Goal: Task Accomplishment & Management: Use online tool/utility

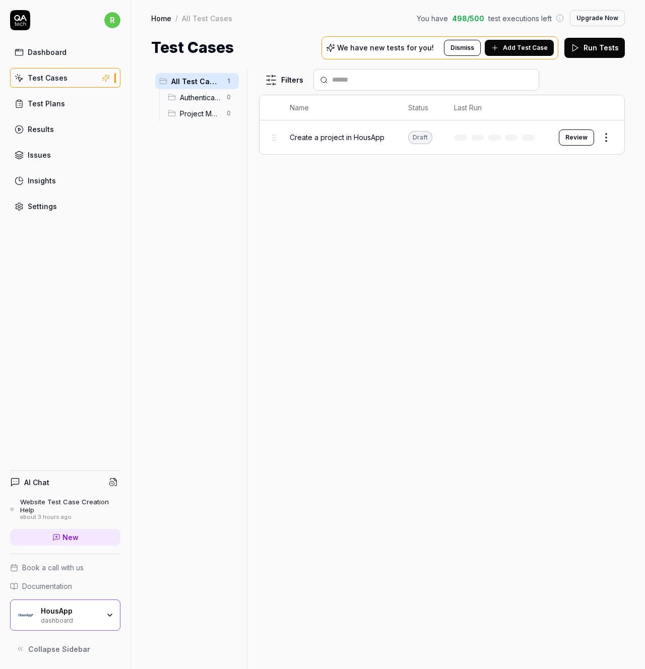
click at [187, 96] on span "Authentication" at bounding box center [200, 97] width 41 height 11
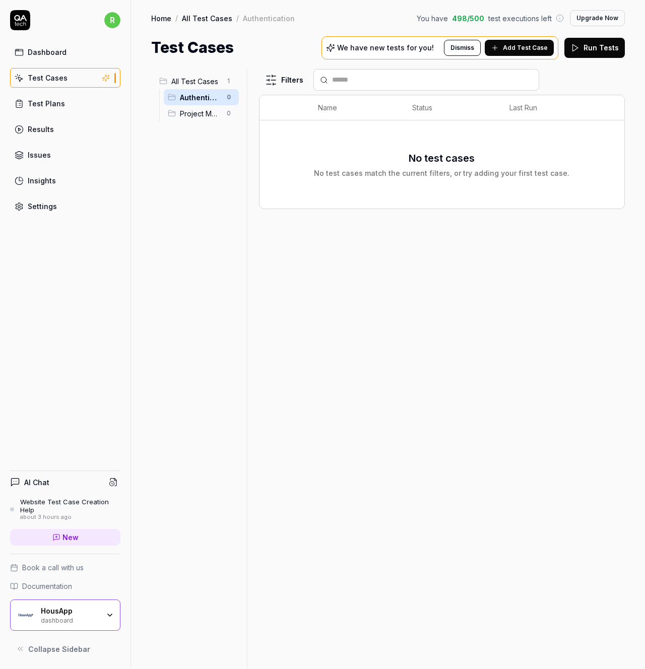
click at [191, 114] on span "Project Management" at bounding box center [200, 113] width 41 height 11
click at [196, 95] on span "Authentication" at bounding box center [200, 97] width 41 height 11
click at [192, 83] on span "All Test Cases" at bounding box center [195, 81] width 49 height 11
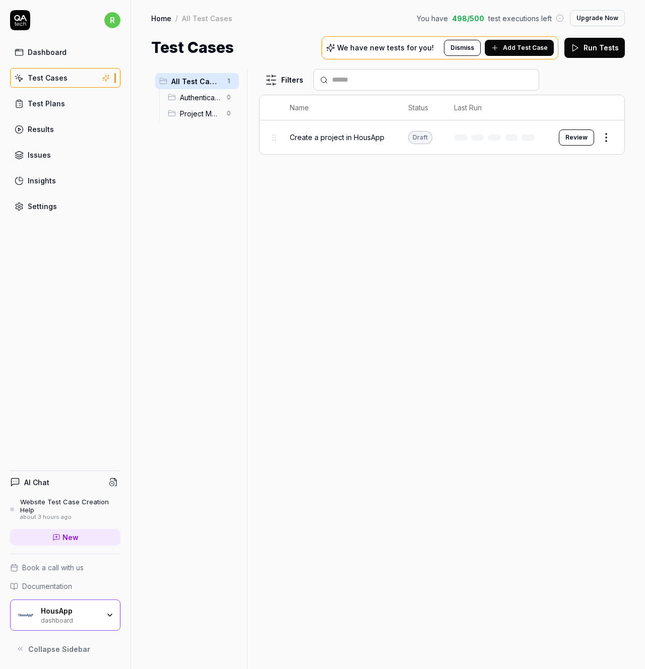
click at [336, 132] on span "Create a project in HousApp" at bounding box center [337, 137] width 95 height 11
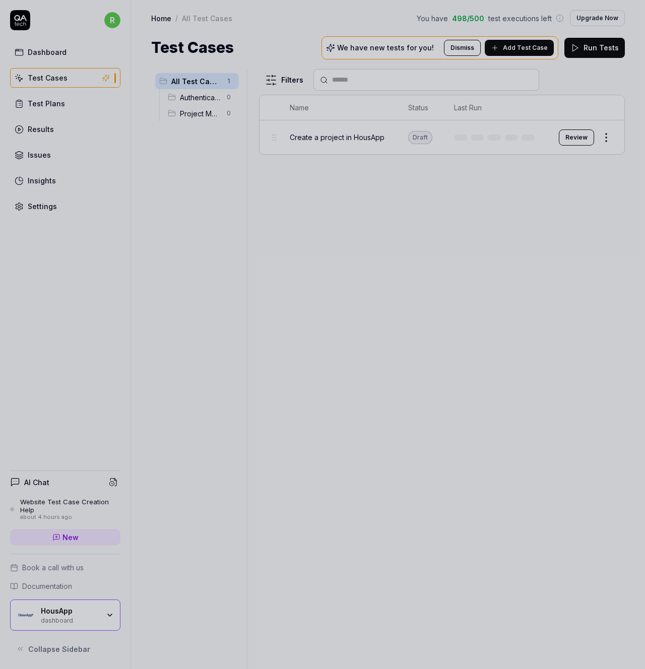
click at [234, 475] on div at bounding box center [322, 334] width 645 height 669
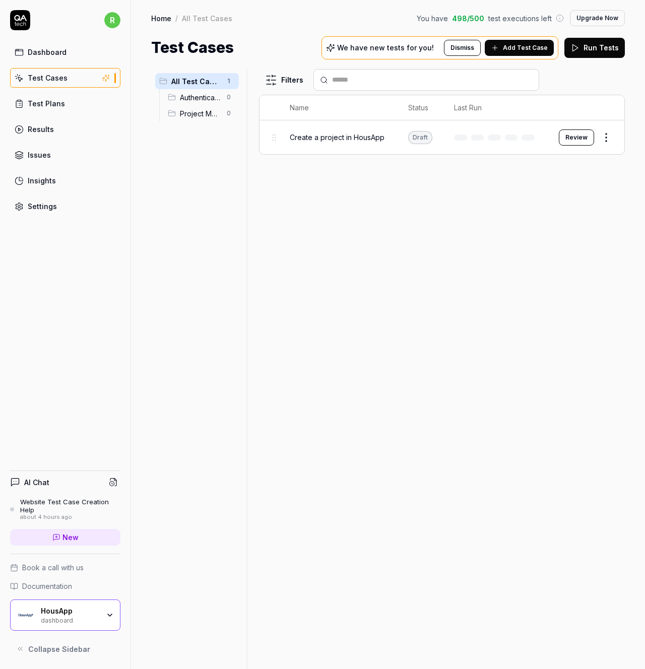
click at [574, 136] on button "Review" at bounding box center [576, 138] width 35 height 16
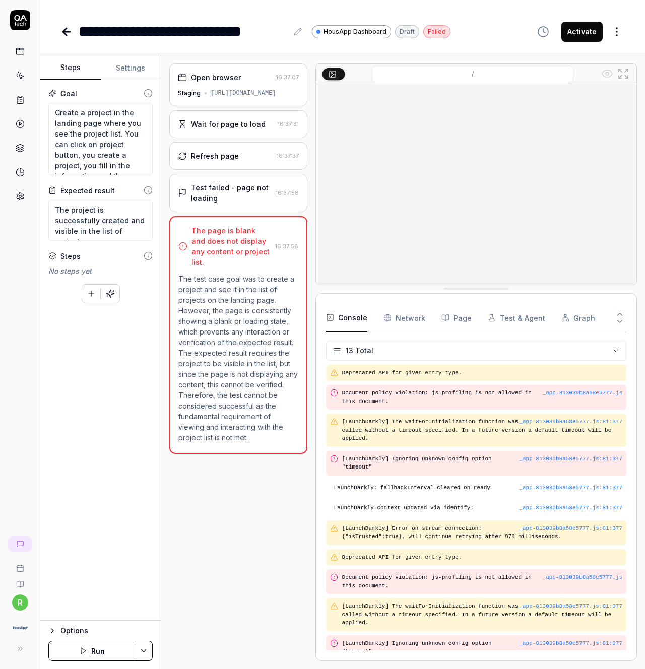
scroll to position [49, 0]
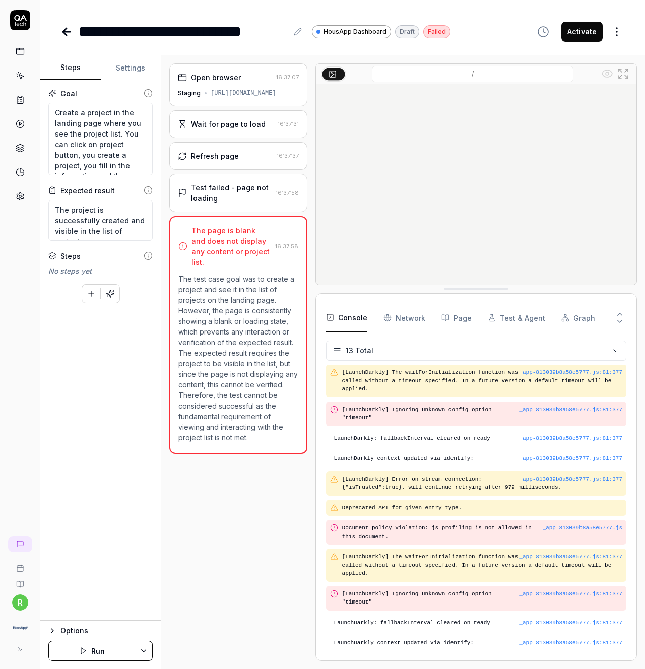
click at [239, 67] on div "Open browser 16:37:07 Staging https://staging.housap.com" at bounding box center [238, 84] width 138 height 43
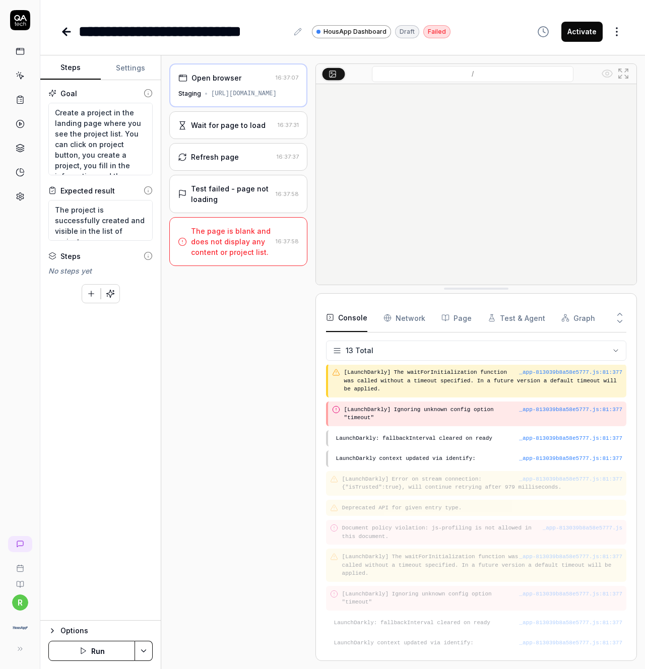
click at [240, 74] on div "Open browser" at bounding box center [224, 78] width 93 height 11
click at [221, 126] on div "Wait for page to load" at bounding box center [228, 125] width 75 height 11
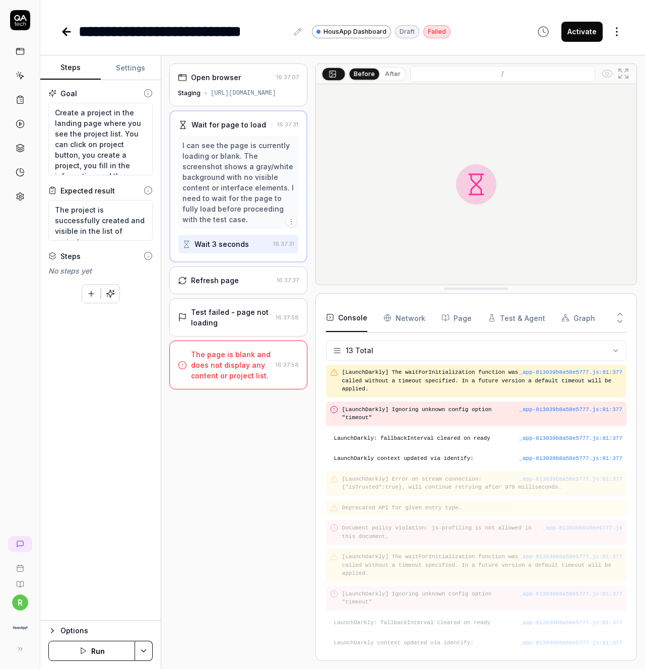
click at [217, 278] on div "Refresh page" at bounding box center [215, 280] width 48 height 11
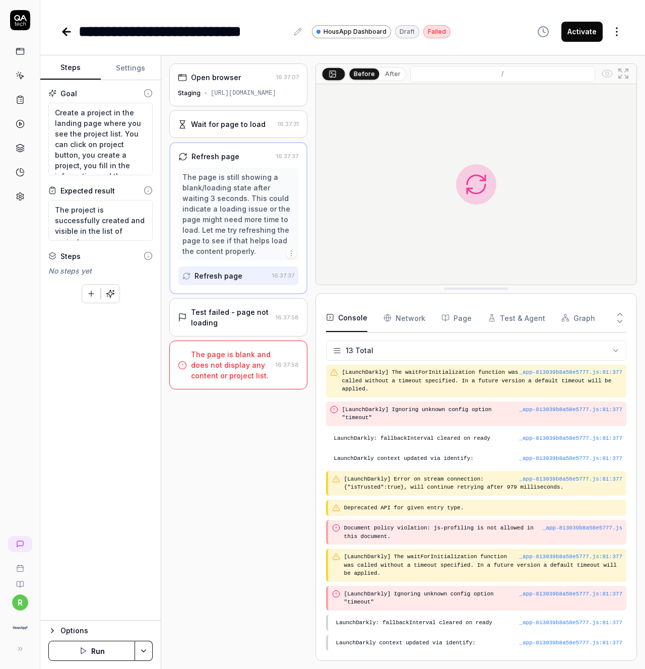
click at [230, 314] on div "Test failed - page not loading" at bounding box center [231, 317] width 81 height 21
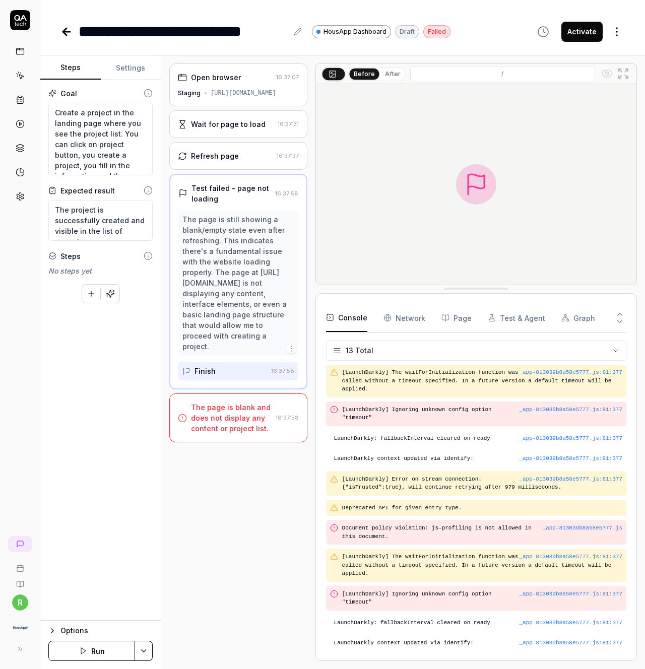
click at [213, 402] on div "The page is blank and does not display any content or project list." at bounding box center [231, 418] width 81 height 32
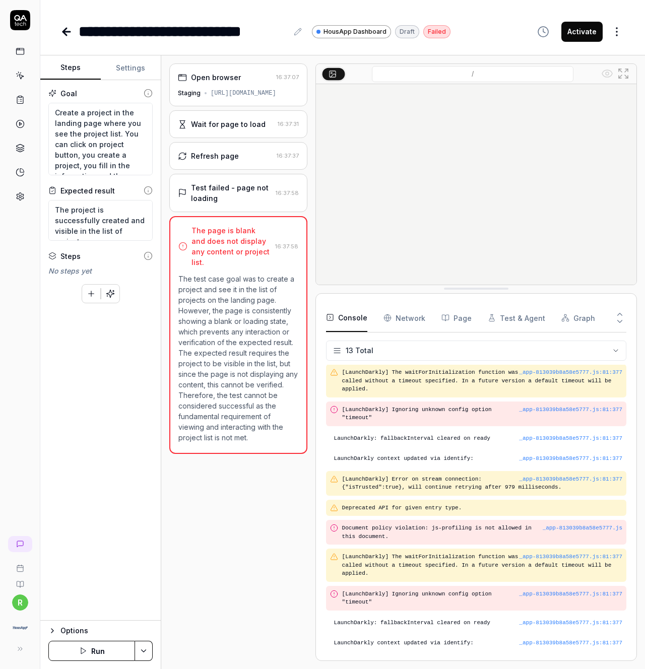
click at [346, 29] on span "HousApp Dashboard" at bounding box center [355, 31] width 63 height 9
click at [214, 123] on div "Wait for page to load" at bounding box center [228, 124] width 75 height 11
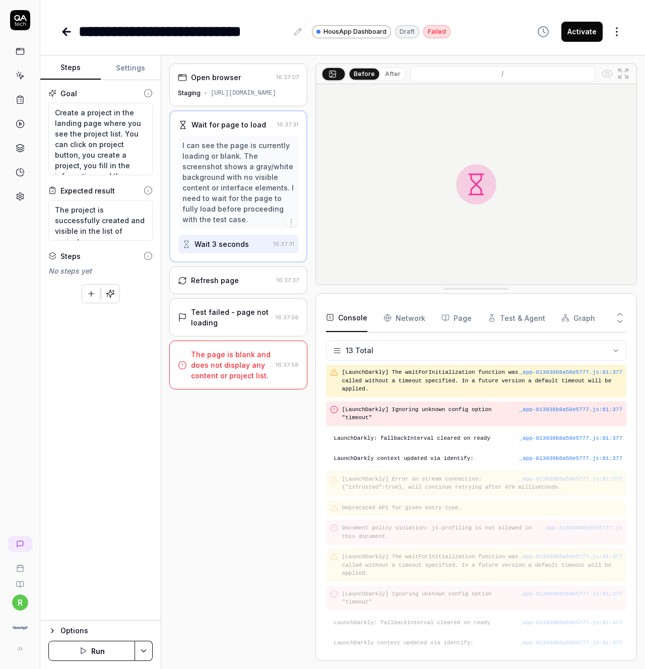
click at [457, 83] on div "Before After /" at bounding box center [476, 74] width 321 height 20
click at [462, 79] on input "/" at bounding box center [502, 74] width 185 height 16
click at [537, 73] on input "/" at bounding box center [502, 74] width 185 height 16
click at [548, 73] on input "/" at bounding box center [502, 74] width 185 height 16
click at [259, 93] on div "https://staging.housap.com" at bounding box center [244, 93] width 66 height 9
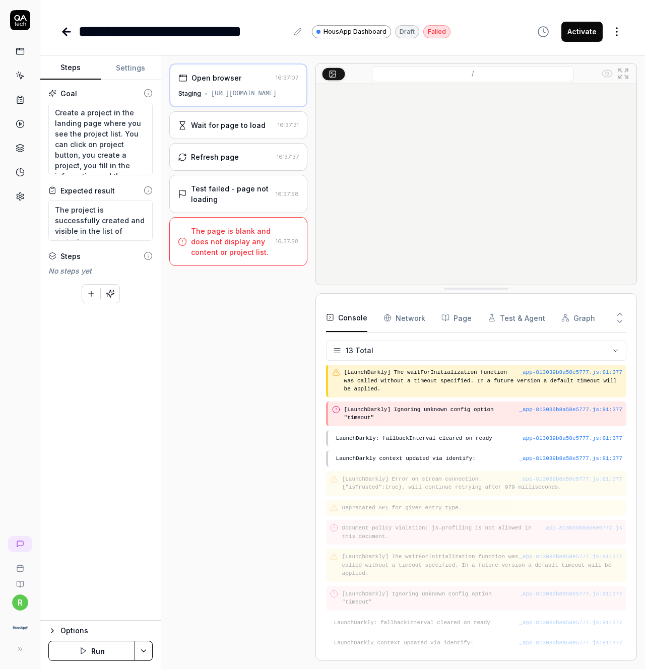
click at [225, 91] on div "https://staging.housap.com" at bounding box center [244, 93] width 66 height 9
click at [190, 95] on div "Staging" at bounding box center [189, 93] width 23 height 9
click at [194, 77] on div "Open browser" at bounding box center [216, 78] width 50 height 11
click at [186, 77] on rect at bounding box center [183, 78] width 8 height 6
click at [426, 71] on input "/" at bounding box center [473, 74] width 202 height 16
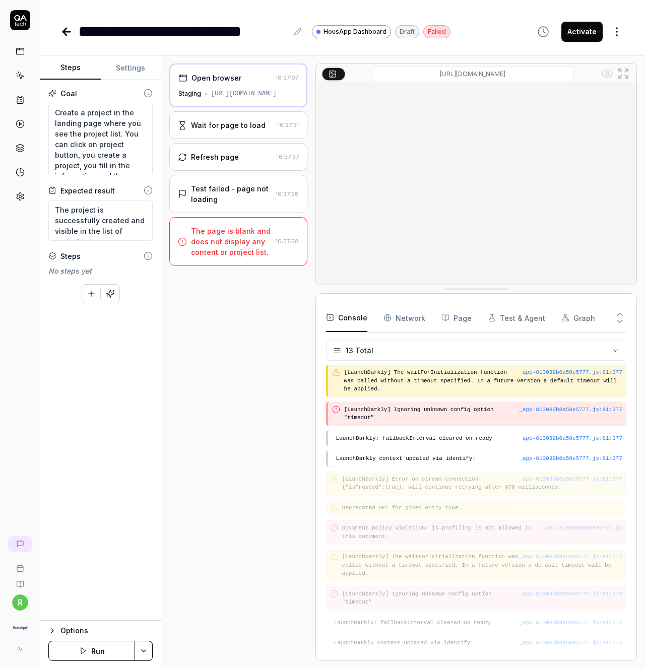
click at [512, 80] on input "/" at bounding box center [473, 74] width 202 height 16
click at [512, 73] on input "/" at bounding box center [473, 74] width 202 height 16
click at [334, 75] on icon at bounding box center [332, 74] width 8 height 8
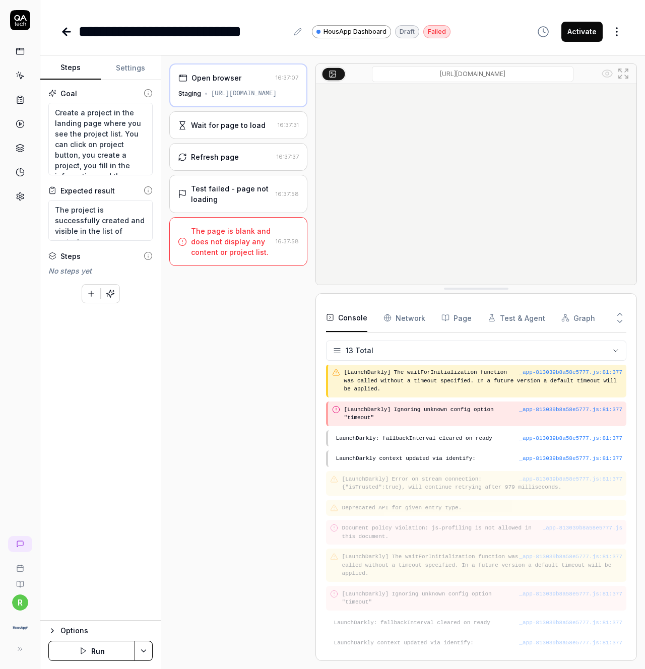
click at [467, 75] on input "/" at bounding box center [473, 74] width 202 height 16
click at [616, 37] on html "**********" at bounding box center [322, 334] width 645 height 669
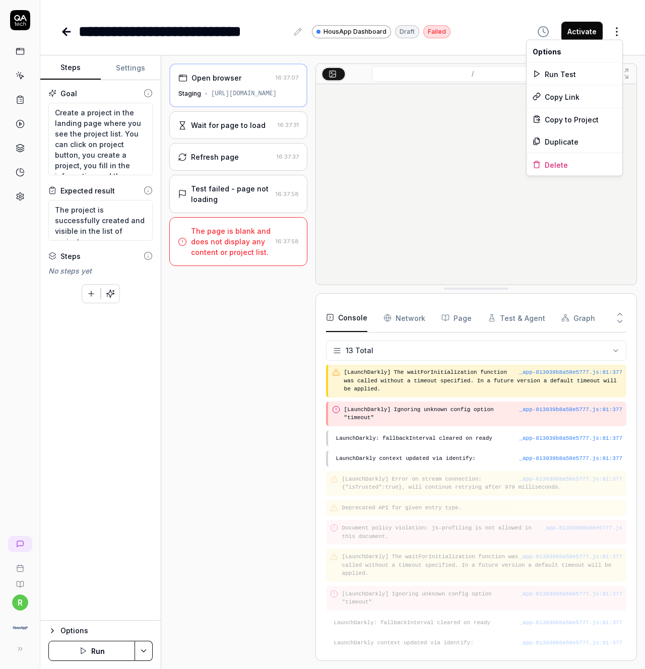
click at [210, 308] on html "**********" at bounding box center [322, 334] width 645 height 669
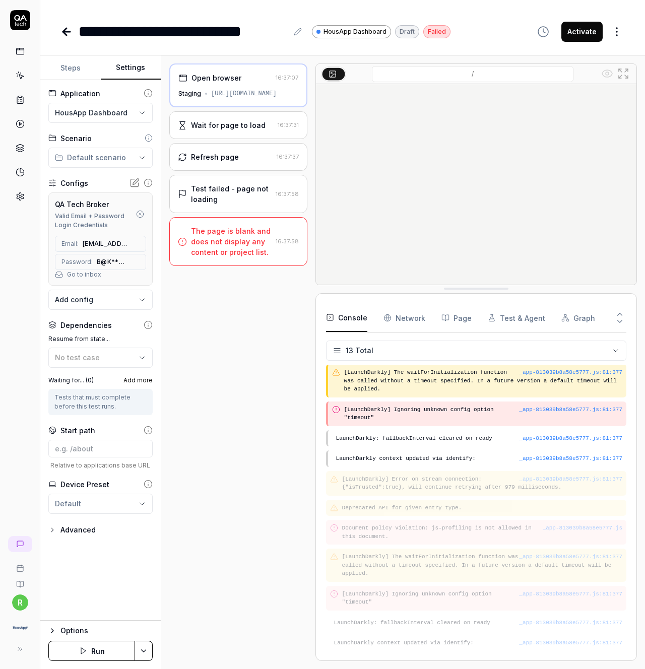
click at [134, 67] on button "Settings" at bounding box center [131, 68] width 60 height 24
click at [65, 34] on icon at bounding box center [65, 31] width 4 height 7
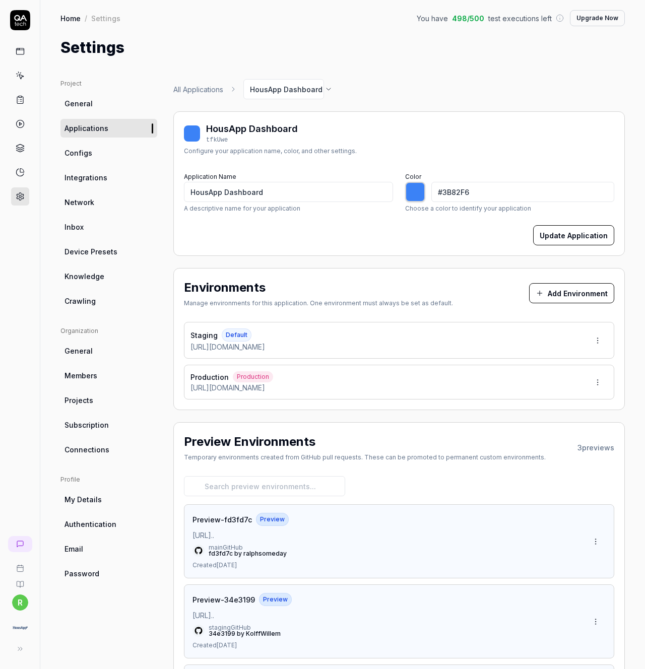
click at [21, 74] on icon at bounding box center [20, 75] width 9 height 9
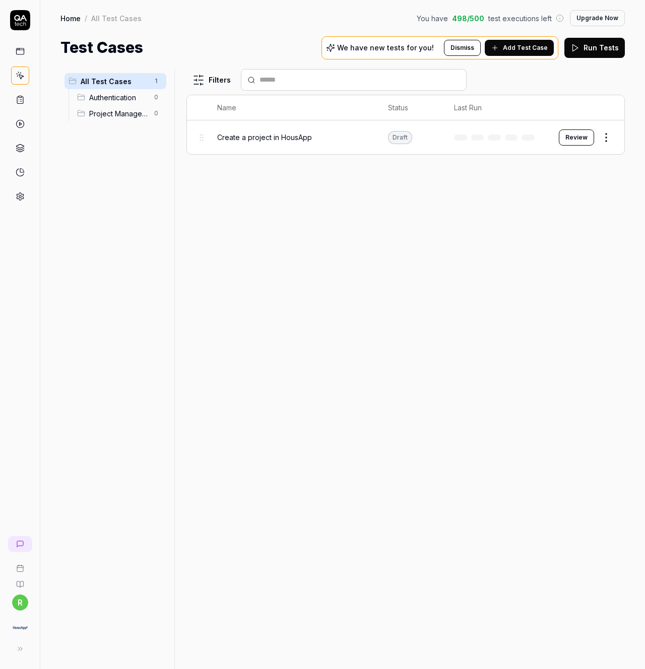
click at [530, 48] on span "Add Test Case" at bounding box center [525, 47] width 45 height 9
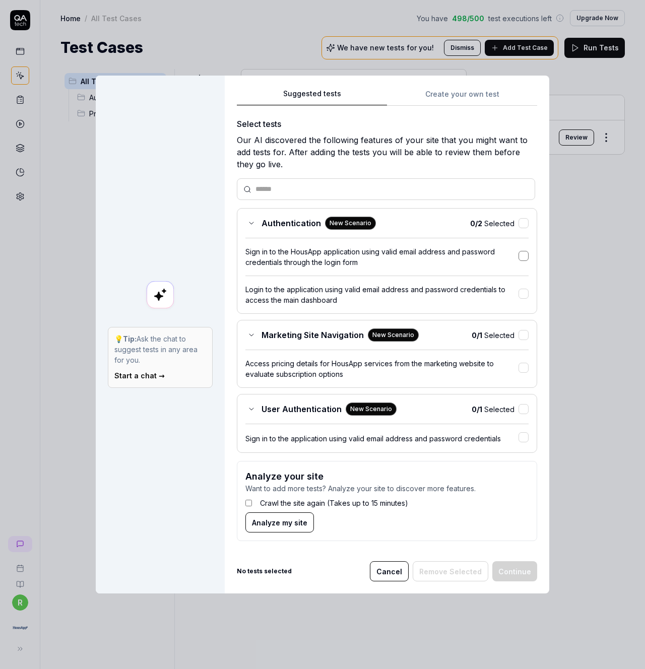
click at [523, 253] on button "button" at bounding box center [524, 256] width 10 height 10
click at [521, 572] on button "Continue" at bounding box center [514, 571] width 45 height 20
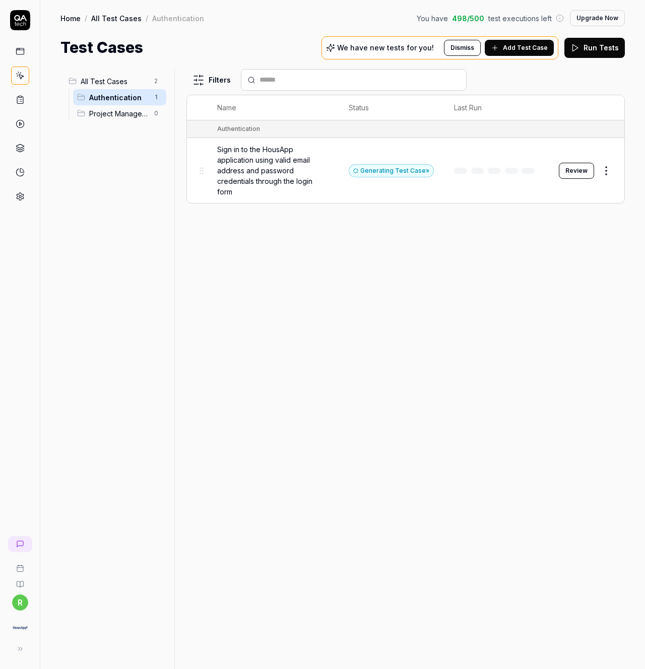
click at [570, 165] on button "Review" at bounding box center [576, 171] width 35 height 16
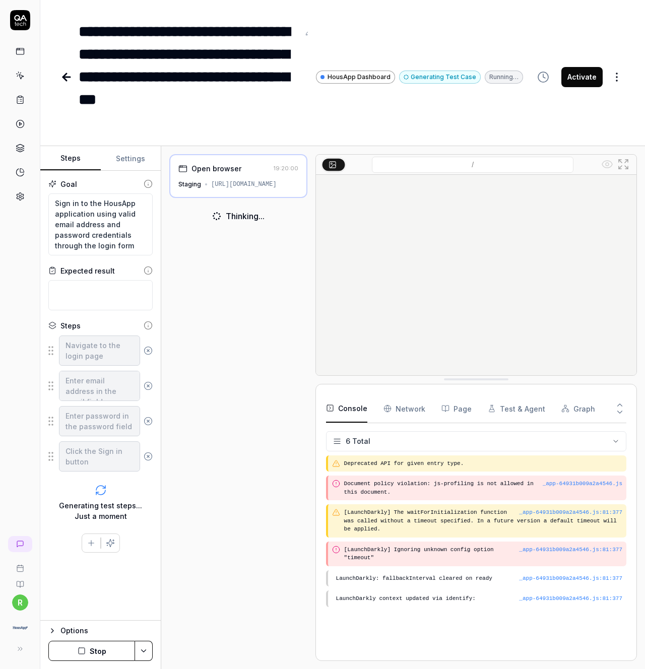
click at [251, 178] on div "Open browser 19:20:00 Staging https://staging.housap.com" at bounding box center [238, 176] width 138 height 44
click at [474, 163] on input "/" at bounding box center [473, 165] width 202 height 16
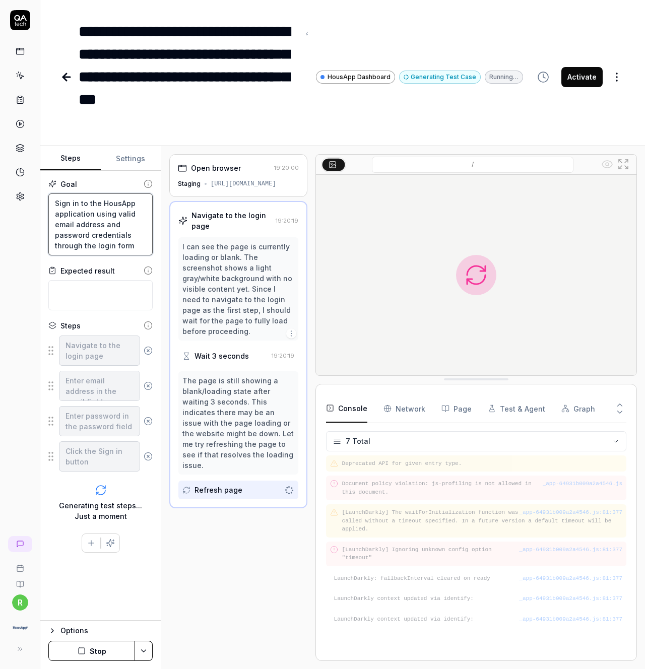
click at [112, 222] on textarea "Sign in to the HousApp application using valid email address and password crede…" at bounding box center [100, 225] width 104 height 62
click at [136, 203] on textarea "Sign in to the HousApp application using valid email address and password crede…" at bounding box center [100, 225] width 104 height 62
click at [125, 158] on button "Settings" at bounding box center [131, 159] width 60 height 24
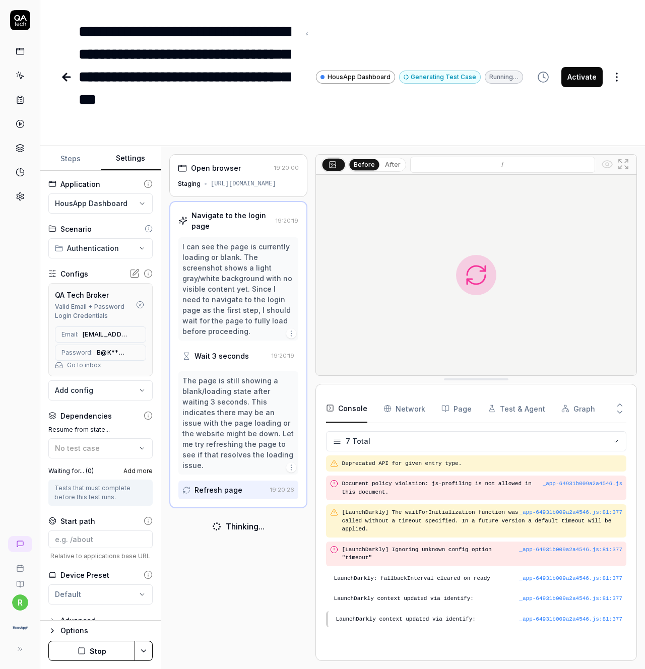
click at [134, 271] on icon at bounding box center [135, 274] width 10 height 10
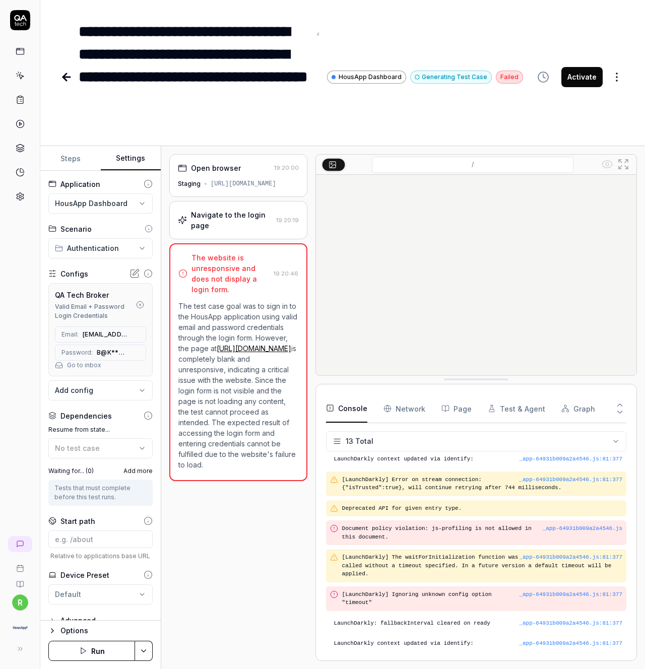
scroll to position [140, 0]
click at [70, 158] on button "Steps" at bounding box center [70, 159] width 60 height 24
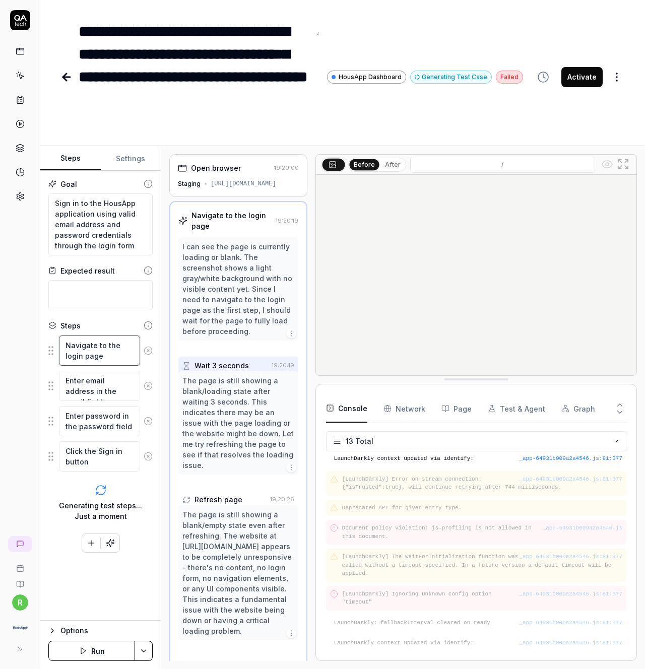
click at [103, 360] on textarea "Navigate to the login page" at bounding box center [99, 351] width 81 height 30
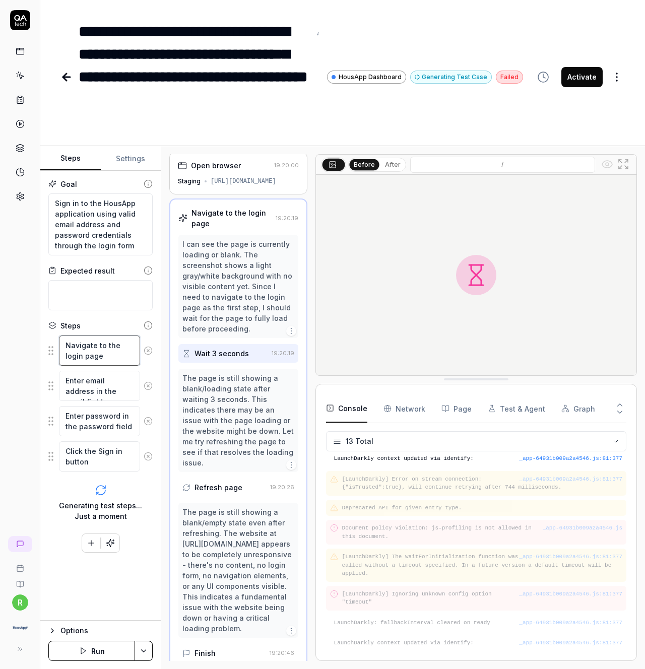
type textarea "*"
type textarea "Navigate to the login page"
type textarea "*"
type textarea "Navigate to the login page /"
type textarea "*"
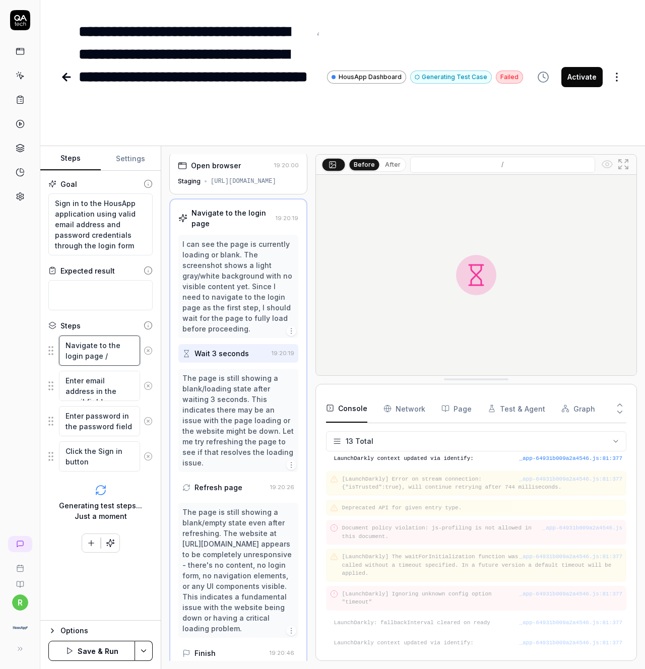
type textarea "Navigate to the login page /l"
type textarea "*"
type textarea "Navigate to the login page /lo"
type textarea "*"
type textarea "Navigate to the login page /log"
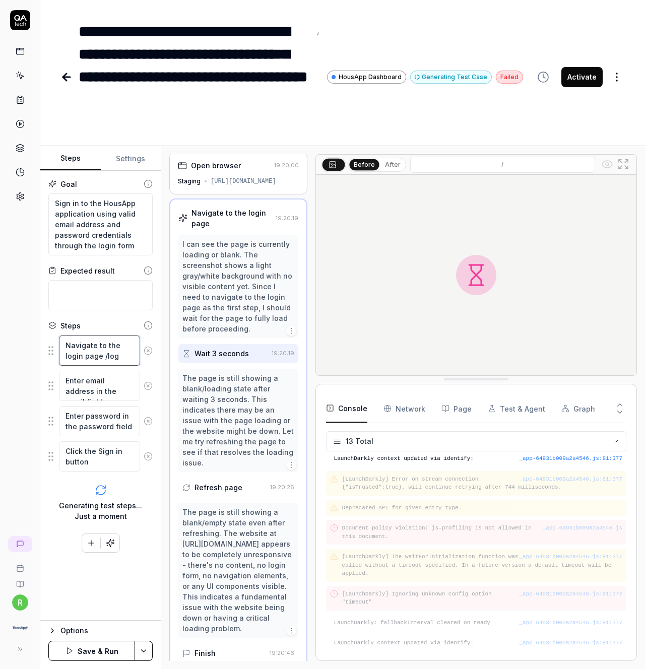
type textarea "*"
type textarea "Navigate to the login page /logi"
type textarea "*"
type textarea "Navigate to the login page /login"
click at [611, 80] on html "**********" at bounding box center [322, 334] width 645 height 669
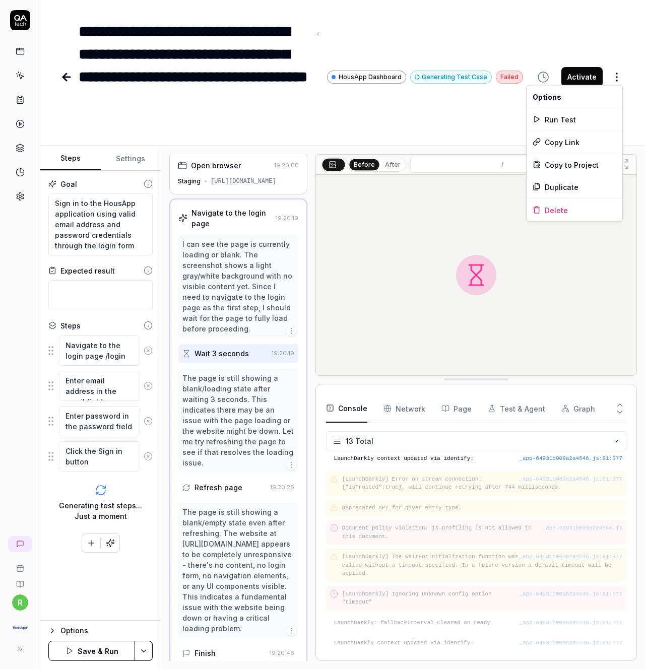
click at [461, 126] on html "**********" at bounding box center [322, 334] width 645 height 669
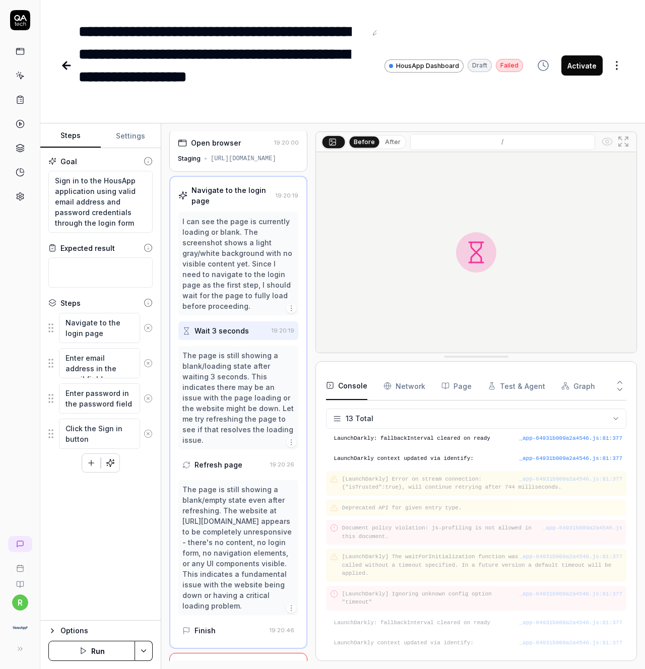
scroll to position [33, 0]
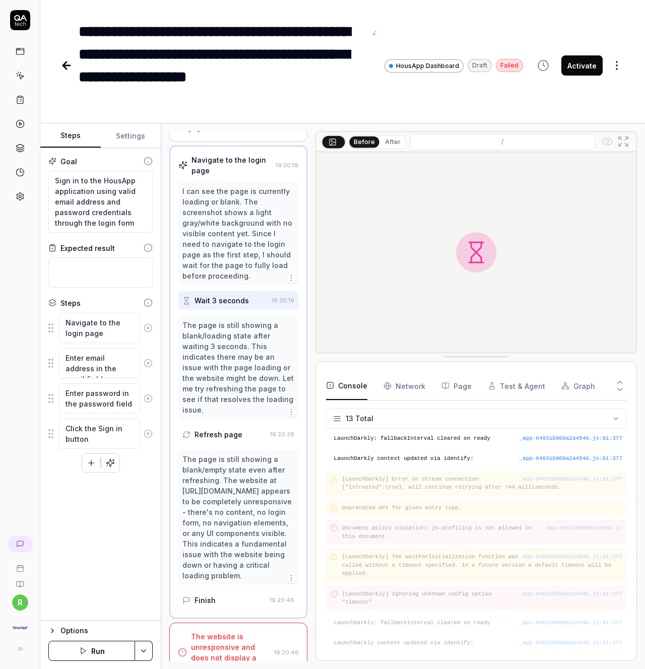
click at [56, 629] on button "Options" at bounding box center [100, 631] width 104 height 12
click at [152, 573] on html "**********" at bounding box center [322, 334] width 645 height 669
click at [146, 576] on html "**********" at bounding box center [322, 334] width 645 height 669
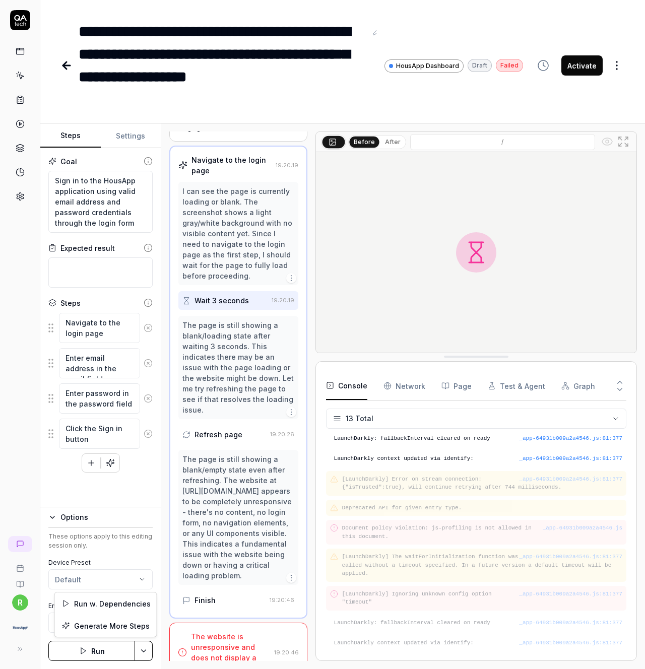
click at [145, 650] on html "**********" at bounding box center [322, 334] width 645 height 669
click at [140, 481] on html "**********" at bounding box center [322, 334] width 645 height 669
click at [110, 334] on textarea "Navigate to the login page" at bounding box center [99, 328] width 81 height 30
click at [109, 204] on textarea "Sign in to the HousApp application using valid email address and password crede…" at bounding box center [100, 202] width 104 height 62
click at [133, 179] on textarea "Sign in to the HousApp application using valid email address and password crede…" at bounding box center [100, 202] width 104 height 62
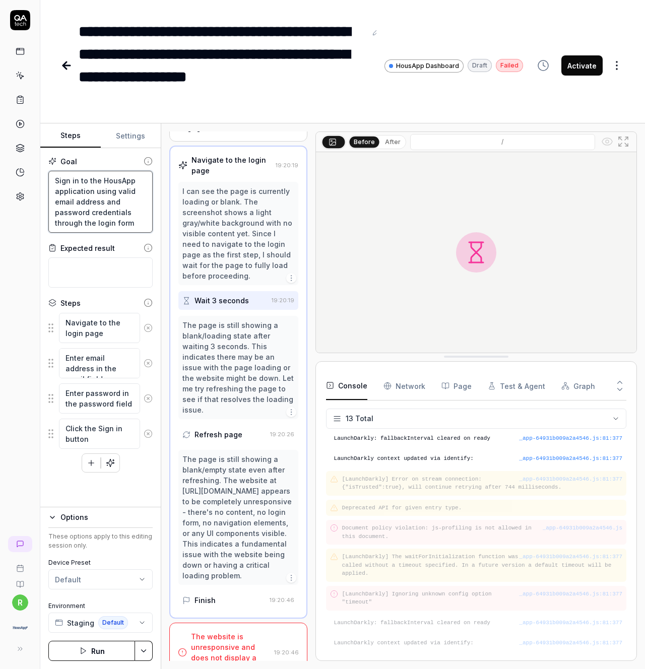
click at [90, 190] on textarea "Sign in to the HousApp application using valid email address and password crede…" at bounding box center [100, 202] width 104 height 62
type textarea "*"
type textarea "Sign in to the HousApp application using valid email address and password crede…"
type textarea "*"
type textarea "Sign in to the HousApp application b using valid email address and password cre…"
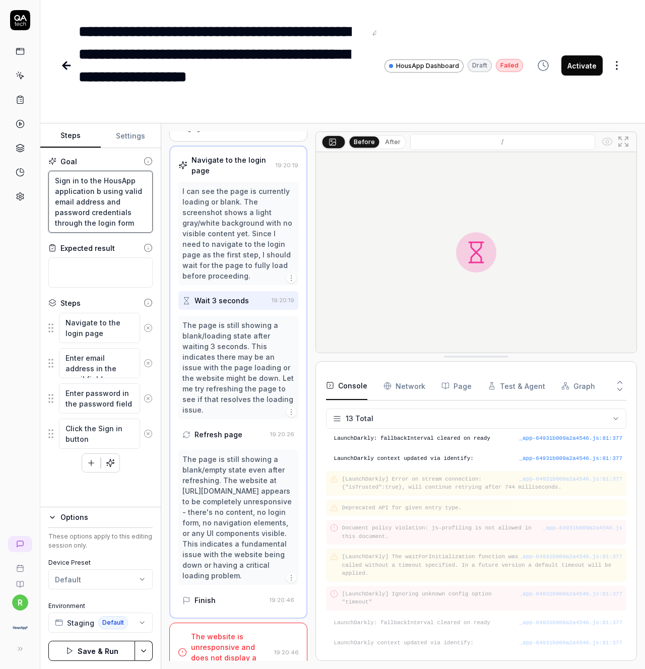
type textarea "*"
type textarea "Sign in to the HousApp application by using valid email address and password cr…"
type textarea "*"
type textarea "Sign in to the HousApp application by using valid email address and password cr…"
type textarea "*"
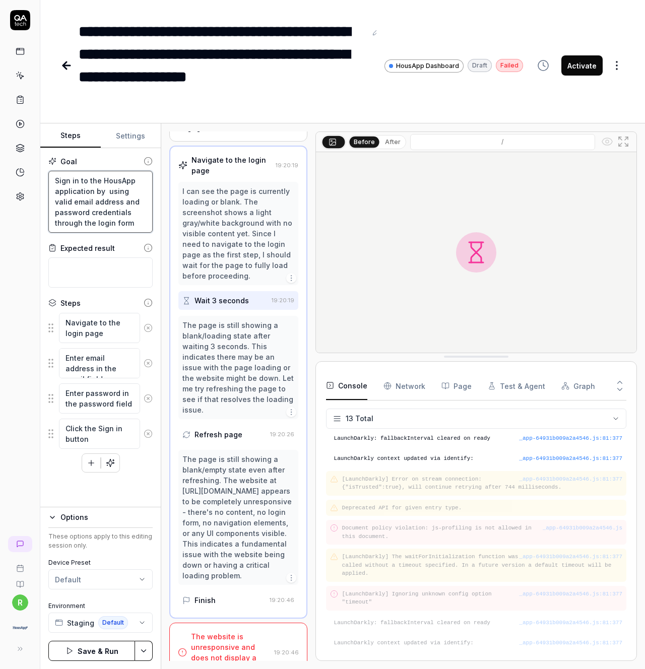
type textarea "Sign in to the HousApp application by g using valid email address and password …"
type textarea "*"
type textarea "Sign in to the HousApp application by go using valid email address and password…"
type textarea "*"
type textarea "Sign in to the HousApp application by goi using valid email address and passwor…"
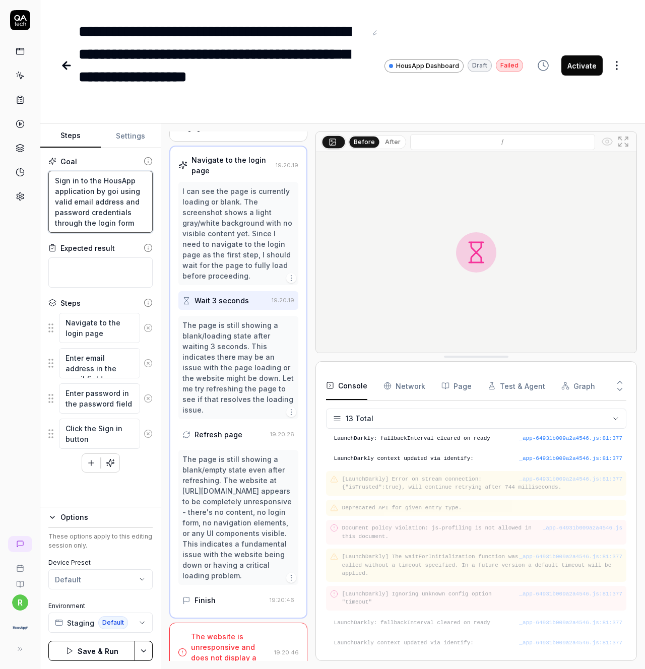
type textarea "*"
type textarea "Sign in to the HousApp application by goid using valid email address and passwo…"
type textarea "*"
type textarea "Sign in to the HousApp application by goidn using valid email address and passw…"
type textarea "*"
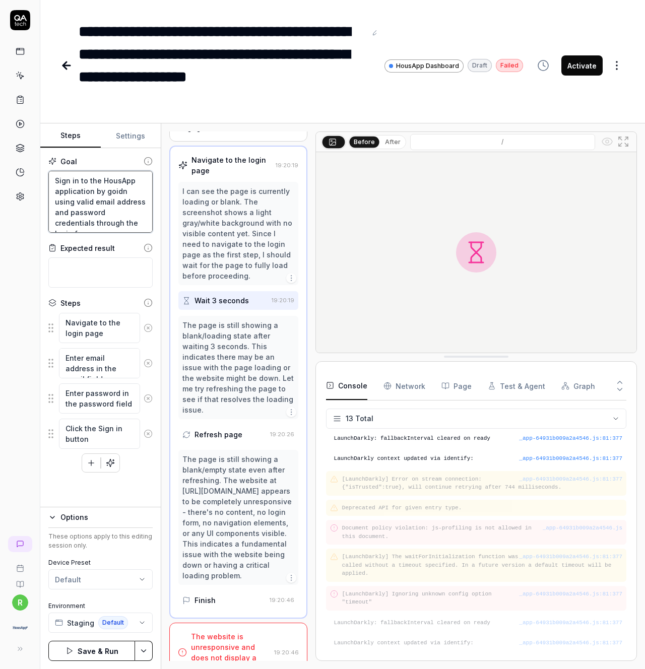
type textarea "Sign in to the HousApp application by goid using valid email address and passwo…"
type textarea "*"
type textarea "Sign in to the HousApp application by goidn using valid email address and passw…"
type textarea "*"
type textarea "Sign in to the HousApp application by goid using valid email address and passwo…"
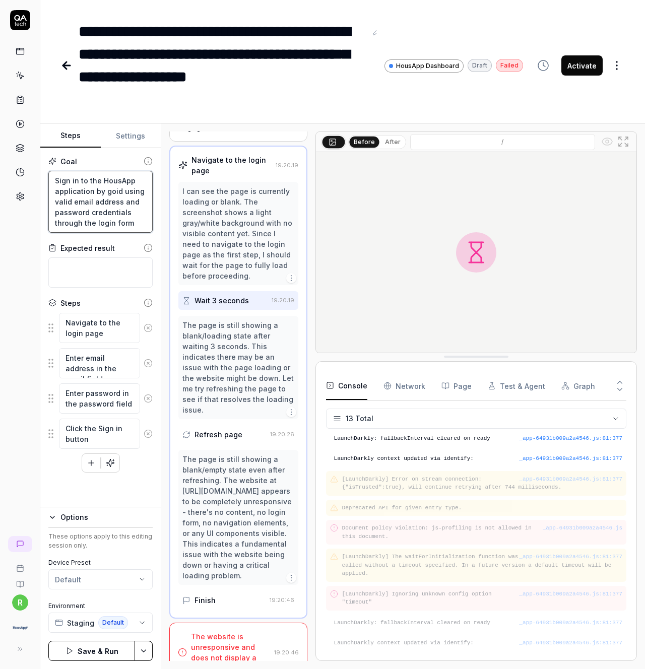
type textarea "*"
type textarea "Sign in to the HousApp application by goi using valid email address and passwor…"
type textarea "*"
type textarea "Sign in to the HousApp application by goin using valid email address and passwo…"
type textarea "*"
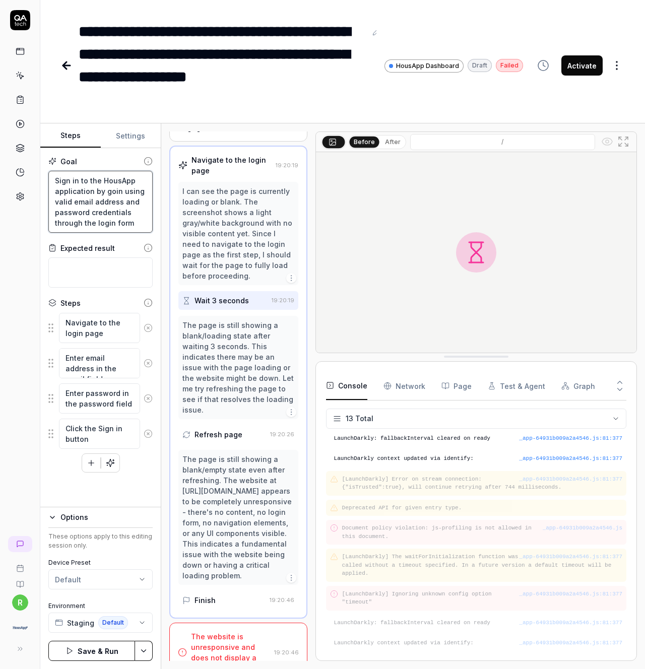
type textarea "Sign in to the HousApp application by going using valid email address and passw…"
type textarea "*"
type textarea "Sign in to the HousApp application by going using valid email address and passw…"
type textarea "*"
type textarea "Sign in to the HousApp application by going t using valid email address and pas…"
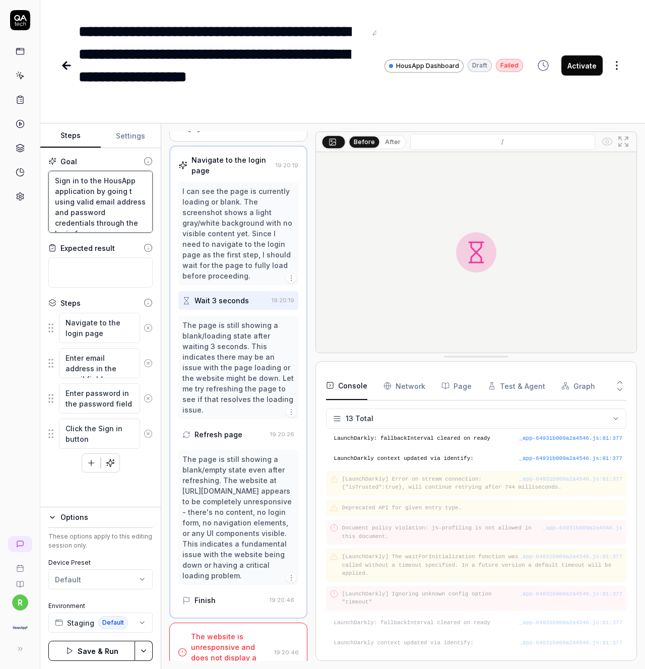
type textarea "*"
type textarea "Sign in to the HousApp application by going to using valid email address and pa…"
type textarea "*"
type textarea "Sign in to the HousApp application by going to using valid email address and pa…"
type textarea "*"
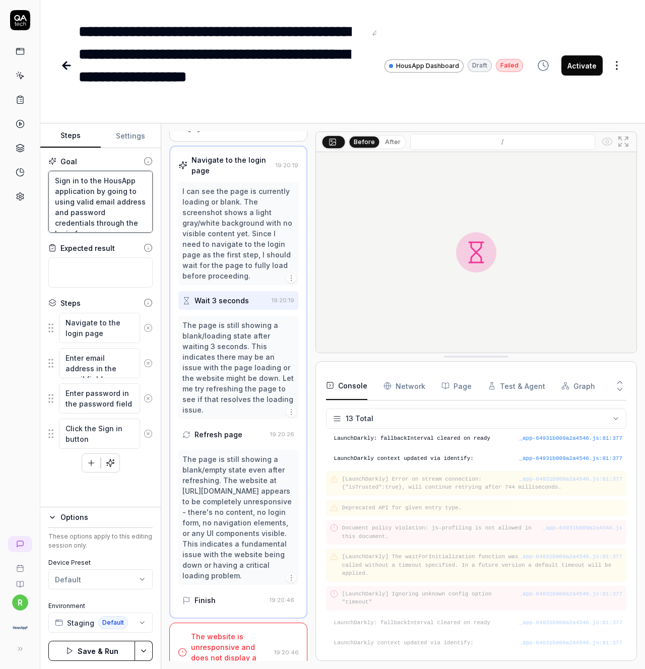
type textarea "Sign in to the HousApp application by going to / using valid email address and …"
type textarea "*"
type textarea "Sign in to the HousApp application by going to /l using valid email address and…"
type textarea "*"
type textarea "Sign in to the HousApp application by going to /lo using valid email address an…"
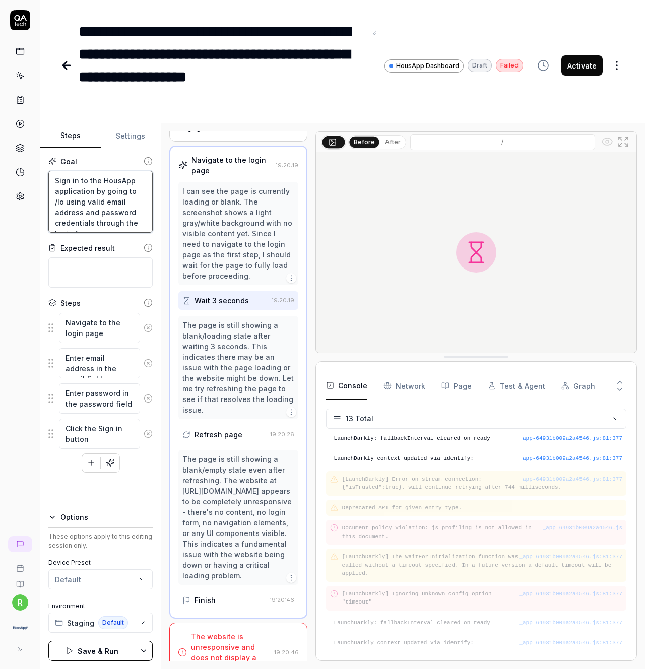
type textarea "*"
type textarea "Sign in to the HousApp application by going to /log using valid email address a…"
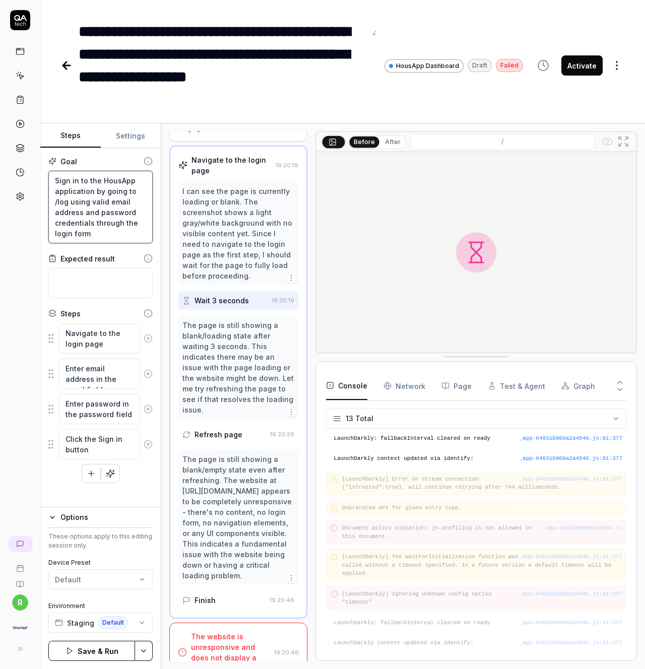
type textarea "*"
type textarea "Sign in to the HousApp application by going to /logi using valid email address …"
type textarea "*"
type textarea "Sign in to the HousApp application by going to /login using valid email address…"
type textarea "*"
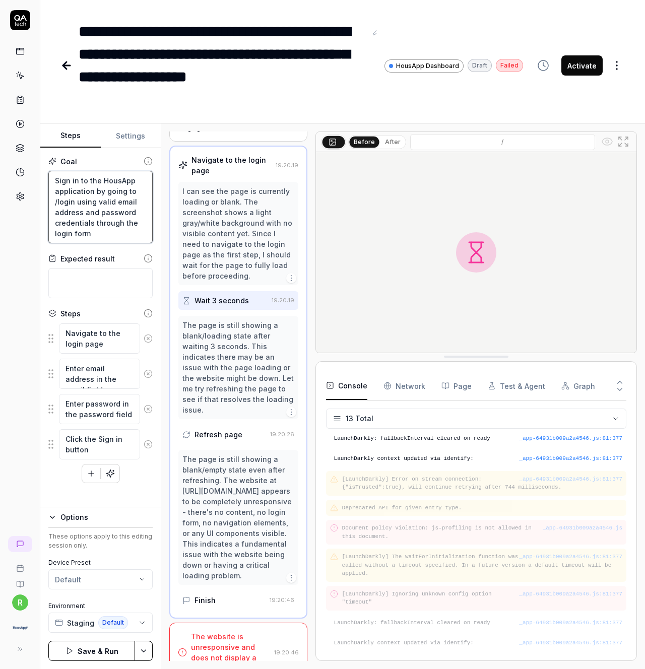
type textarea "Sign in to the HousApp application by going to /login using valid email address…"
type textarea "*"
type textarea "Sign in to the HousApp application by going to /login r using valid email addre…"
type textarea "*"
type textarea "Sign in to the HousApp application by going to /login ro using valid email addr…"
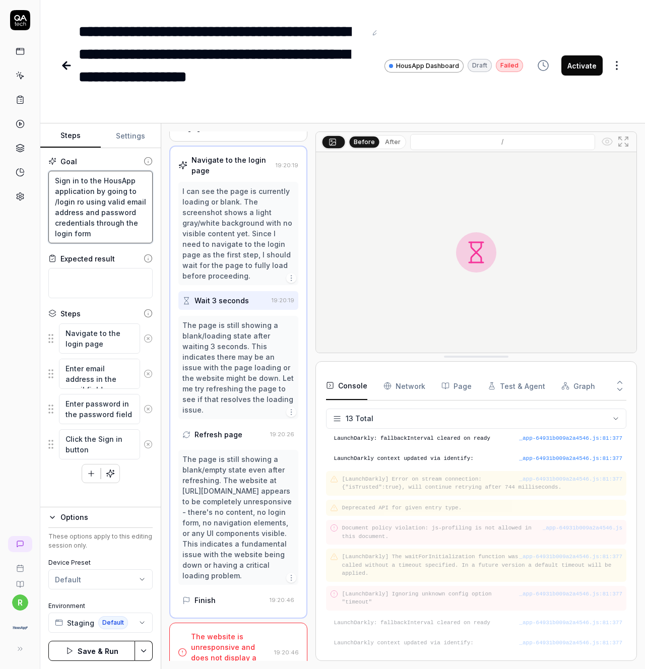
type textarea "*"
type textarea "Sign in to the HousApp application by going to /login rou using valid email add…"
type textarea "*"
type textarea "Sign in to the HousApp application by going to /login rout using valid email ad…"
type textarea "*"
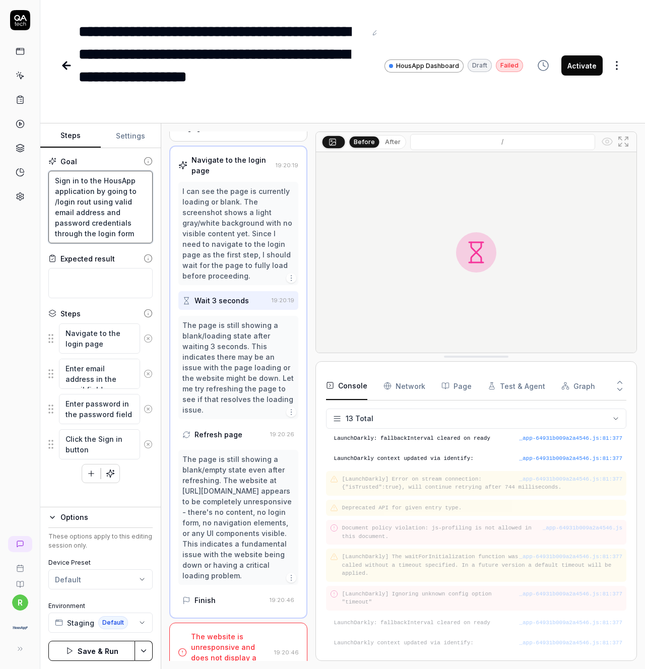
type textarea "Sign in to the HousApp application by going to /login route using valid email a…"
type textarea "*"
type textarea "Sign in to the HousApp application by going to /login route using valid email a…"
type textarea "*"
type textarea "Sign in to the HousApp application by going to /login route a using valid email…"
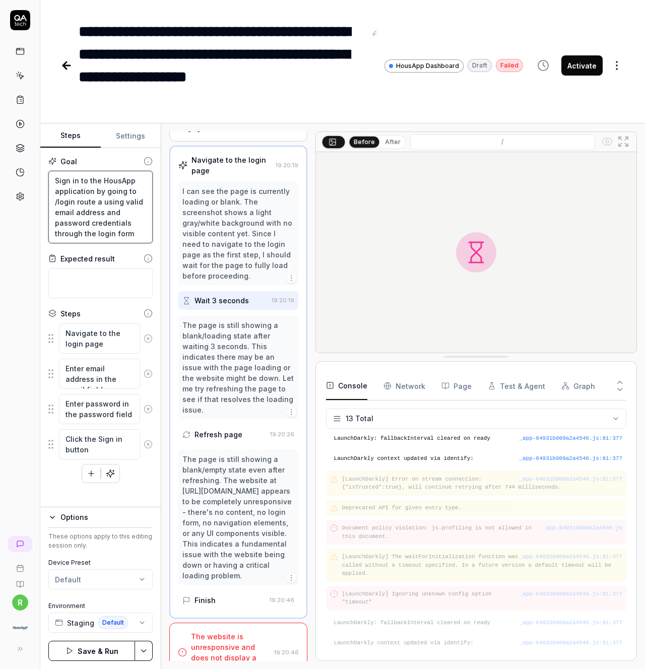
type textarea "*"
type textarea "Sign in to the HousApp application by going to /login route an using valid emai…"
type textarea "*"
click at [121, 212] on textarea "Sign in to the HousApp application by going to /login route and using valid ema…" at bounding box center [100, 207] width 104 height 73
type textarea "Sign in to the HousApp application by going to /login route and using valid ema…"
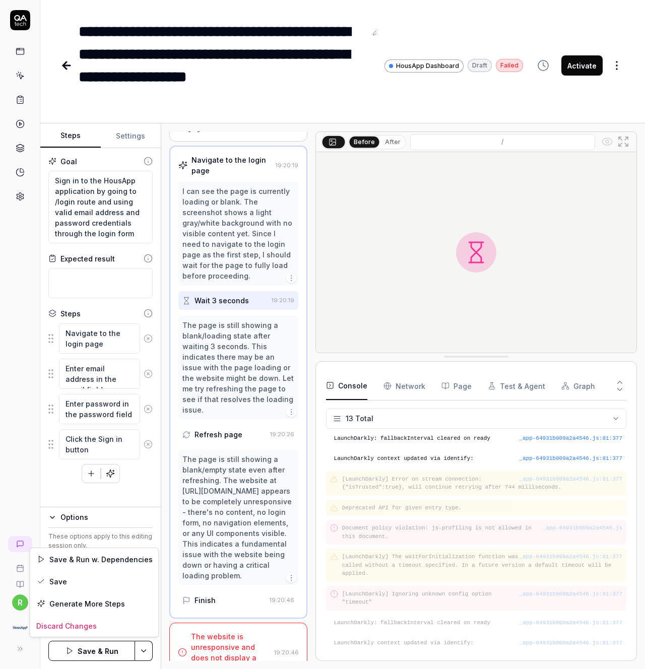
click at [144, 646] on html "**********" at bounding box center [322, 334] width 645 height 669
click at [128, 559] on div "Save & Run w. Dependencies" at bounding box center [94, 559] width 129 height 22
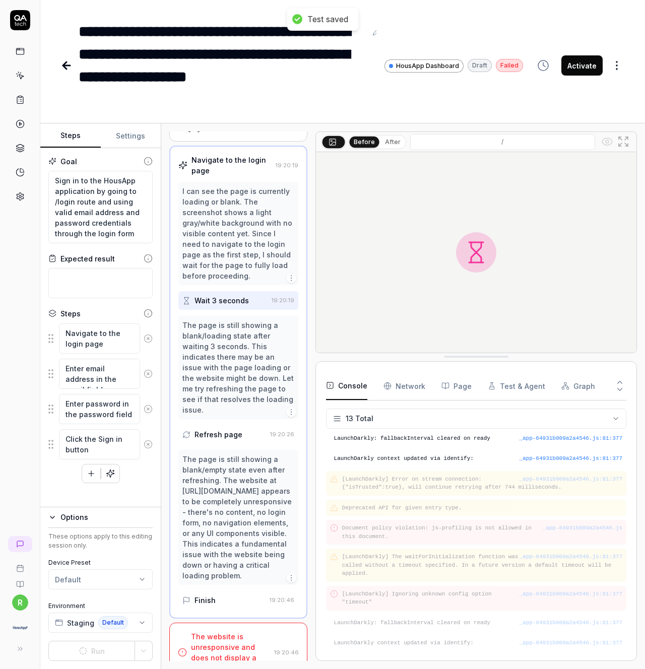
scroll to position [0, 0]
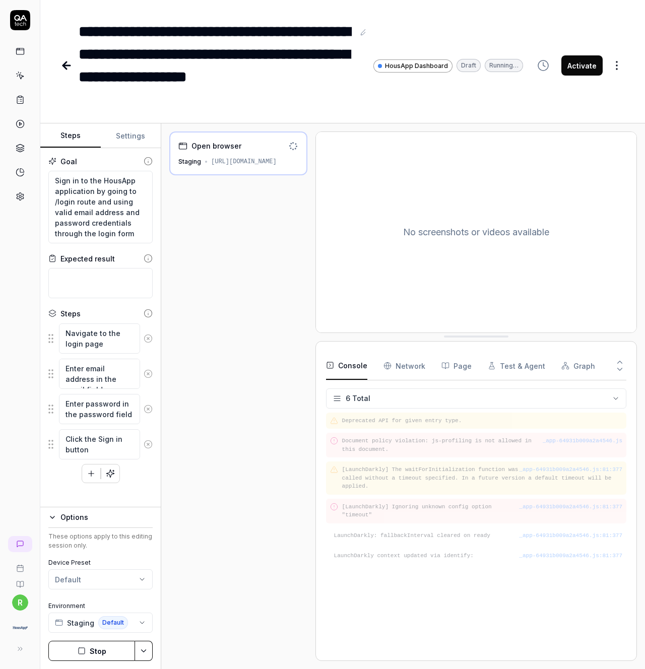
click at [248, 161] on div "https://staging.housap.com" at bounding box center [244, 161] width 66 height 9
click at [218, 147] on div "Open browser" at bounding box center [216, 146] width 50 height 11
click at [183, 145] on icon at bounding box center [183, 145] width 8 height 0
click at [115, 347] on textarea "Navigate to the login page" at bounding box center [99, 339] width 81 height 30
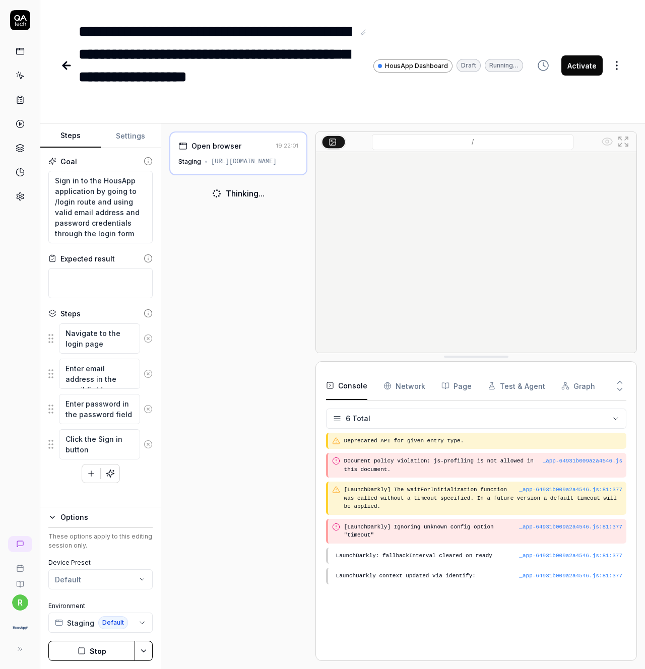
click at [253, 164] on div "https://staging.housap.com" at bounding box center [244, 161] width 66 height 9
click at [418, 143] on input "/" at bounding box center [473, 142] width 202 height 16
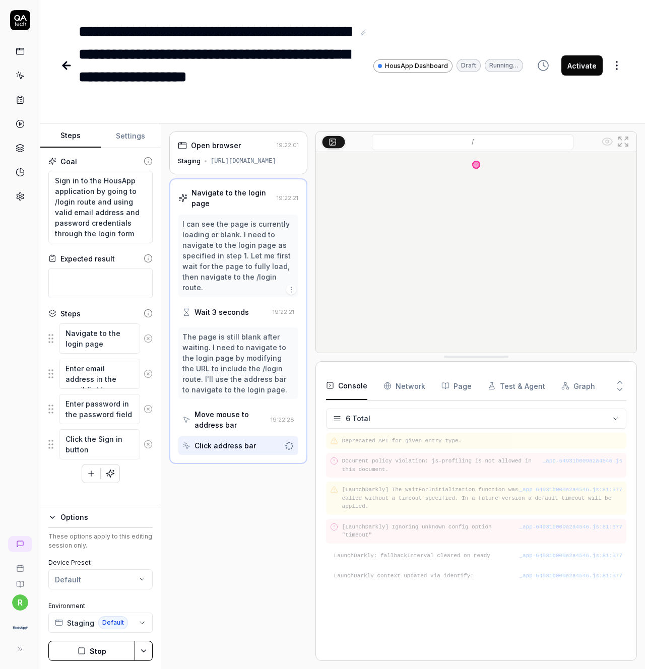
click at [477, 165] on img at bounding box center [476, 252] width 321 height 201
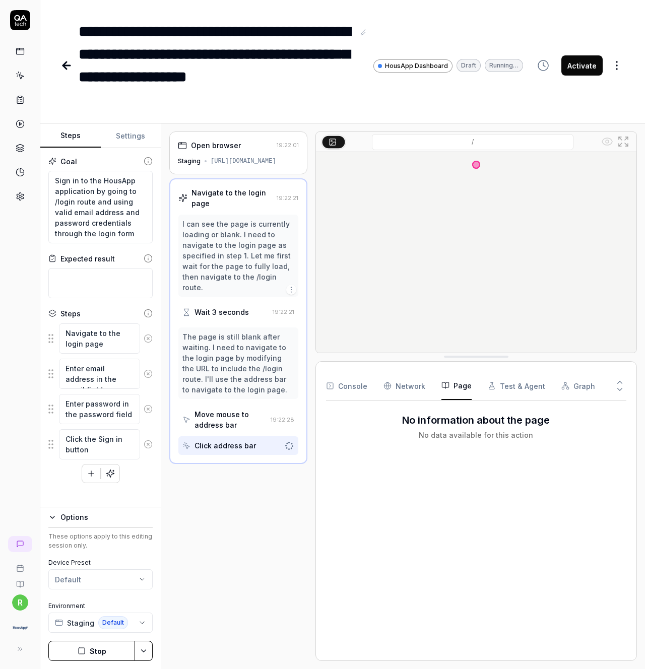
click at [448, 391] on button "Page" at bounding box center [456, 386] width 30 height 28
click at [412, 387] on Requests "Network" at bounding box center [405, 386] width 42 height 28
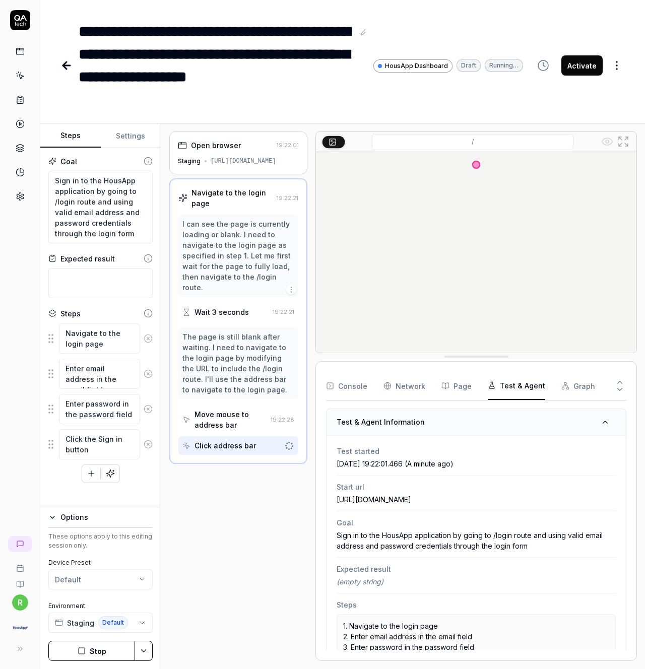
click at [522, 388] on button "Test & Agent" at bounding box center [516, 386] width 57 height 28
click at [427, 495] on div "https://staging.housap.com" at bounding box center [476, 499] width 279 height 11
click at [421, 496] on div "https://staging.housap.com" at bounding box center [476, 499] width 279 height 11
click at [437, 496] on div "https://staging.housap.com" at bounding box center [476, 499] width 279 height 11
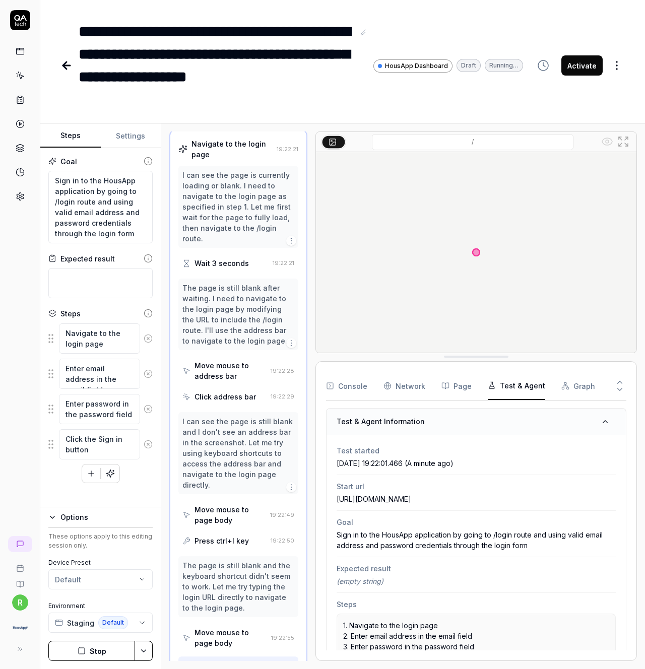
scroll to position [49, 0]
click at [445, 496] on div "https://staging.housap.com" at bounding box center [476, 499] width 279 height 11
click at [21, 76] on icon at bounding box center [20, 75] width 9 height 9
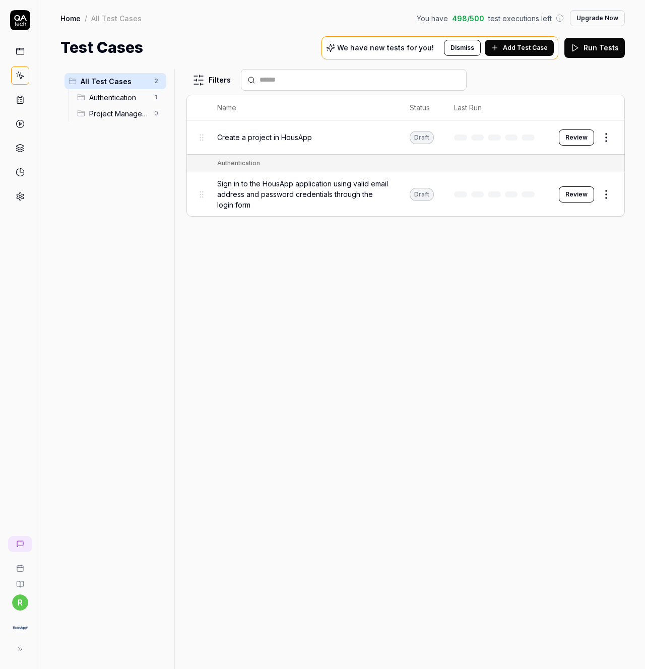
click at [119, 99] on span "Authentication" at bounding box center [118, 97] width 59 height 11
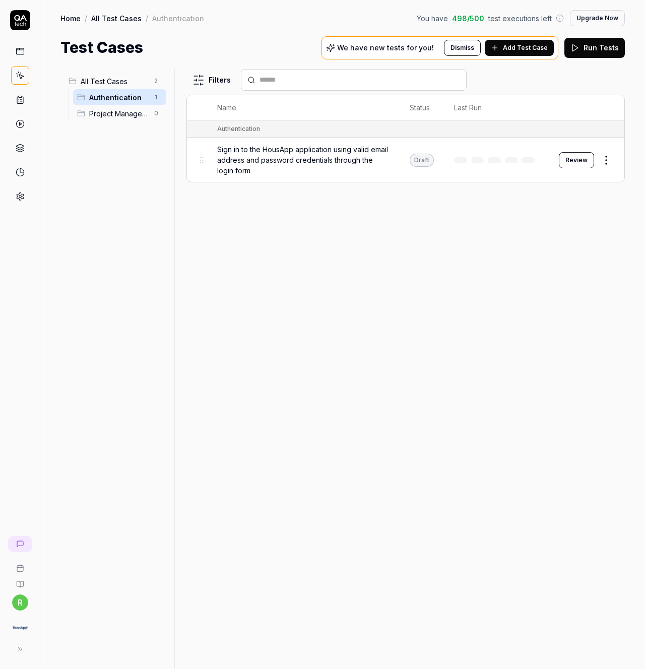
click at [510, 55] on button "Add Test Case" at bounding box center [519, 48] width 69 height 16
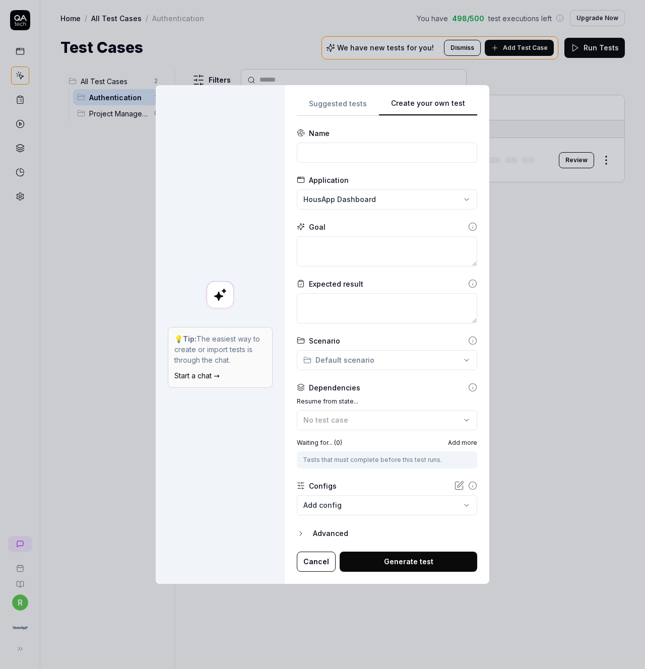
click at [470, 111] on button "Create your own test" at bounding box center [428, 107] width 98 height 18
click at [371, 201] on div "**********" at bounding box center [322, 334] width 645 height 669
click at [315, 560] on button "Cancel" at bounding box center [316, 562] width 39 height 20
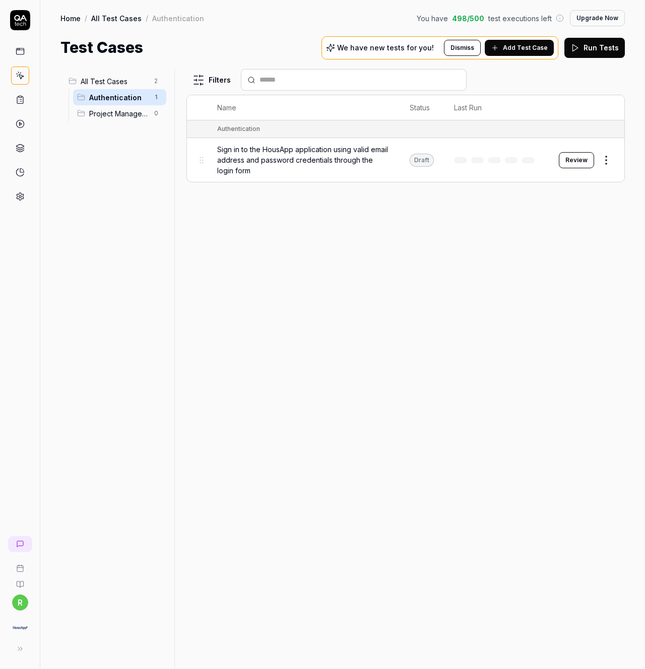
click at [23, 123] on icon at bounding box center [20, 123] width 9 height 9
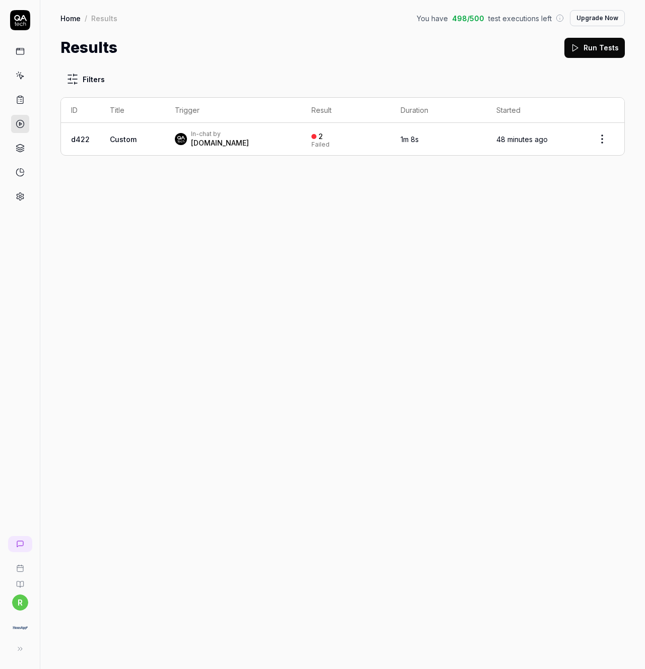
click at [22, 99] on icon at bounding box center [20, 99] width 9 height 9
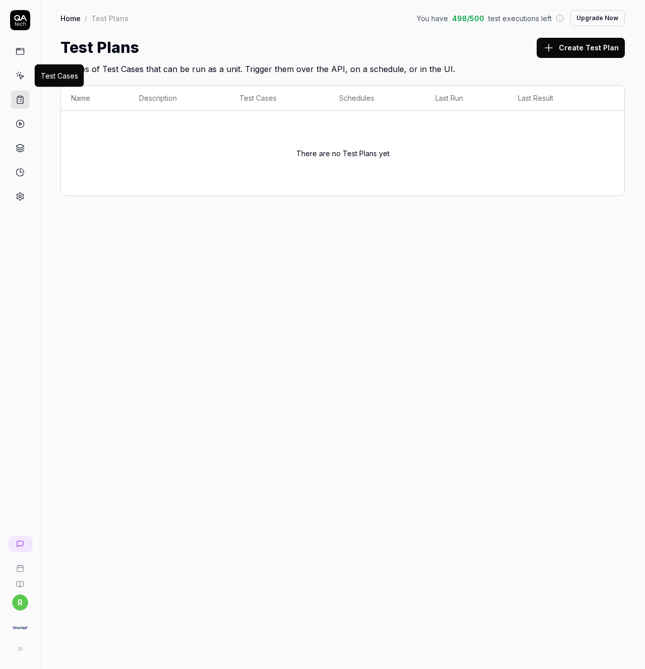
click at [22, 74] on icon at bounding box center [20, 75] width 9 height 9
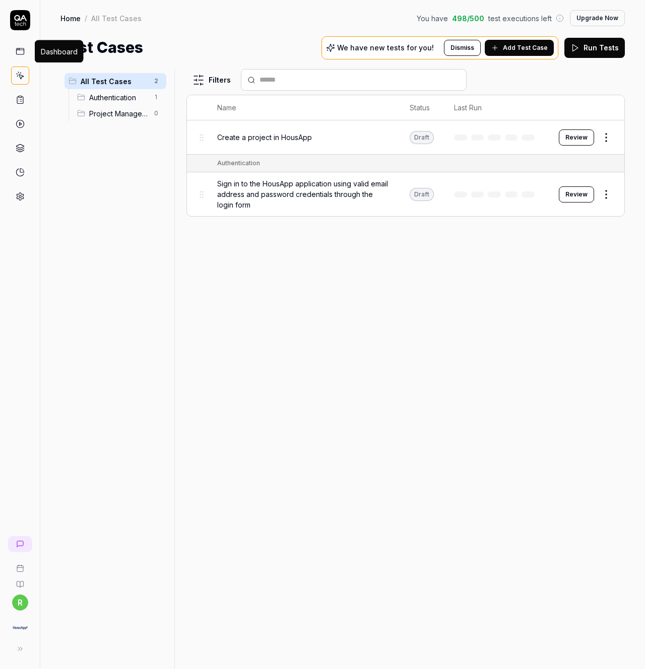
click at [12, 49] on link at bounding box center [20, 51] width 18 height 18
click at [19, 50] on icon at bounding box center [20, 51] width 9 height 9
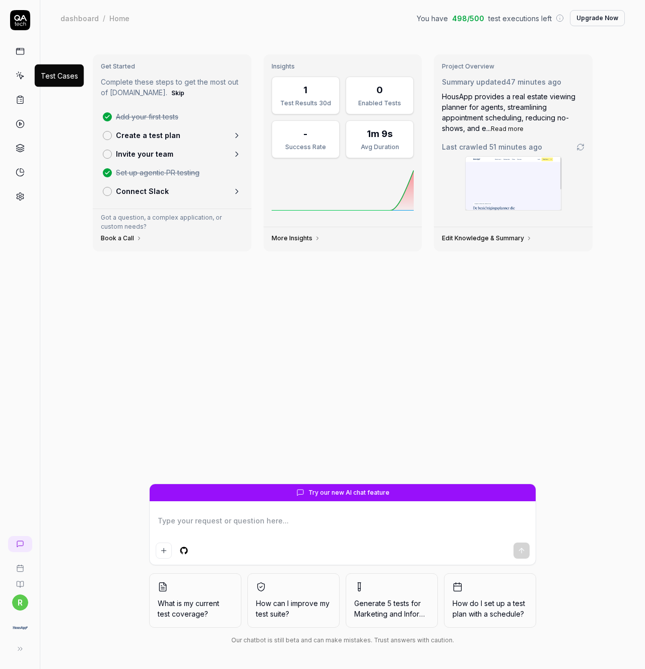
click at [18, 79] on icon at bounding box center [20, 75] width 9 height 9
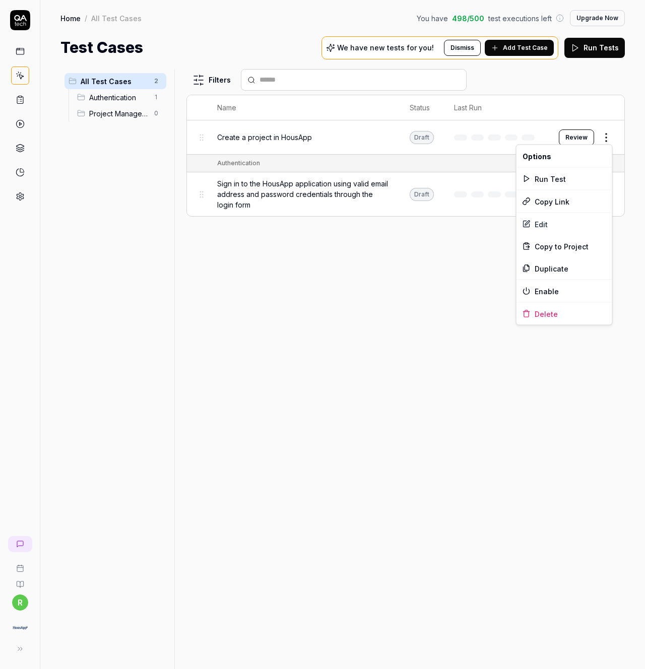
click at [610, 135] on html "r Home / All Test Cases You have 498 / 500 test executions left Upgrade Now Hom…" at bounding box center [322, 334] width 645 height 669
click at [349, 309] on html "r Home / All Test Cases You have 498 / 500 test executions left Upgrade Now Hom…" at bounding box center [322, 334] width 645 height 669
click at [101, 114] on span "Project Management" at bounding box center [118, 113] width 59 height 11
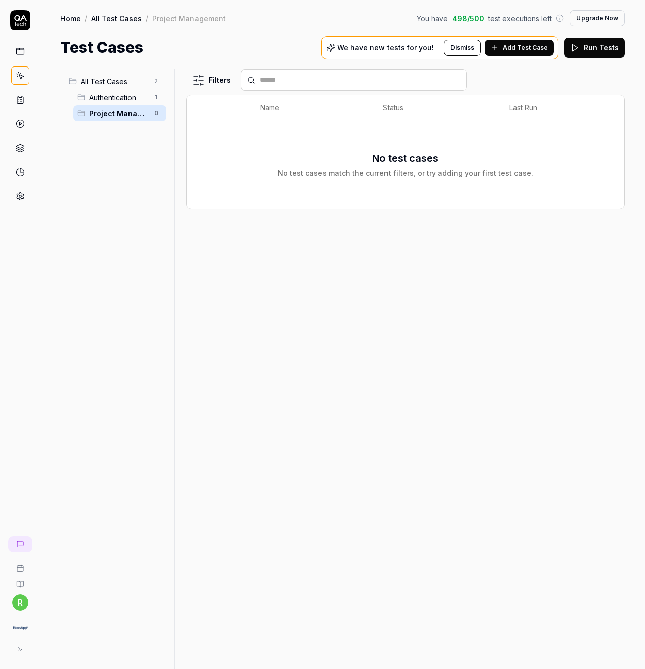
click at [114, 95] on span "Authentication" at bounding box center [118, 97] width 59 height 11
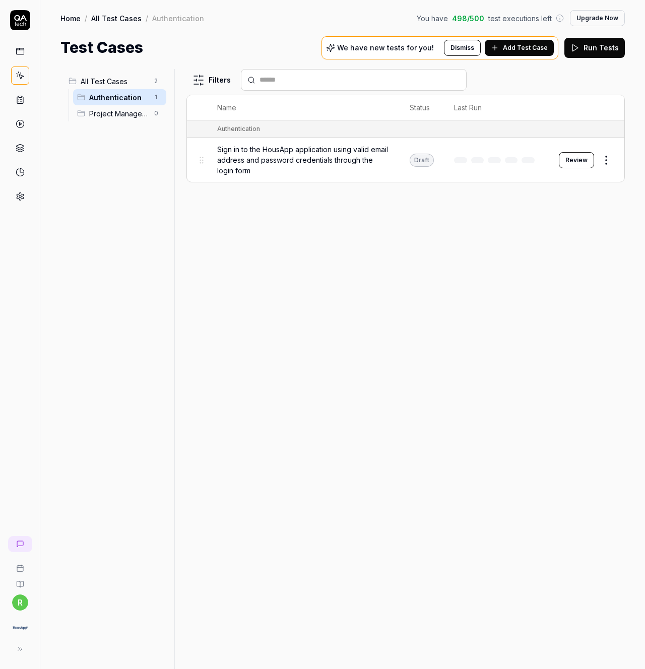
click at [286, 152] on span "Sign in to the HousApp application using valid email address and password crede…" at bounding box center [303, 160] width 172 height 32
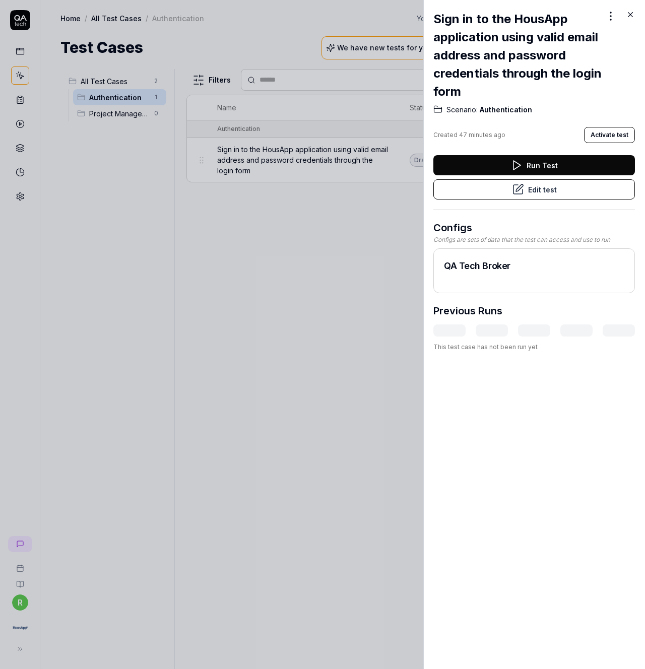
click at [511, 193] on button "Edit test" at bounding box center [534, 189] width 202 height 20
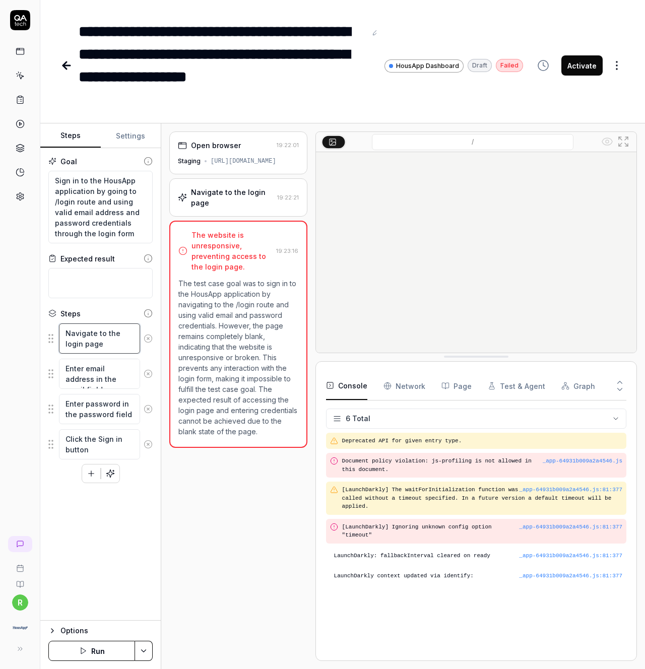
click at [112, 346] on textarea "Navigate to the login page" at bounding box center [99, 339] width 81 height 30
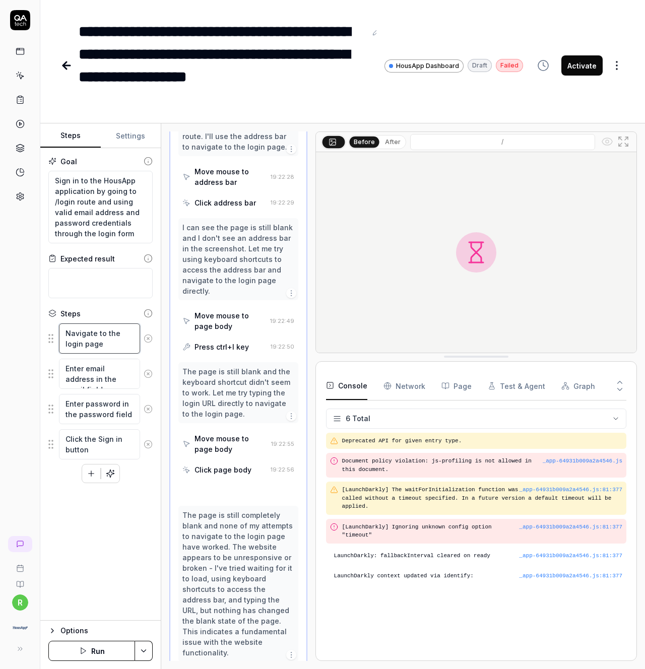
scroll to position [246, 0]
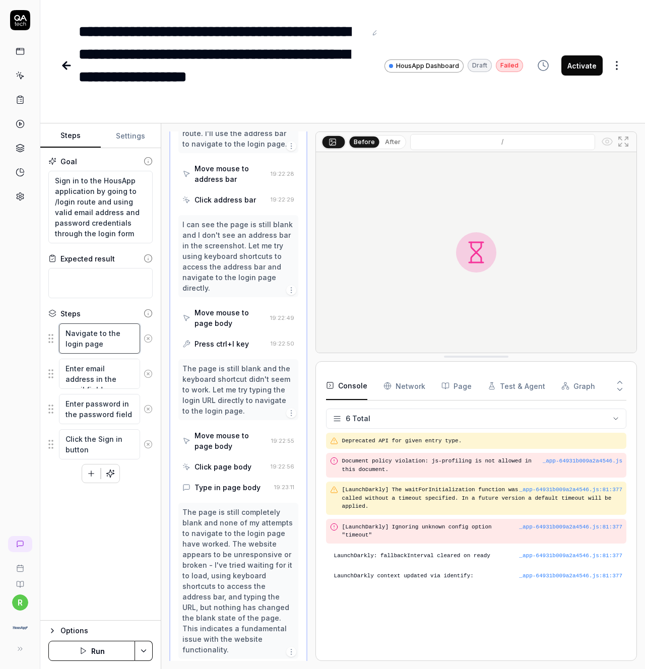
type textarea "*"
type textarea "Navigate to the login page"
type textarea "*"
type textarea "Navigate to the login page /"
type textarea "*"
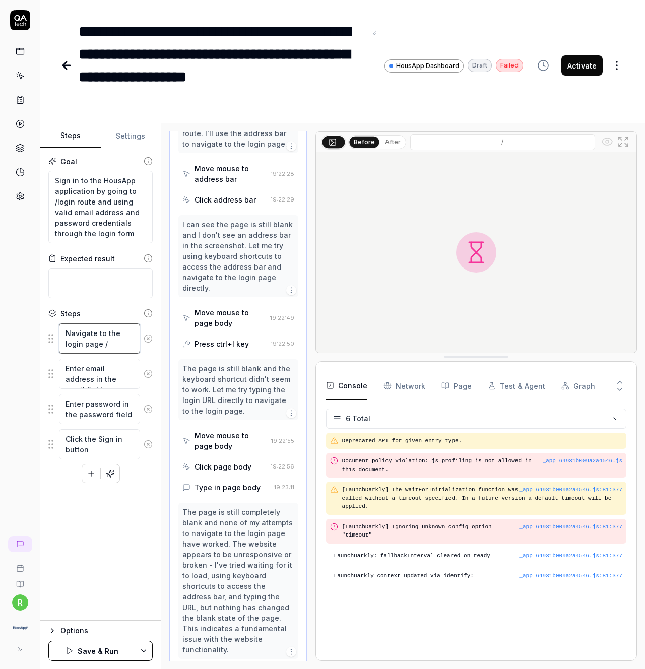
type textarea "Navigate to the login page /l"
type textarea "*"
type textarea "Navigate to the login page /lo"
type textarea "*"
type textarea "Navigate to the login page /log"
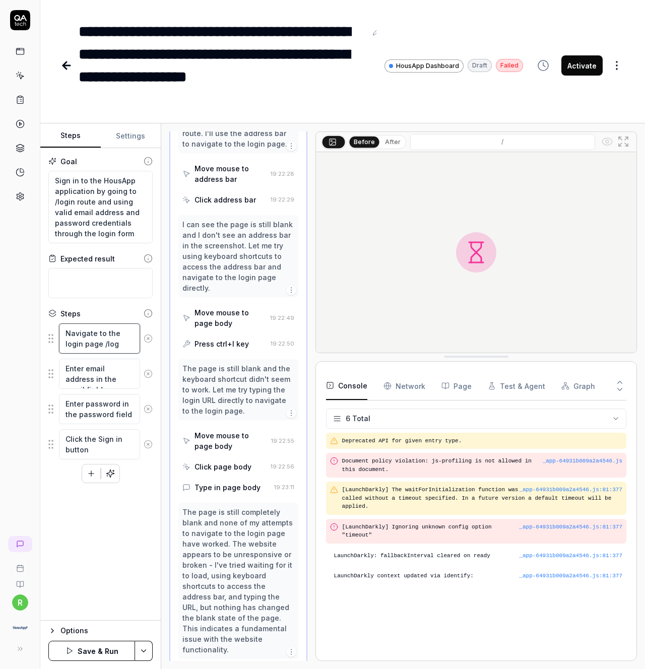
type textarea "*"
type textarea "Navigate to the login page /logi"
type textarea "*"
type textarea "Navigate to the login page /login"
type textarea "*"
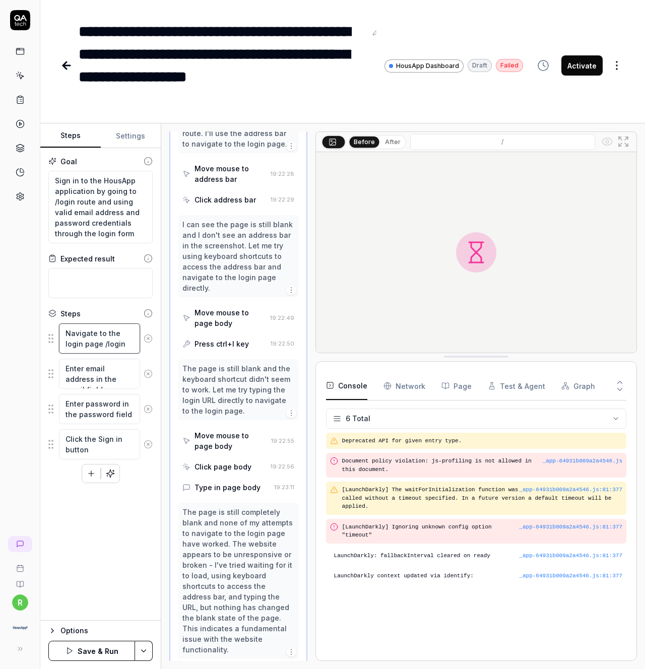
type textarea "Navigate to the login page /login"
type textarea "*"
type textarea "Navigate to the login page /login r"
type textarea "*"
type textarea "Navigate to the login page /login ro"
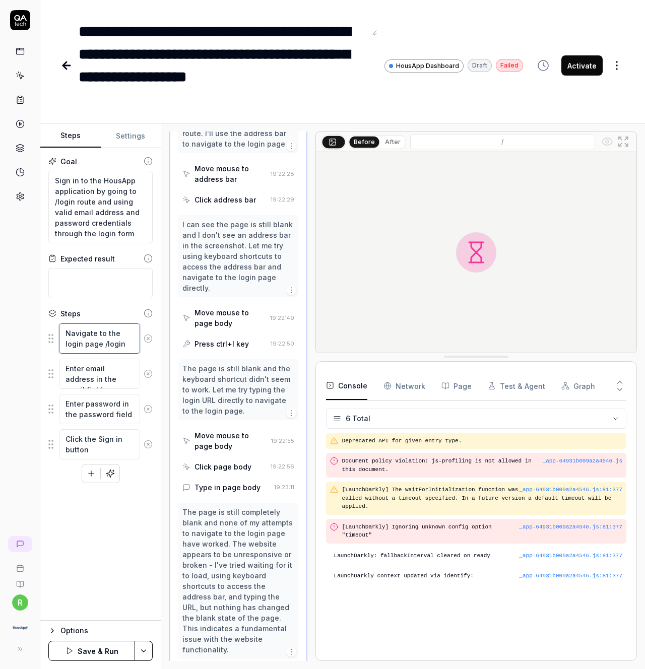
type textarea "*"
type textarea "Navigate to the login page /login rou"
type textarea "*"
type textarea "Navigate to the login page /login rout"
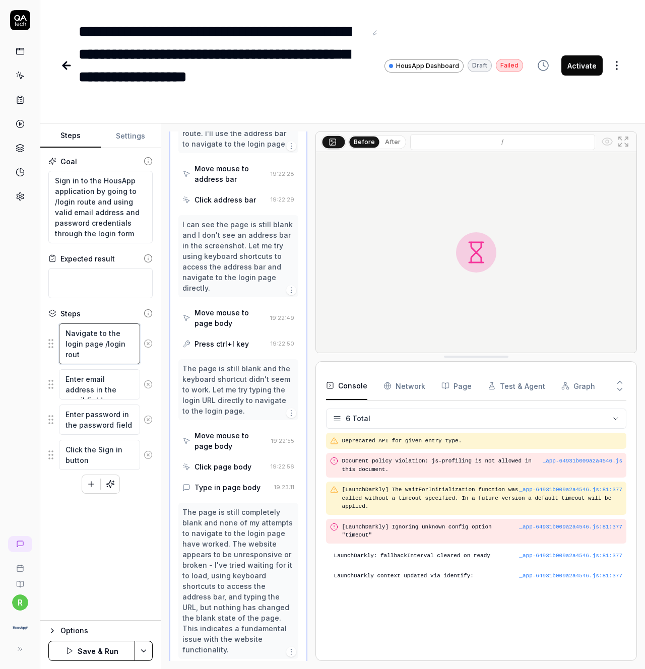
type textarea "*"
type textarea "Navigate to the login page /login route"
click at [133, 558] on div "Goal Sign in to the HousApp application by going to /login route and using vali…" at bounding box center [100, 384] width 120 height 473
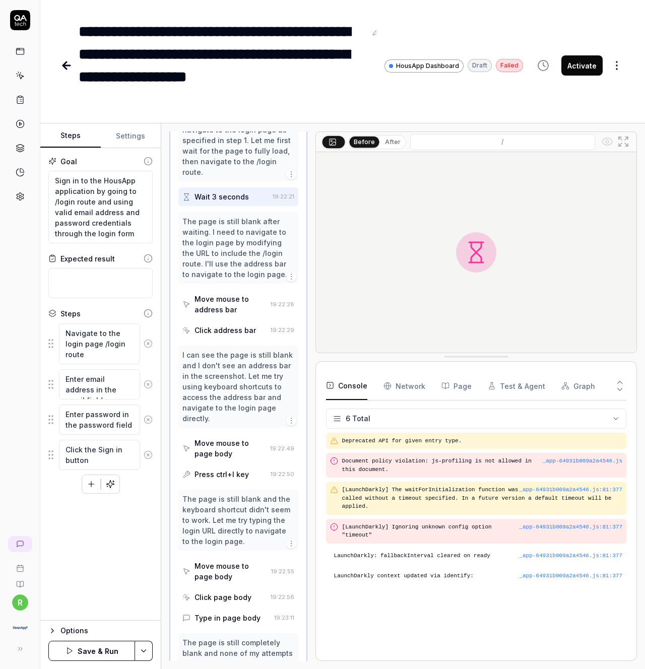
scroll to position [0, 0]
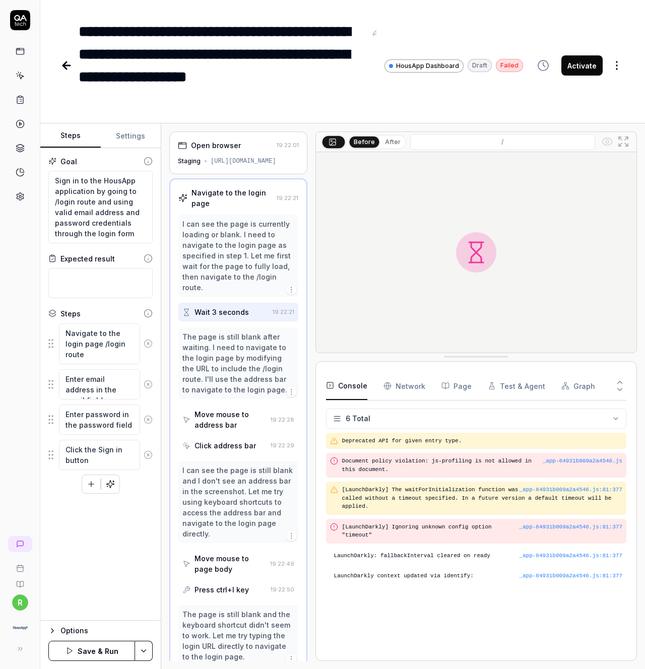
click at [508, 385] on button "Test & Agent" at bounding box center [516, 386] width 57 height 28
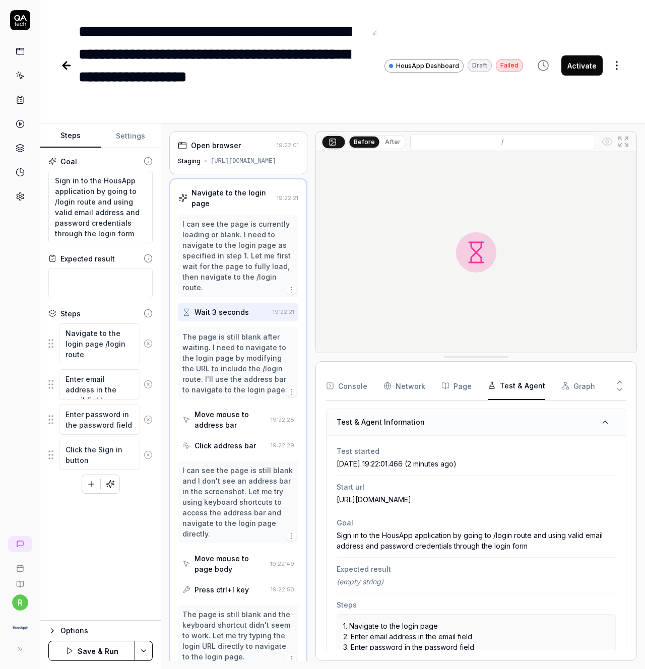
click at [224, 157] on div "https://staging.housap.com" at bounding box center [244, 161] width 66 height 9
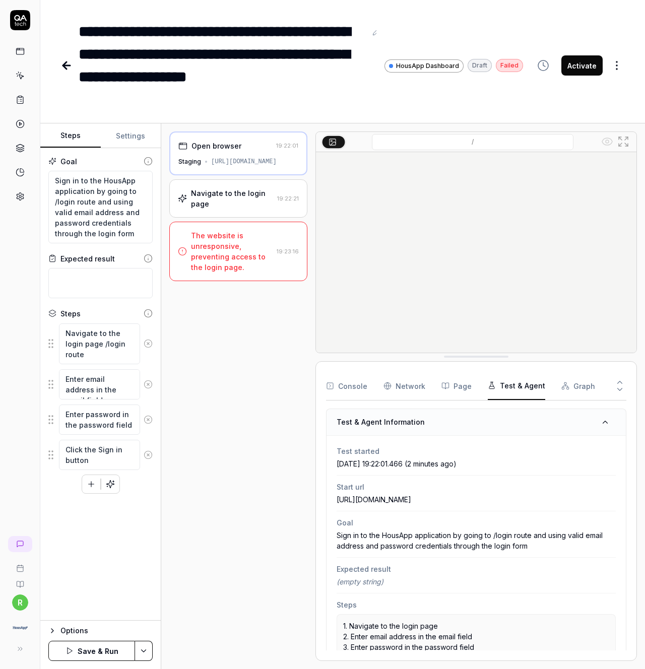
click at [568, 387] on button "Graph" at bounding box center [578, 386] width 34 height 28
click at [529, 385] on button "Test & Agent" at bounding box center [516, 386] width 57 height 28
click at [97, 651] on button "Save & Run" at bounding box center [91, 651] width 87 height 20
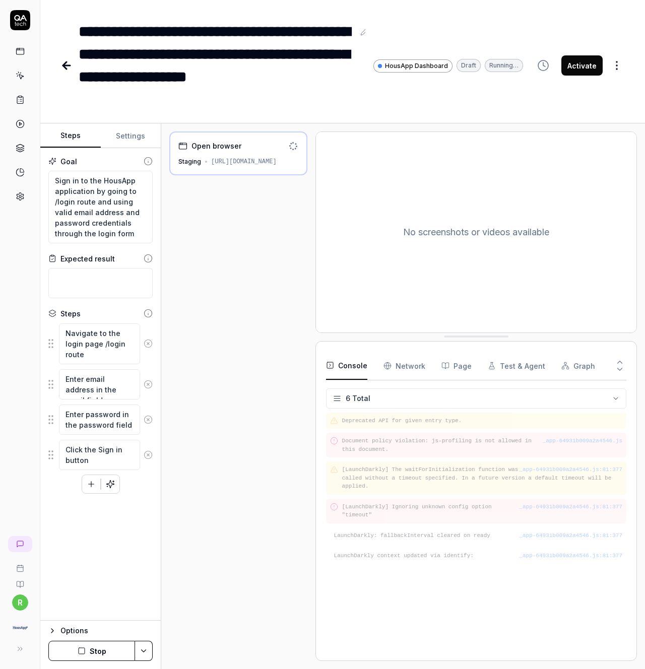
click at [248, 160] on div "https://staging.housap.com" at bounding box center [244, 161] width 66 height 9
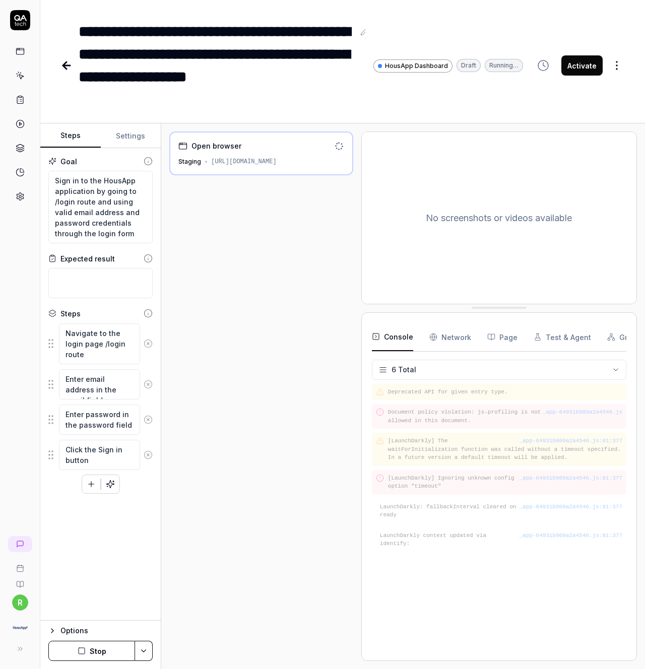
click at [363, 186] on div "Open browser Staging https://staging.housap.com No screenshots or videos availa…" at bounding box center [403, 397] width 468 height 530
click at [132, 141] on button "Settings" at bounding box center [131, 136] width 60 height 24
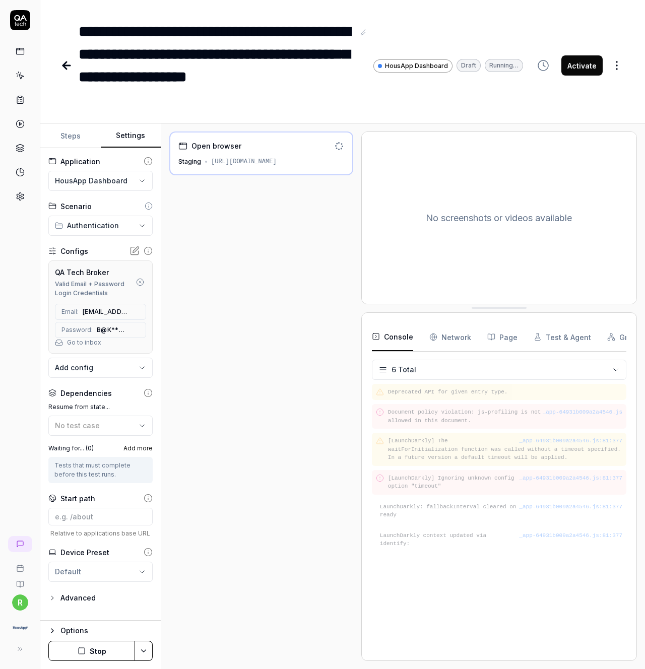
type textarea "*"
click at [82, 138] on button "Steps" at bounding box center [70, 136] width 60 height 24
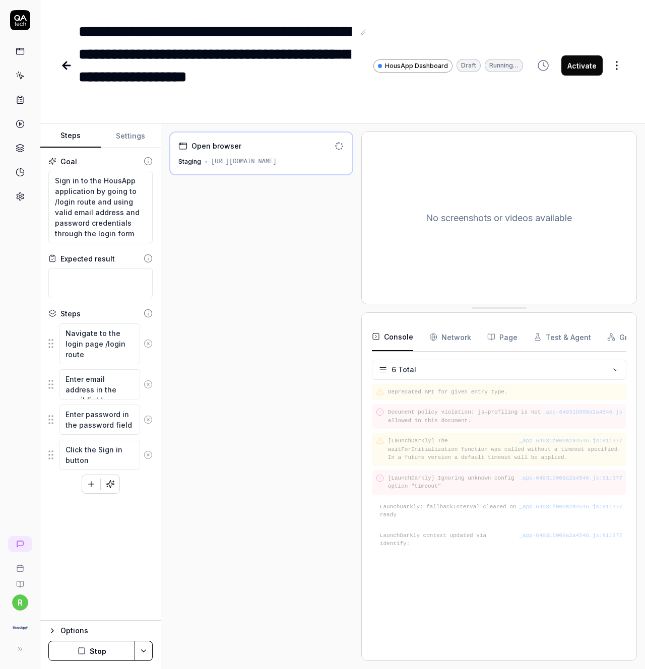
click at [25, 197] on link at bounding box center [20, 196] width 18 height 18
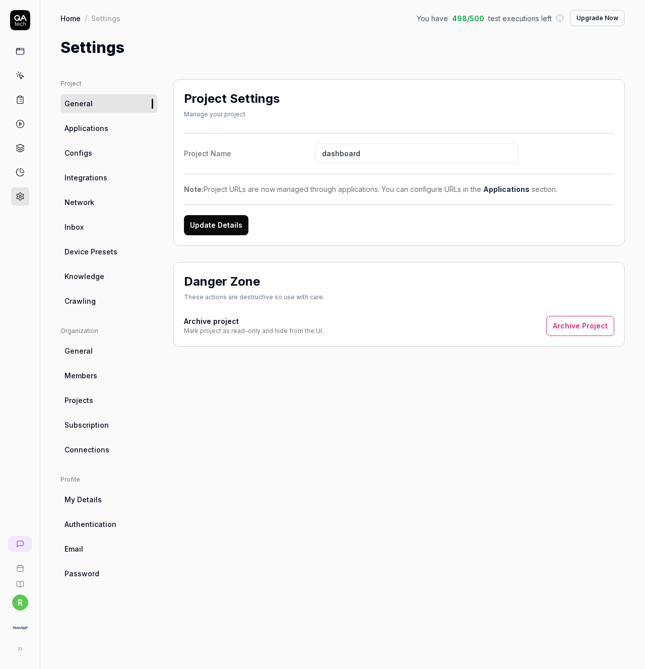
click at [94, 128] on span "Applications" at bounding box center [87, 128] width 44 height 11
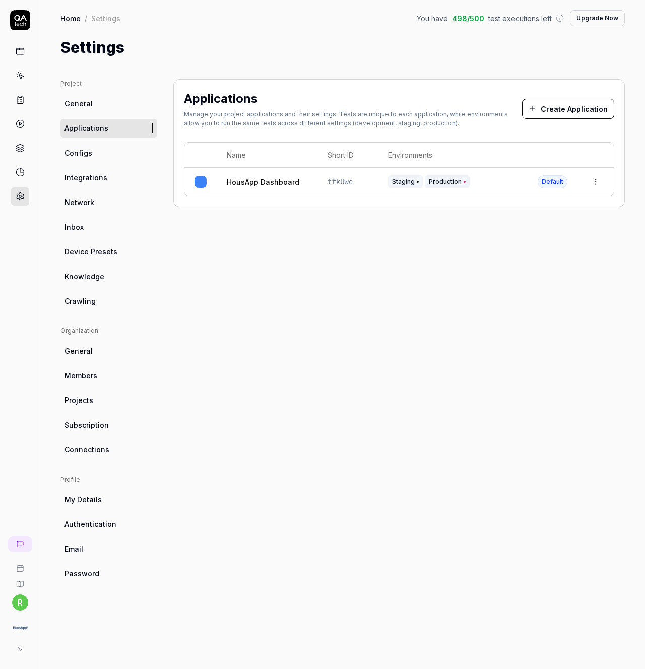
click at [278, 172] on td "HousApp Dashboard" at bounding box center [267, 182] width 101 height 28
click at [597, 183] on html "r Home / Settings You have 498 / 500 test executions left Upgrade Now Home / Se…" at bounding box center [322, 334] width 645 height 669
click at [532, 255] on div "Edit" at bounding box center [550, 248] width 118 height 22
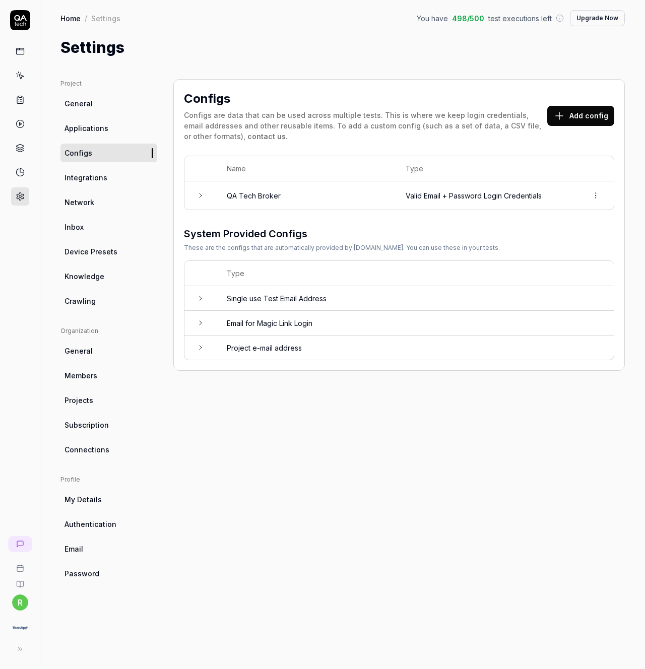
click at [203, 192] on icon at bounding box center [201, 195] width 8 height 8
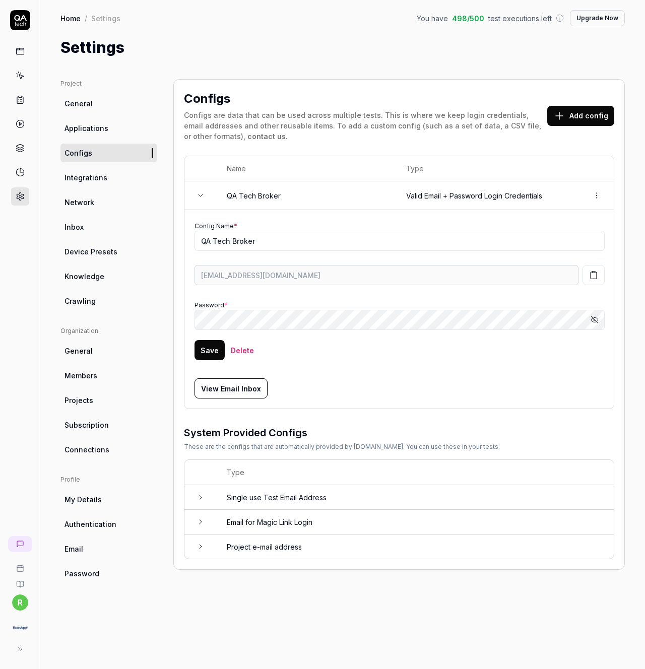
click at [235, 387] on button "View Email Inbox" at bounding box center [231, 388] width 73 height 20
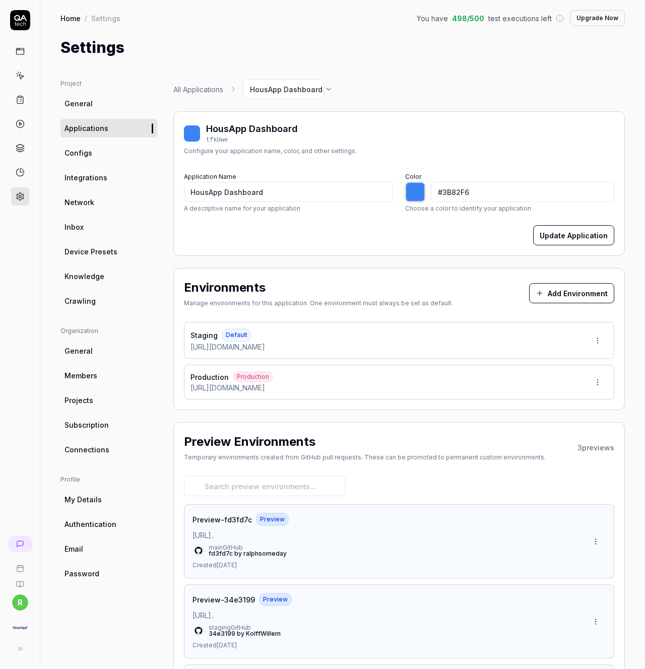
type input "*******"
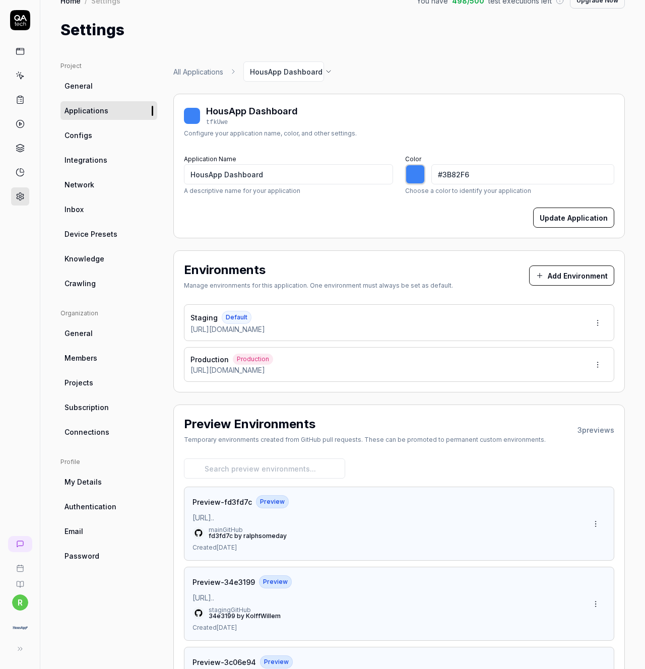
scroll to position [16, 0]
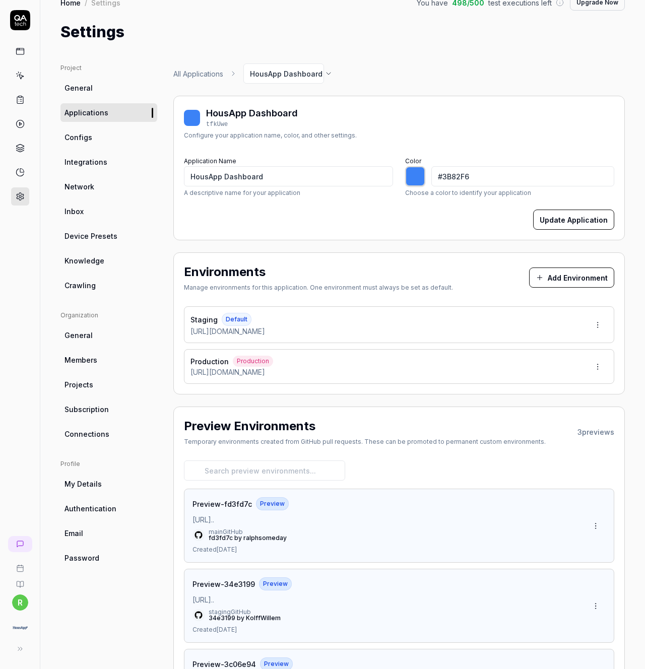
click at [594, 324] on html "r Home / Settings You have 498 / 500 test executions left Upgrade Now Home / Se…" at bounding box center [322, 334] width 645 height 669
click at [531, 369] on span "Edit" at bounding box center [534, 370] width 13 height 11
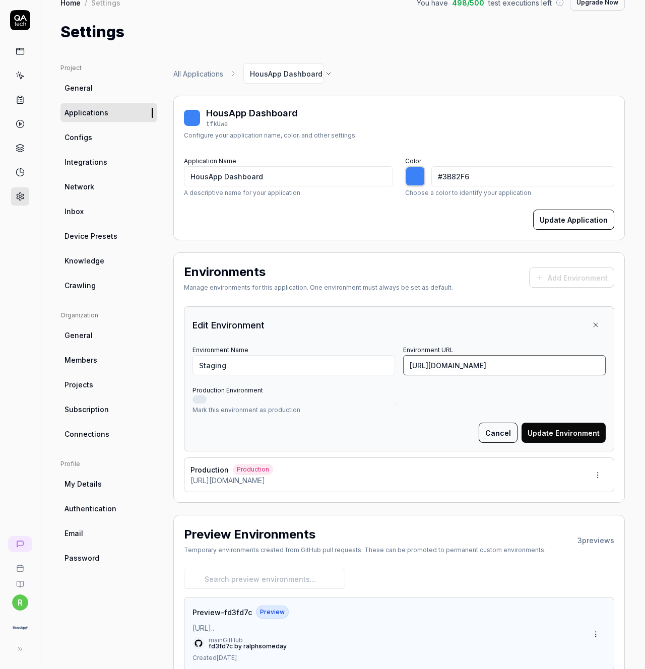
click at [532, 362] on input "https://staging.housap.com" at bounding box center [504, 365] width 203 height 20
type input "https://staging.housap.com/login"
click at [559, 432] on button "Update Environment" at bounding box center [564, 433] width 84 height 20
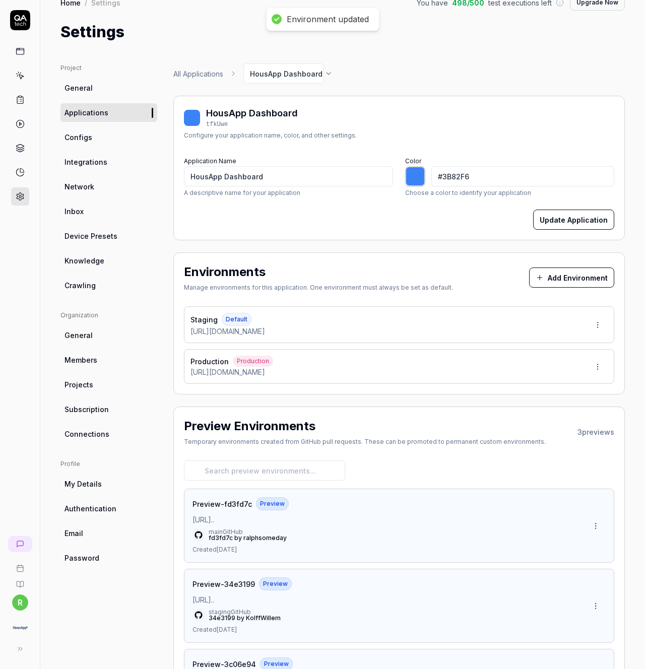
type input "*******"
click at [595, 363] on html "Environment updated r Home / Settings You have 498 / 500 test executions left U…" at bounding box center [322, 334] width 645 height 669
click at [555, 411] on span "Edit" at bounding box center [550, 412] width 13 height 11
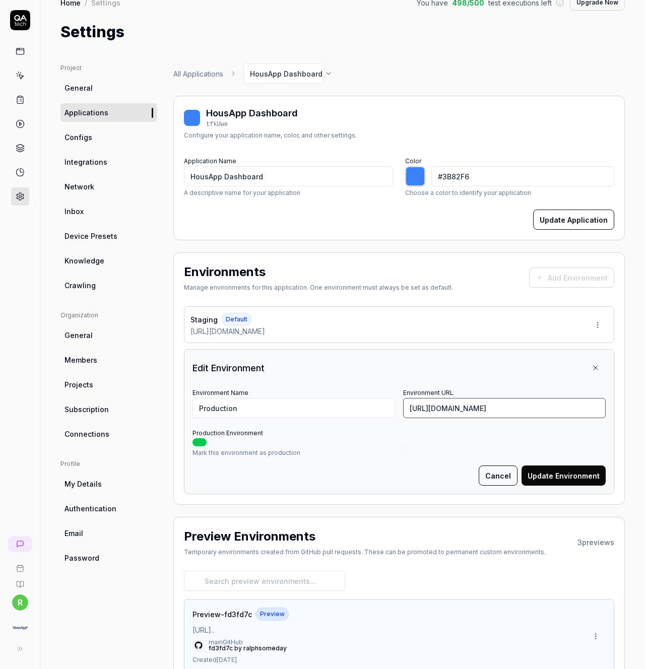
click at [503, 405] on input "https://app.housap.com" at bounding box center [504, 408] width 203 height 20
type input "https://app.housap.com/login"
click at [579, 479] on button "Update Environment" at bounding box center [564, 476] width 84 height 20
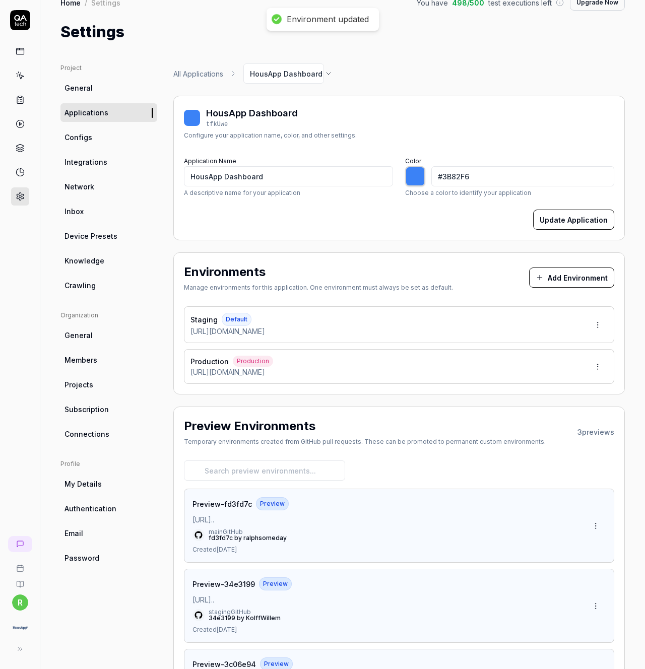
type input "*******"
click at [23, 53] on rect at bounding box center [20, 51] width 8 height 6
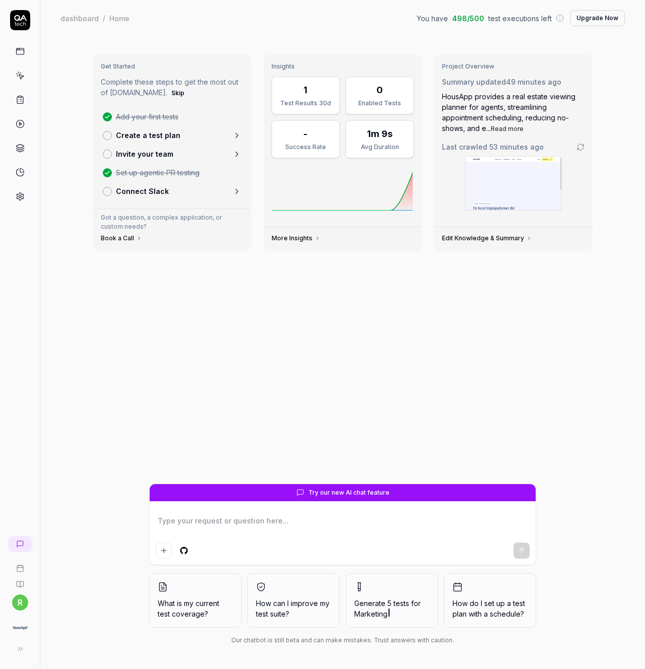
click at [21, 79] on icon at bounding box center [20, 75] width 9 height 9
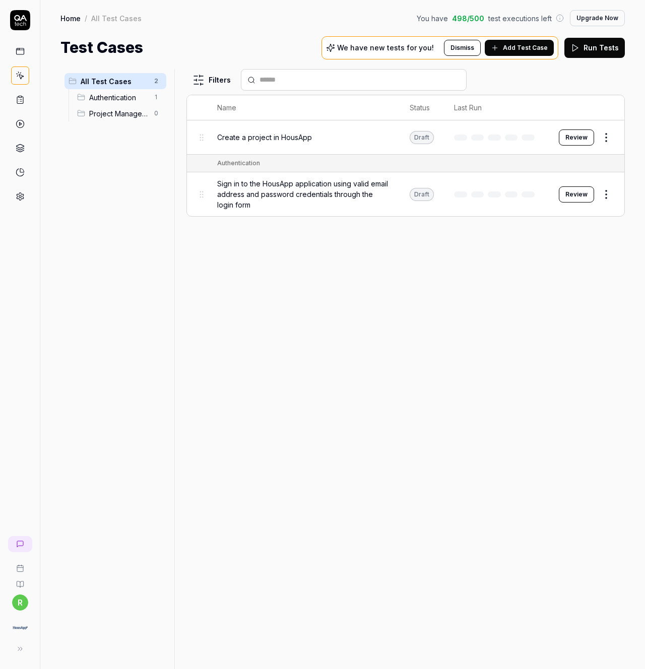
click at [289, 187] on span "Sign in to the HousApp application using valid email address and password crede…" at bounding box center [303, 194] width 172 height 32
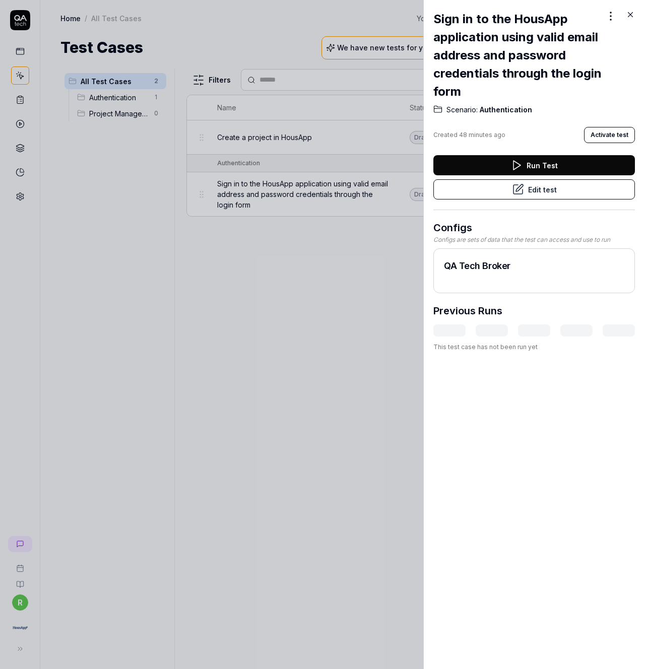
click at [512, 189] on icon at bounding box center [518, 189] width 12 height 12
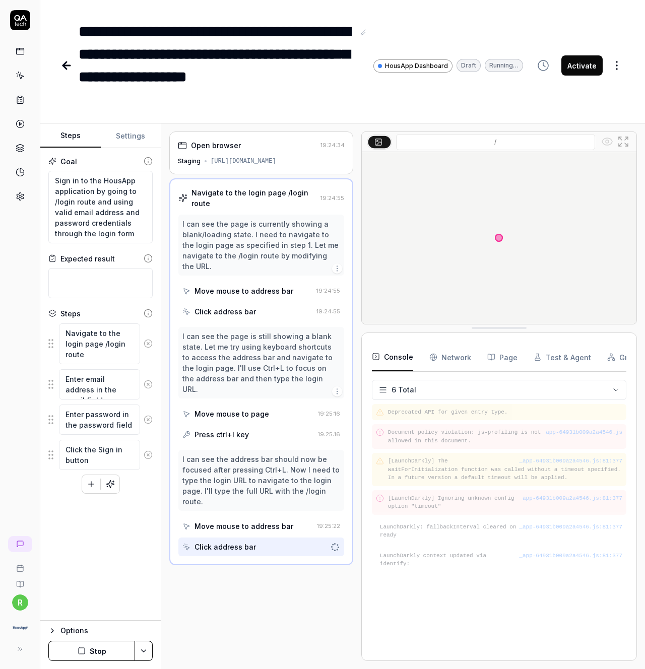
click at [547, 353] on button "Test & Agent" at bounding box center [562, 357] width 57 height 28
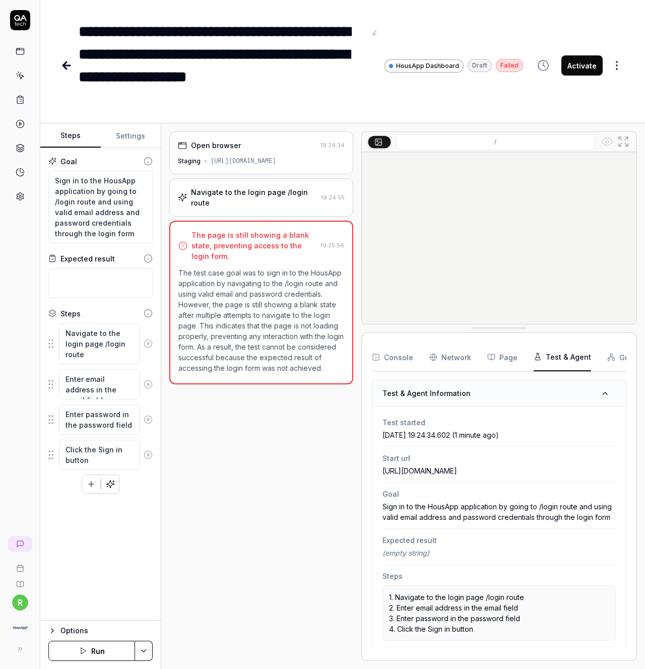
click at [216, 147] on div "Open browser" at bounding box center [216, 145] width 50 height 11
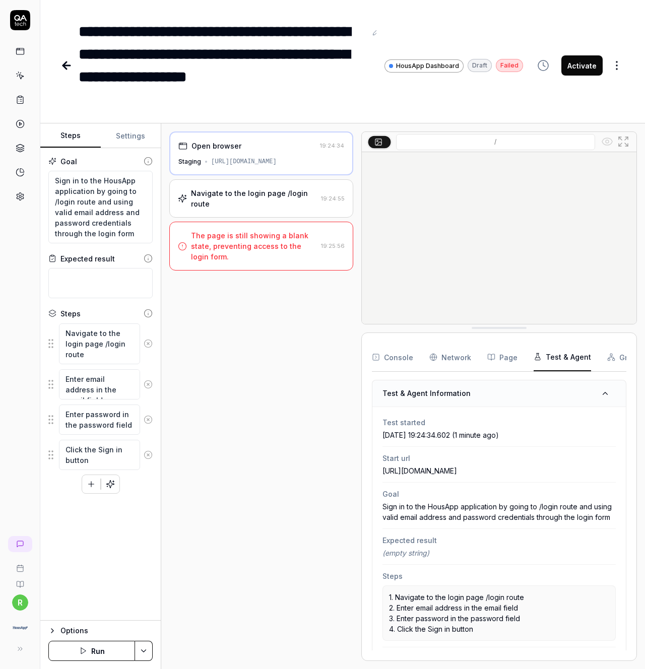
click at [62, 635] on div "Options" at bounding box center [106, 631] width 92 height 12
click at [139, 622] on icon "button" at bounding box center [142, 623] width 8 height 8
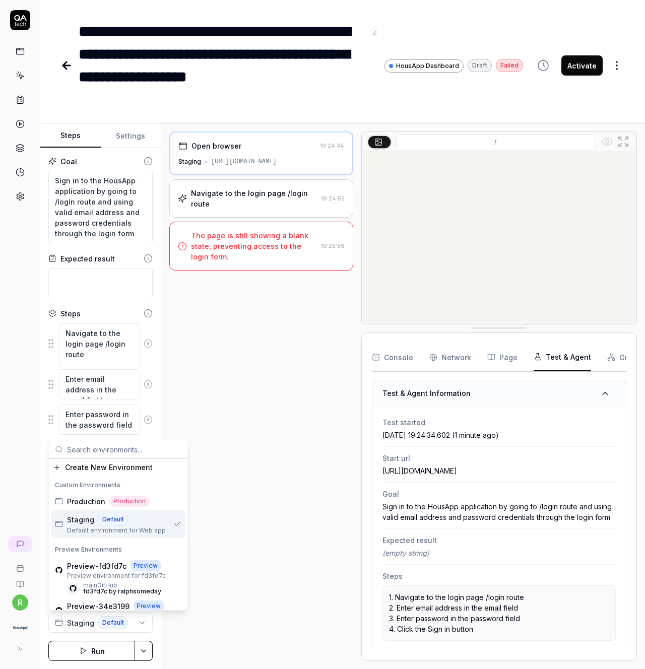
click at [115, 526] on span "Default environment for Web app" at bounding box center [116, 530] width 99 height 9
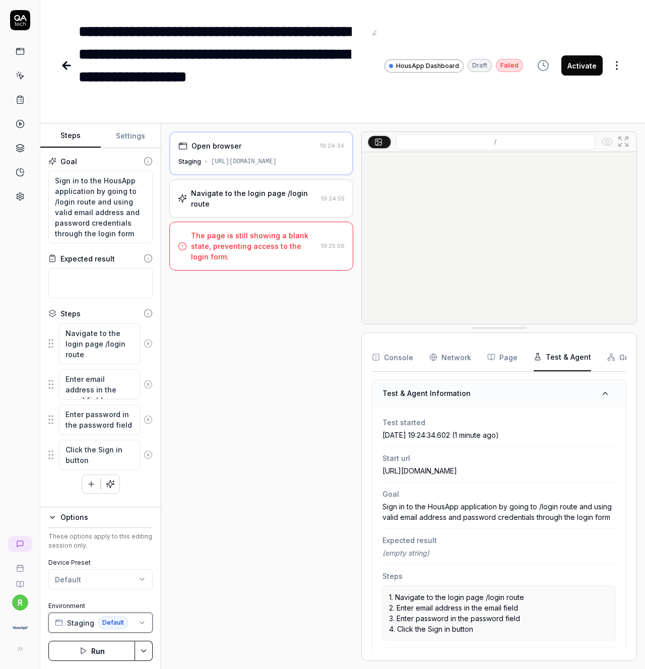
click at [139, 627] on button "Staging Default" at bounding box center [100, 623] width 104 height 20
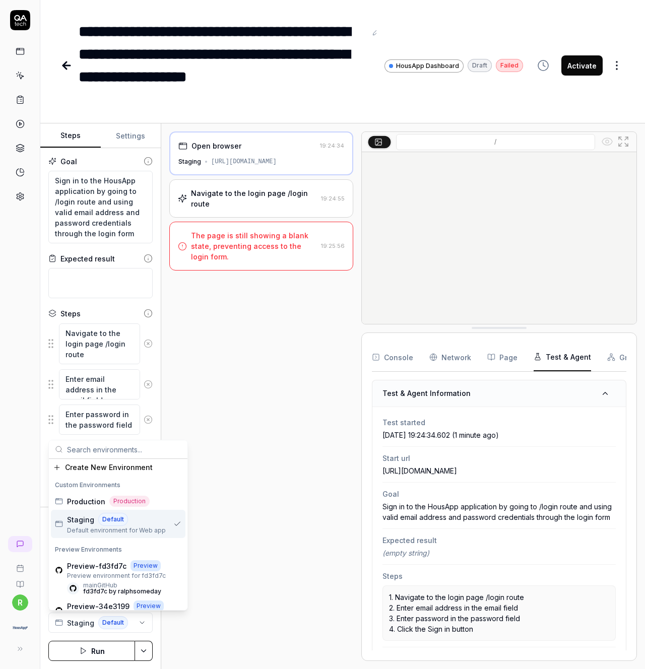
click at [85, 526] on div "Staging Default" at bounding box center [116, 519] width 99 height 13
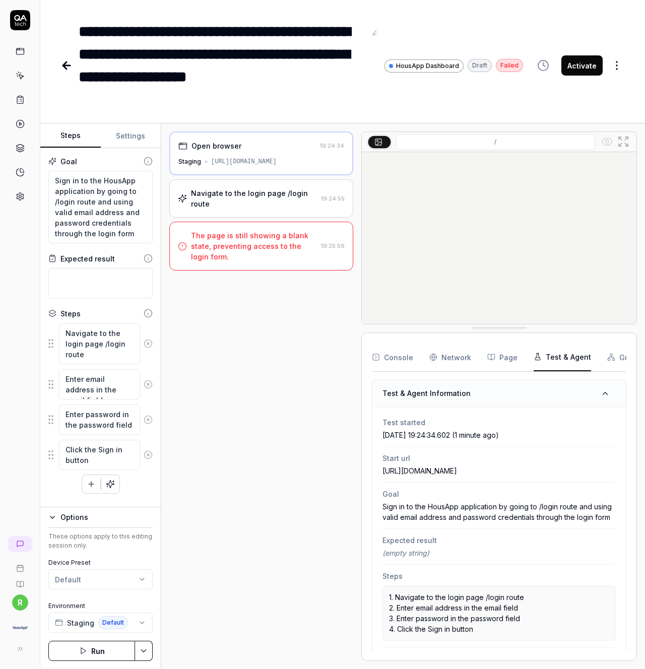
click at [144, 582] on html "**********" at bounding box center [322, 334] width 645 height 669
click at [103, 626] on span "Create new preset" at bounding box center [101, 626] width 66 height 11
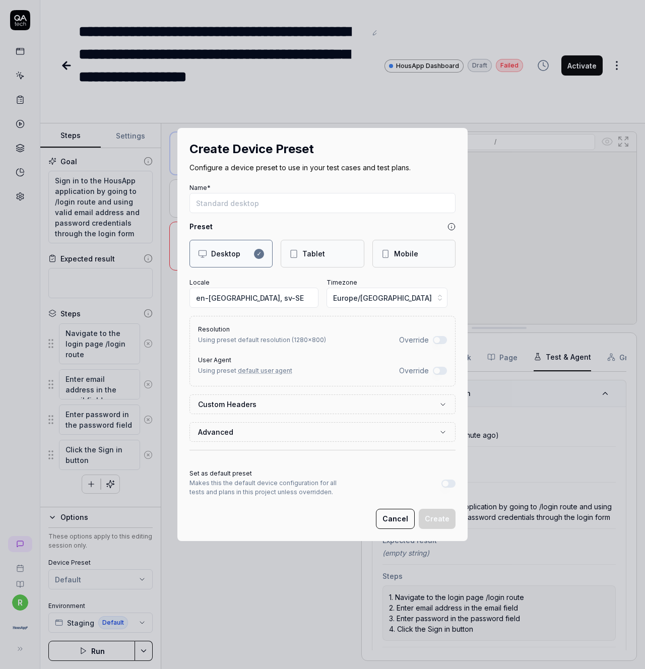
click at [391, 522] on button "Cancel" at bounding box center [395, 519] width 39 height 20
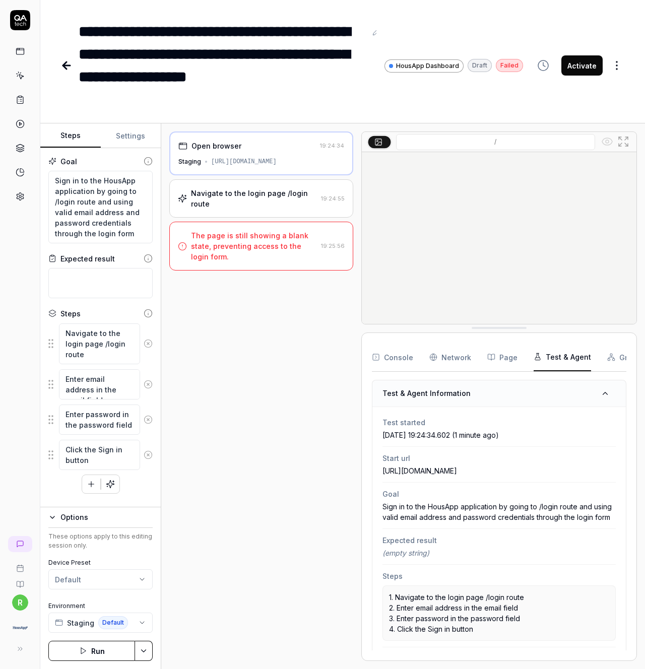
click at [82, 653] on icon "button" at bounding box center [83, 651] width 8 height 8
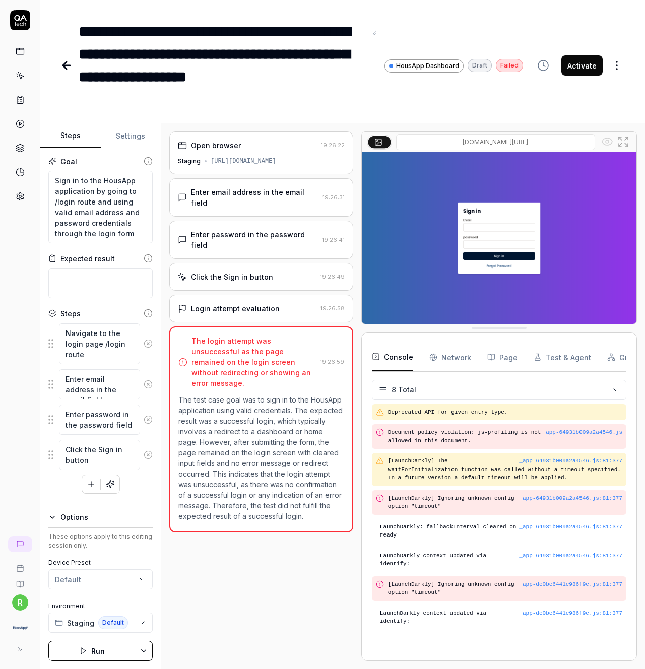
click at [243, 199] on div "Enter email address in the email field 19:26:31" at bounding box center [261, 197] width 184 height 38
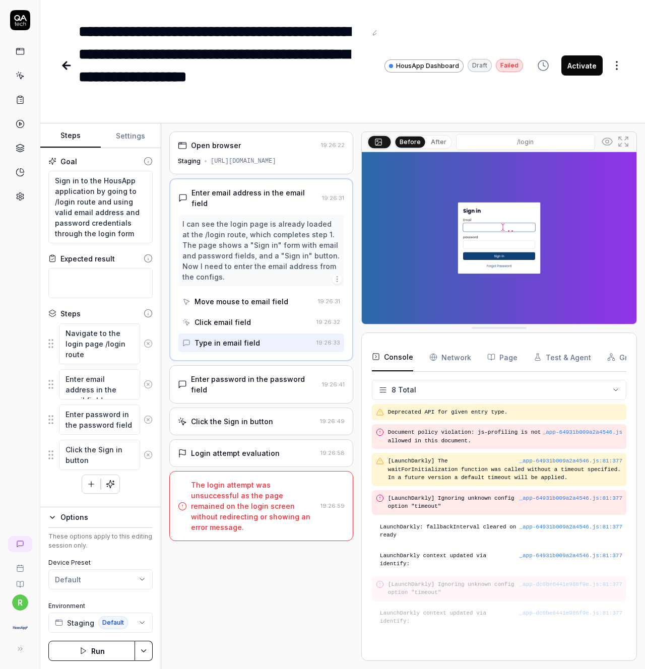
click at [504, 228] on img at bounding box center [499, 238] width 275 height 172
click at [216, 484] on div "The login attempt was unsuccessful as the page remained on the login screen wit…" at bounding box center [253, 506] width 125 height 53
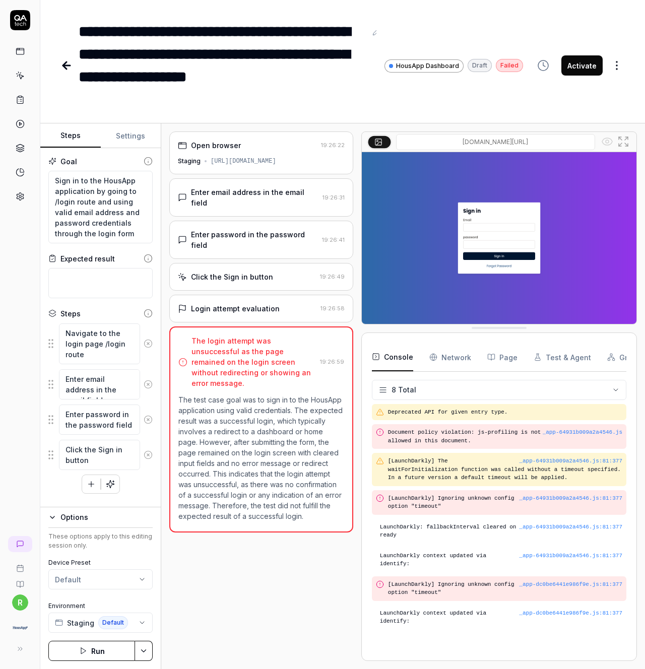
click at [233, 303] on div "Login attempt evaluation" at bounding box center [235, 308] width 89 height 11
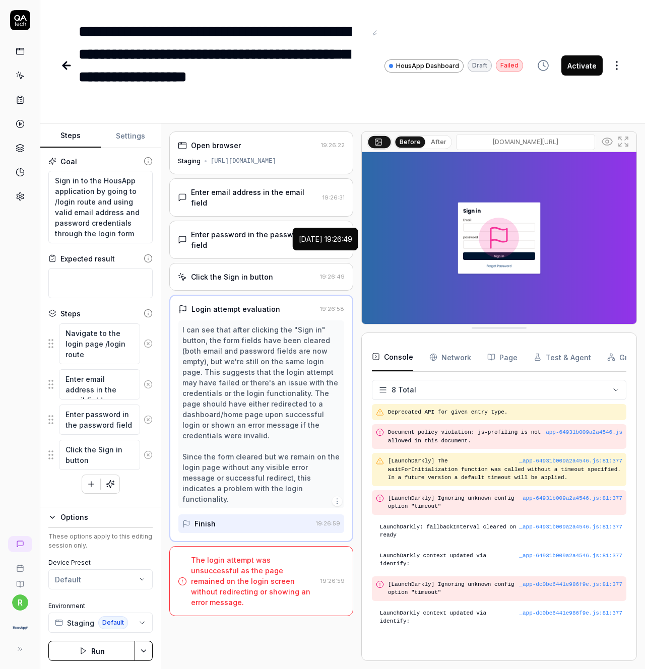
click at [287, 272] on div "Click the Sign in button" at bounding box center [247, 277] width 138 height 11
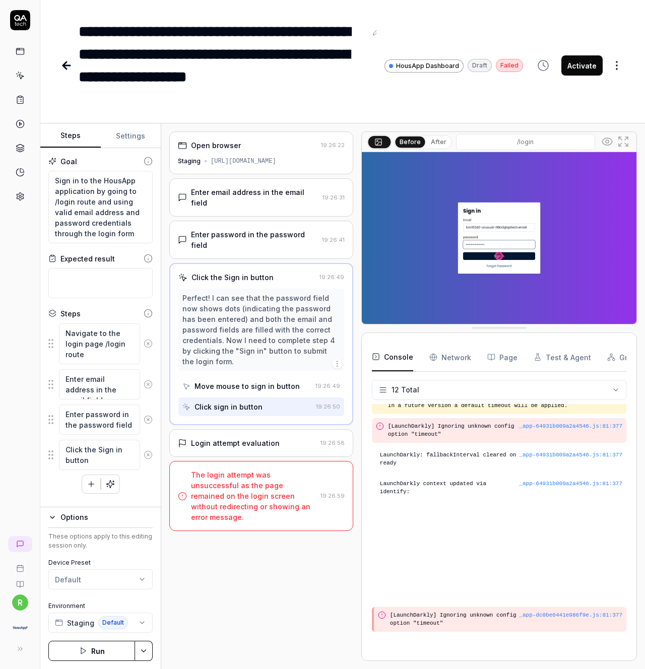
scroll to position [110, 0]
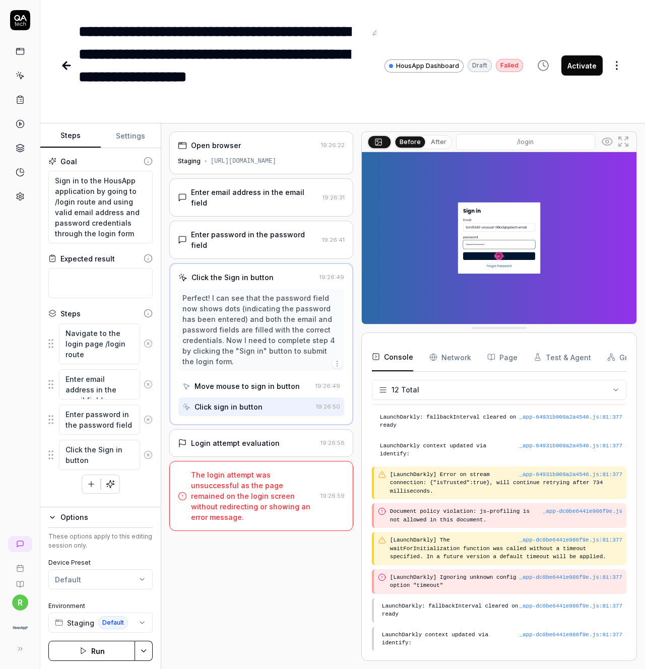
click at [93, 650] on button "Run" at bounding box center [91, 651] width 87 height 20
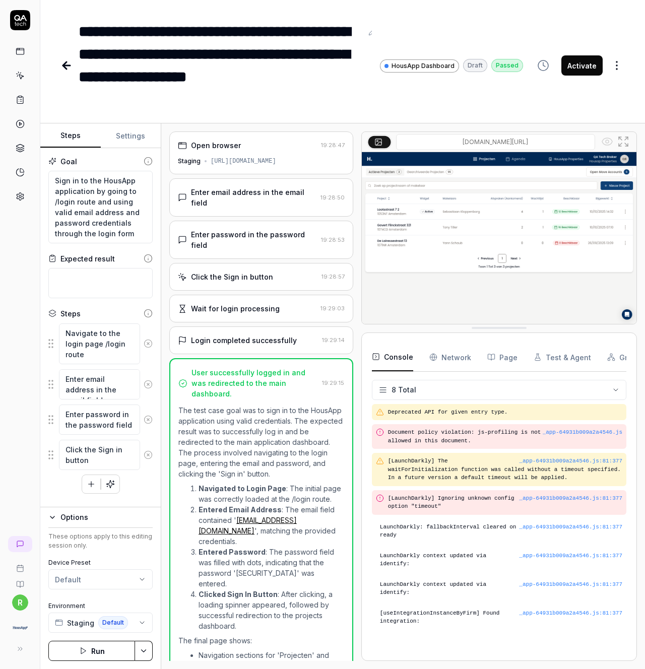
click at [544, 68] on icon "button" at bounding box center [543, 65] width 12 height 12
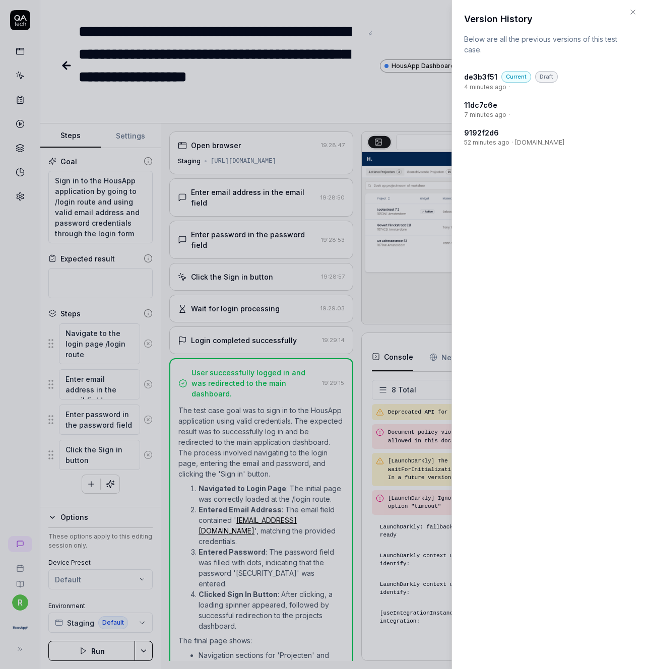
click at [631, 15] on icon "button" at bounding box center [633, 12] width 8 height 8
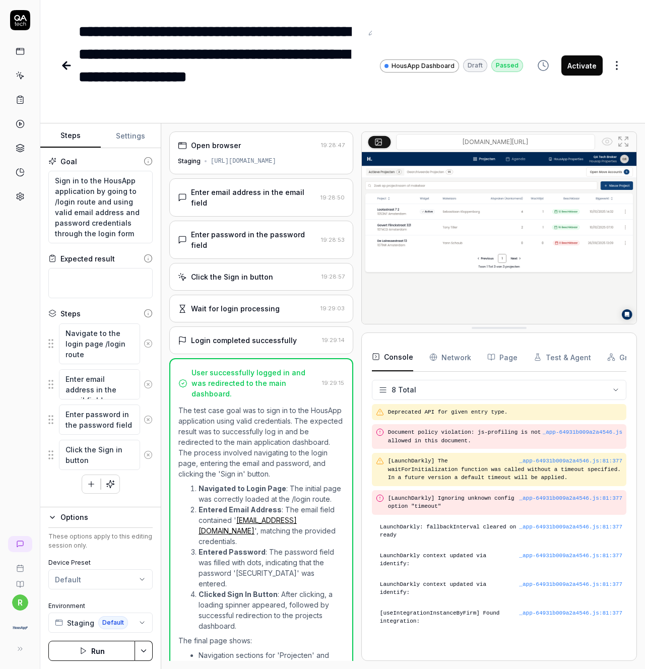
click at [617, 67] on html "**********" at bounding box center [322, 334] width 645 height 669
click at [581, 66] on button "Activate" at bounding box center [581, 65] width 41 height 20
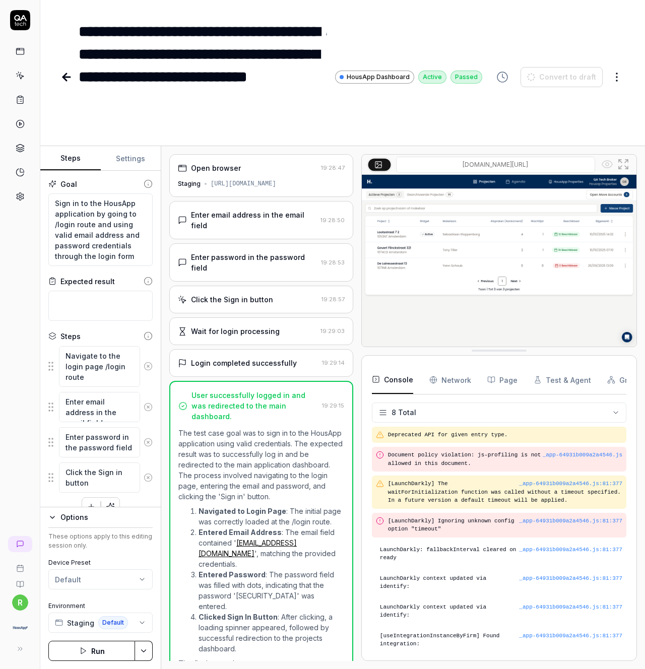
scroll to position [1, 0]
type textarea "*"
click at [70, 75] on icon at bounding box center [66, 77] width 12 height 12
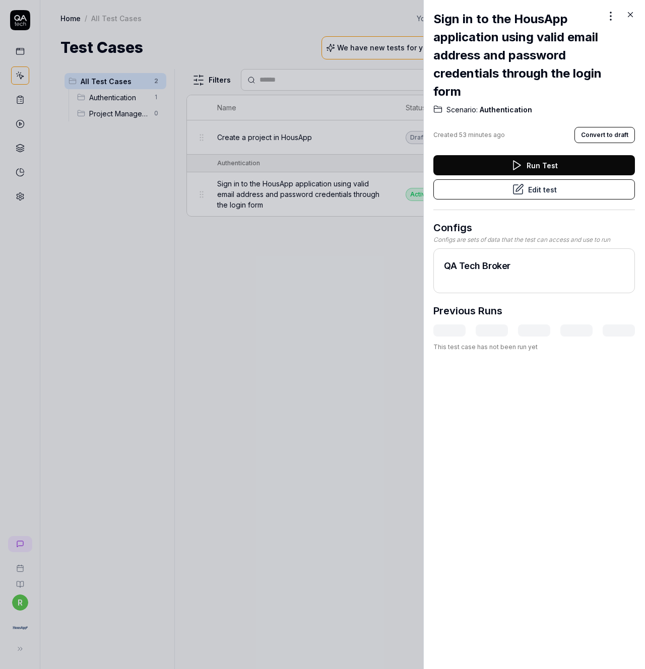
click at [337, 252] on div at bounding box center [322, 334] width 645 height 669
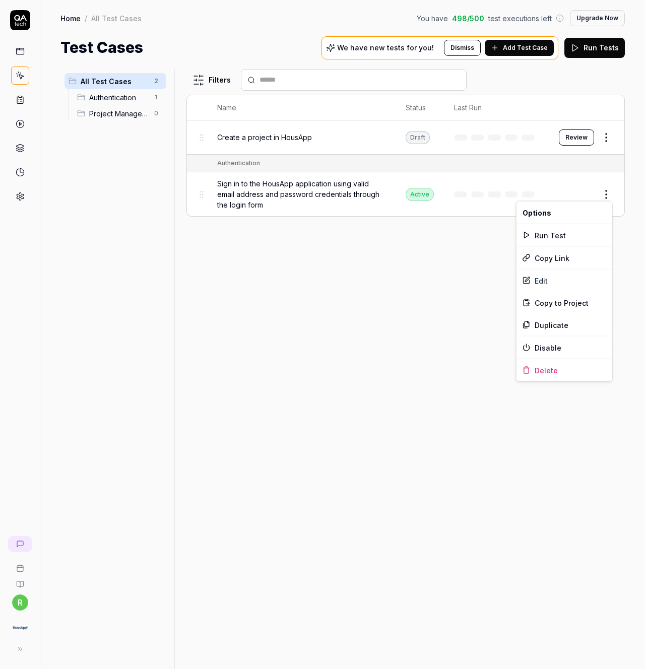
click at [605, 191] on html "r Home / All Test Cases You have 498 / 500 test executions left Upgrade Now Hom…" at bounding box center [322, 334] width 645 height 669
click at [442, 304] on html "r Home / All Test Cases You have 498 / 500 test executions left Upgrade Now Hom…" at bounding box center [322, 334] width 645 height 669
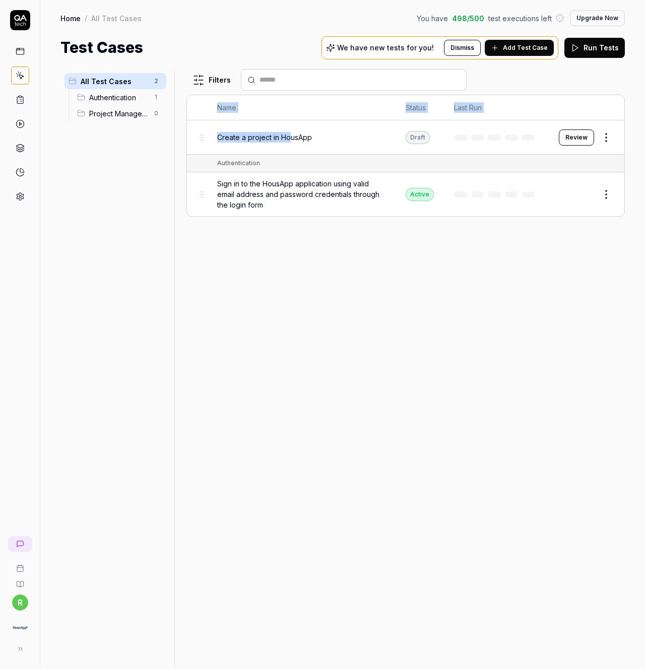
drag, startPoint x: 291, startPoint y: 133, endPoint x: 195, endPoint y: 113, distance: 97.8
click at [196, 113] on table "Name Status Last Run Create a project in HousApp Draft Review Authentication Si…" at bounding box center [405, 155] width 437 height 121
click at [236, 290] on div "Filters Name Status Last Run Create a project in HousApp Draft Review Authentic…" at bounding box center [405, 369] width 438 height 600
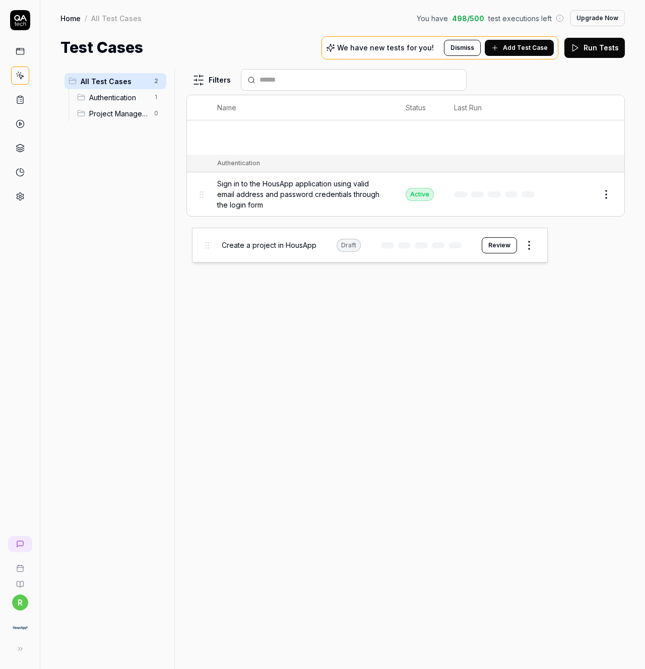
drag, startPoint x: 201, startPoint y: 135, endPoint x: 206, endPoint y: 238, distance: 104.0
click at [206, 240] on body "r Home / All Test Cases You have 498 / 500 test executions left Upgrade Now Hom…" at bounding box center [322, 334] width 645 height 669
click at [105, 115] on span "Project Management" at bounding box center [118, 113] width 59 height 11
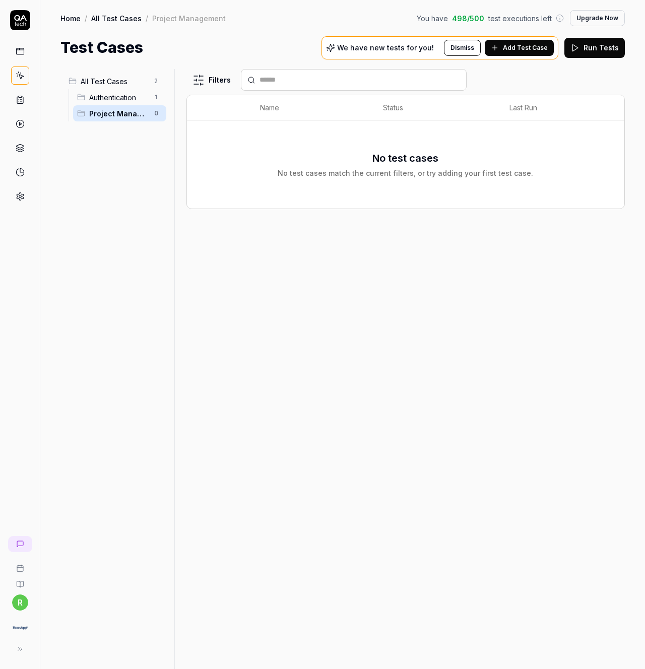
click at [112, 79] on span "All Test Cases" at bounding box center [115, 81] width 68 height 11
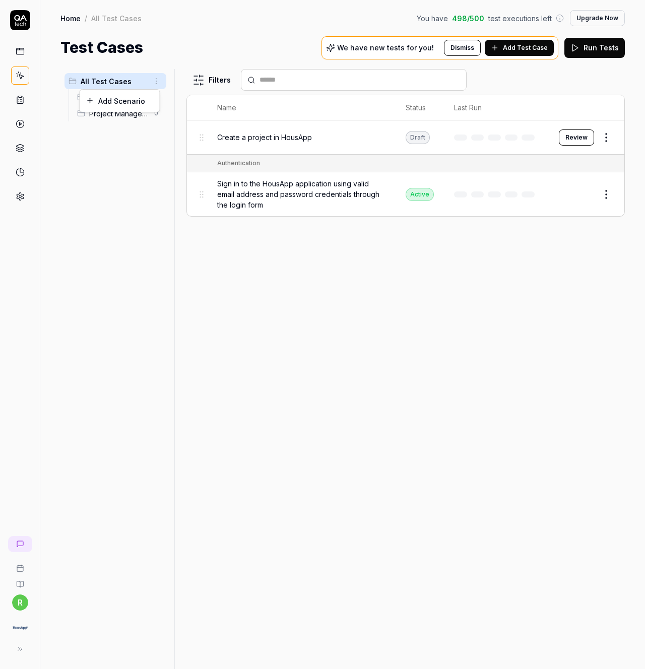
click at [157, 82] on html "r Home / All Test Cases You have 498 / 500 test executions left Upgrade Now Hom…" at bounding box center [322, 334] width 645 height 669
click at [130, 99] on div "Add Scenario" at bounding box center [120, 101] width 80 height 22
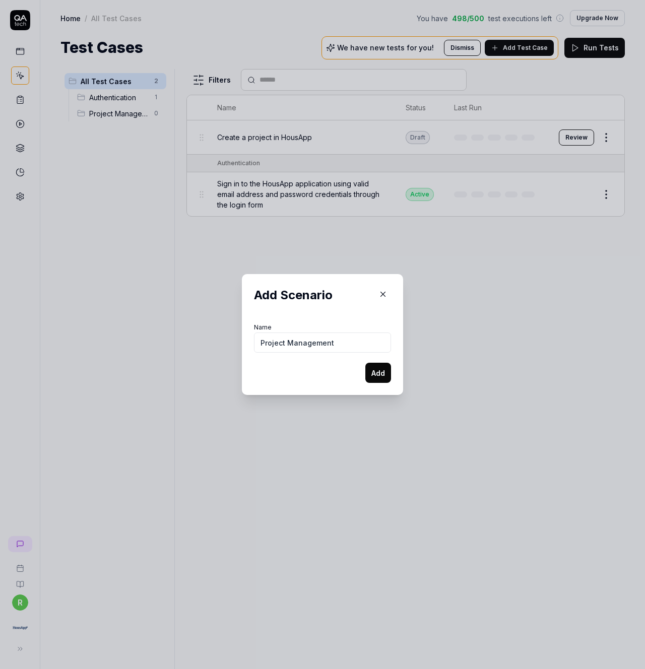
type input "Project Management"
click at [377, 372] on button "Add" at bounding box center [378, 373] width 26 height 20
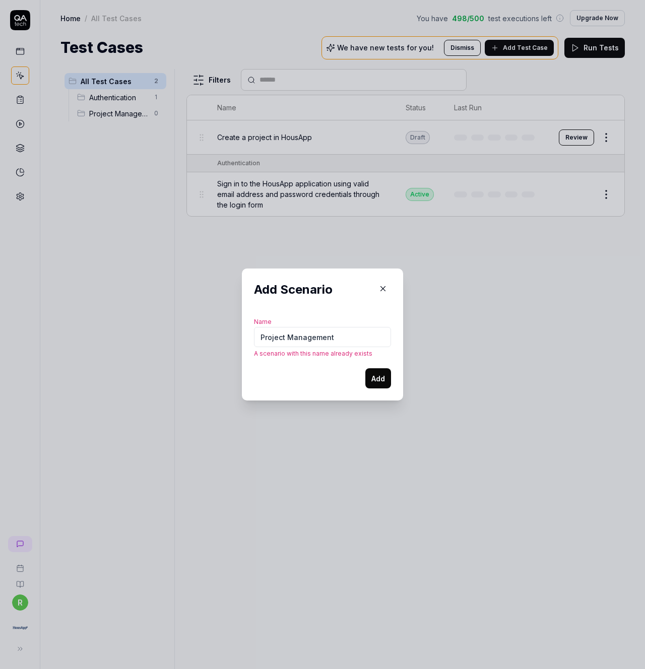
click at [381, 291] on icon "button" at bounding box center [382, 288] width 9 height 9
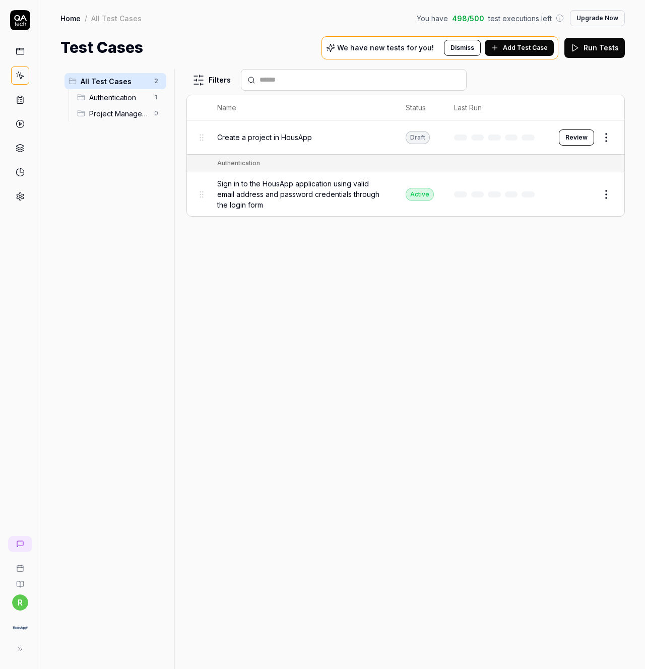
click at [100, 115] on span "Project Management" at bounding box center [118, 113] width 59 height 11
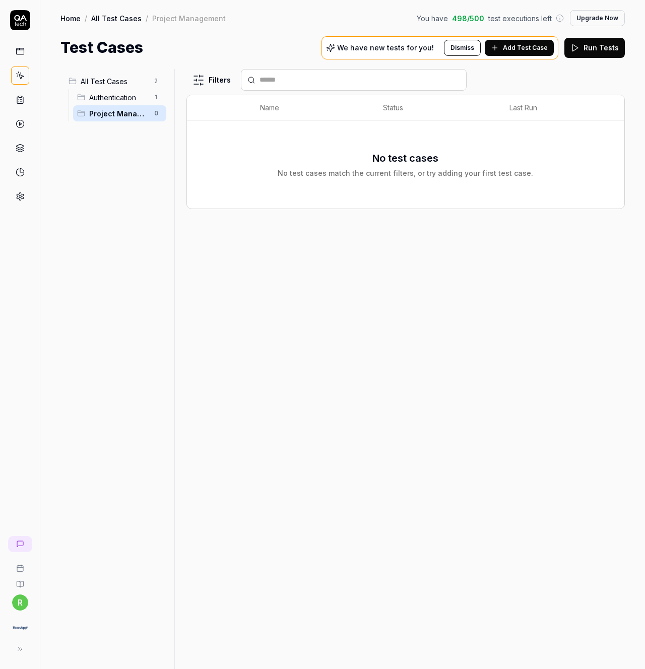
click at [109, 100] on span "Authentication" at bounding box center [118, 97] width 59 height 11
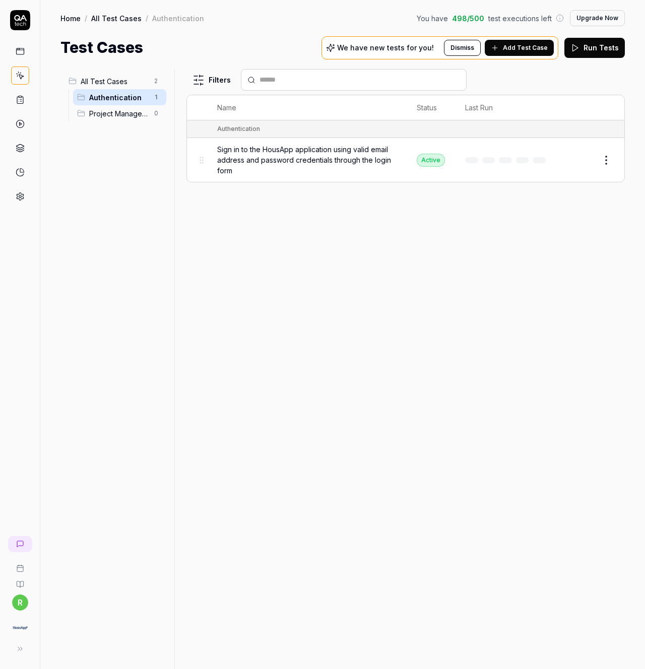
click at [100, 83] on span "All Test Cases" at bounding box center [115, 81] width 68 height 11
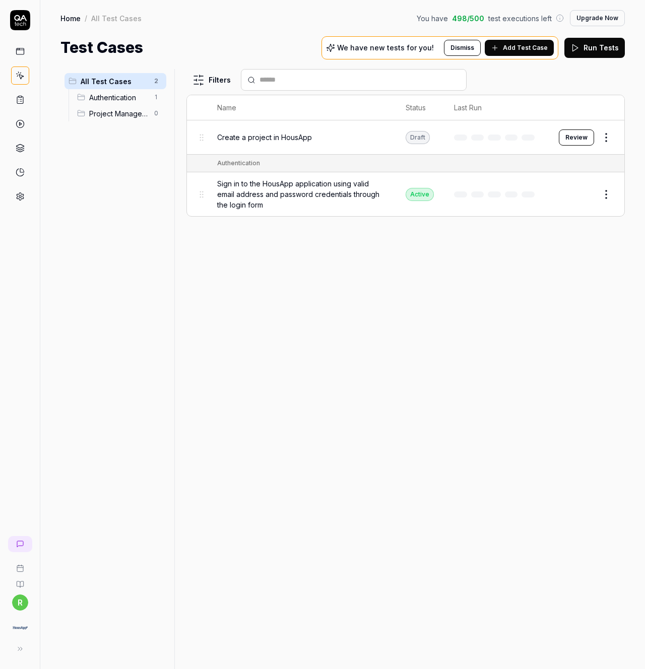
click at [608, 133] on html "r Home / All Test Cases You have 498 / 500 test executions left Upgrade Now Hom…" at bounding box center [322, 334] width 645 height 669
click at [556, 323] on div "Delete" at bounding box center [565, 314] width 96 height 22
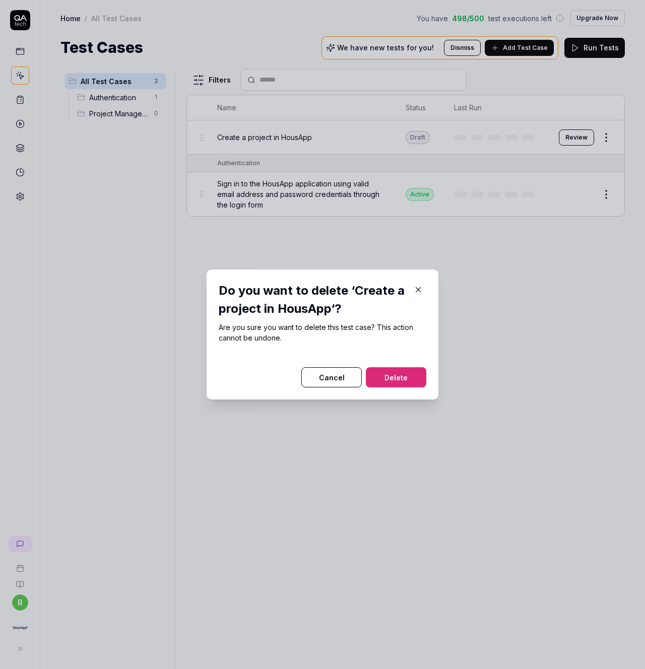
click at [390, 377] on button "Delete" at bounding box center [396, 377] width 60 height 20
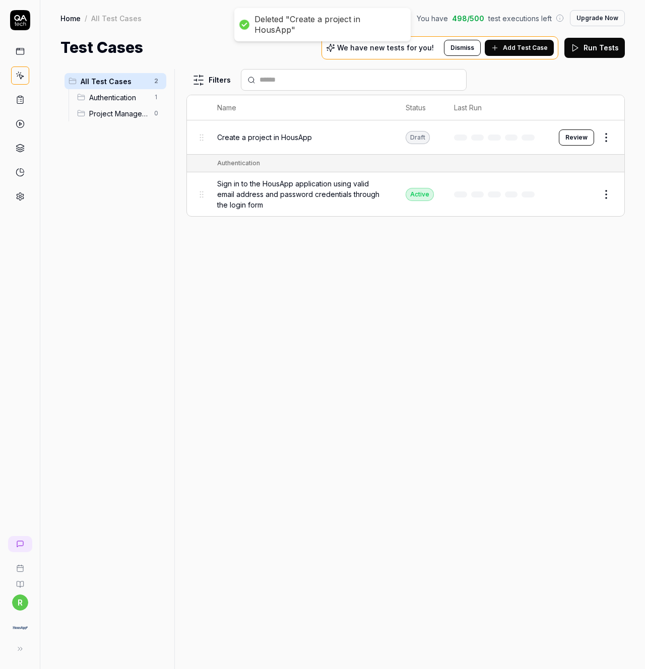
click at [106, 109] on span "Project Management" at bounding box center [118, 113] width 59 height 11
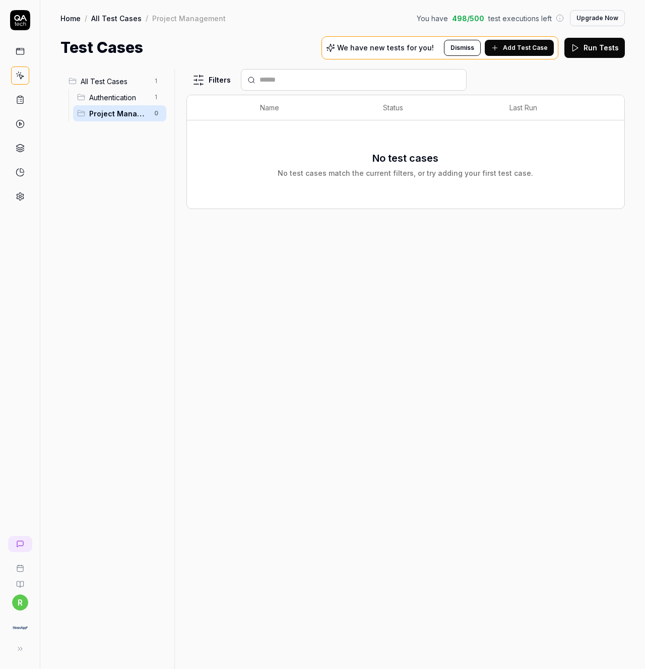
click at [533, 51] on span "Add Test Case" at bounding box center [525, 47] width 45 height 9
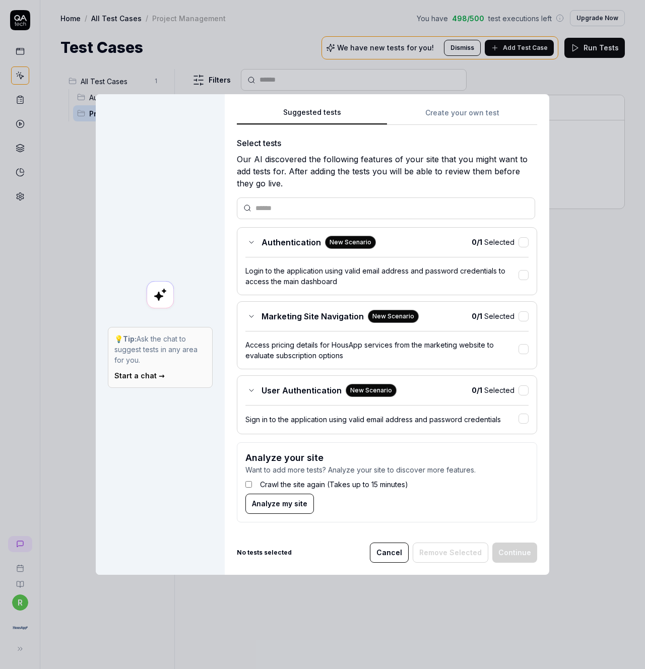
click at [446, 127] on div "Suggested tests Create your own test Select tests Our AI discovered the followi…" at bounding box center [387, 318] width 300 height 424
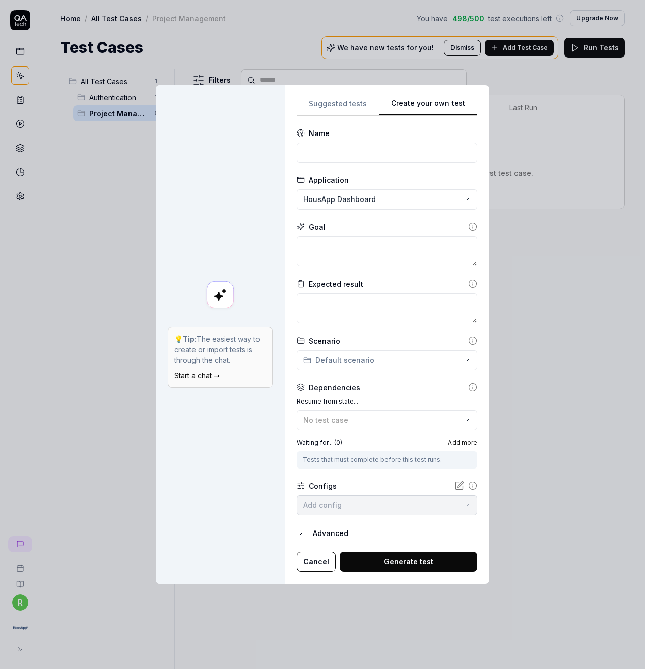
click at [450, 115] on div "Suggested tests Create your own test" at bounding box center [387, 106] width 180 height 19
click at [333, 155] on input at bounding box center [387, 153] width 180 height 20
type input "Project Management"
click at [368, 244] on textarea at bounding box center [387, 251] width 180 height 30
type textarea "*"
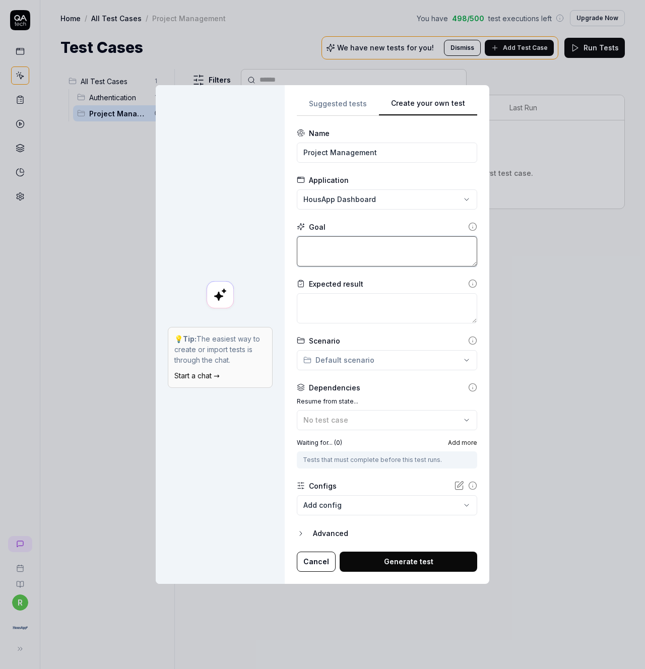
type textarea "M"
type textarea "*"
type textarea "Ma"
type textarea "*"
type textarea "Man"
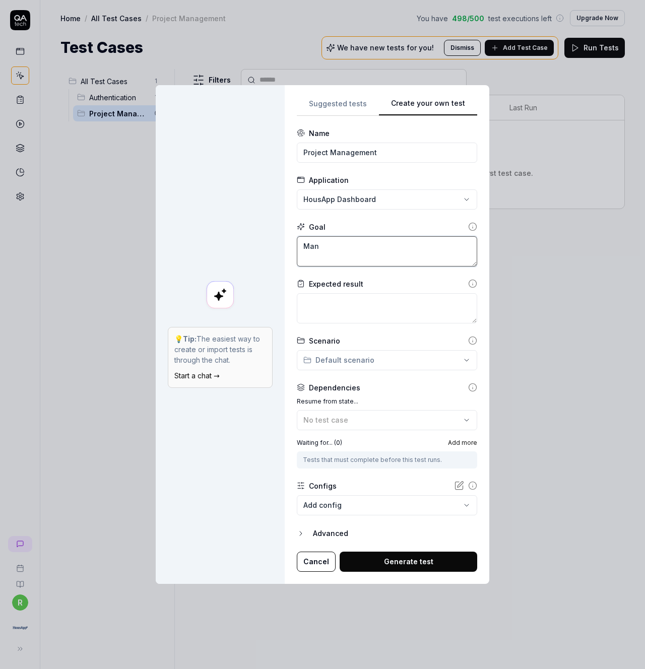
type textarea "*"
type textarea "Mana"
type textarea "*"
type textarea "Manag"
type textarea "*"
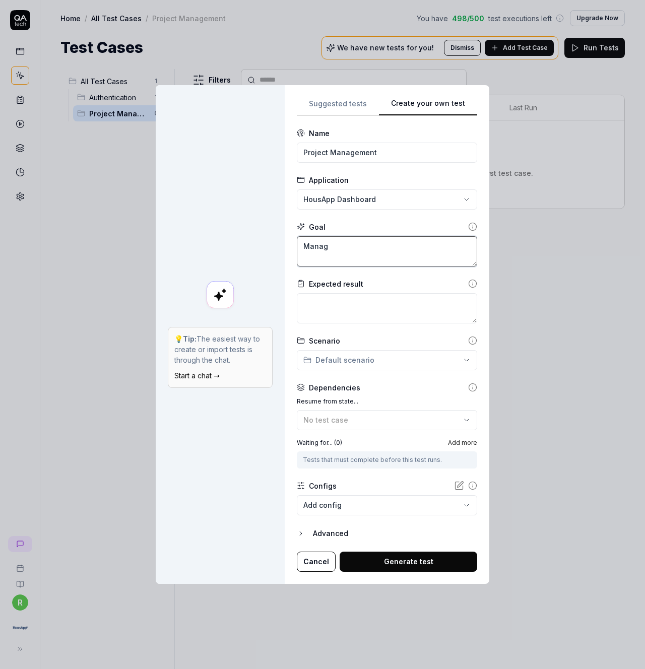
type textarea "Manage"
type textarea "*"
type textarea "Manage"
type textarea "*"
type textarea "Manage p"
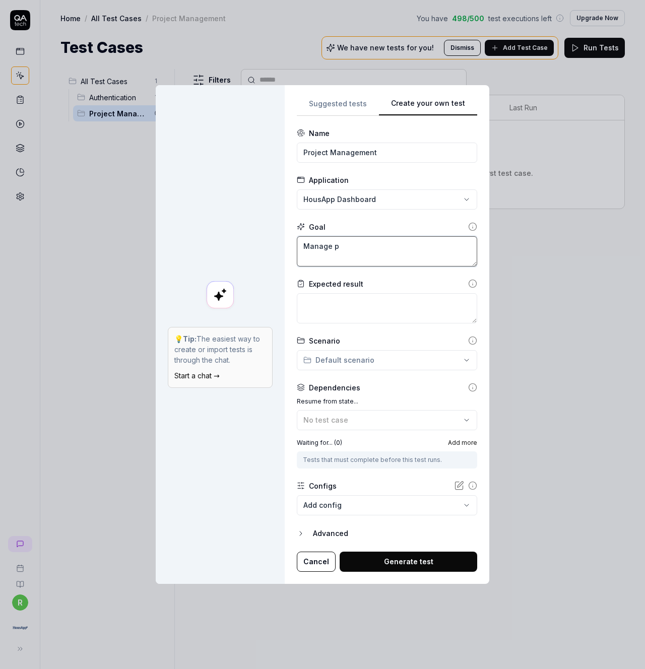
type textarea "*"
type textarea "Manage pro"
type textarea "*"
type textarea "Manage proj"
type textarea "*"
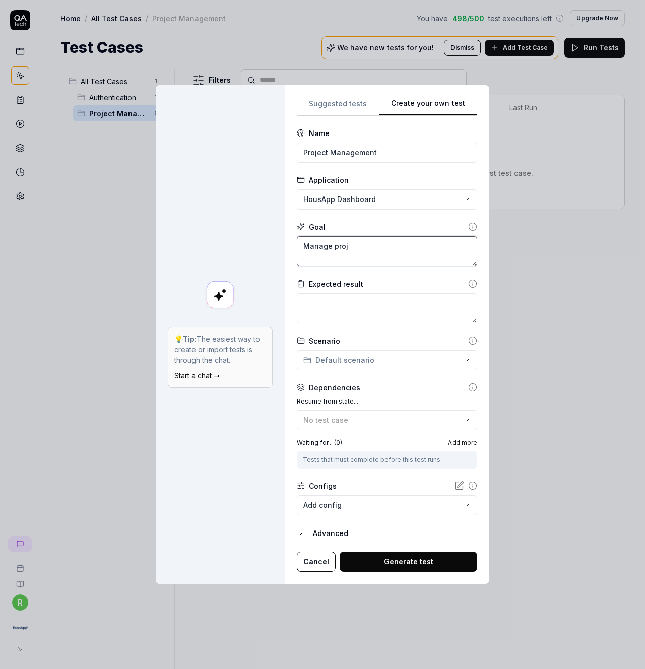
type textarea "Manage proje"
type textarea "*"
type textarea "Manage projec"
type textarea "*"
type textarea "Manage projects"
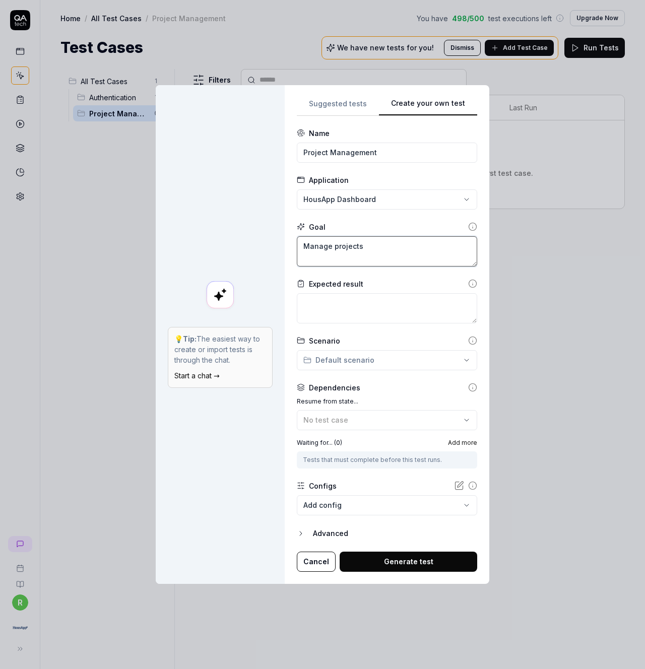
type textarea "*"
type textarea "Manage projects"
type textarea "*"
type textarea "Manage projects"
type textarea "*"
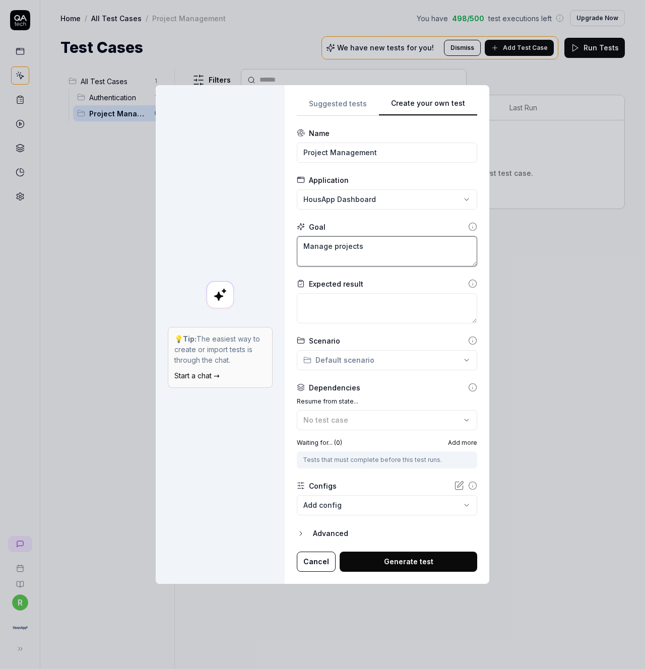
type textarea "Manage project"
type textarea "*"
type textarea "Manage projec"
type textarea "*"
type textarea "Manage proje"
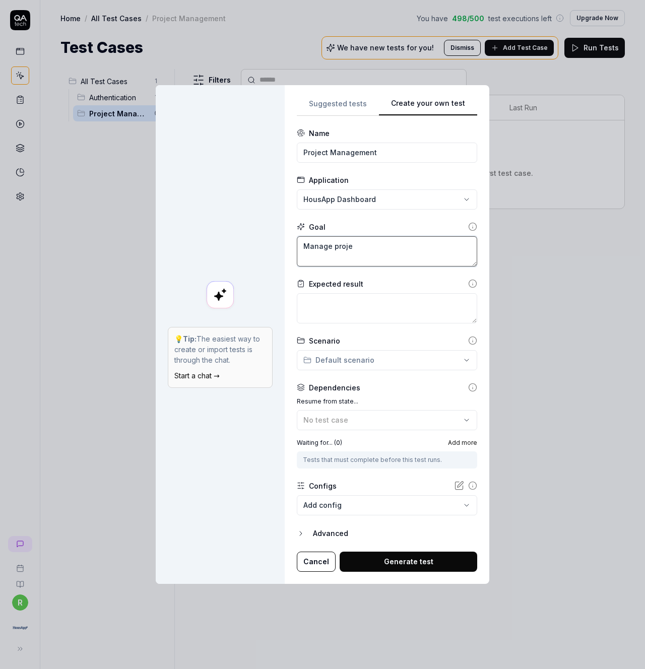
type textarea "*"
type textarea "Manage proj"
type textarea "*"
type textarea "Manage pro"
type textarea "*"
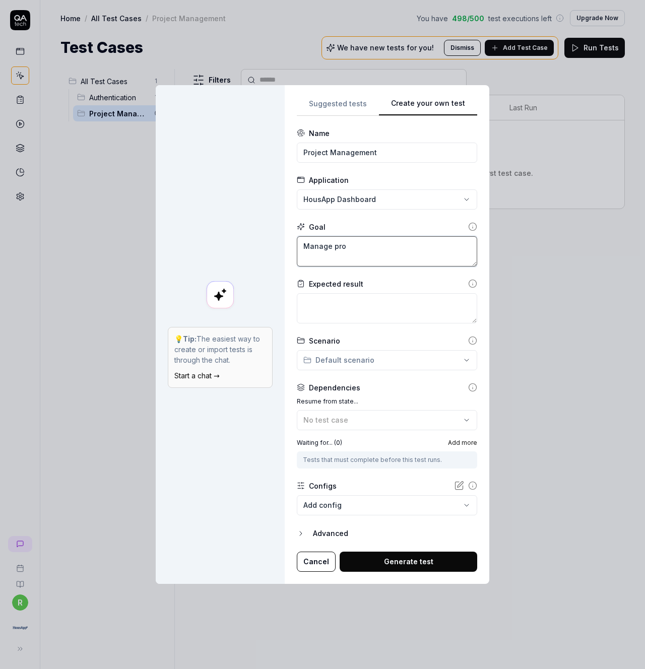
type textarea "Manage pr"
type textarea "*"
type textarea "Manage p"
type textarea "*"
type textarea "Manage"
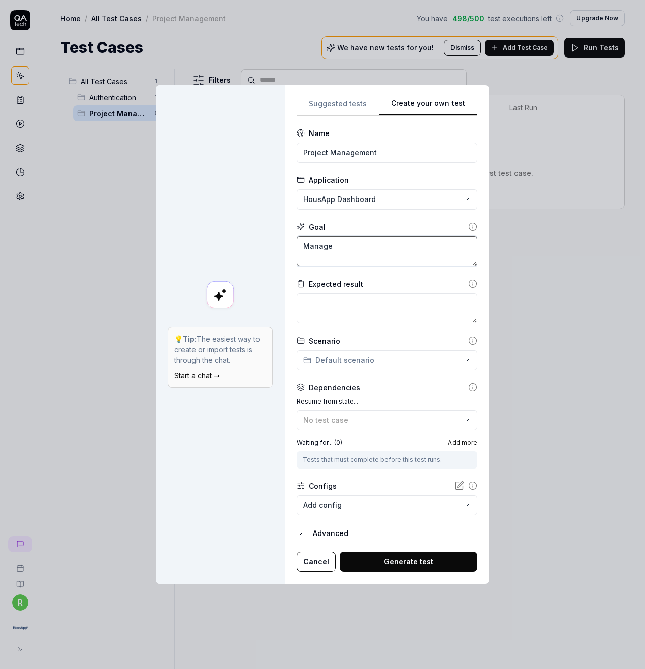
type textarea "*"
type textarea "Manage"
type textarea "*"
type textarea "Manag"
type textarea "*"
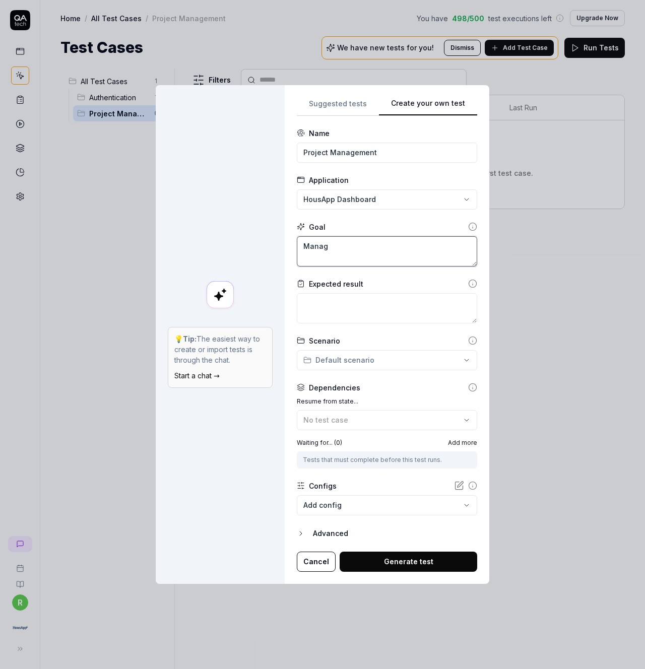
type textarea "Mana"
type textarea "*"
type textarea "Man"
type textarea "*"
type textarea "Ma"
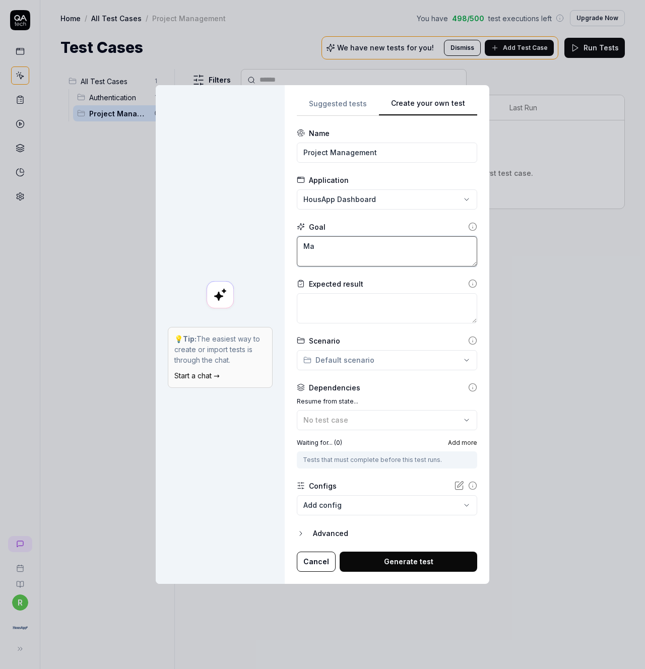
type textarea "*"
type textarea "M"
type textarea "*"
type textarea "P"
type textarea "*"
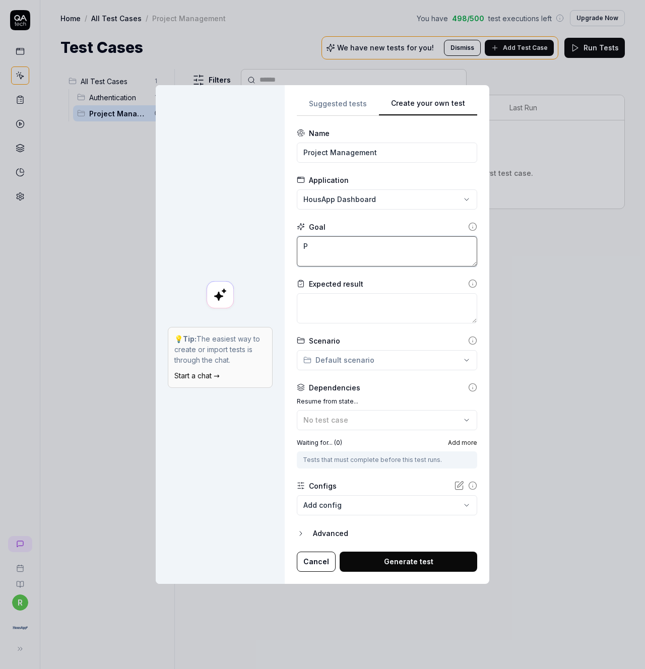
type textarea "Pr"
type textarea "*"
type textarea "Proj"
type textarea "*"
type textarea "Proje"
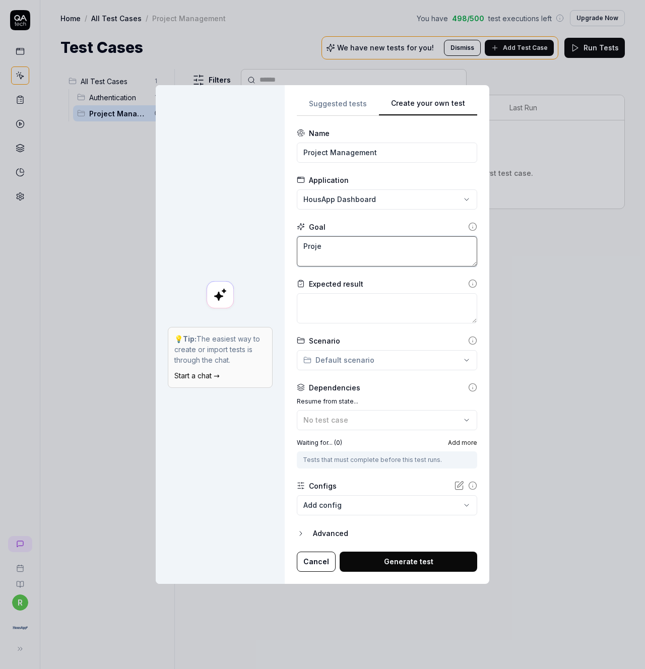
type textarea "*"
type textarea "Projec"
type textarea "*"
type textarea "Project"
type textarea "*"
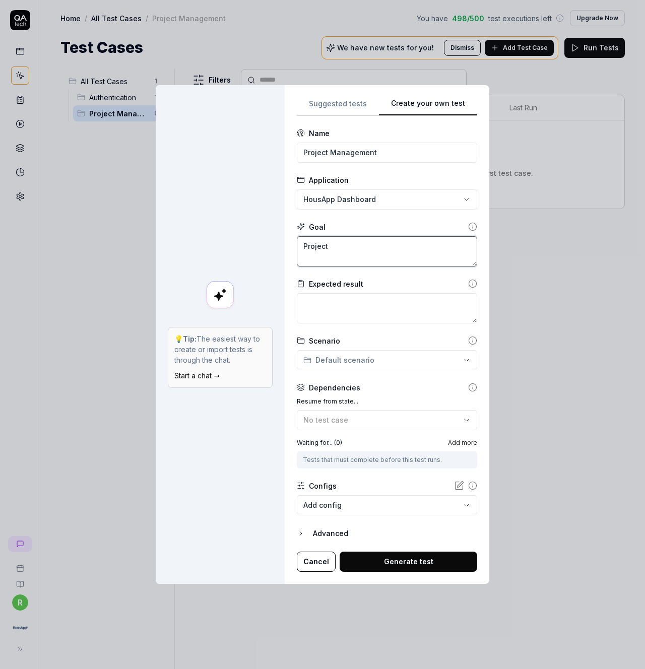
type textarea "Project"
type textarea "*"
type textarea "Project c"
type textarea "*"
type textarea "Project cre"
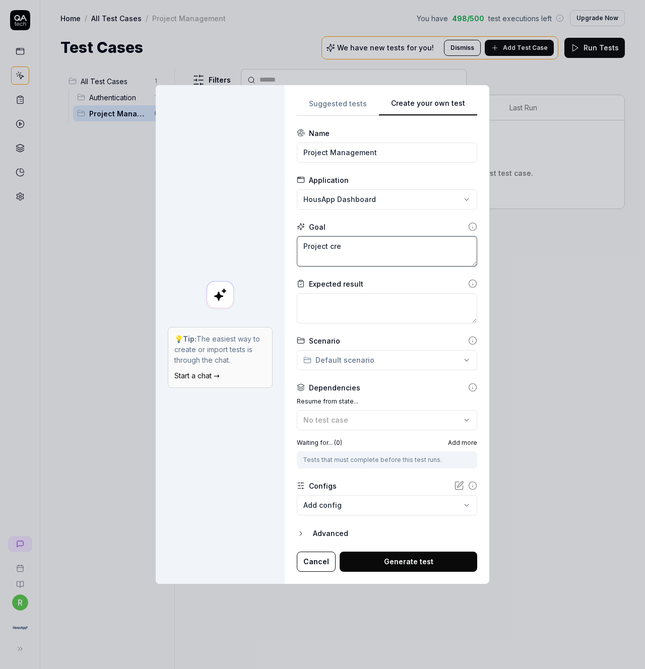
type textarea "*"
type textarea "Project crea"
type textarea "*"
type textarea "Project creati"
type textarea "*"
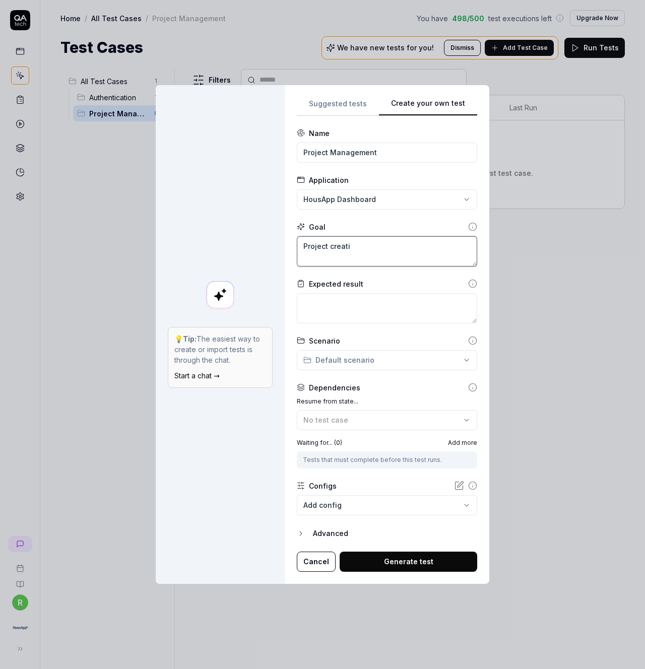
type textarea "Project creatio"
type textarea "*"
type textarea "Project creation"
type textarea "*"
type textarea "Project creation,"
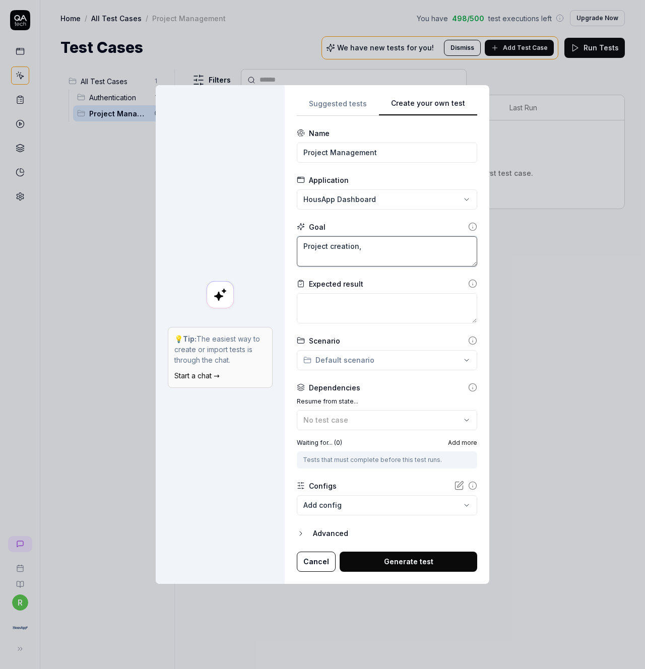
type textarea "*"
type textarea "Project creation,"
type textarea "*"
type textarea "Project creation, ed"
type textarea "*"
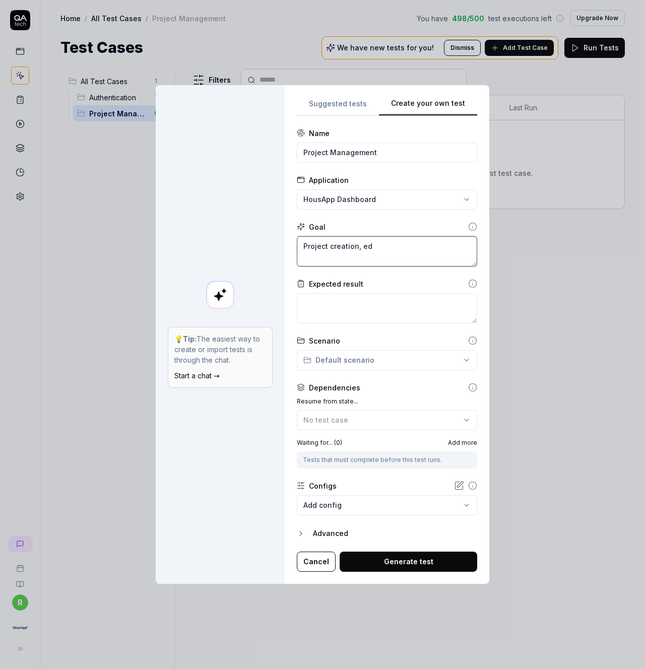
type textarea "Project creation, edi"
type textarea "*"
type textarea "Project creation, edit"
type textarea "*"
type textarea "Project creation, edit"
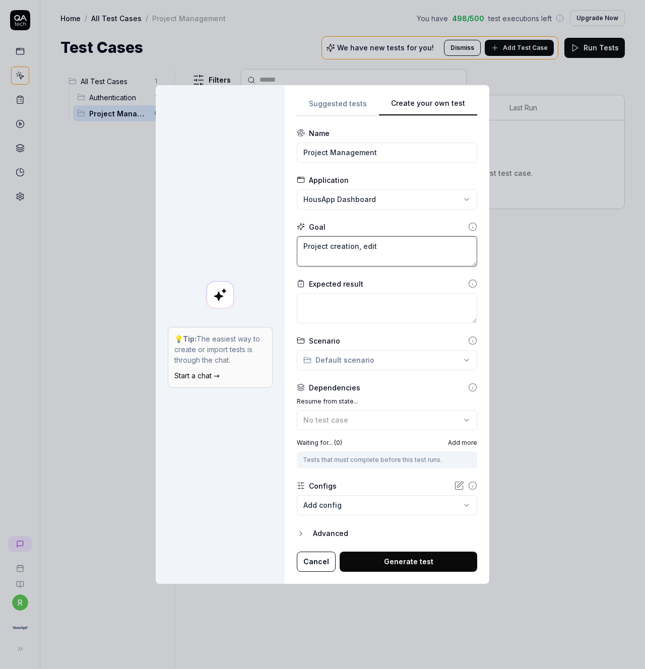
type textarea "*"
type textarea "Project creation, edit a"
type textarea "*"
type textarea "Project creation, edit an"
type textarea "*"
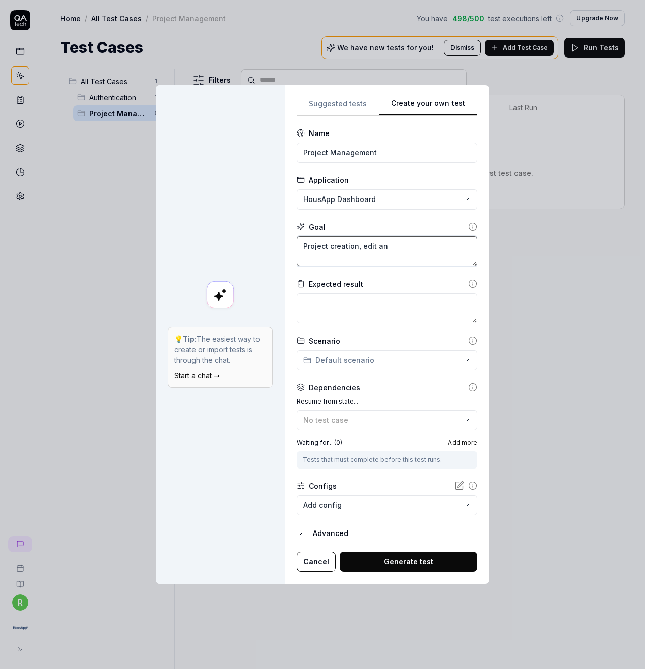
type textarea "Project creation, edit and"
type textarea "*"
type textarea "Project creation, edit and"
type textarea "*"
type textarea "Project creation, edit and d"
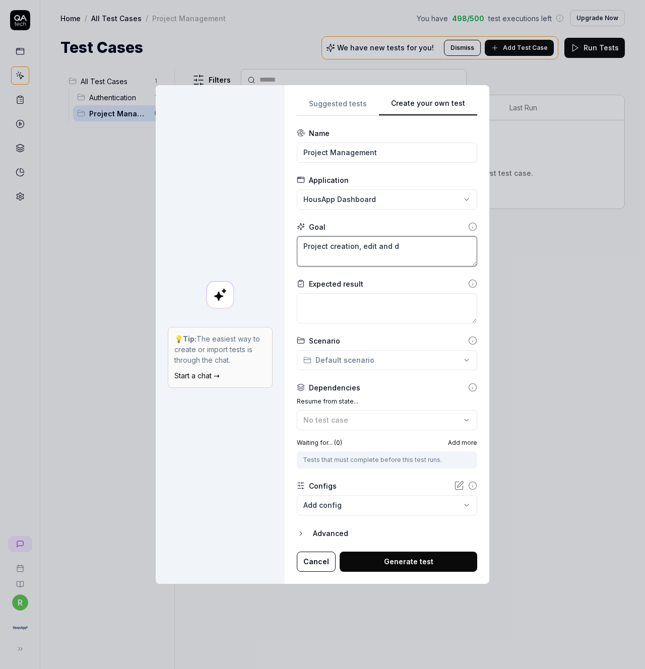
type textarea "*"
type textarea "Project creation, edit and de"
type textarea "*"
type textarea "Project creation, edit and d"
type textarea "*"
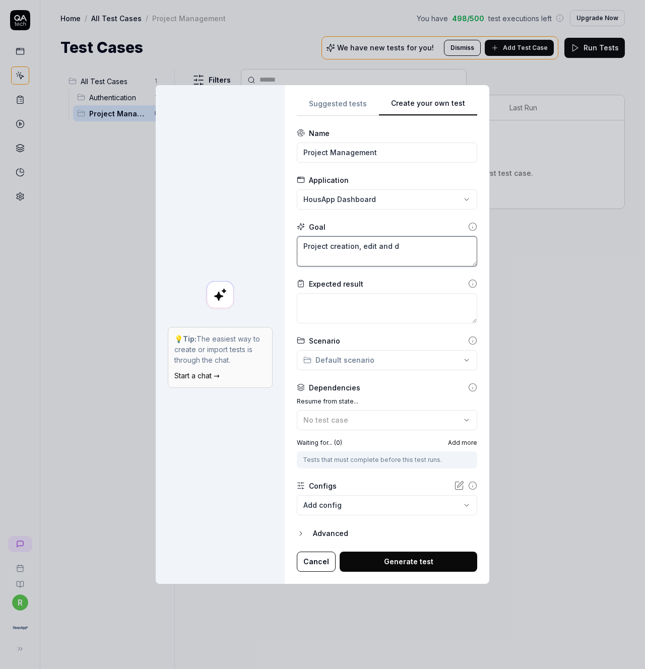
type textarea "Project creation, edit and"
type textarea "*"
type textarea "Project creation, edit and a"
type textarea "*"
type textarea "Project creation, edit and ar"
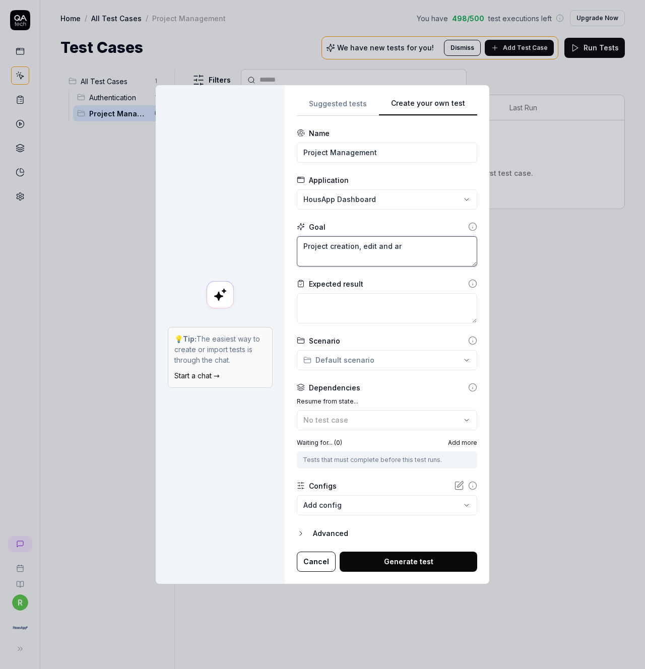
type textarea "*"
type textarea "Project creation, edit and arc"
type textarea "*"
type textarea "Project creation, edit and arch"
type textarea "*"
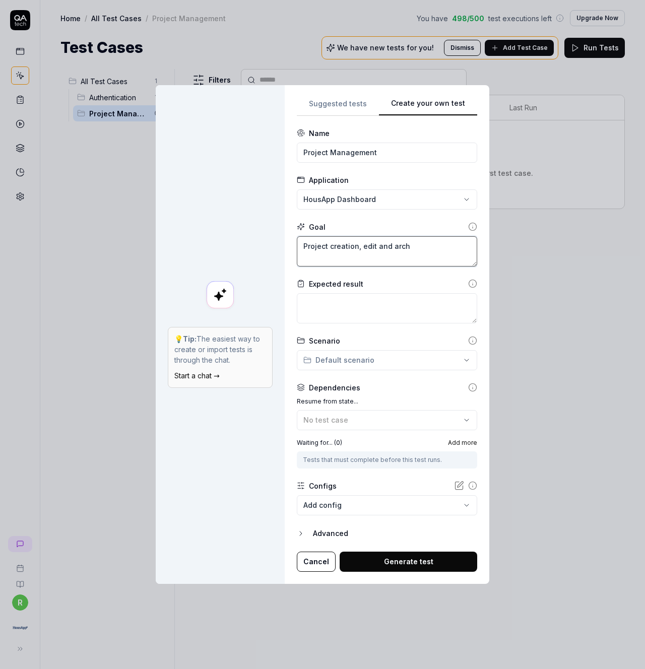
type textarea "Project creation, edit and arc"
type textarea "*"
type textarea "Project creation, edit and ar"
type textarea "*"
type textarea "Project creation, edit and a"
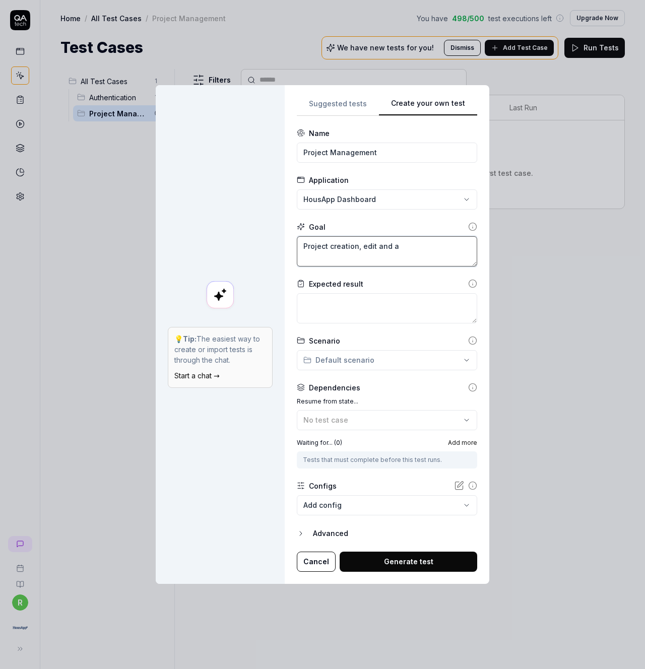
type textarea "*"
type textarea "Project creation, edit and"
type textarea "*"
type textarea "Project creation, edit and"
type textarea "*"
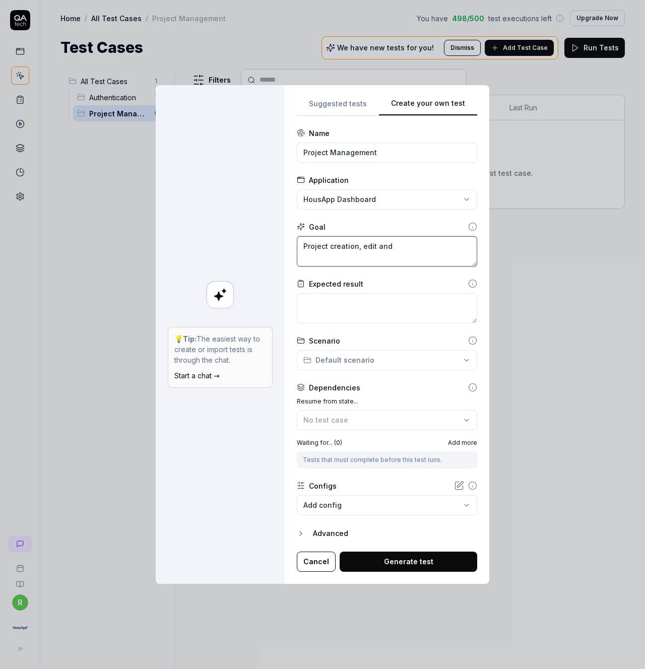
type textarea "Project creation, edit an"
type textarea "*"
type textarea "Project creation, edit a"
type textarea "*"
type textarea "Project creation, edit"
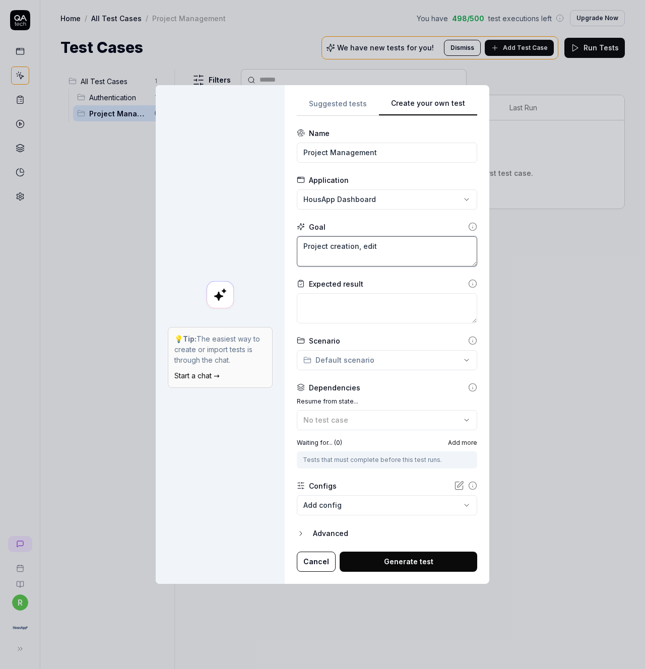
type textarea "*"
type textarea "Project creation, edit"
type textarea "*"
type textarea "Project creation, edit,"
type textarea "*"
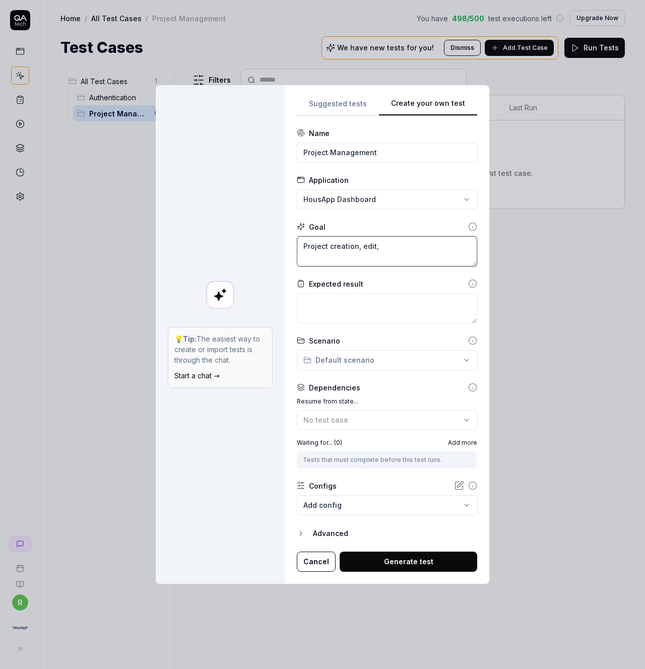
type textarea "Project creation, edit,"
type textarea "*"
type textarea "Project creation, edit, ar"
type textarea "*"
type textarea "Project creation, edit, arc"
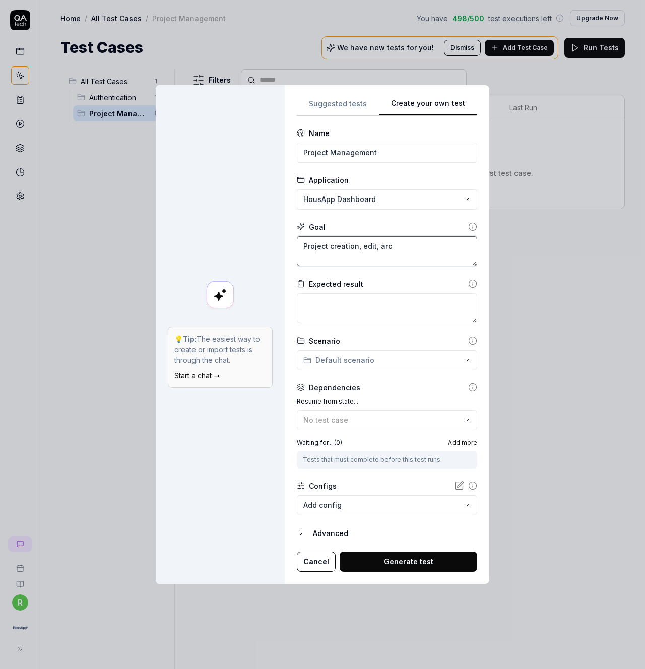
type textarea "*"
type textarea "Project creation, edit, arch"
type textarea "*"
type textarea "Project creation, edit, archi"
type textarea "*"
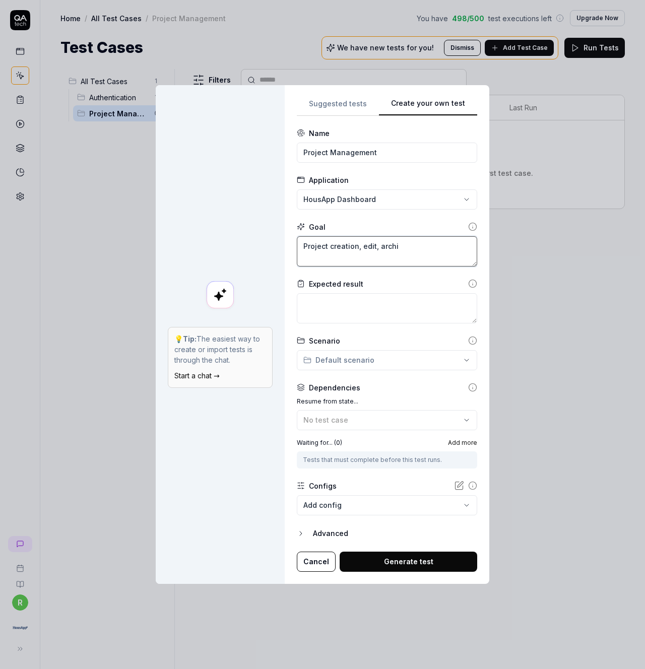
type textarea "Project creation, edit, archic"
type textarea "*"
type textarea "Project creation, edit, archici"
type textarea "*"
type textarea "Project creation, edit, archicin"
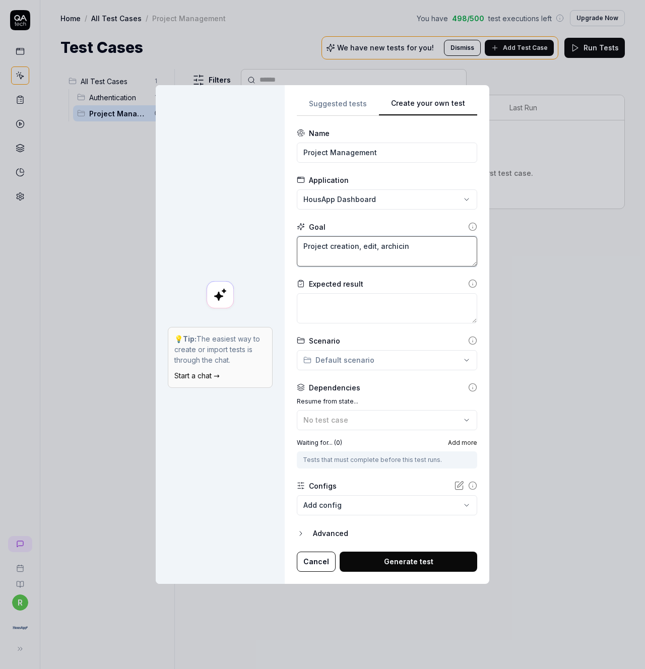
type textarea "*"
type textarea "Project creation, edit, archici"
type textarea "*"
type textarea "Project creation, edit, archic"
type textarea "*"
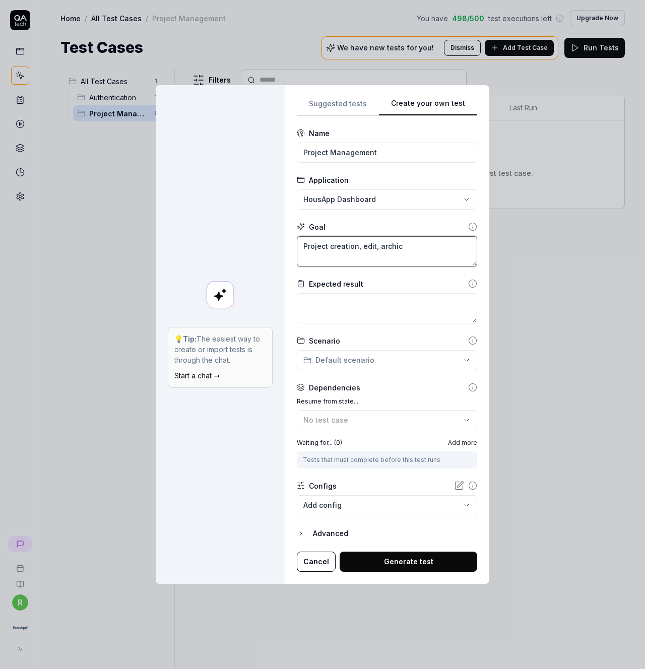
type textarea "Project creation, edit, archi"
type textarea "*"
type textarea "Project creation, edit, archiv"
type textarea "*"
type textarea "Project creation, edit, archivi"
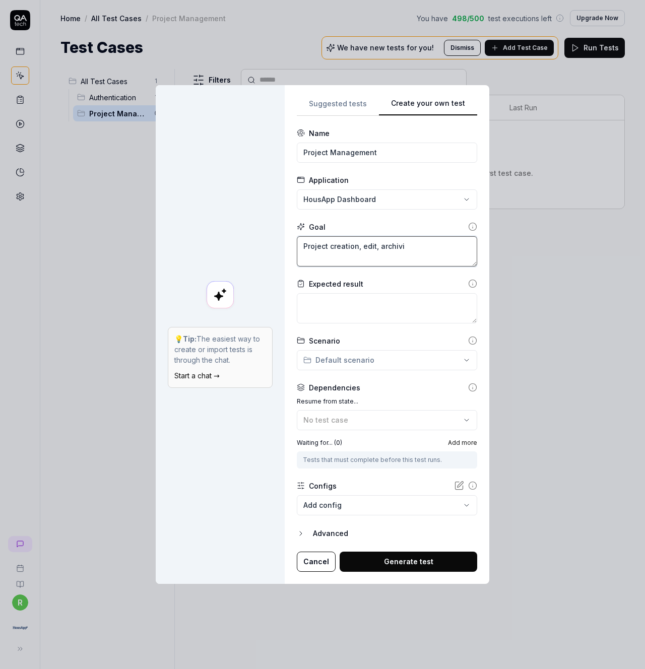
type textarea "*"
type textarea "Project creation, edit, archiving"
type textarea "*"
type textarea "Project creation, edit, archiving"
type textarea "*"
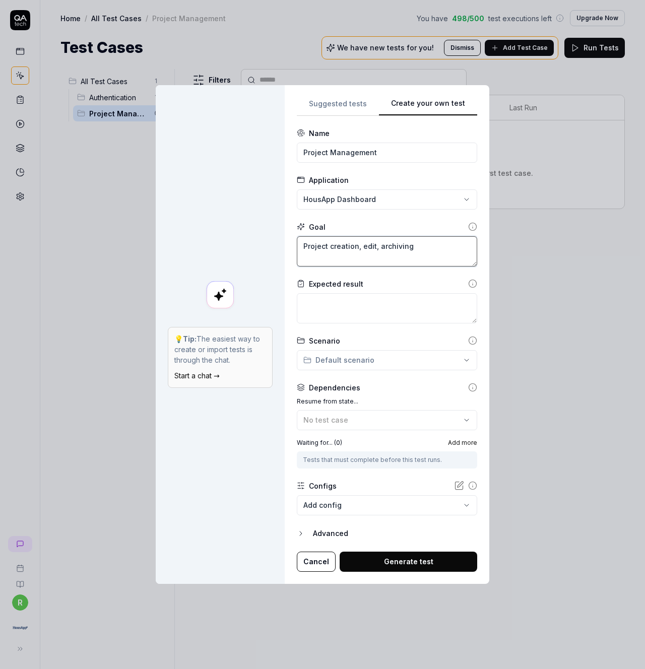
type textarea "Project creation, edit, archiving a"
type textarea "*"
type textarea "Project creation, edit, archiving and"
type textarea "*"
type textarea "Project creation, edit, archiving and"
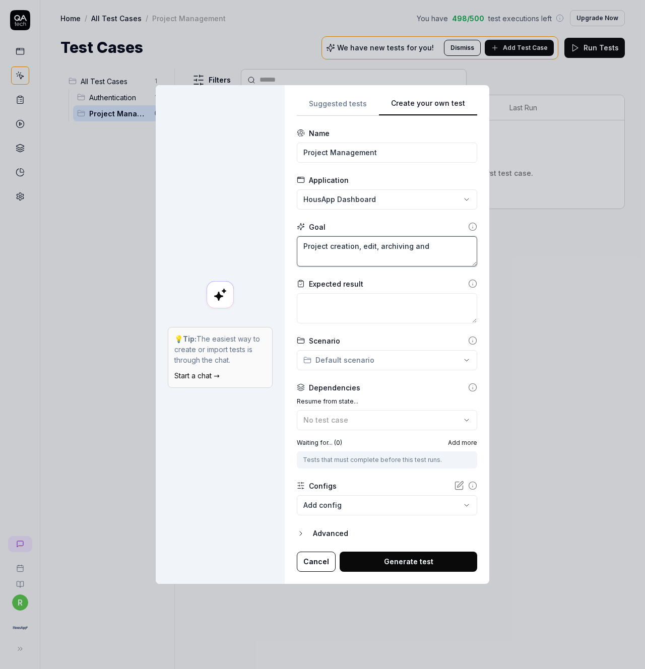
type textarea "*"
type textarea "Project creation, edit, archiving and d"
type textarea "*"
type textarea "Project creation, edit, archiving and de"
type textarea "*"
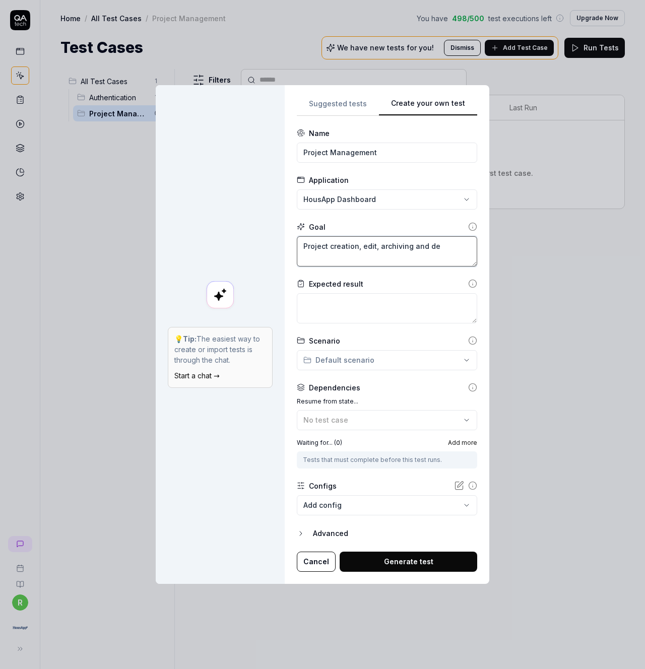
type textarea "Project creation, edit, archiving and del"
type textarea "*"
type textarea "Project creation, edit, archiving and dele"
type textarea "*"
type textarea "Project creation, edit, archiving and delete"
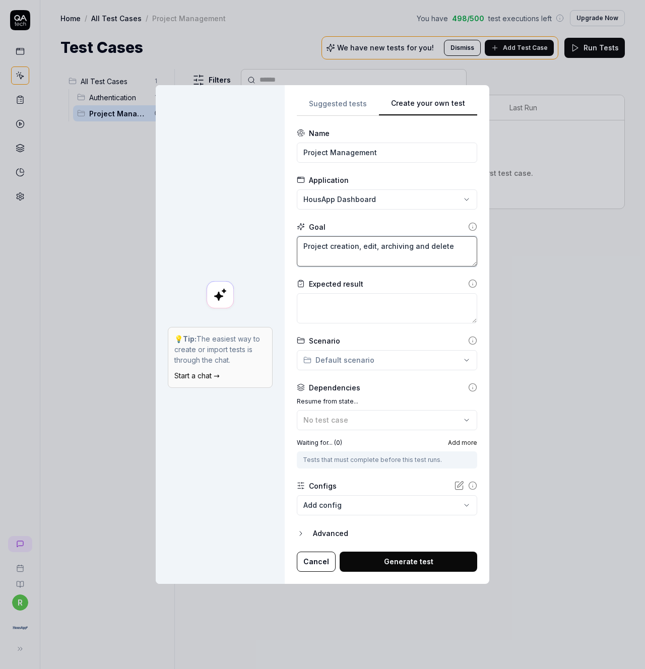
type textarea "*"
type textarea "Project creation, edit, archiving and delet"
type textarea "*"
type textarea "Project creation, edit, archiving and deleti"
type textarea "*"
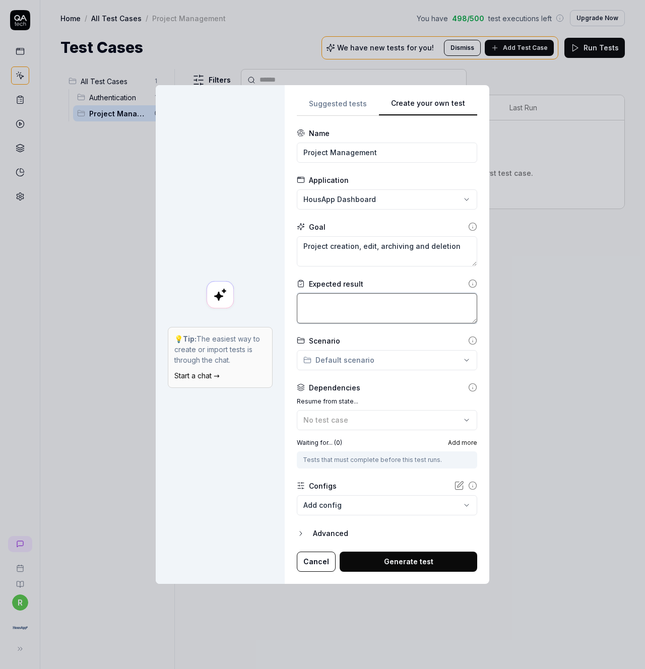
click at [379, 304] on textarea at bounding box center [387, 308] width 180 height 30
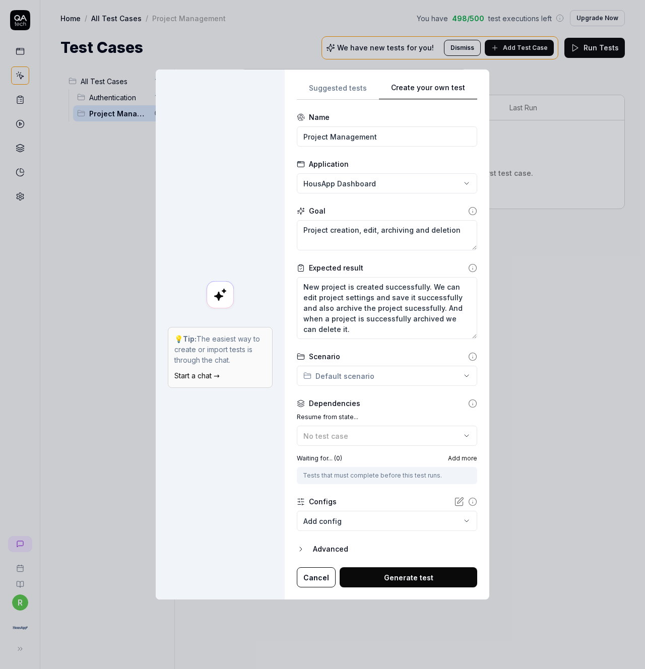
click at [397, 368] on div "**********" at bounding box center [322, 334] width 645 height 669
click at [363, 421] on span "Project Management" at bounding box center [357, 417] width 74 height 11
click at [398, 415] on label "Resume from state..." at bounding box center [387, 417] width 180 height 9
click at [384, 439] on div "No test case" at bounding box center [381, 436] width 157 height 11
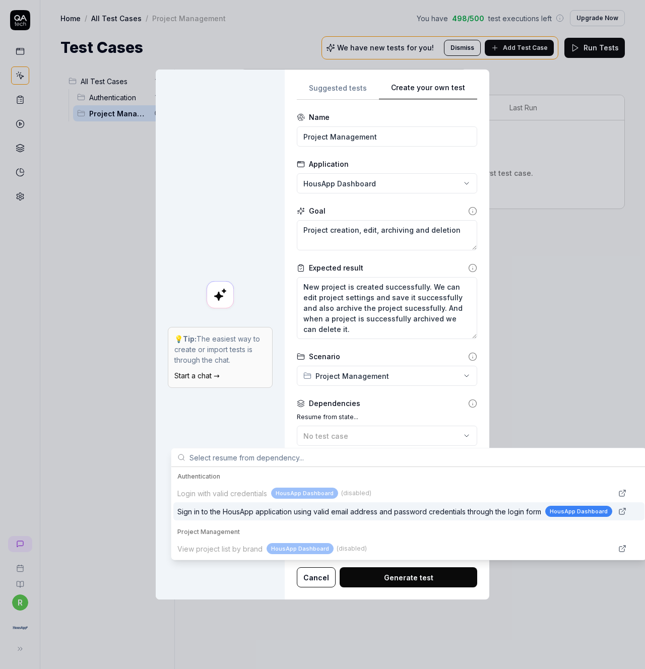
click at [249, 515] on span "Sign in to the HousApp application using valid email address and password crede…" at bounding box center [359, 511] width 364 height 11
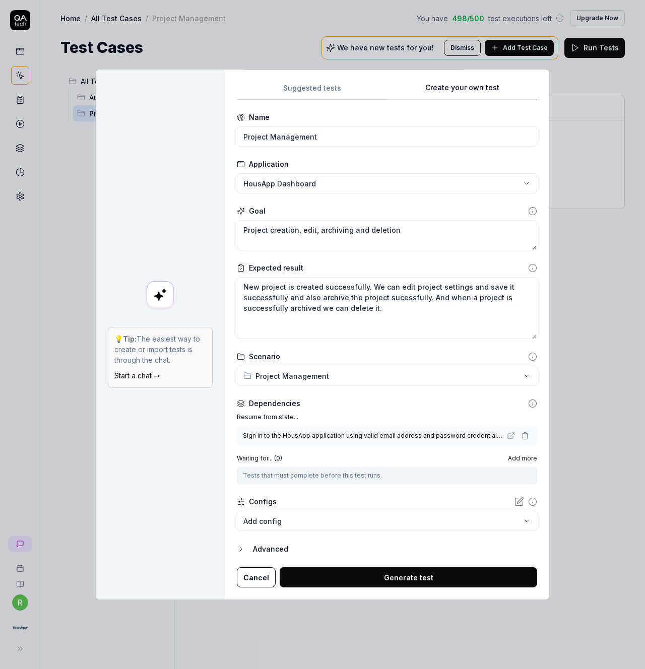
click at [313, 524] on body "r Home / All Test Cases / Project Management You have 498 / 500 test executions…" at bounding box center [322, 334] width 645 height 669
click at [317, 492] on div "**********" at bounding box center [322, 334] width 645 height 669
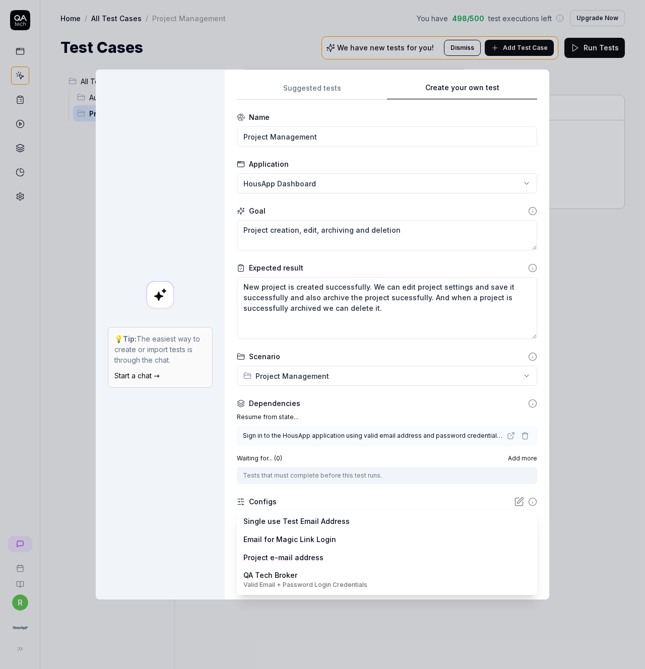
click at [314, 528] on body "r Home / All Test Cases / Project Management You have 498 / 500 test executions…" at bounding box center [322, 334] width 645 height 669
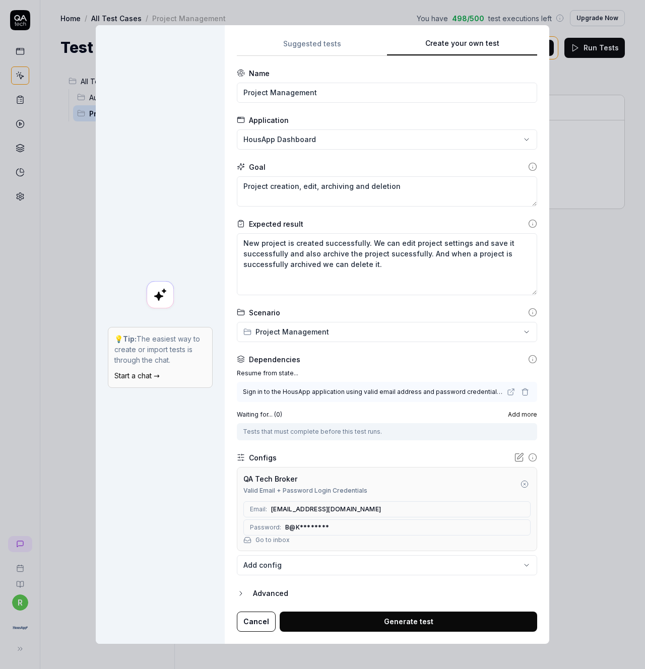
click at [240, 591] on icon "button" at bounding box center [241, 594] width 8 height 8
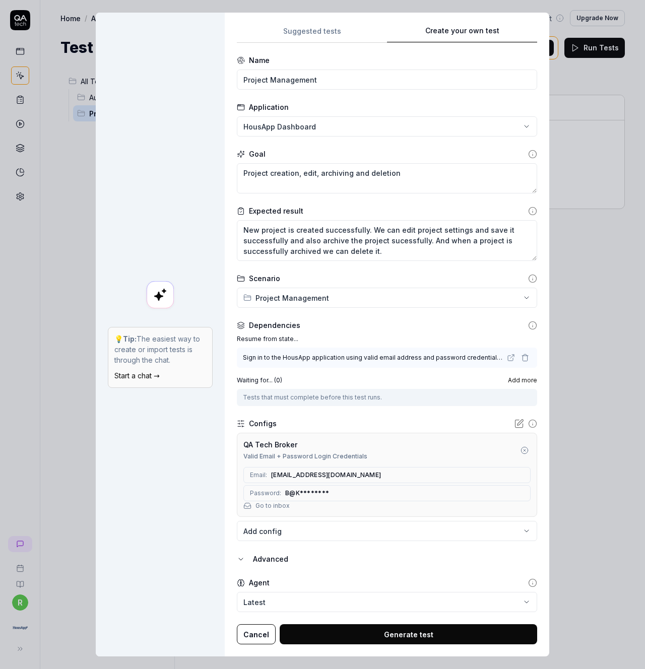
click at [375, 638] on button "Generate test" at bounding box center [409, 634] width 258 height 20
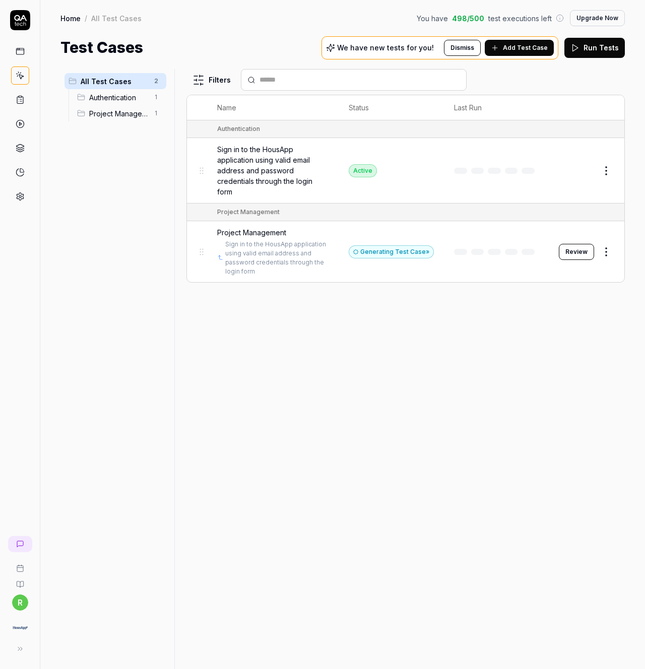
click at [583, 244] on button "Review" at bounding box center [576, 252] width 35 height 16
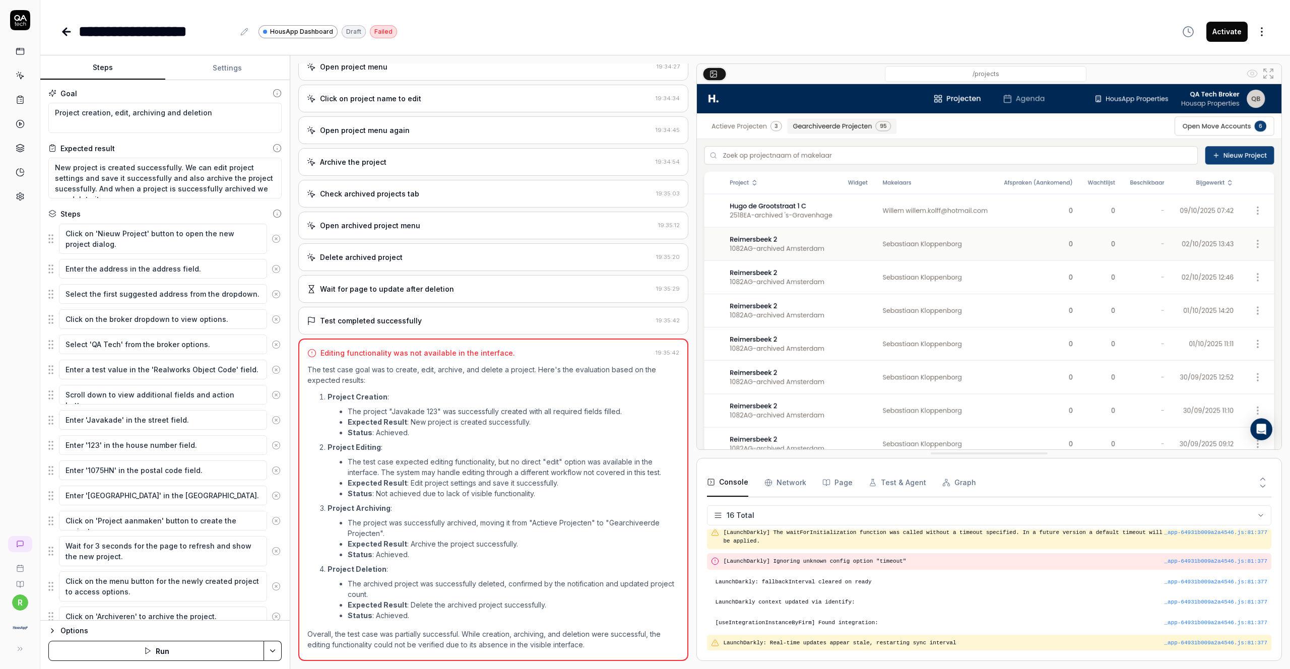
scroll to position [134, 0]
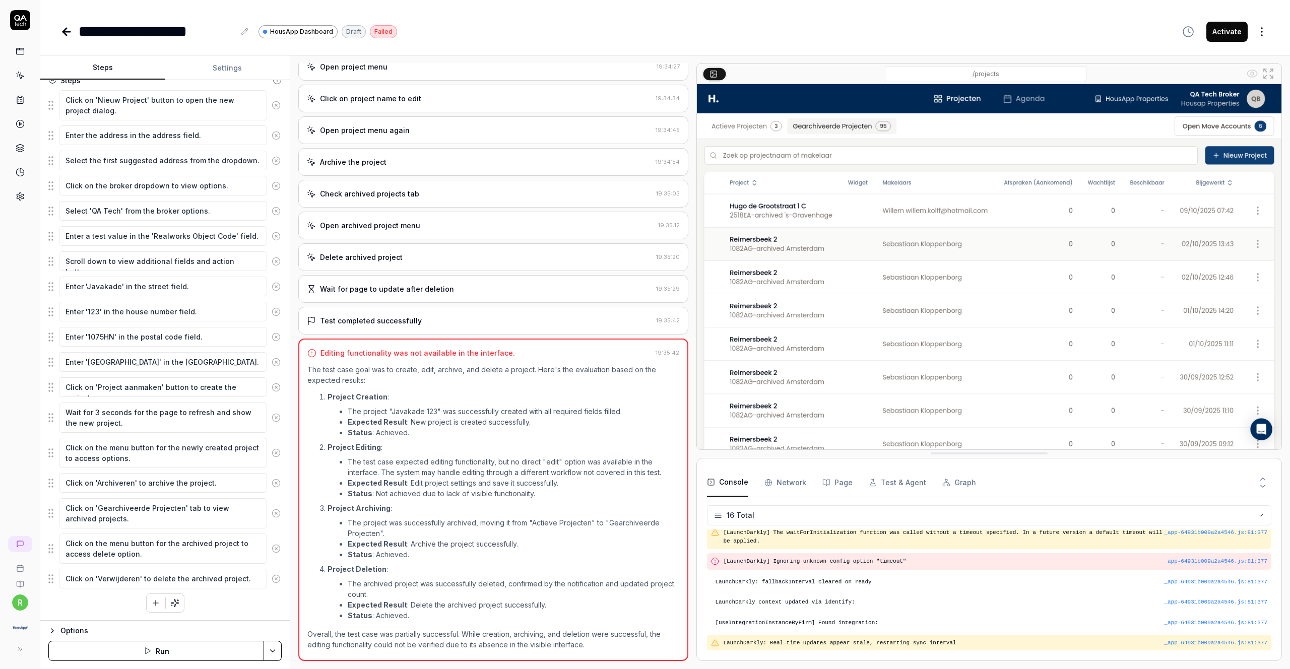
click at [173, 603] on icon "button" at bounding box center [174, 603] width 9 height 9
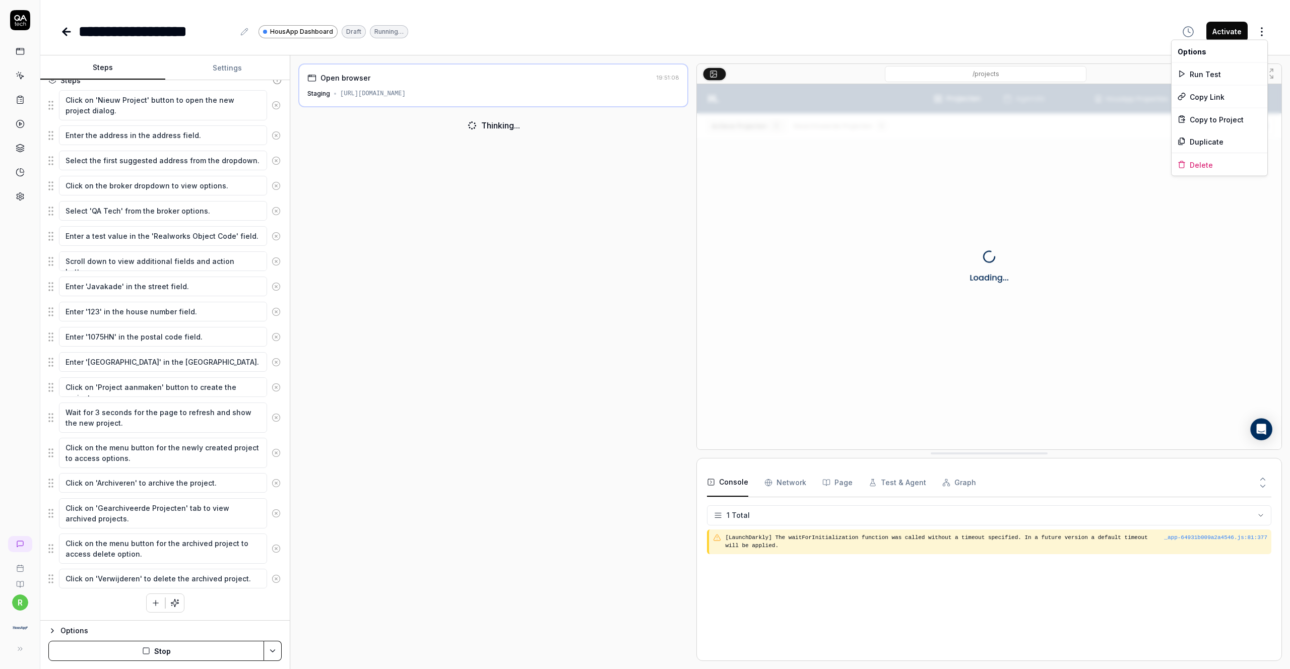
click at [645, 35] on html "**********" at bounding box center [645, 334] width 1290 height 669
click at [645, 3] on html "**********" at bounding box center [645, 334] width 1290 height 669
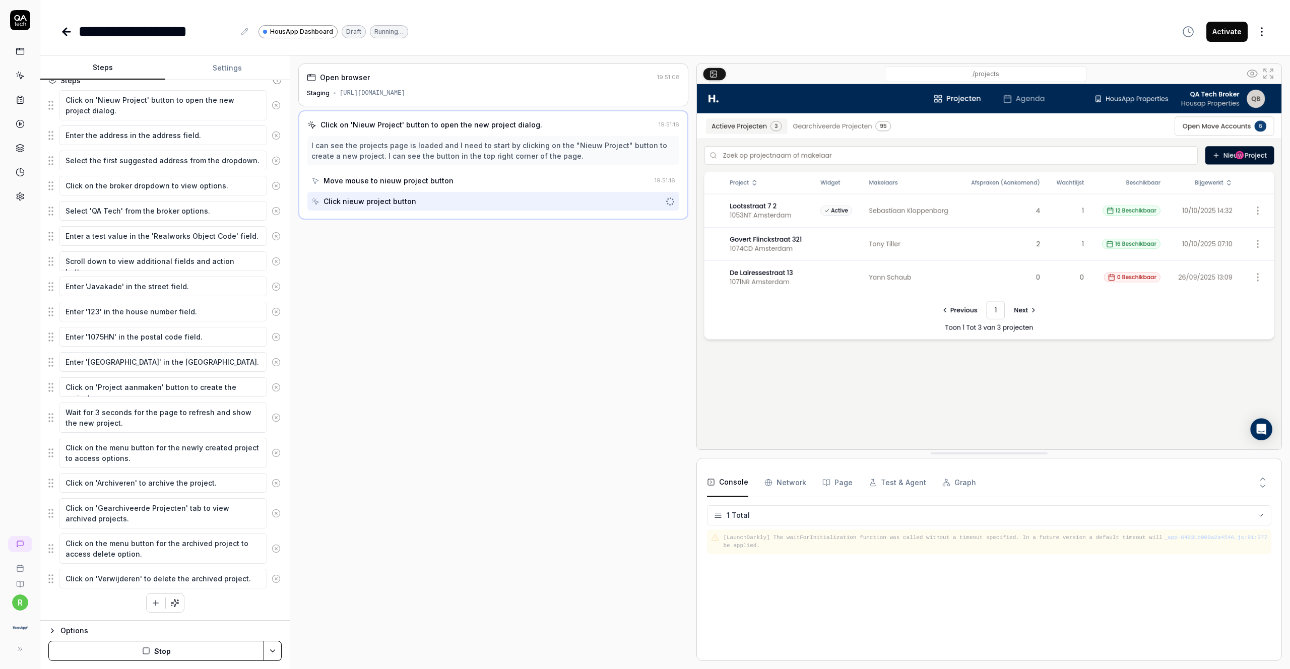
click at [144, 655] on button "Stop" at bounding box center [156, 651] width 216 height 20
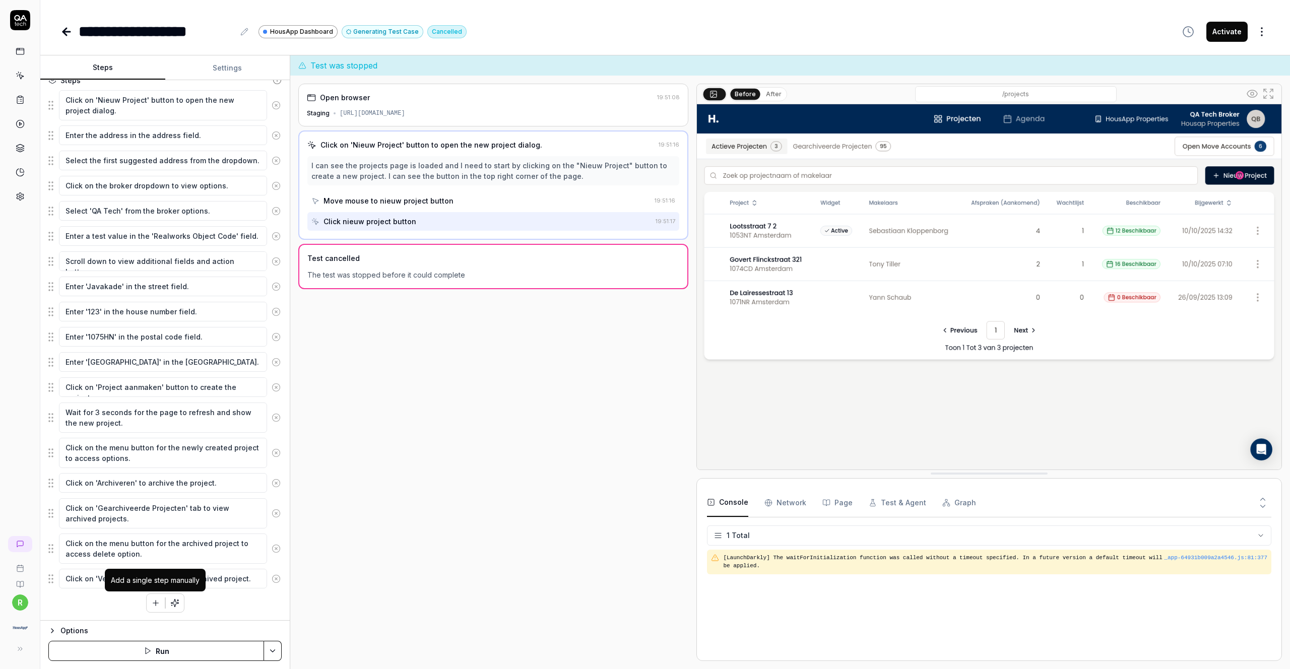
click at [152, 601] on icon "button" at bounding box center [155, 603] width 9 height 9
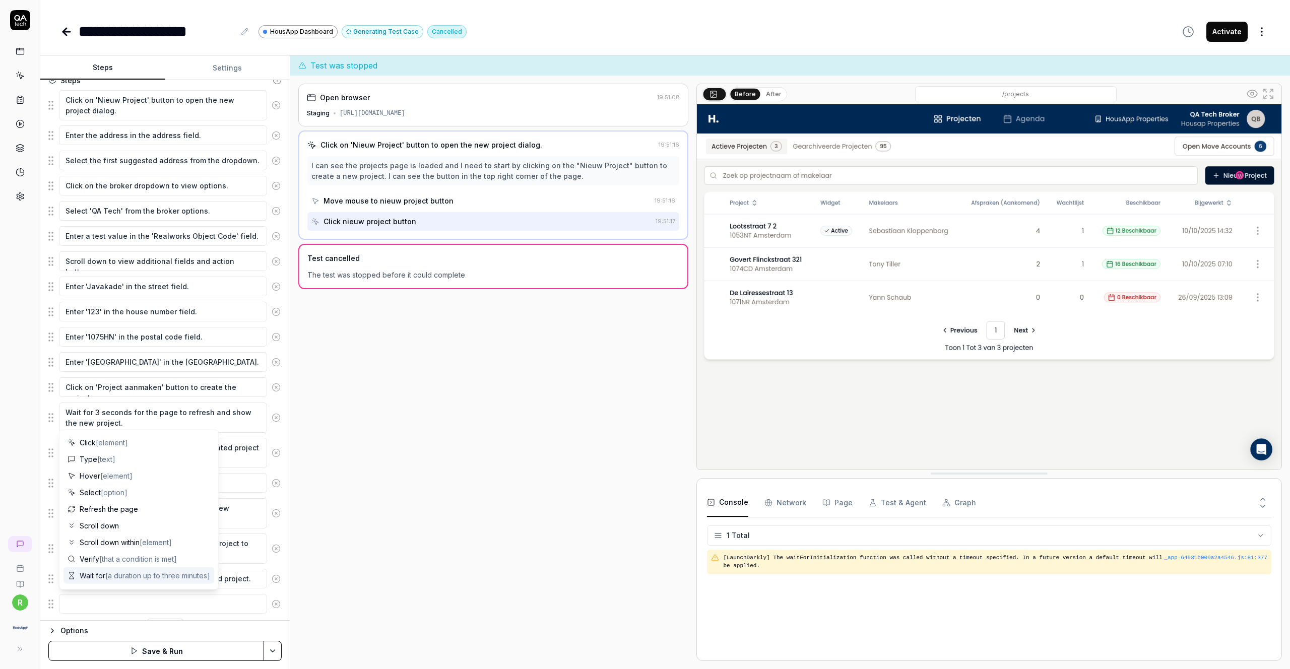
click at [276, 607] on circle at bounding box center [277, 604] width 8 height 8
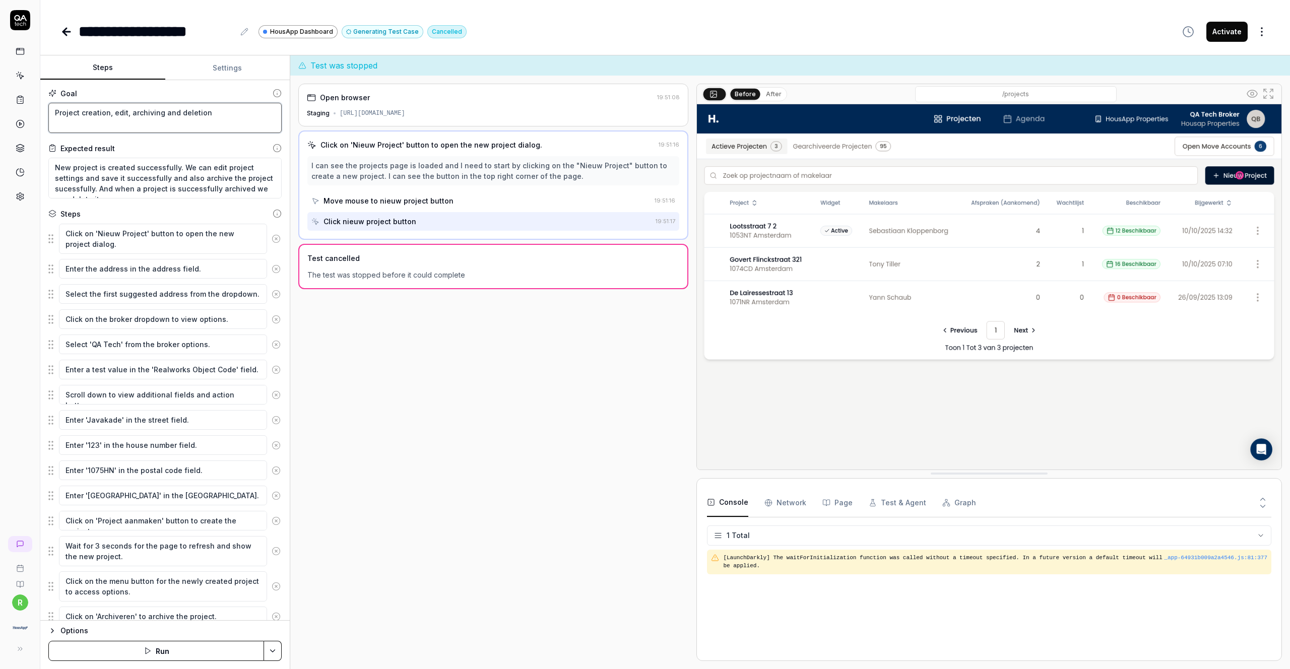
click at [124, 111] on textarea "Project creation, edit, archiving and deletion" at bounding box center [164, 118] width 233 height 30
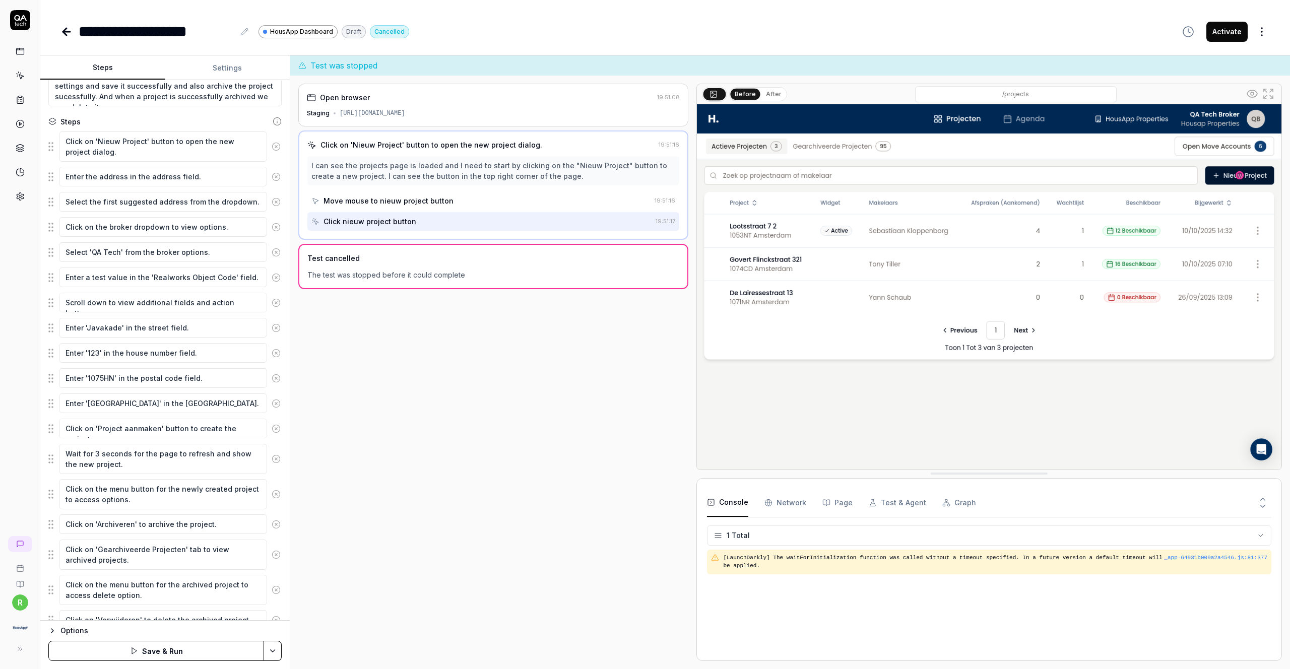
scroll to position [144, 0]
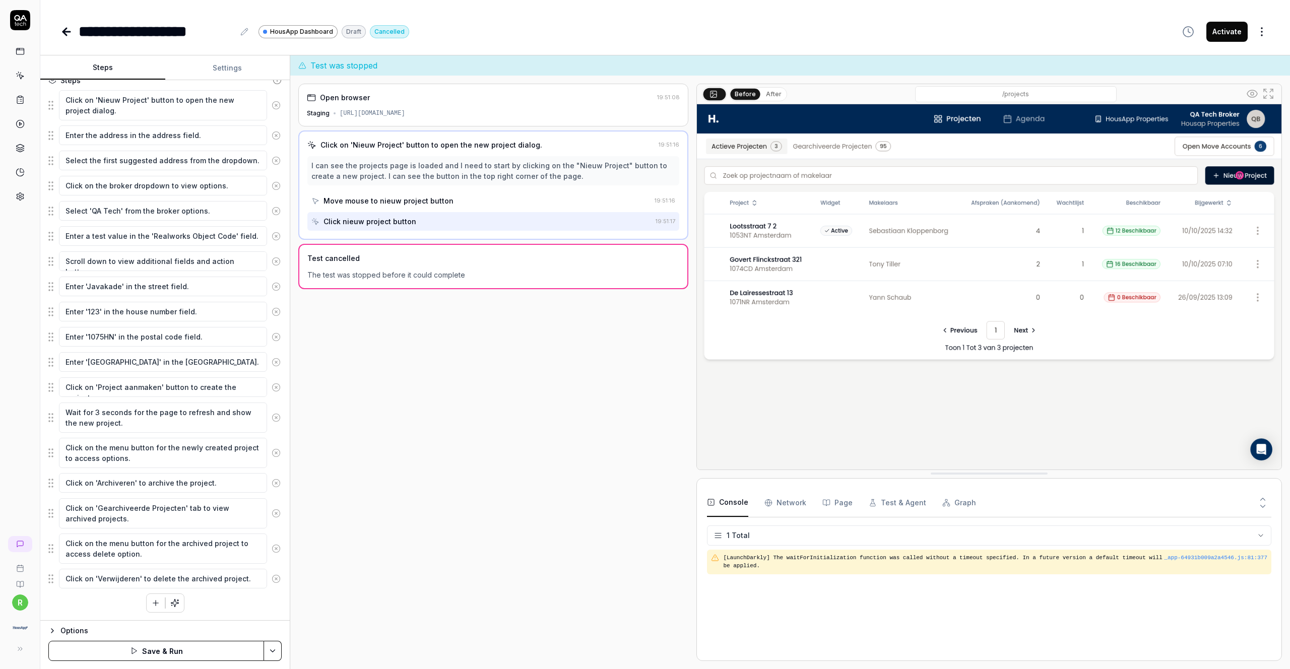
click at [161, 646] on button "Save & Run" at bounding box center [156, 651] width 216 height 20
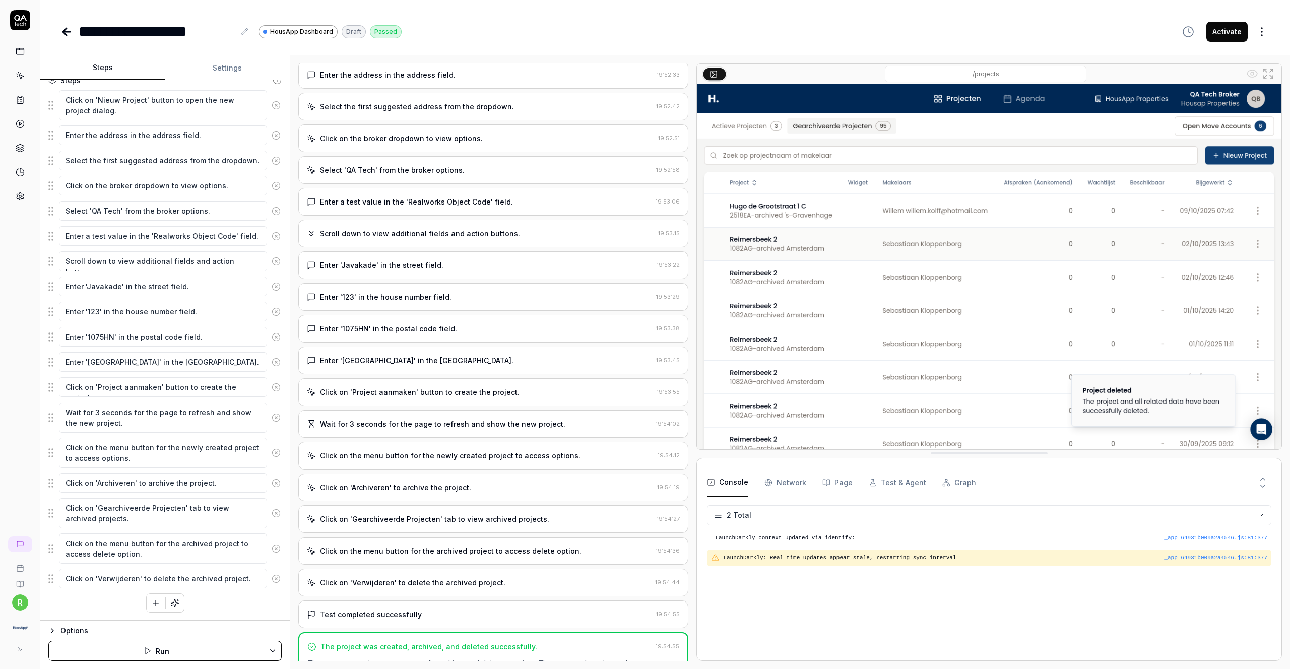
scroll to position [249, 0]
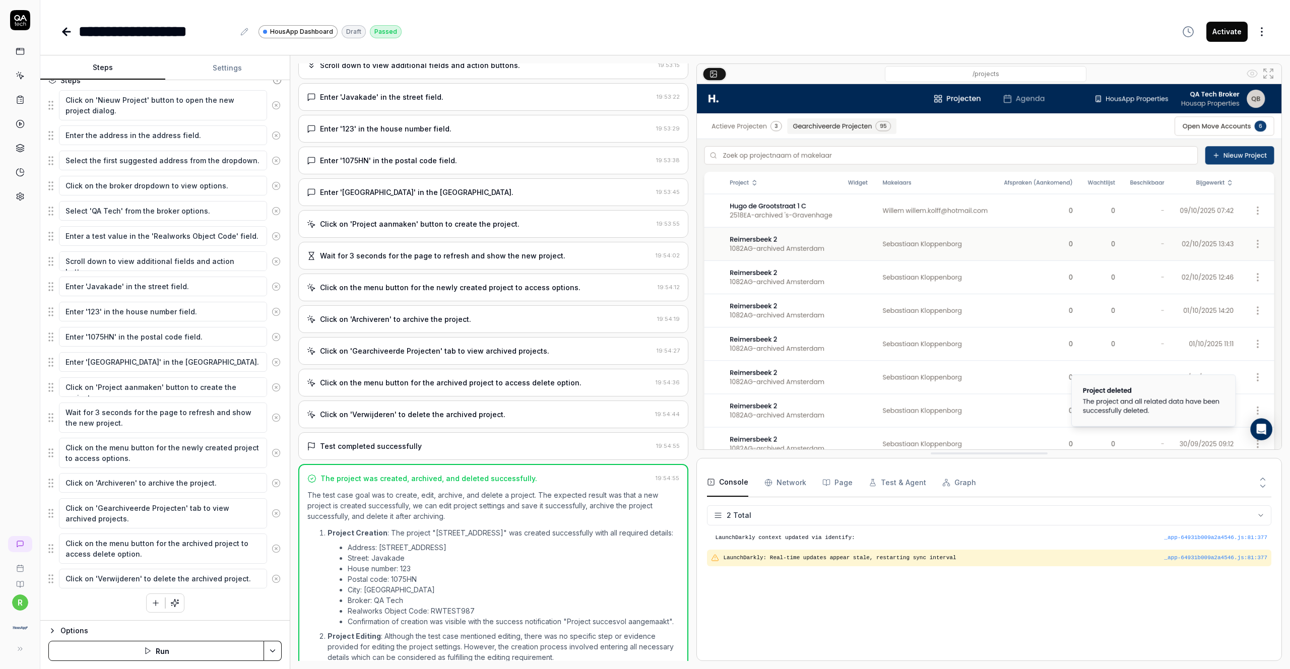
click at [55, 628] on icon "button" at bounding box center [52, 631] width 8 height 8
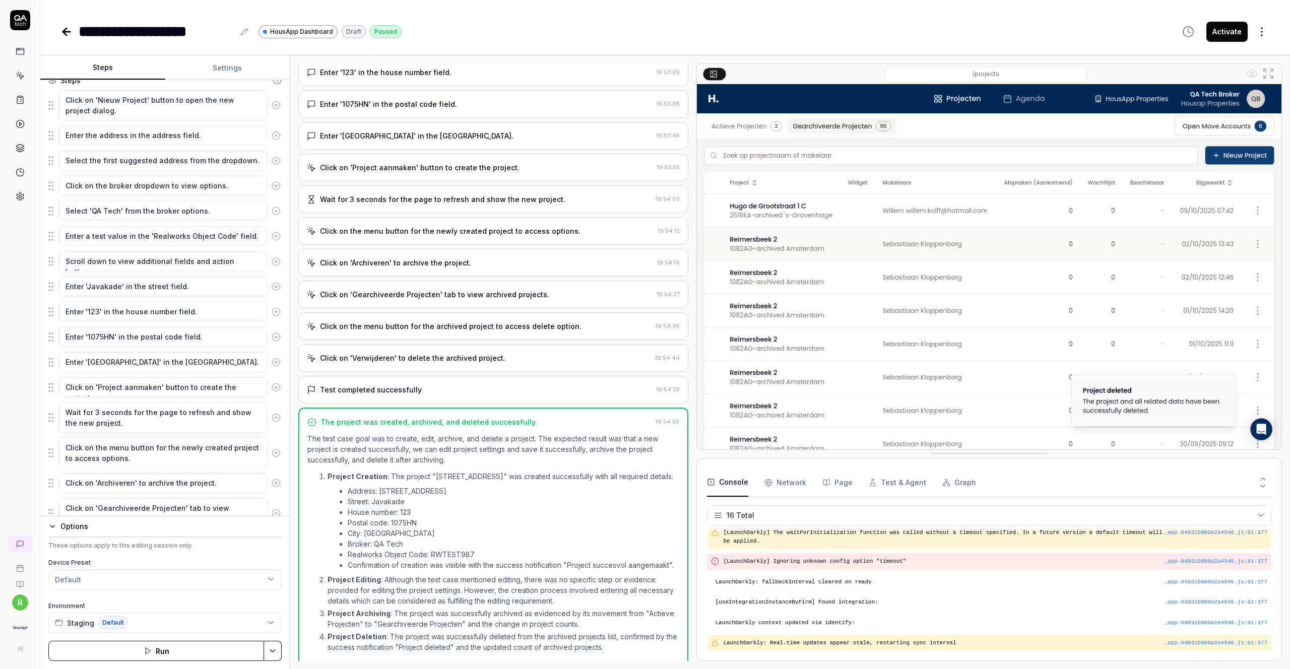
scroll to position [325, 0]
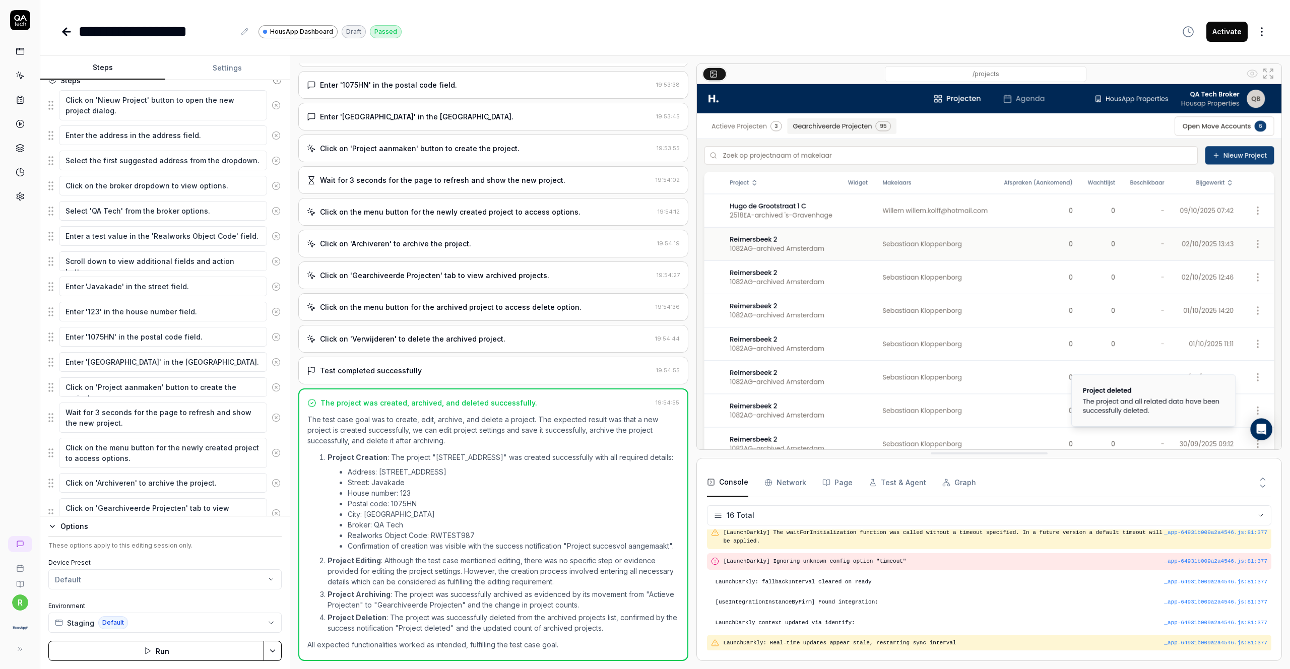
click at [54, 528] on icon "button" at bounding box center [52, 527] width 8 height 8
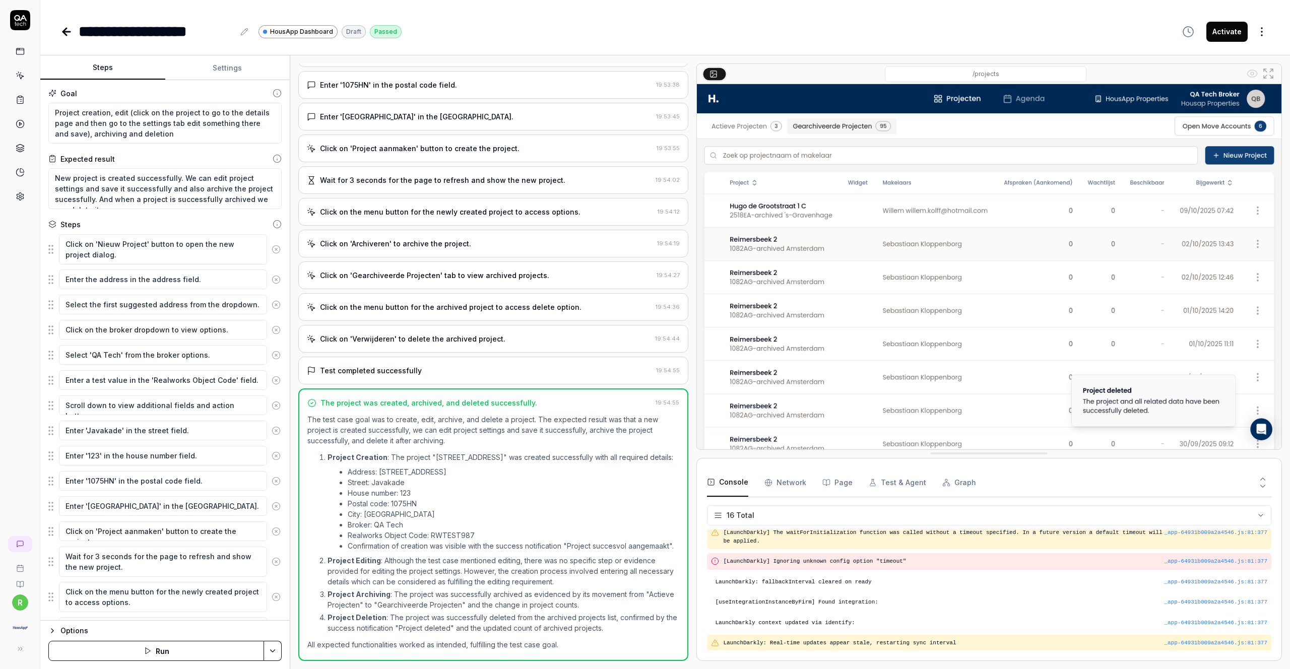
click at [229, 67] on button "Settings" at bounding box center [227, 68] width 125 height 24
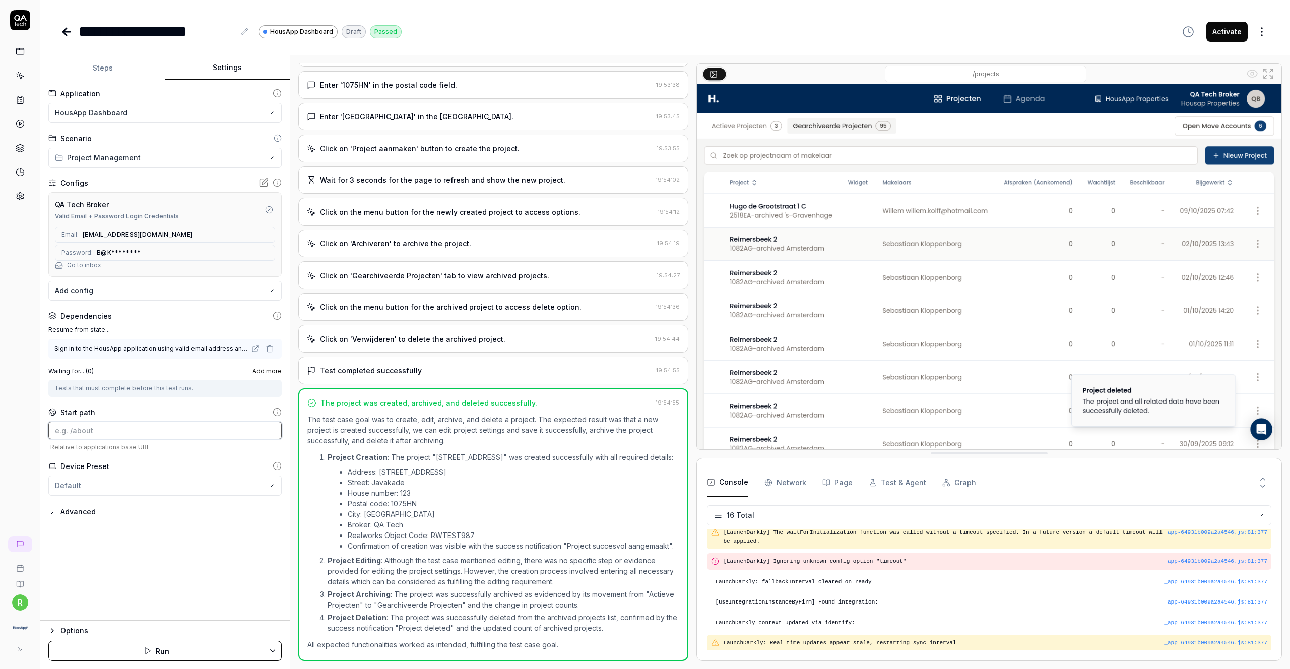
click at [109, 426] on input at bounding box center [164, 431] width 233 height 18
click at [271, 645] on html "**********" at bounding box center [645, 334] width 1290 height 669
click at [213, 576] on div "Save" at bounding box center [223, 581] width 129 height 22
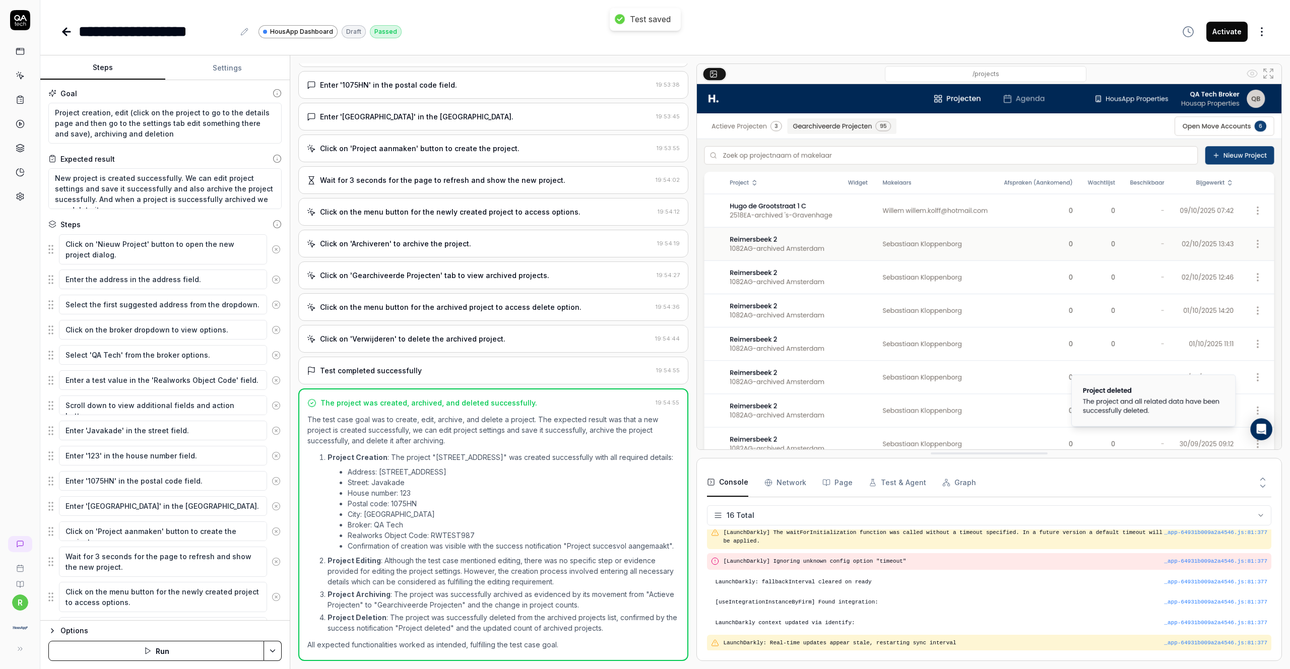
click at [113, 66] on button "Steps" at bounding box center [102, 68] width 125 height 24
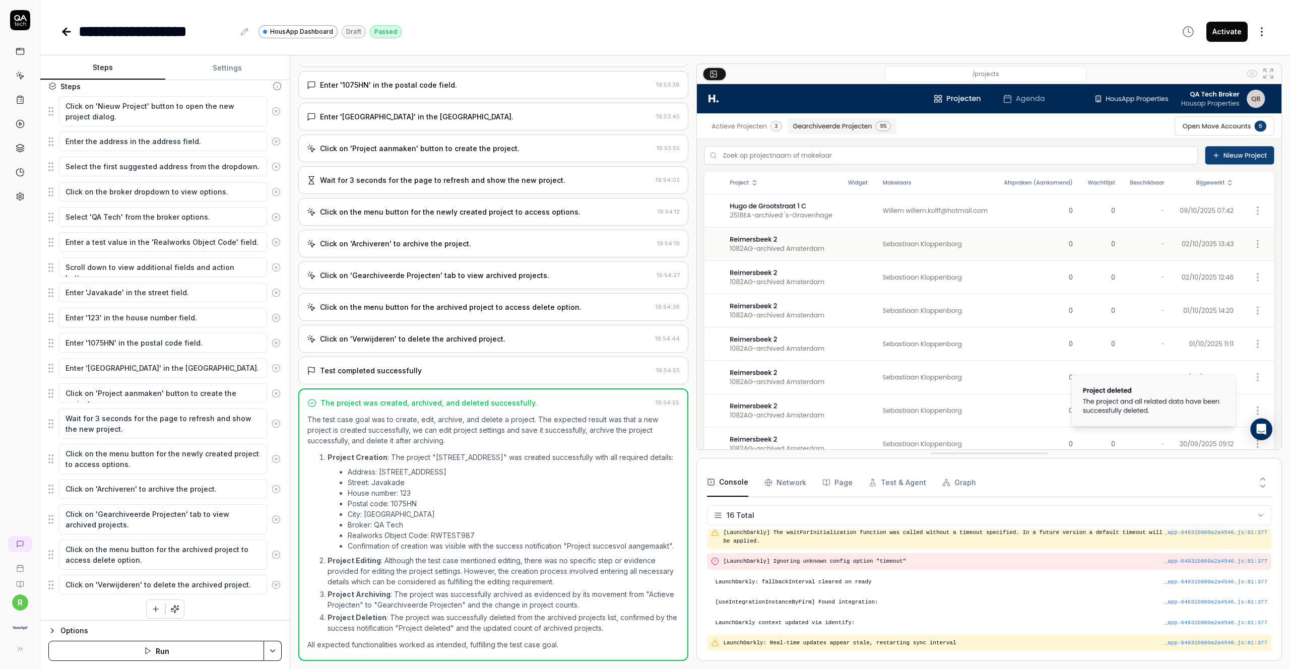
scroll to position [144, 0]
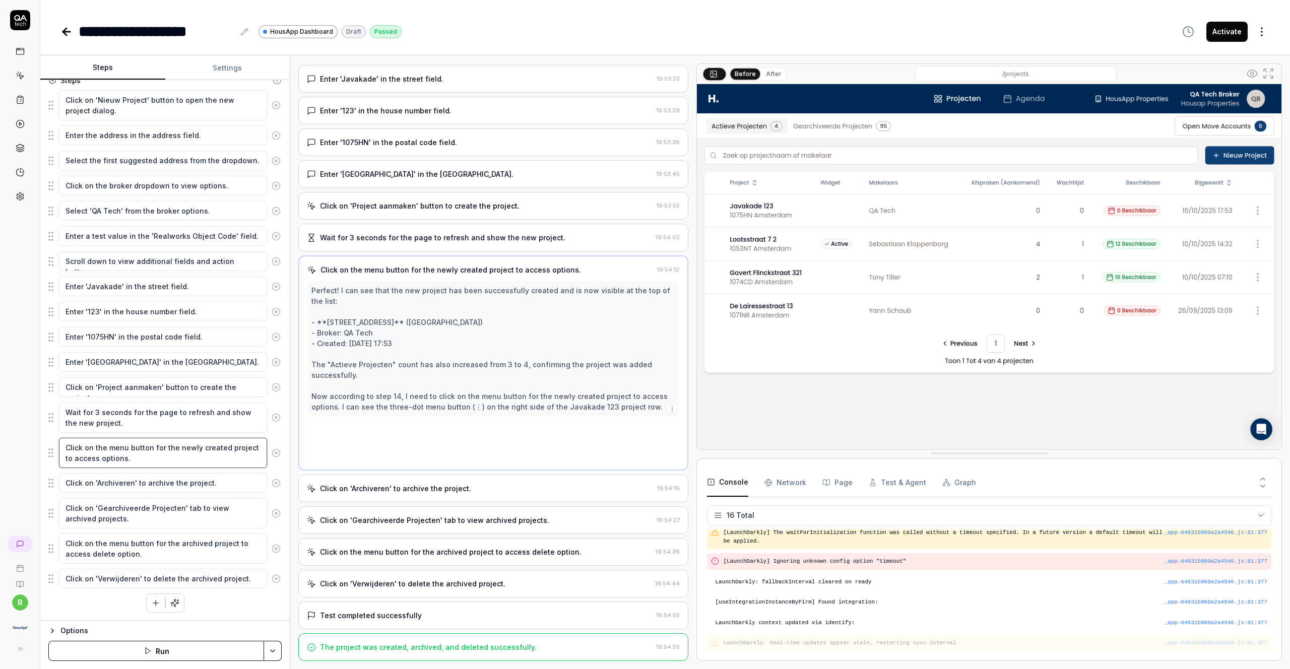
click at [141, 462] on textarea "Click on the menu button for the newly created project to access options." at bounding box center [163, 453] width 208 height 30
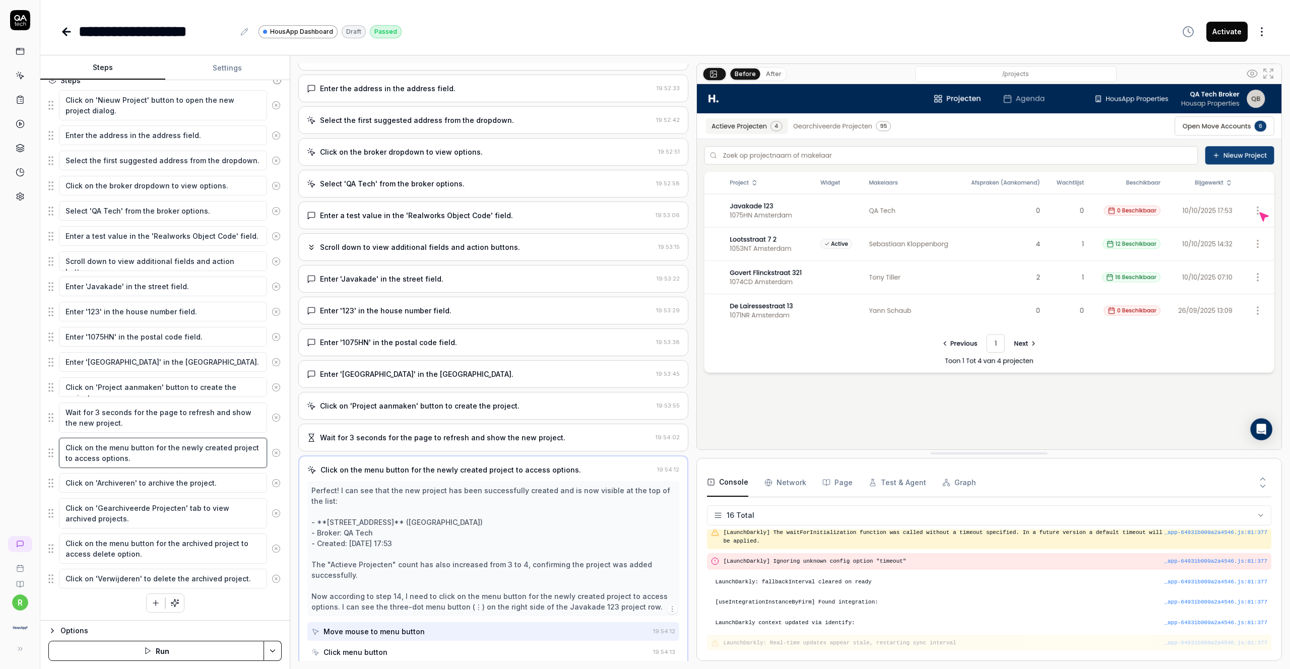
scroll to position [67, 0]
click at [154, 601] on icon "button" at bounding box center [155, 603] width 9 height 9
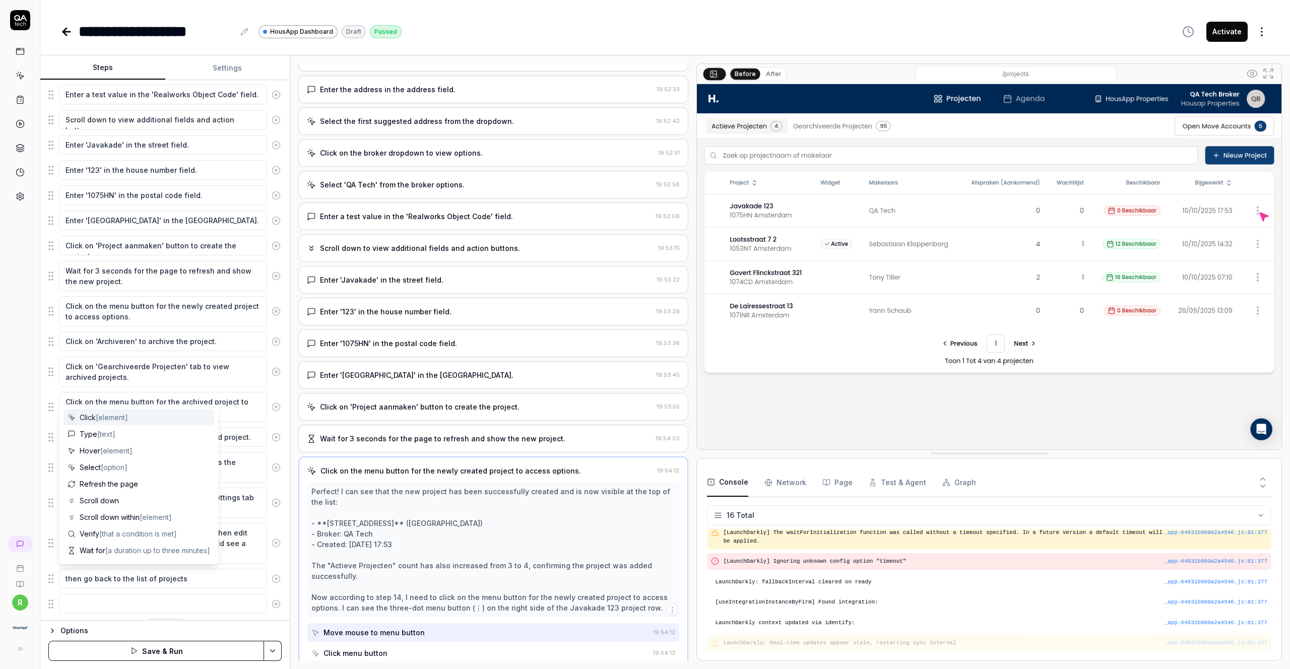
scroll to position [311, 0]
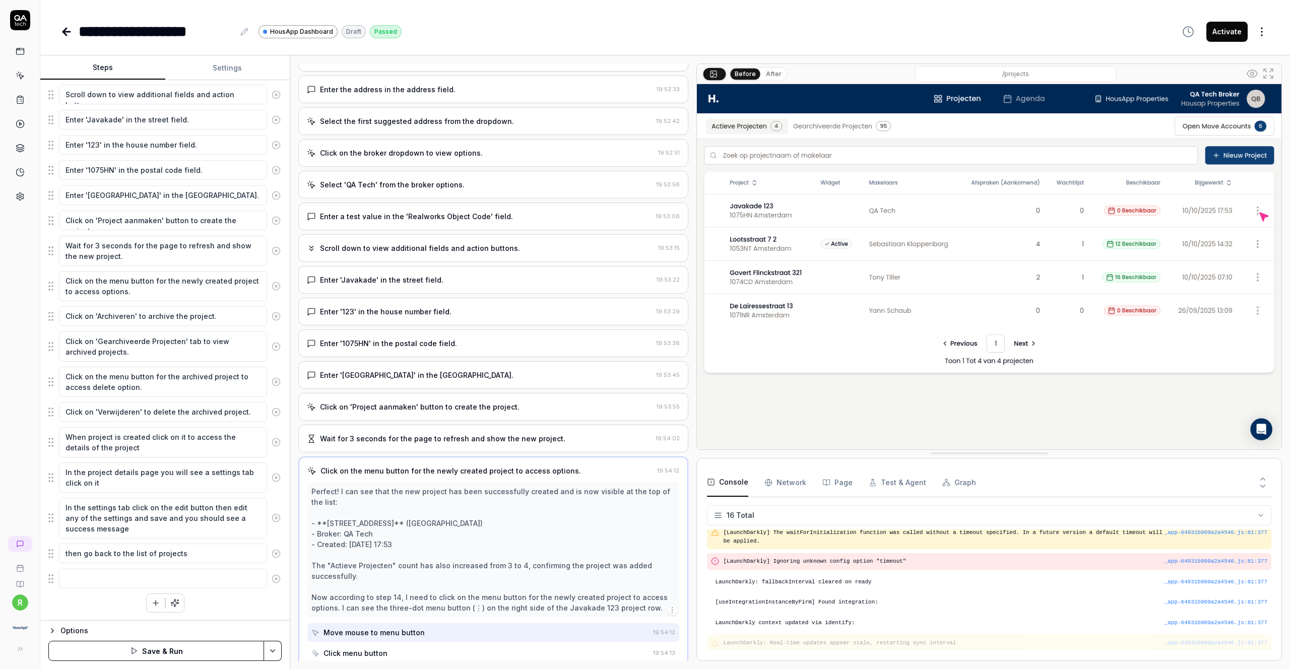
click at [68, 596] on div "Click on 'Nieuw Project' button to open the new project dialog. Enter the addre…" at bounding box center [164, 268] width 233 height 690
click at [278, 580] on icon at bounding box center [276, 578] width 9 height 9
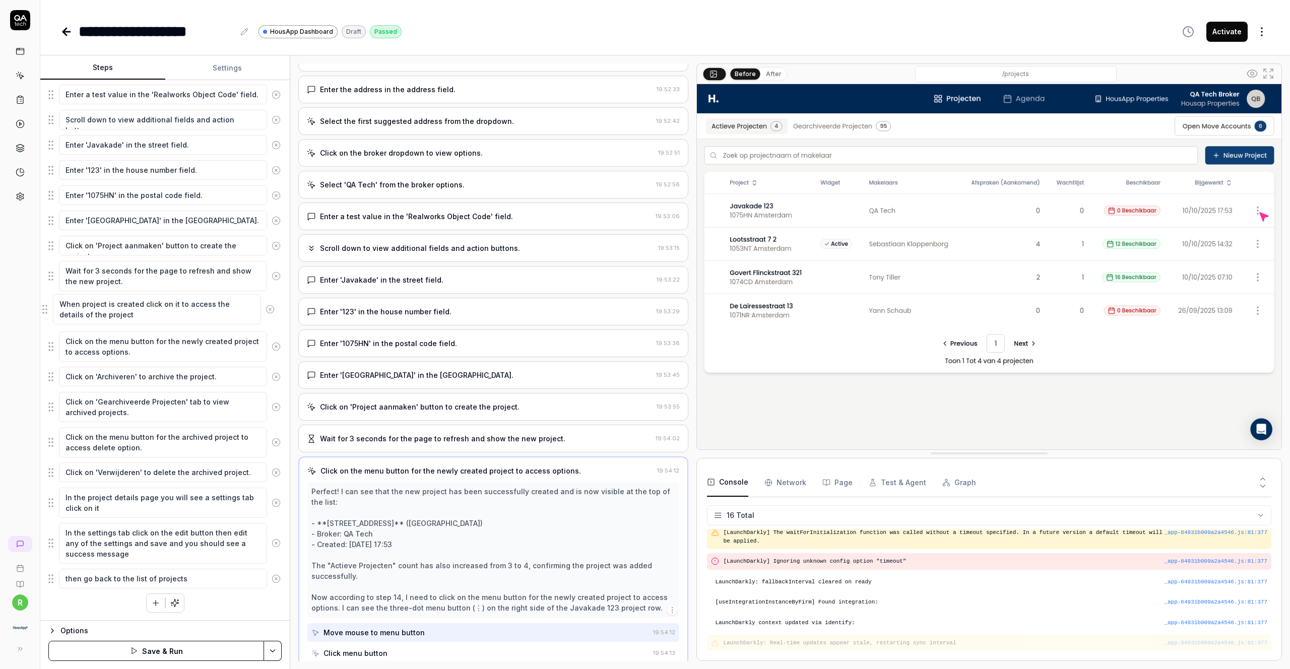
drag, startPoint x: 50, startPoint y: 470, endPoint x: 44, endPoint y: 312, distance: 157.9
click at [48, 312] on fieldset "Click on 'Nieuw Project' button to open the new project dialog. Enter the addre…" at bounding box center [164, 269] width 233 height 642
drag, startPoint x: 50, startPoint y: 501, endPoint x: 50, endPoint y: 344, distance: 157.2
click at [50, 344] on fieldset "Click on 'Nieuw Project' button to open the new project dialog. Enter the addre…" at bounding box center [164, 269] width 233 height 642
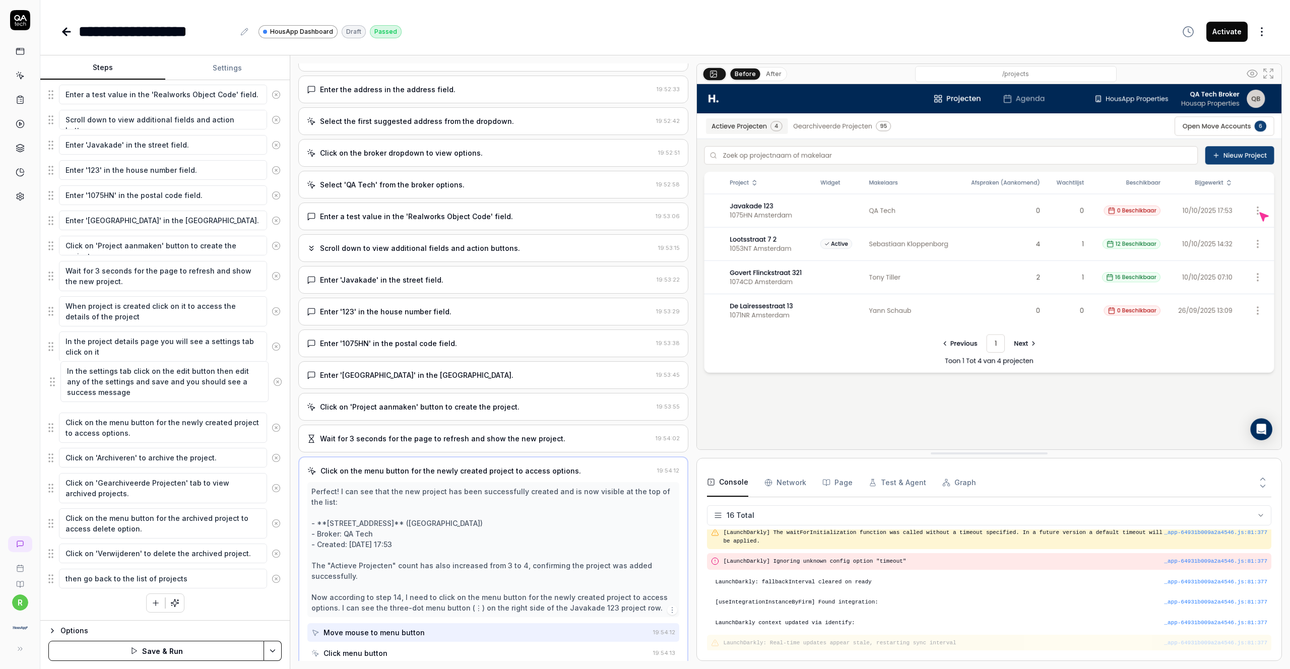
drag, startPoint x: 50, startPoint y: 541, endPoint x: 51, endPoint y: 380, distance: 161.3
click at [51, 380] on fieldset "Click on 'Nieuw Project' button to open the new project dialog. Enter the addre…" at bounding box center [164, 269] width 233 height 642
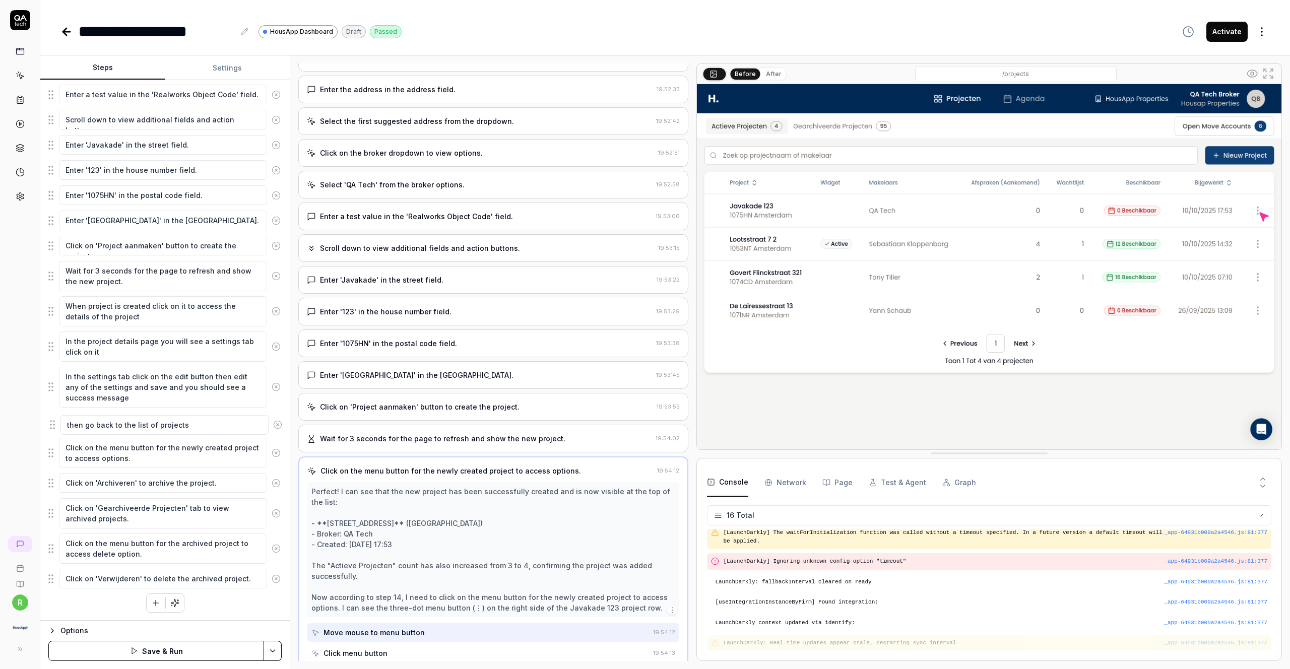
drag, startPoint x: 50, startPoint y: 578, endPoint x: 52, endPoint y: 424, distance: 153.7
click at [52, 424] on fieldset "Click on 'Nieuw Project' button to open the new project dialog. Enter the addre…" at bounding box center [164, 269] width 233 height 642
click at [163, 649] on button "Save & Run" at bounding box center [156, 651] width 216 height 20
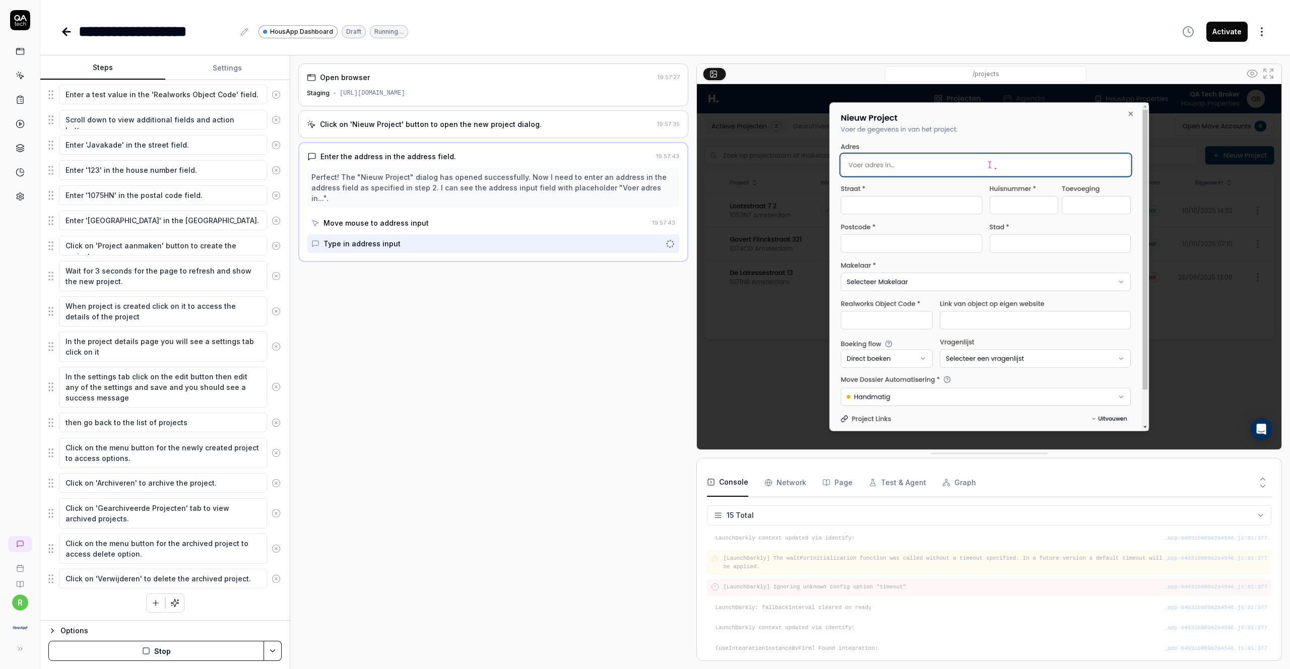
scroll to position [197, 0]
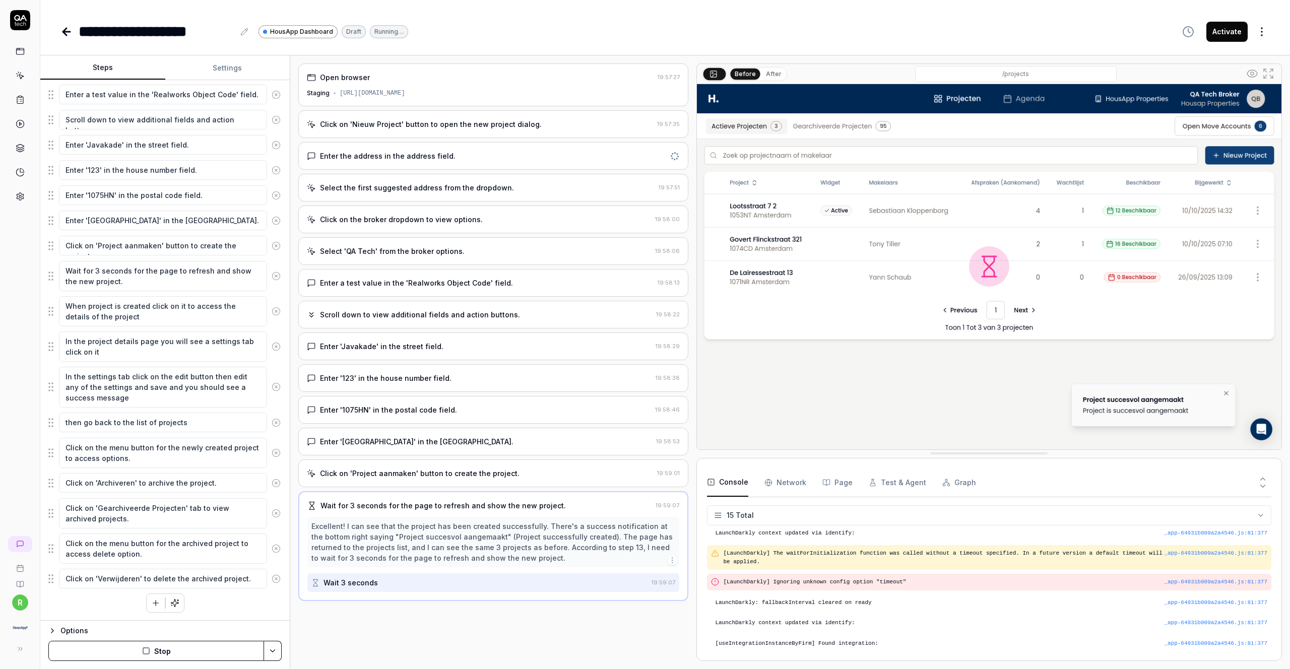
click at [645, 75] on button "After" at bounding box center [774, 74] width 24 height 11
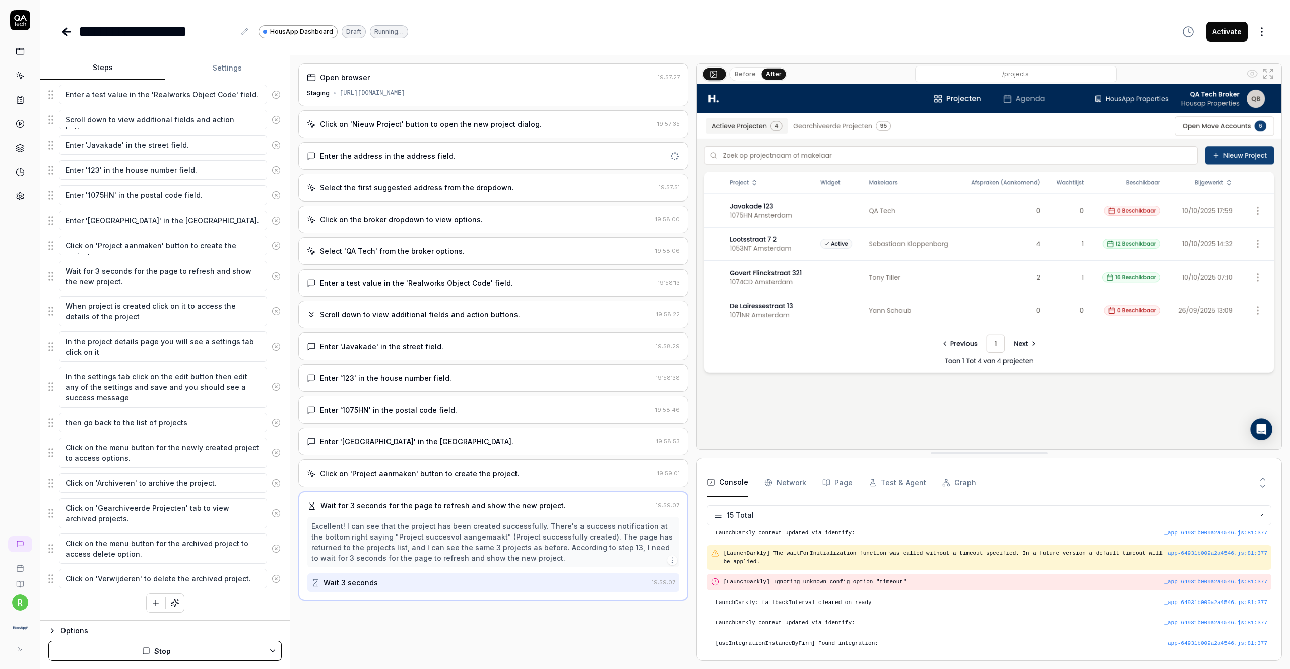
click at [645, 74] on button "Before" at bounding box center [745, 74] width 29 height 11
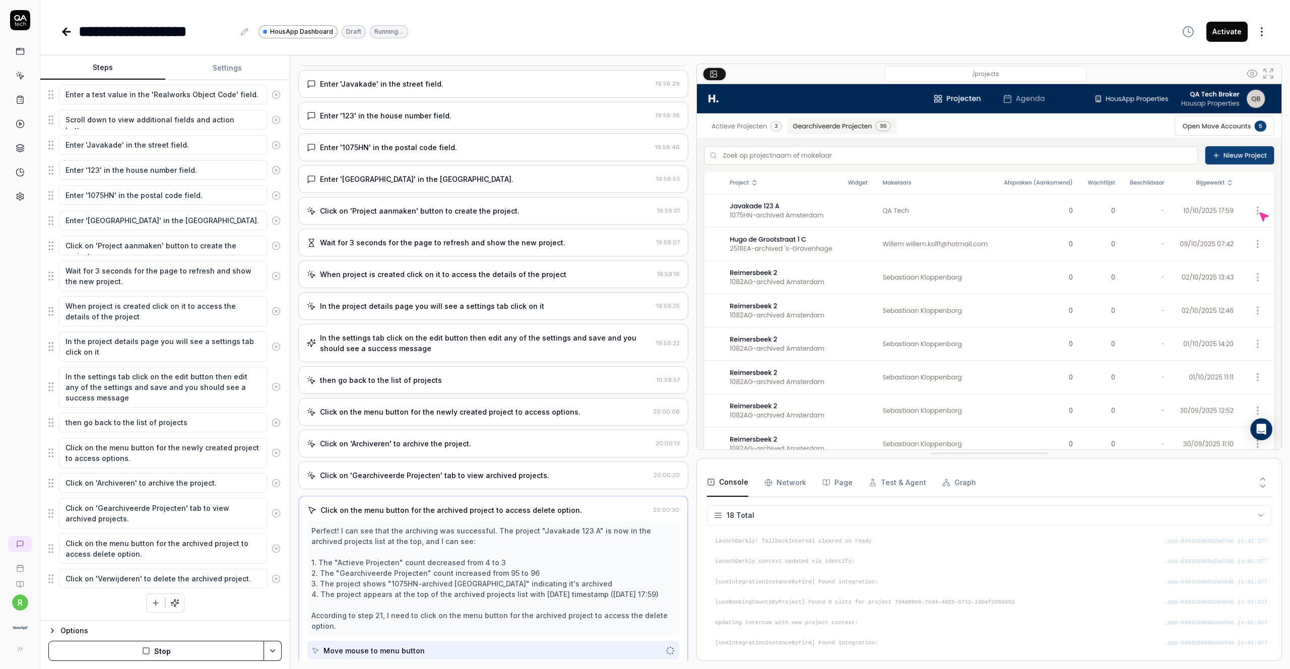
scroll to position [258, 0]
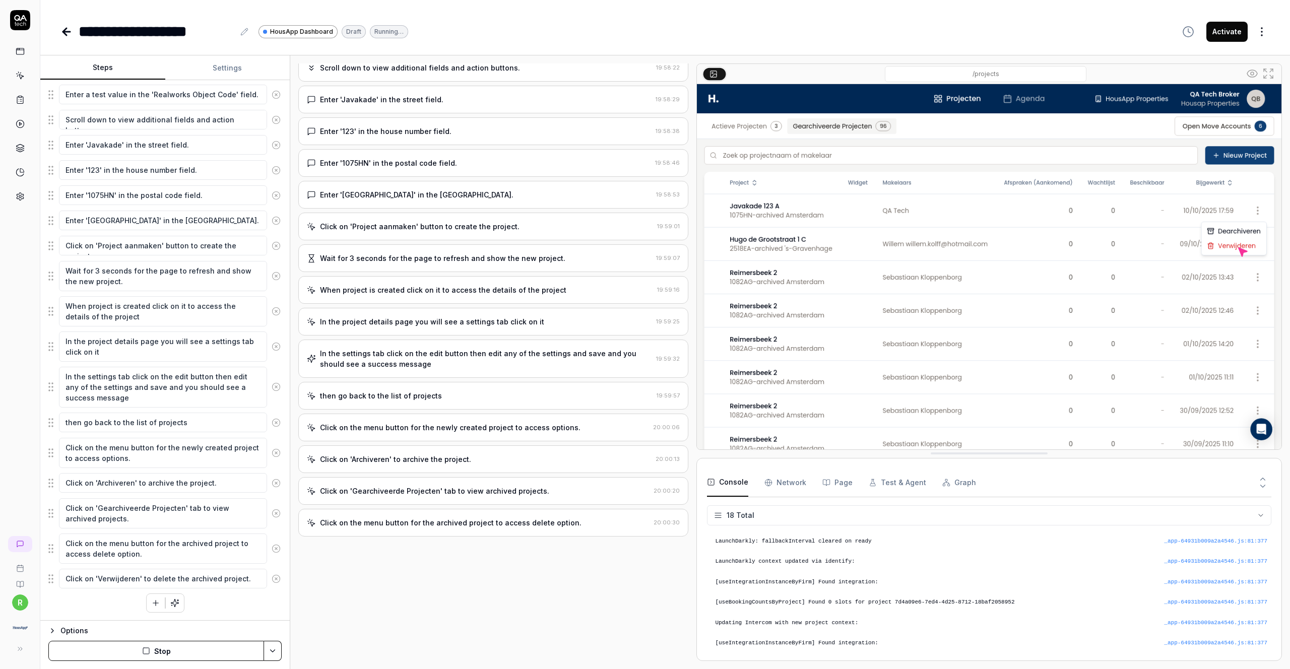
click at [23, 609] on html "**********" at bounding box center [645, 334] width 1290 height 669
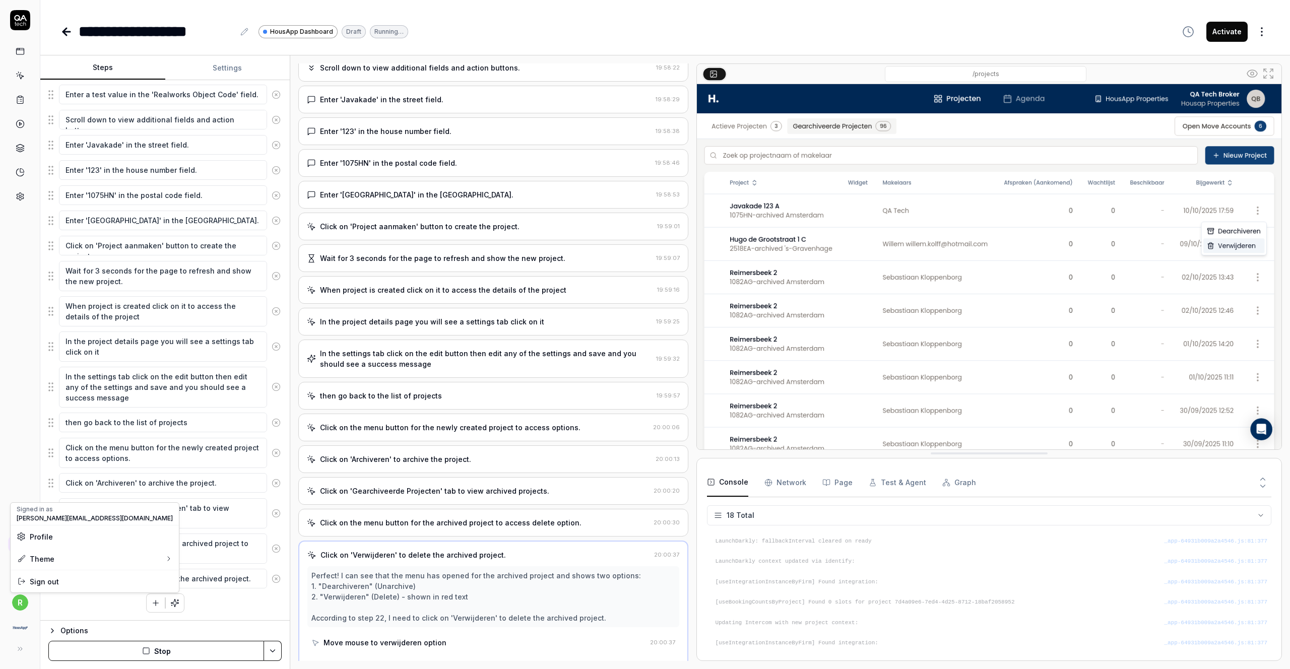
scroll to position [254, 0]
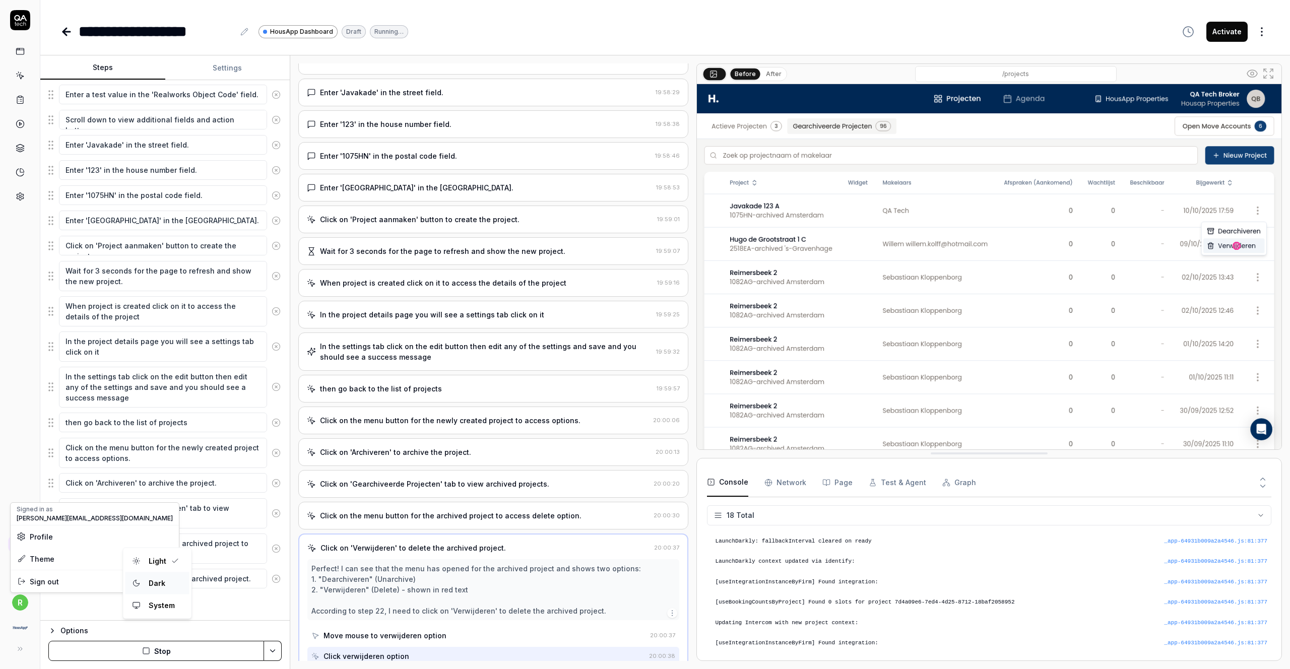
click at [153, 587] on div "Dark" at bounding box center [157, 583] width 25 height 15
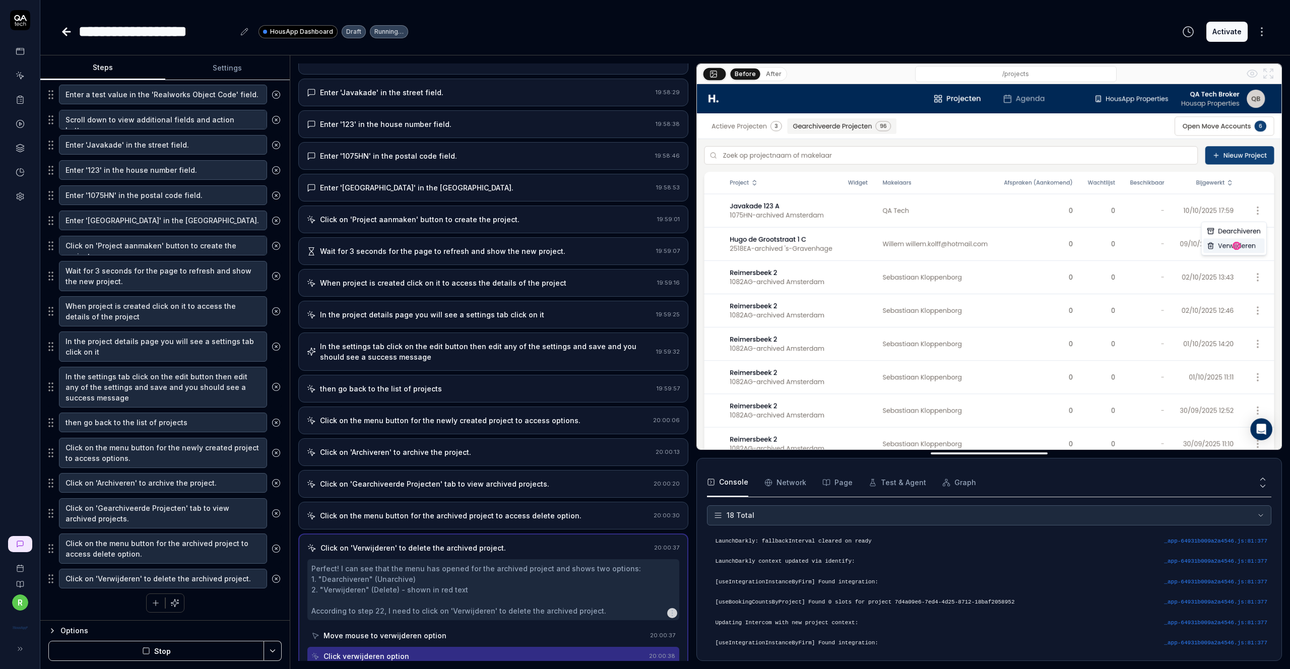
click at [563, 46] on div "**********" at bounding box center [665, 334] width 1250 height 669
click at [20, 584] on icon at bounding box center [20, 585] width 0 height 5
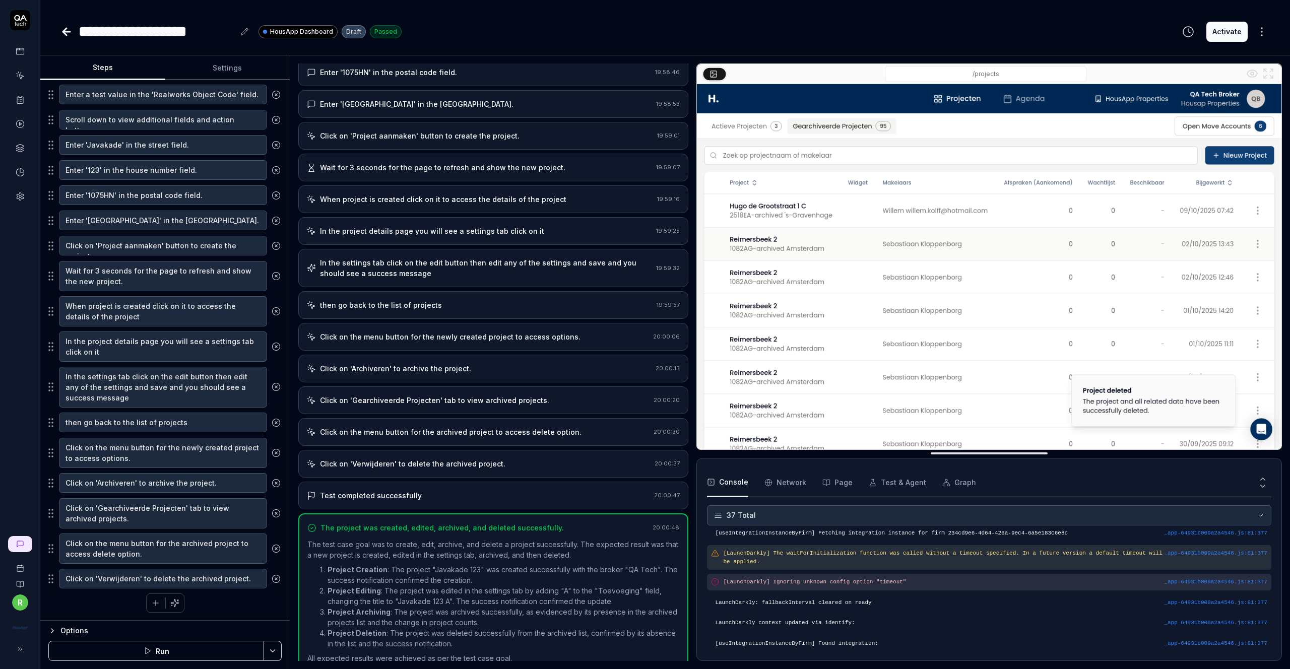
scroll to position [351, 0]
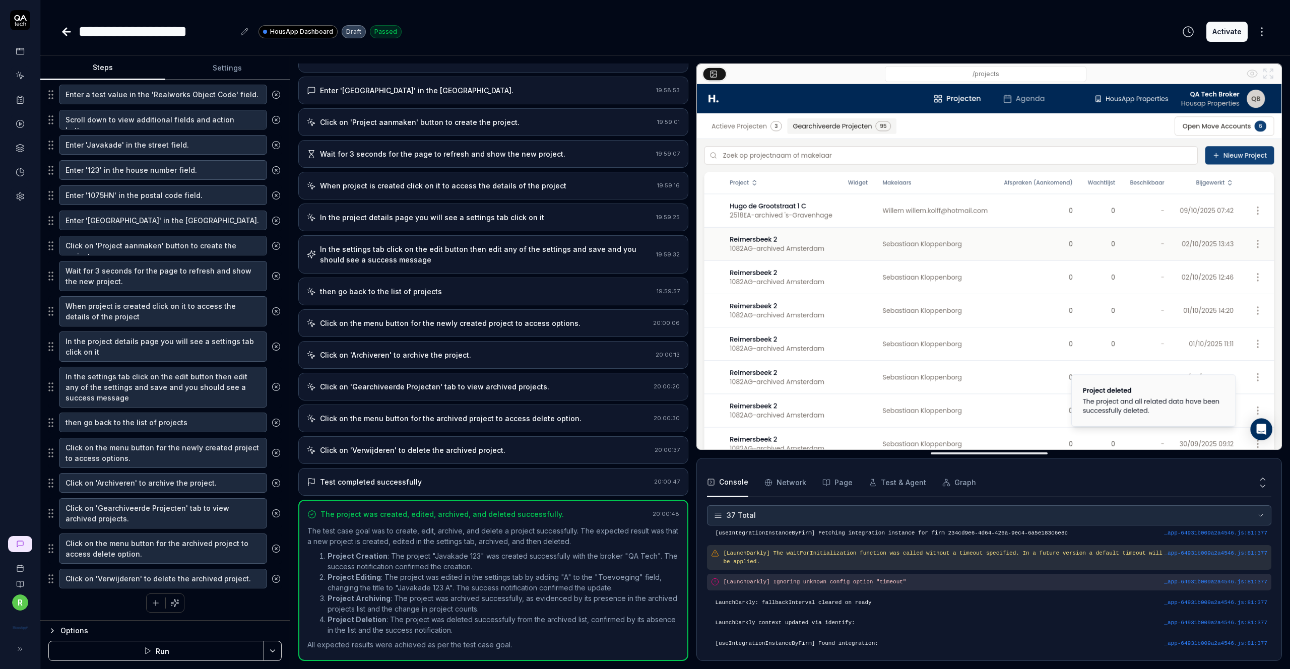
click at [645, 34] on button "Activate" at bounding box center [1226, 32] width 41 height 20
click at [66, 32] on icon at bounding box center [66, 32] width 7 height 0
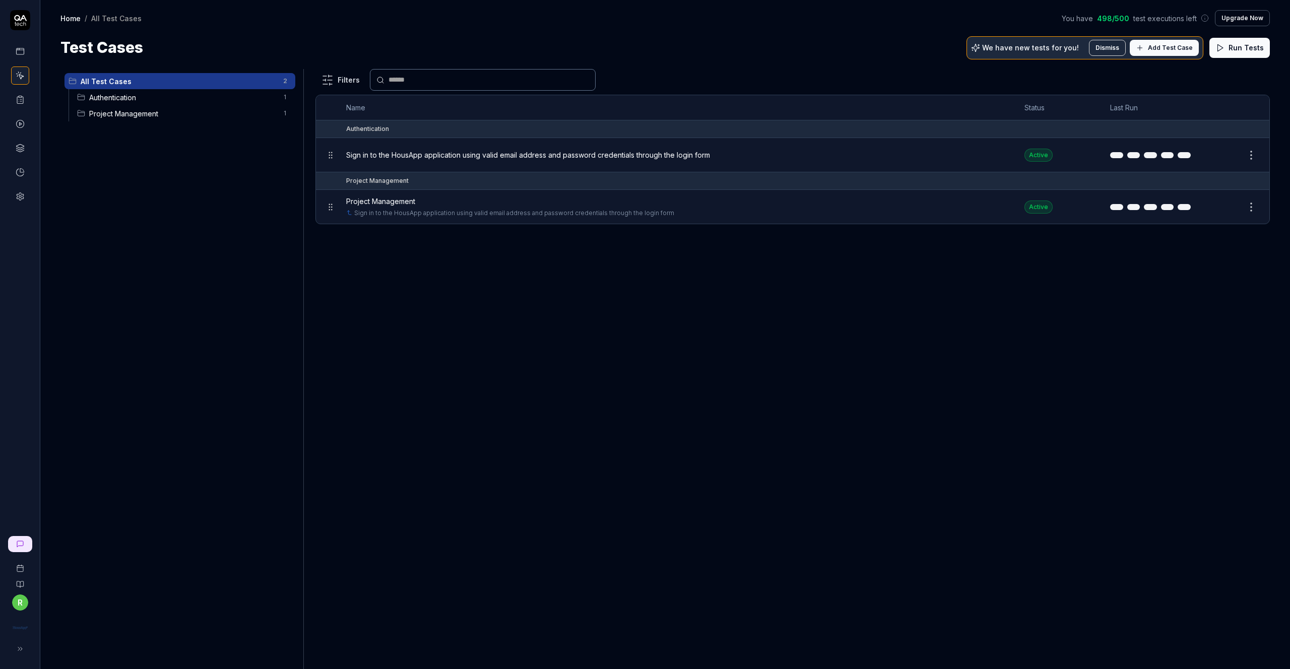
click at [439, 268] on div "Filters Name Status Last Run Authentication Sign in to the HousApp application …" at bounding box center [792, 369] width 954 height 600
click at [437, 156] on span "Sign in to the HousApp application using valid email address and password crede…" at bounding box center [528, 155] width 364 height 11
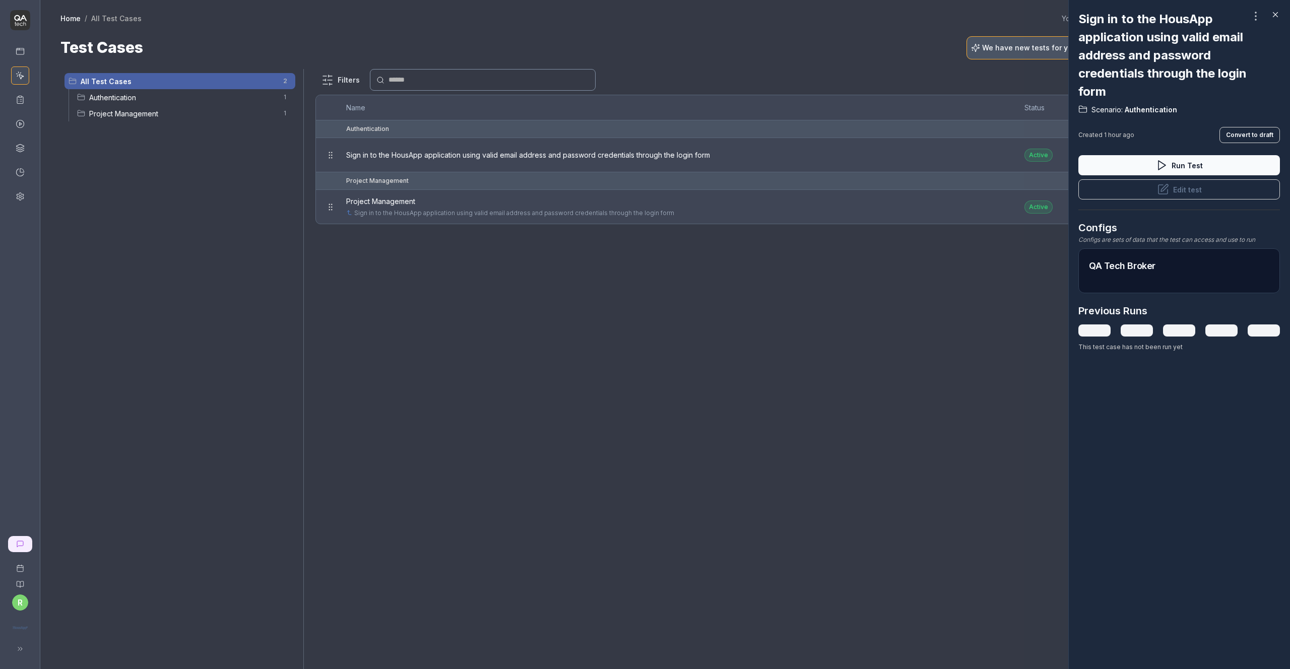
click at [645, 14] on icon at bounding box center [1275, 14] width 9 height 9
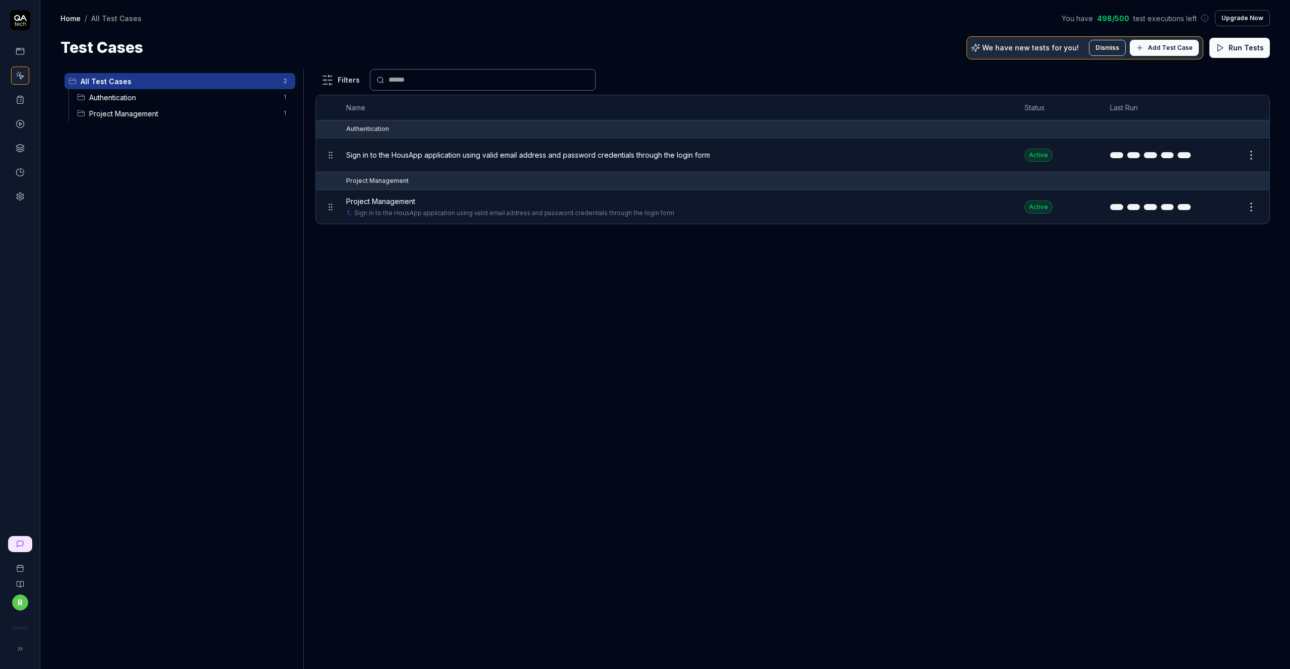
click at [136, 97] on span "Authentication" at bounding box center [183, 97] width 188 height 11
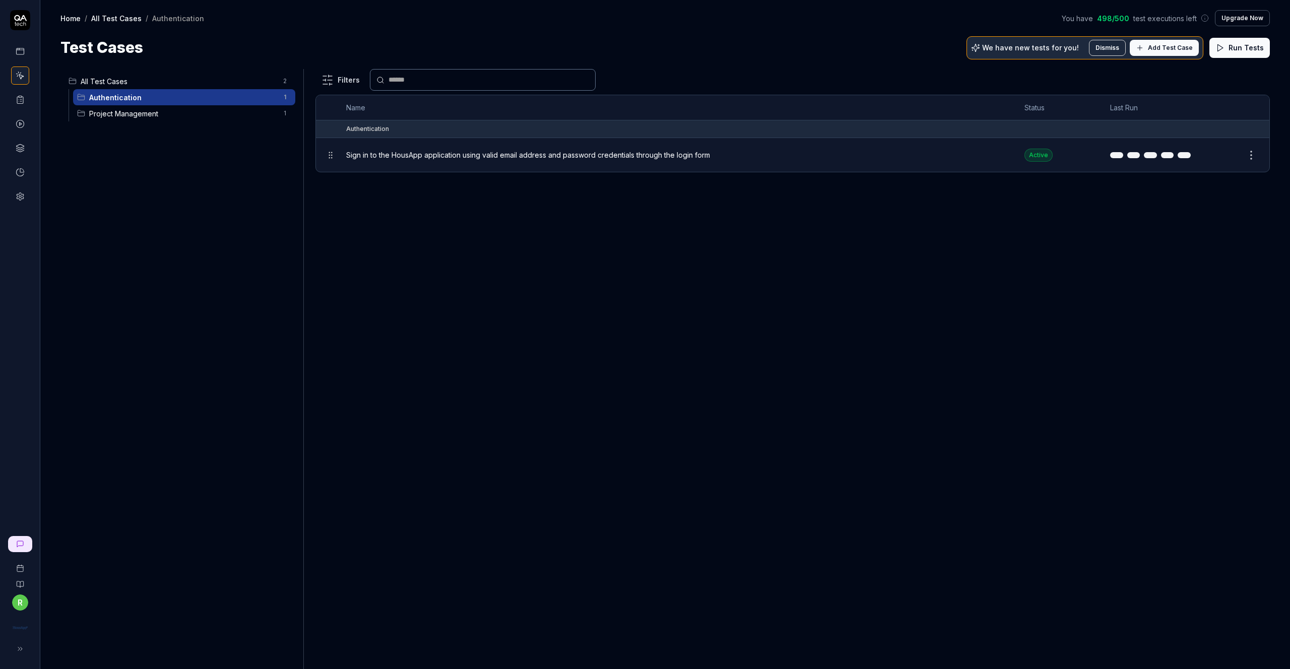
click at [435, 156] on span "Sign in to the HousApp application using valid email address and password crede…" at bounding box center [528, 155] width 364 height 11
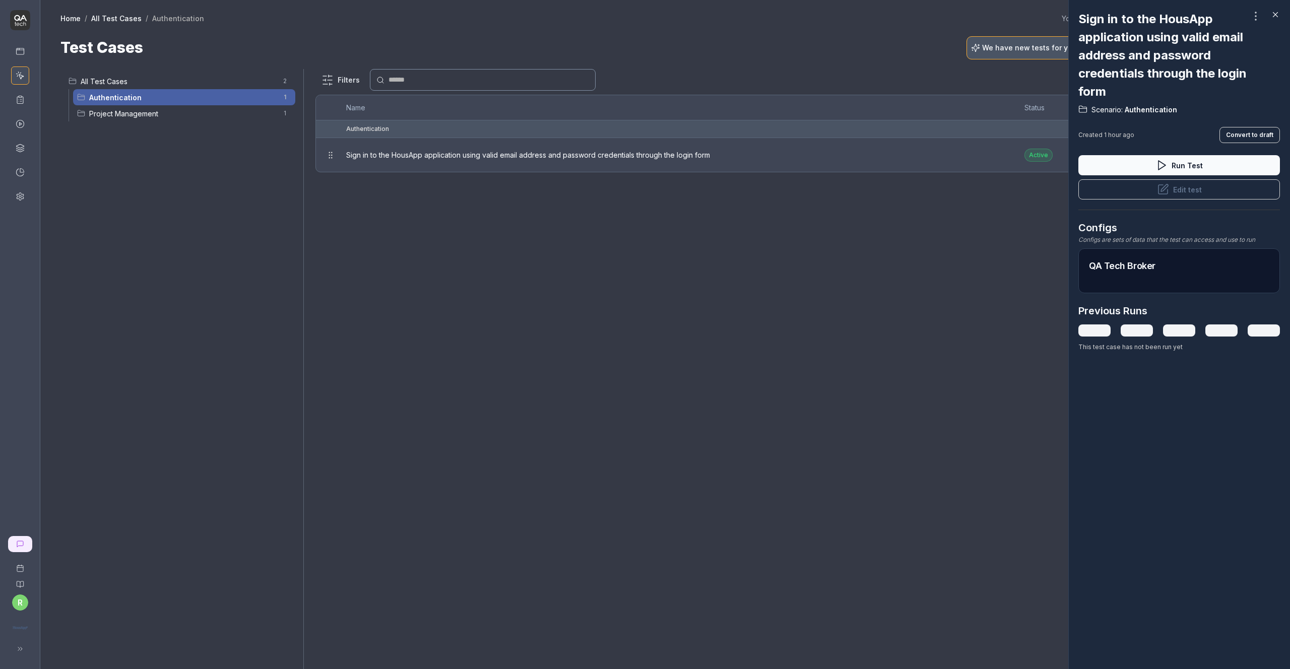
click at [645, 188] on button "Edit test" at bounding box center [1179, 189] width 202 height 20
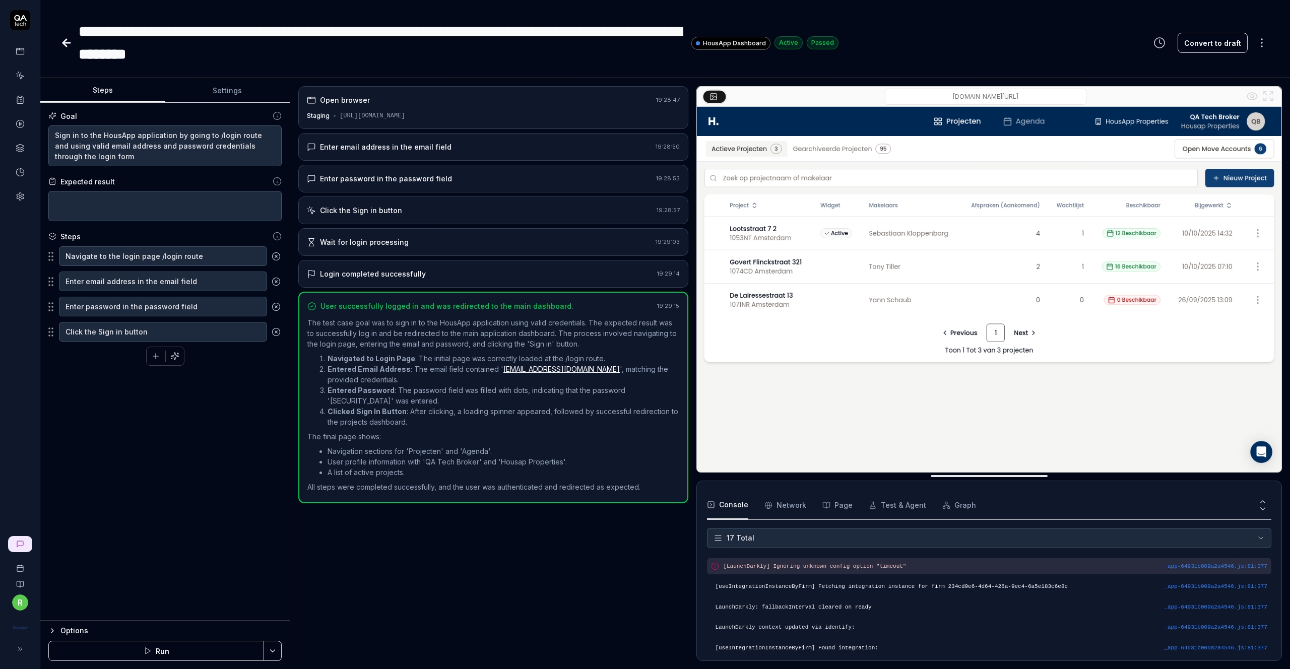
scroll to position [260, 0]
click at [243, 94] on button "Settings" at bounding box center [227, 91] width 125 height 24
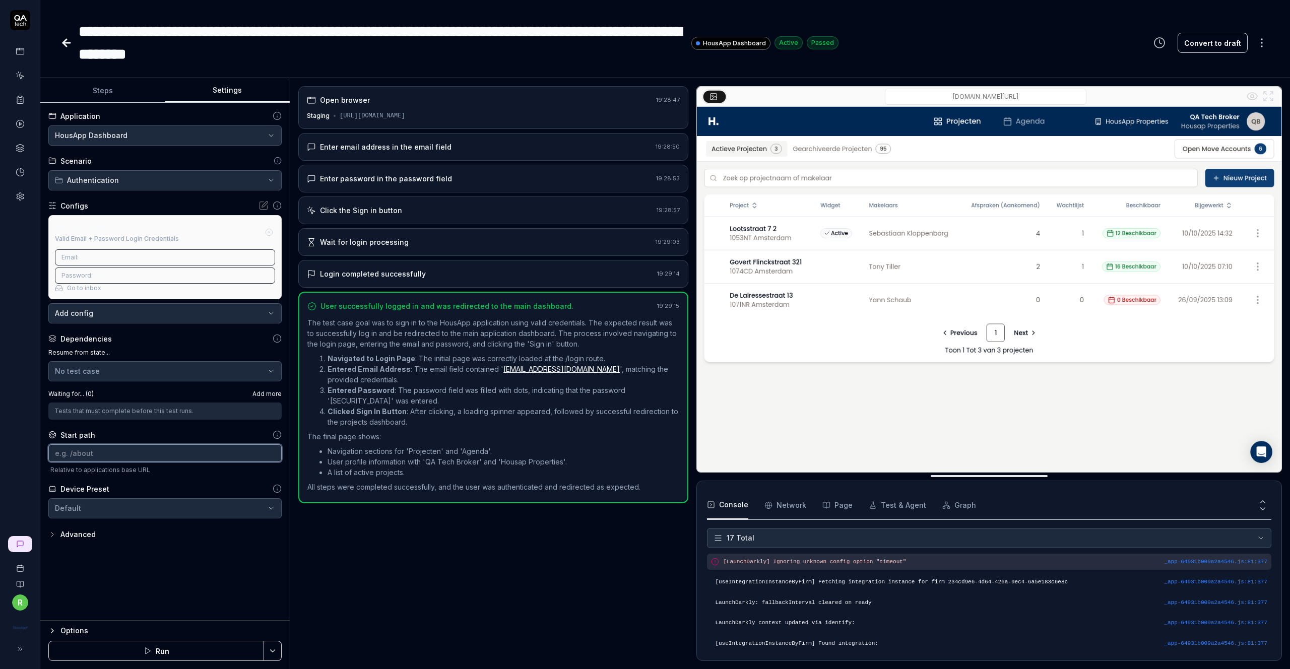
click at [94, 458] on input at bounding box center [164, 453] width 233 height 18
click at [274, 652] on html "**********" at bounding box center [645, 334] width 1290 height 669
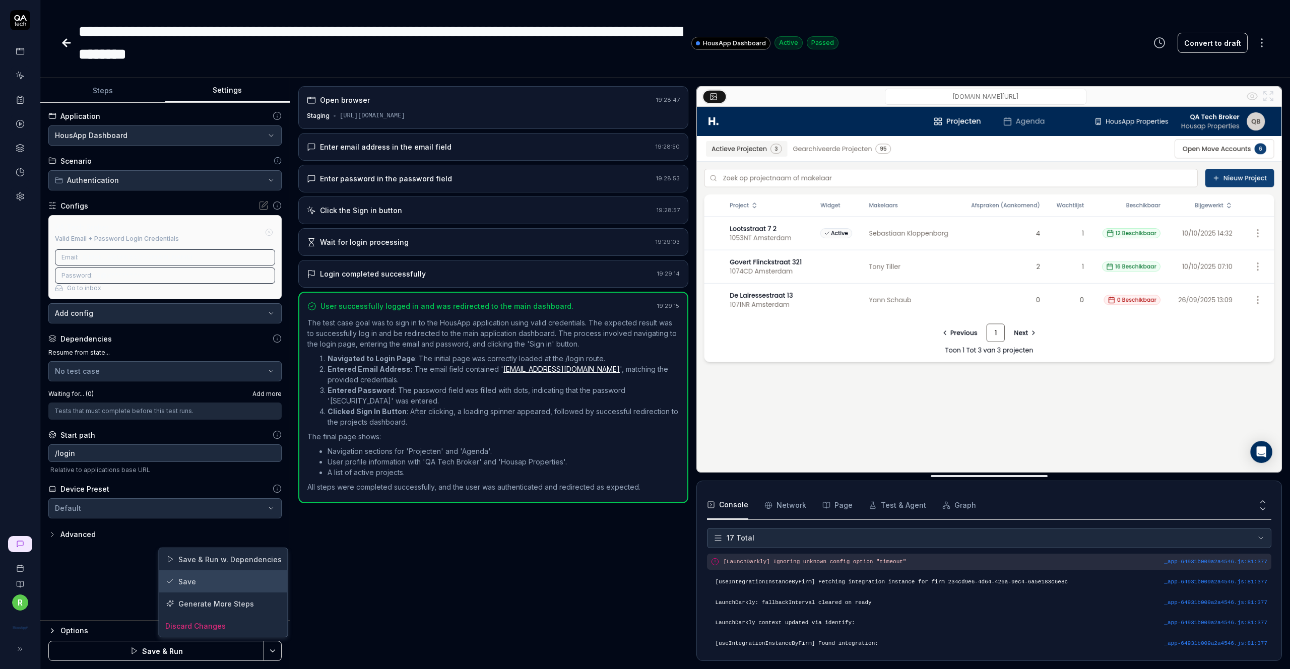
click at [191, 580] on div "Save" at bounding box center [223, 581] width 129 height 22
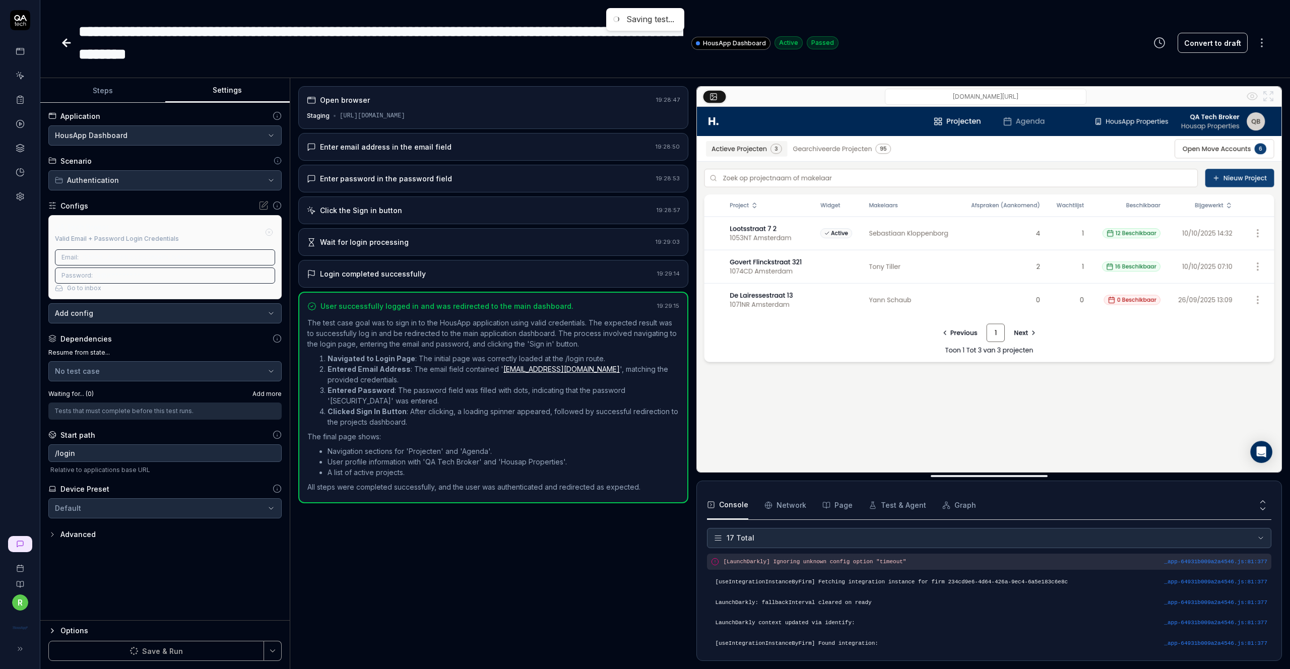
click at [23, 196] on icon at bounding box center [20, 196] width 9 height 9
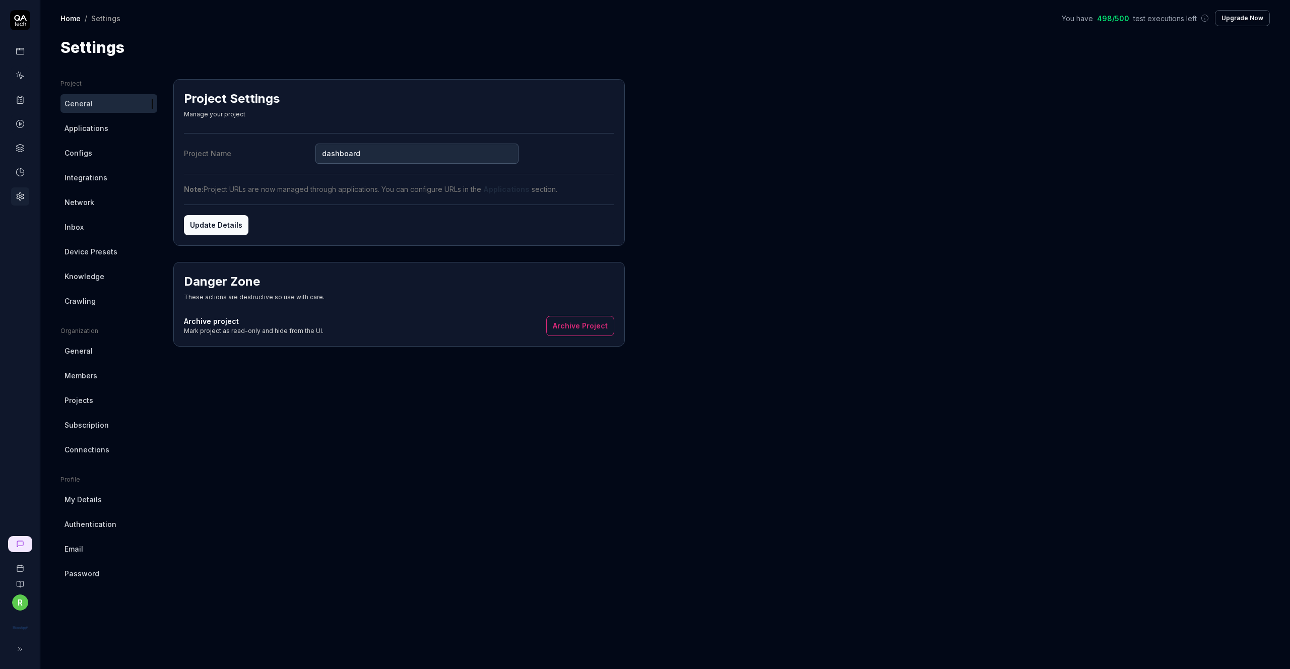
click at [86, 129] on span "Applications" at bounding box center [87, 128] width 44 height 11
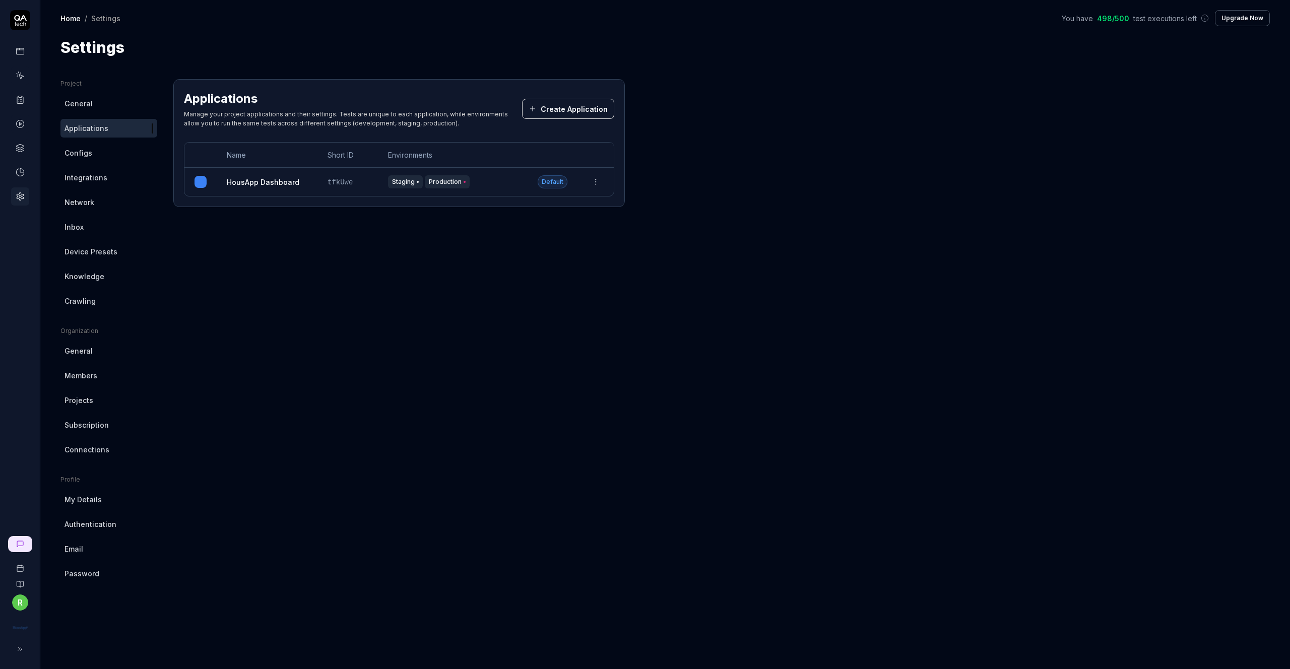
click at [88, 152] on span "Configs" at bounding box center [79, 153] width 28 height 11
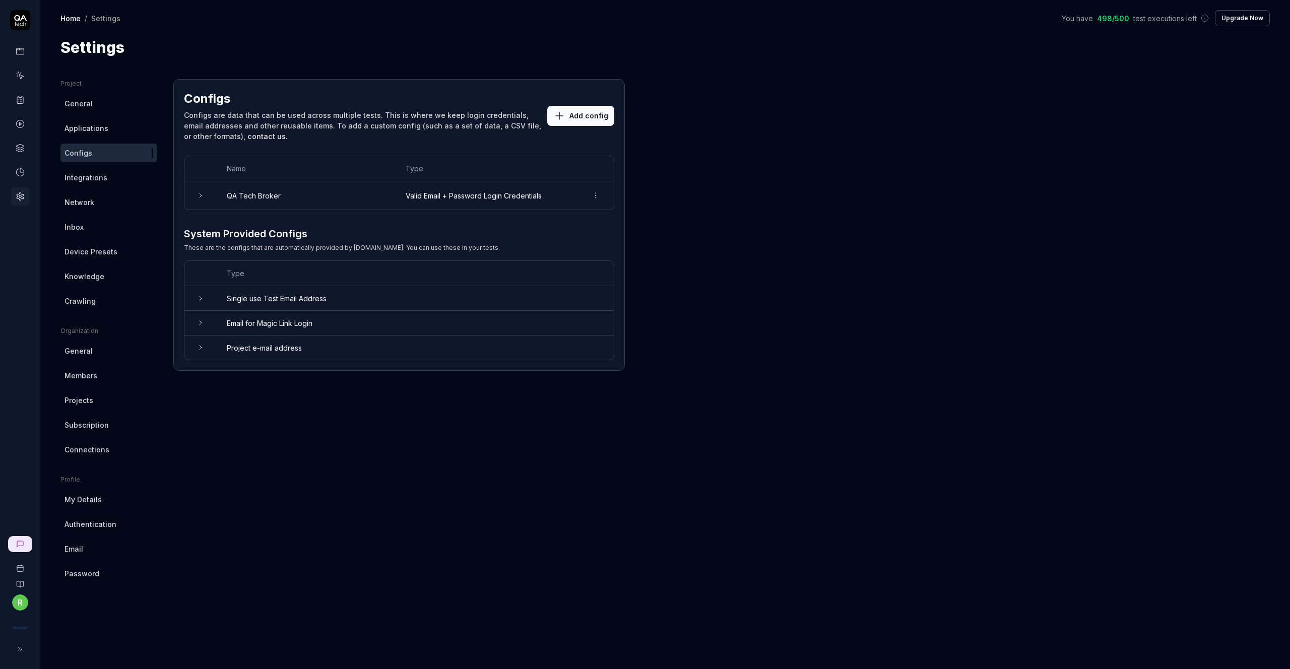
click at [96, 173] on span "Integrations" at bounding box center [86, 177] width 43 height 11
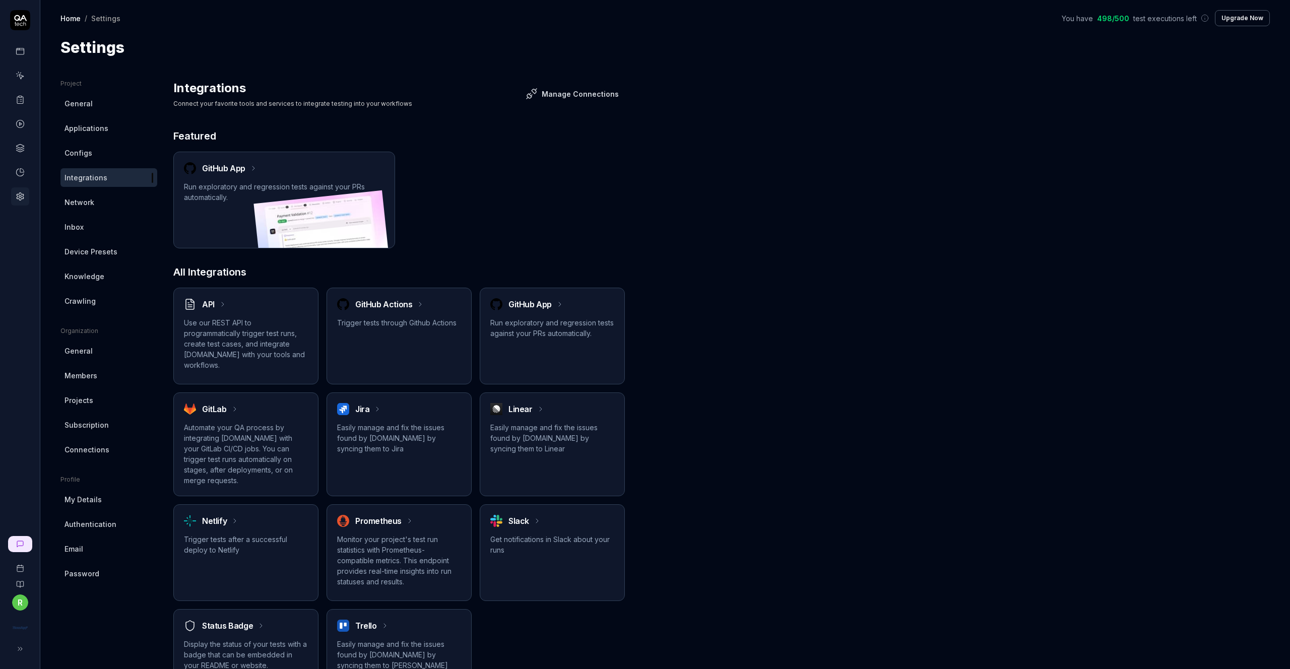
click at [94, 154] on link "Configs" at bounding box center [108, 153] width 97 height 19
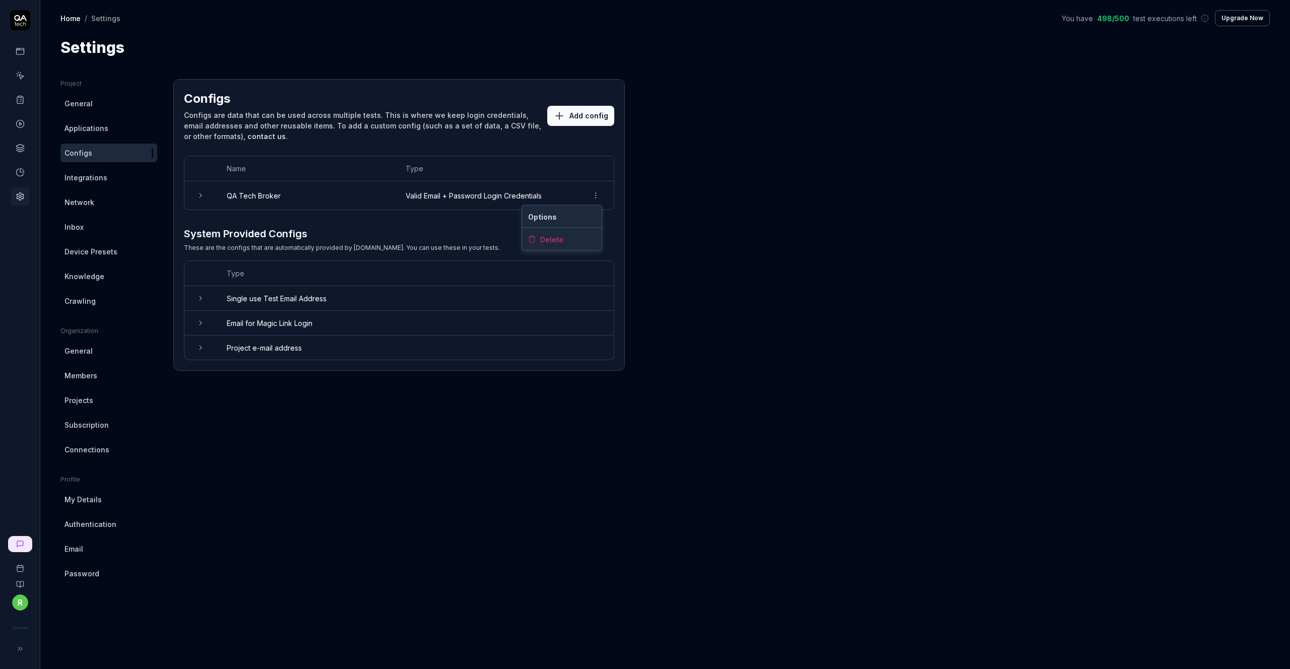
click at [597, 194] on html "r Home / Settings You have 498 / 500 test executions left Upgrade Now Home / Se…" at bounding box center [645, 334] width 1290 height 669
click at [563, 215] on div "Options" at bounding box center [562, 217] width 80 height 22
click at [263, 198] on td "QA Tech Broker" at bounding box center [306, 195] width 179 height 28
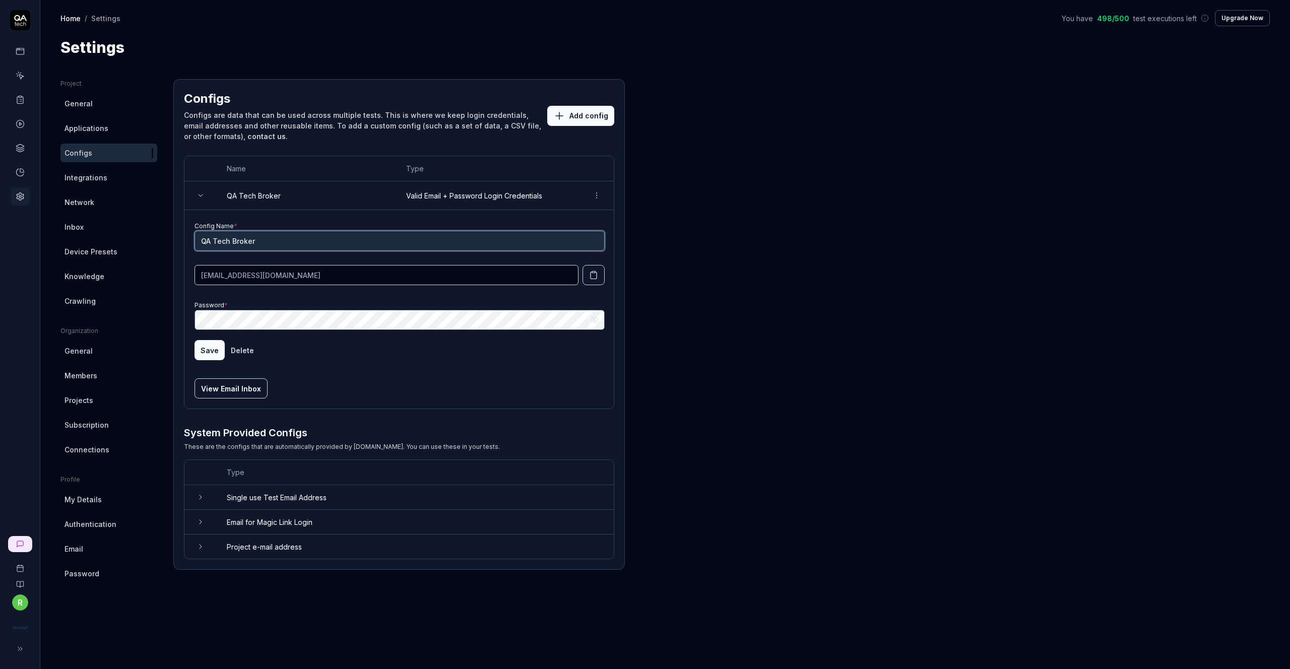
click at [228, 239] on input "QA Tech Broker" at bounding box center [400, 241] width 410 height 20
click at [258, 239] on input "QA Tech Broker" at bounding box center [400, 241] width 410 height 20
click at [204, 352] on button "Save" at bounding box center [210, 350] width 30 height 20
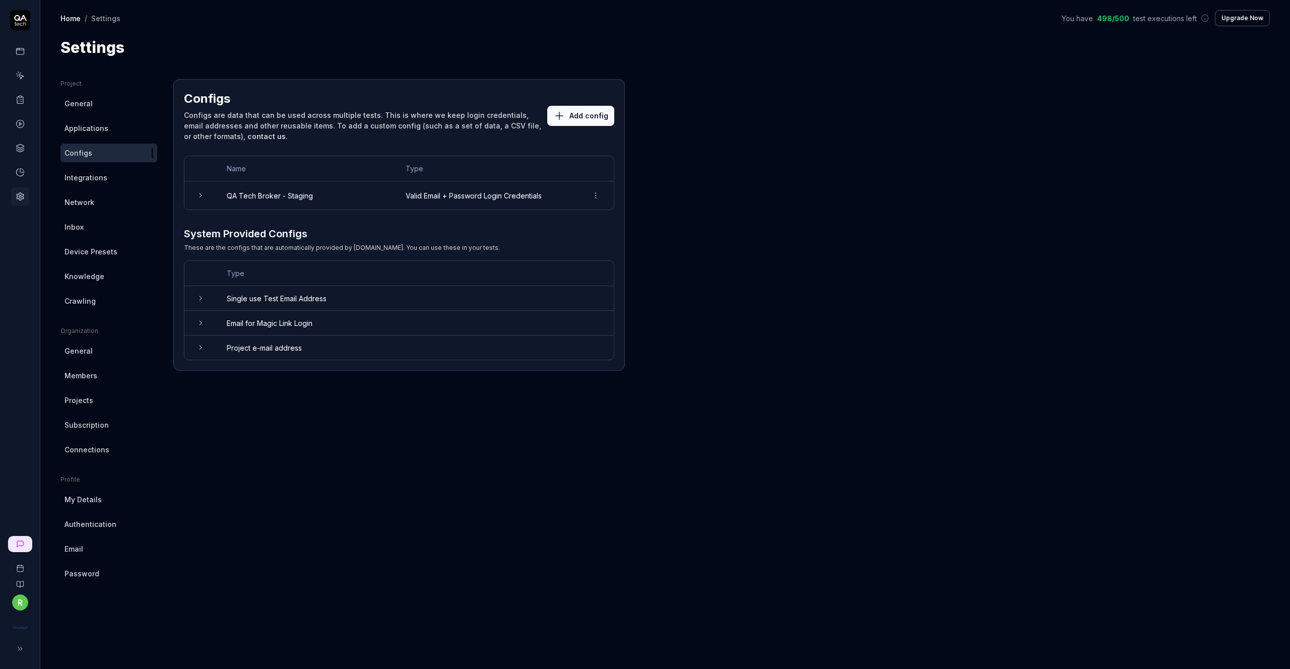
click at [84, 130] on span "Applications" at bounding box center [87, 128] width 44 height 11
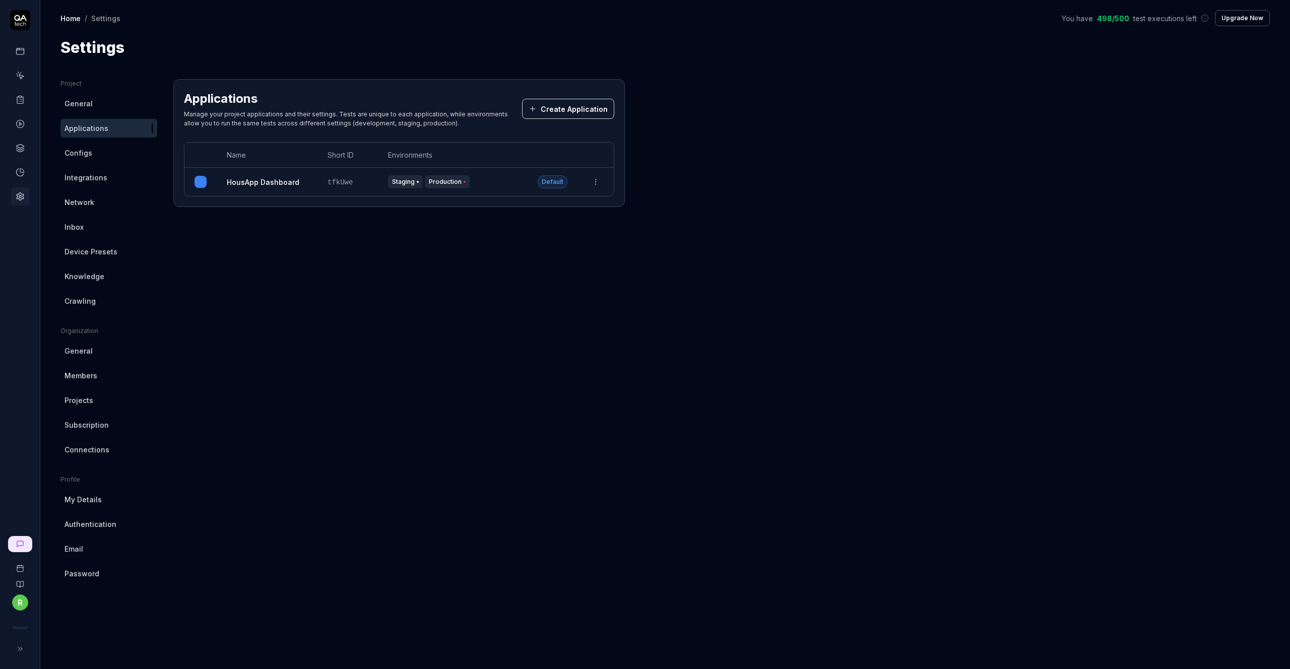
click at [598, 186] on html "r Home / Settings You have 498 / 500 test executions left Upgrade Now Home / Se…" at bounding box center [645, 334] width 1290 height 669
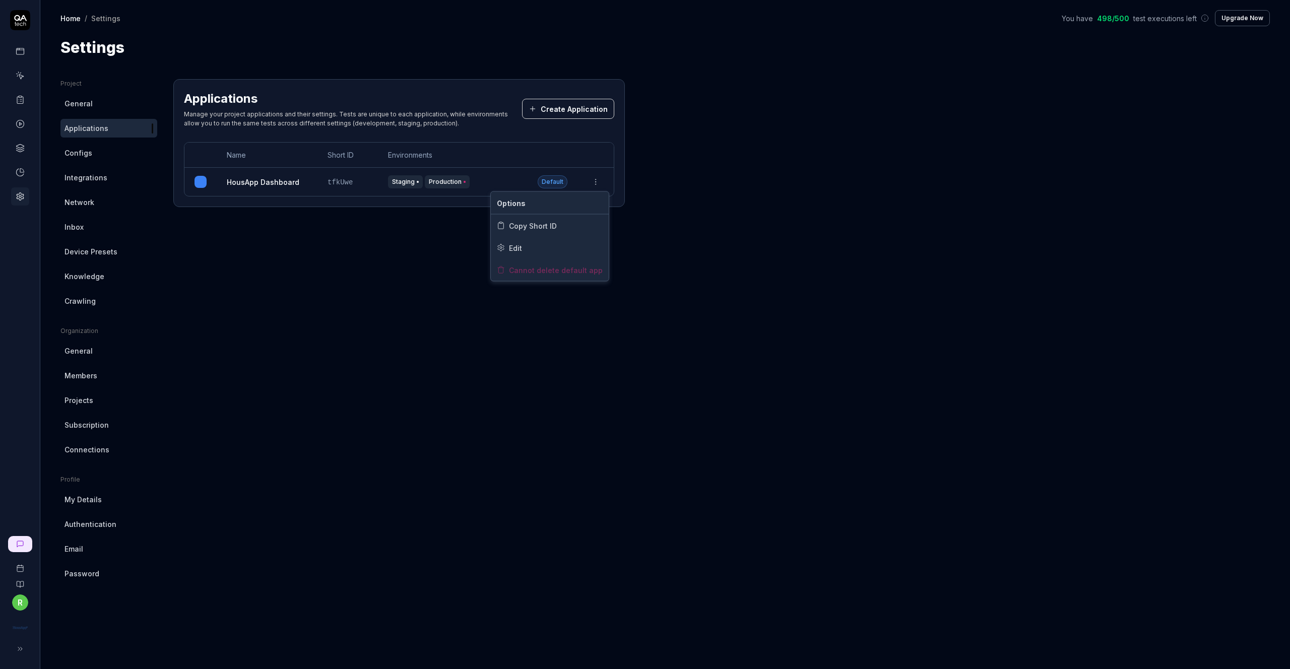
click at [373, 232] on html "r Home / Settings You have 498 / 500 test executions left Upgrade Now Home / Se…" at bounding box center [645, 334] width 1290 height 669
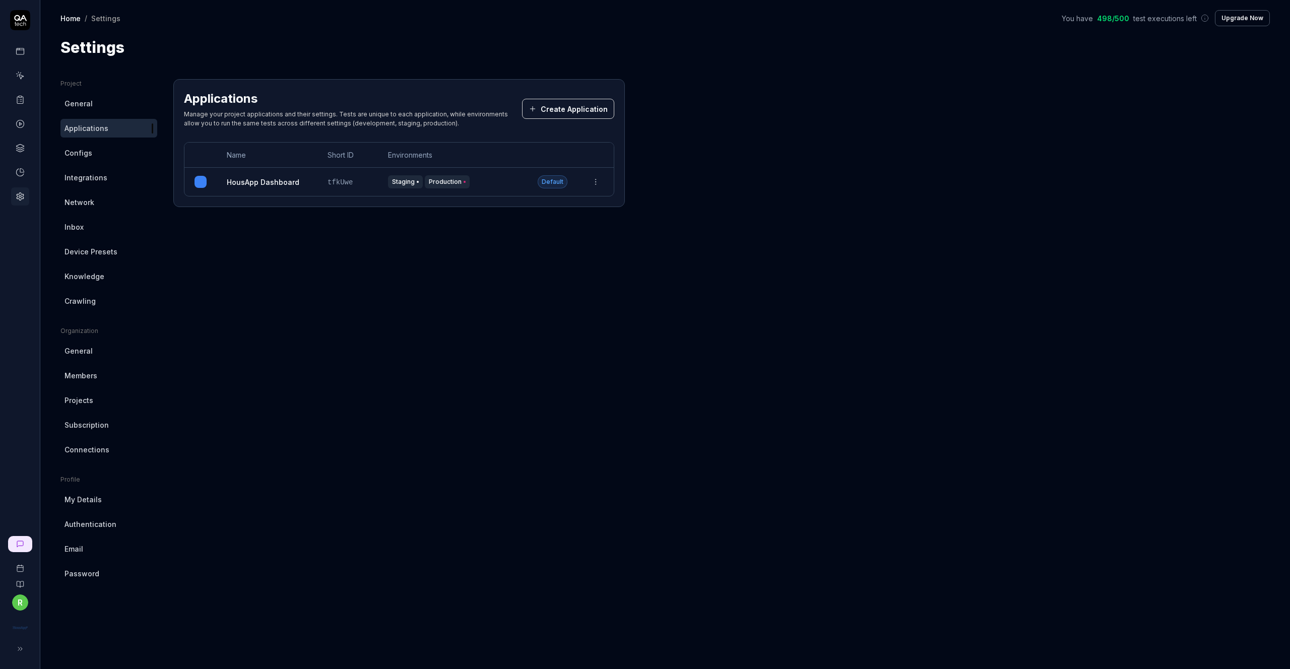
click at [284, 179] on link "HousApp Dashboard" at bounding box center [263, 182] width 73 height 11
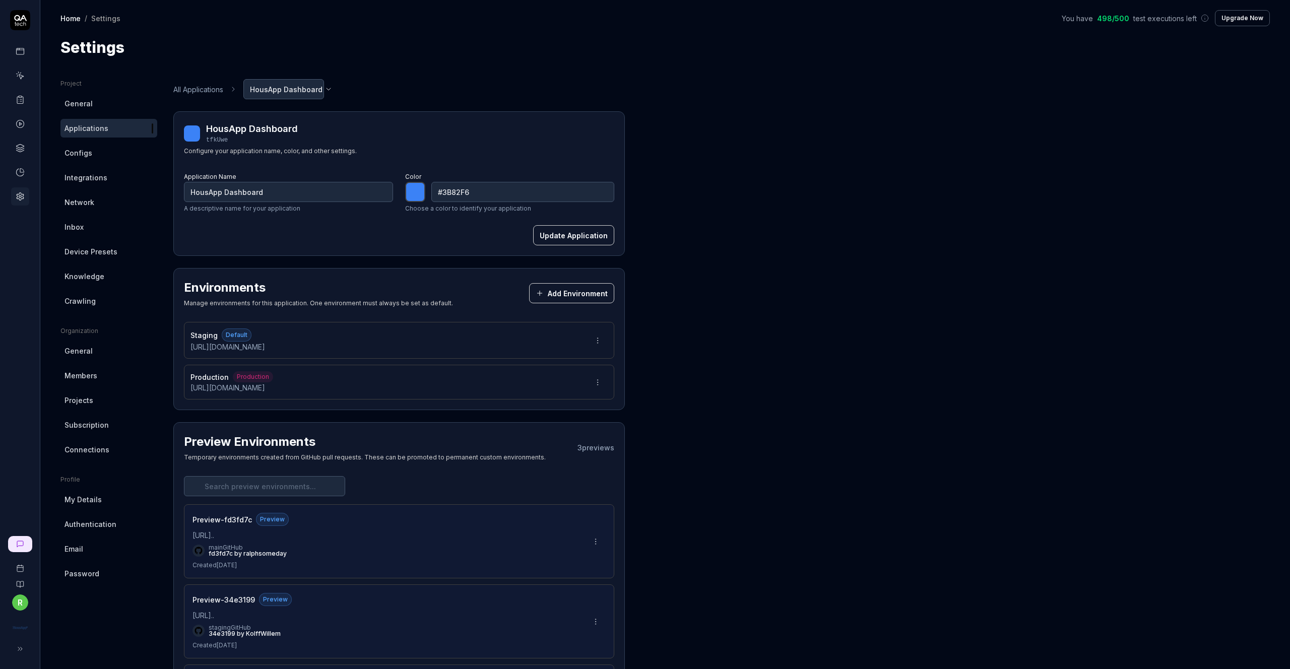
scroll to position [24, 0]
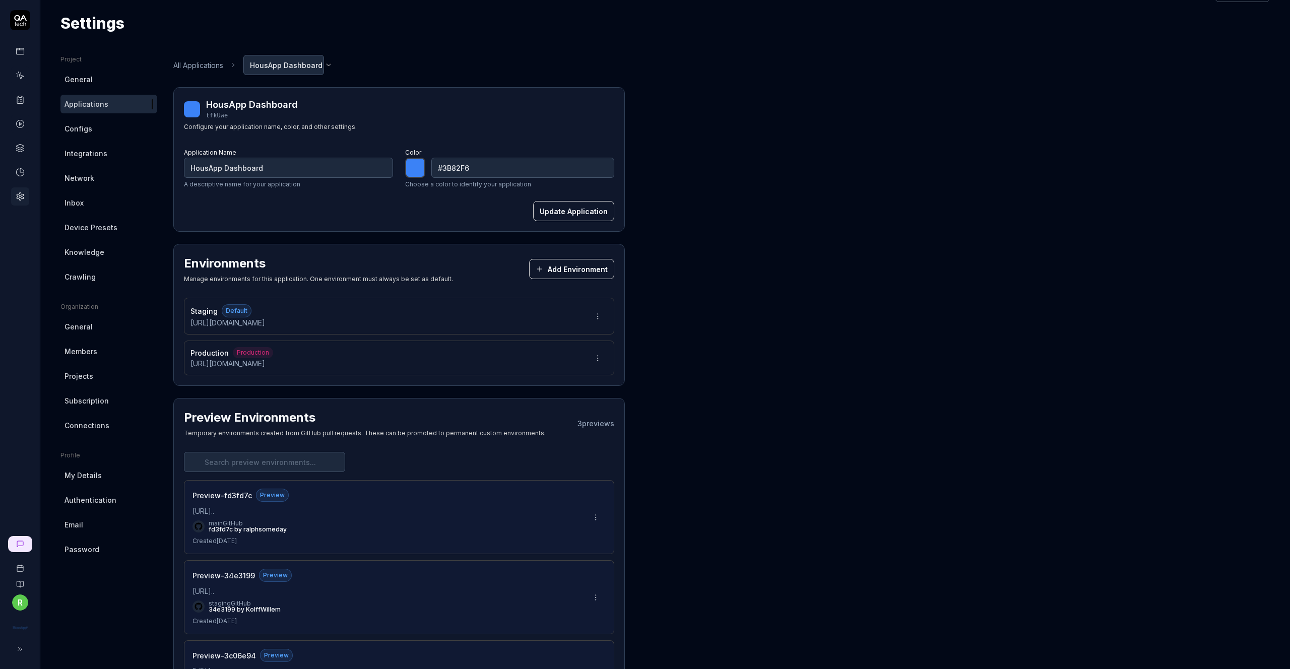
click at [595, 311] on html "r Home / Settings You have 498 / 500 test executions left Upgrade Now Home / Se…" at bounding box center [645, 334] width 1290 height 669
click at [533, 364] on span "Edit" at bounding box center [534, 362] width 13 height 11
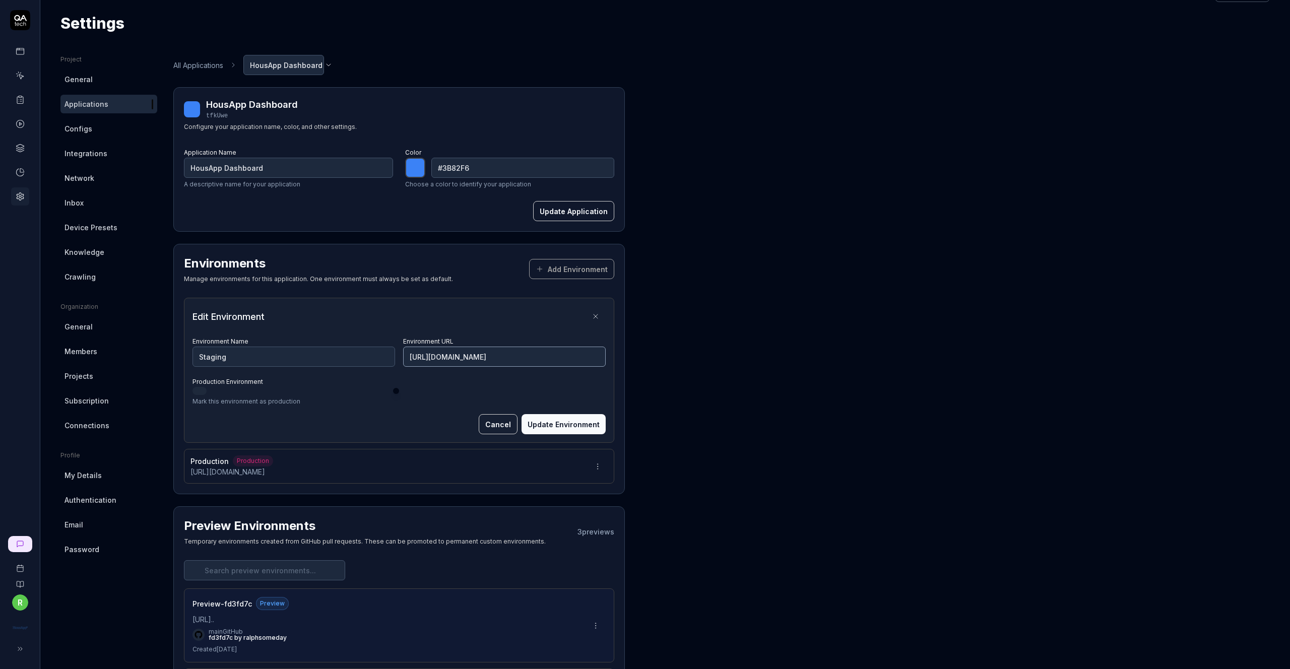
click at [515, 358] on input "https://staging.housap.com/login" at bounding box center [504, 357] width 203 height 20
click at [556, 425] on button "Update Environment" at bounding box center [564, 424] width 84 height 20
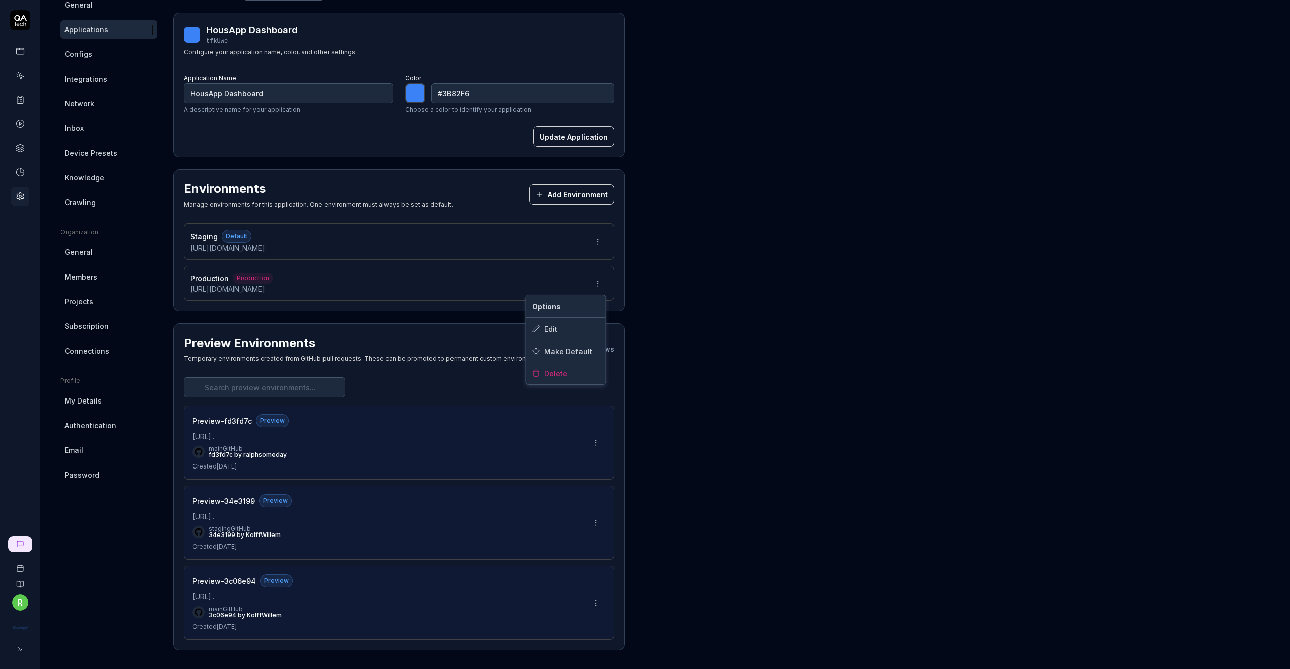
click at [597, 274] on html "Environment updated r Home / Settings You have 498 / 500 test executions left U…" at bounding box center [645, 334] width 1290 height 669
click at [545, 323] on div "Edit" at bounding box center [566, 329] width 80 height 22
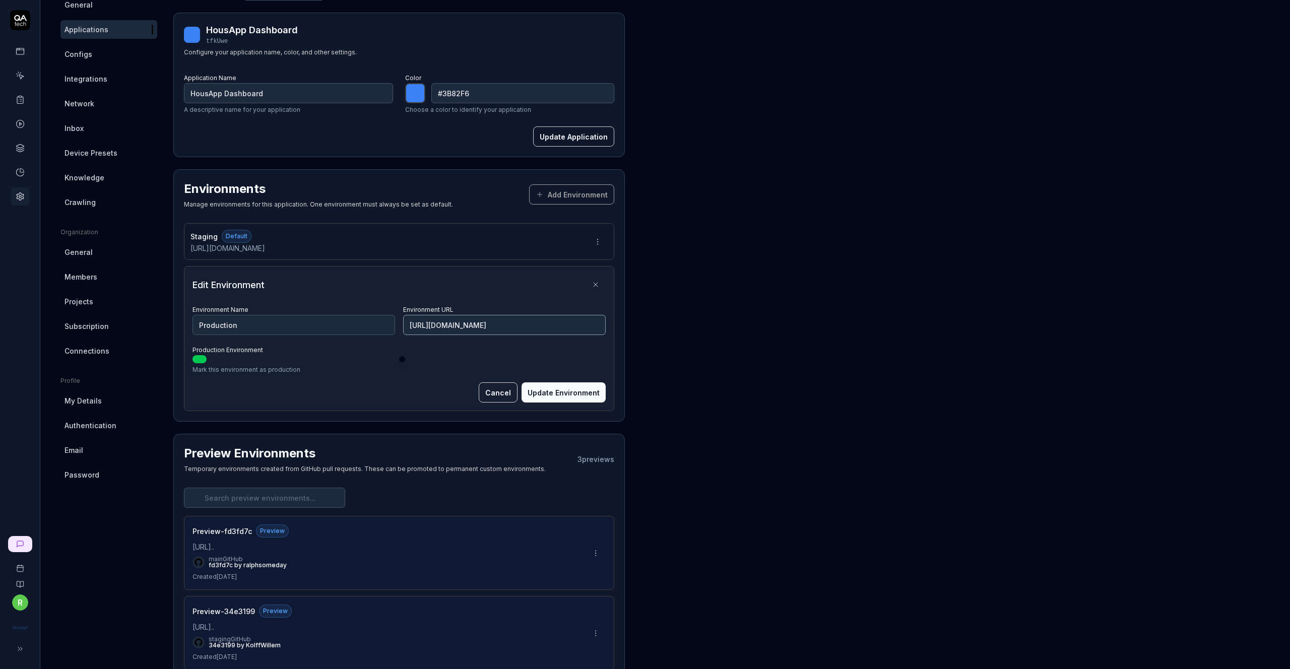
click at [526, 324] on input "https://app.housap.com/login" at bounding box center [504, 325] width 203 height 20
click at [588, 396] on button "Update Environment" at bounding box center [564, 392] width 84 height 20
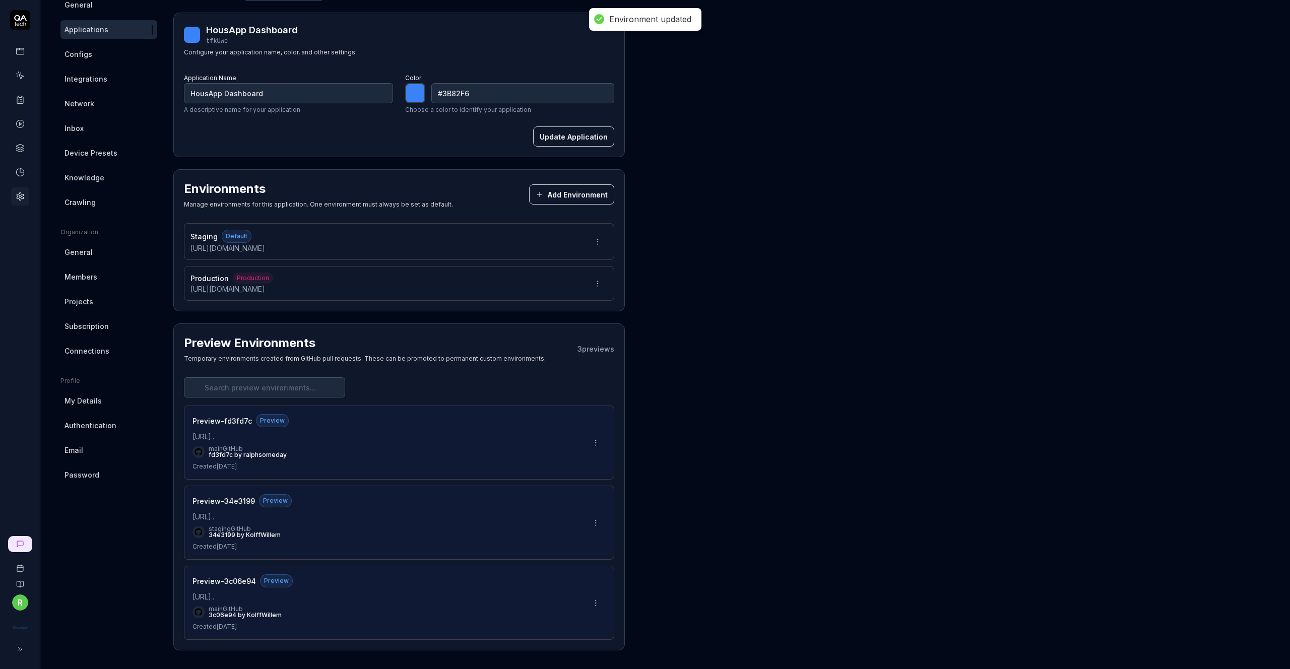
scroll to position [0, 0]
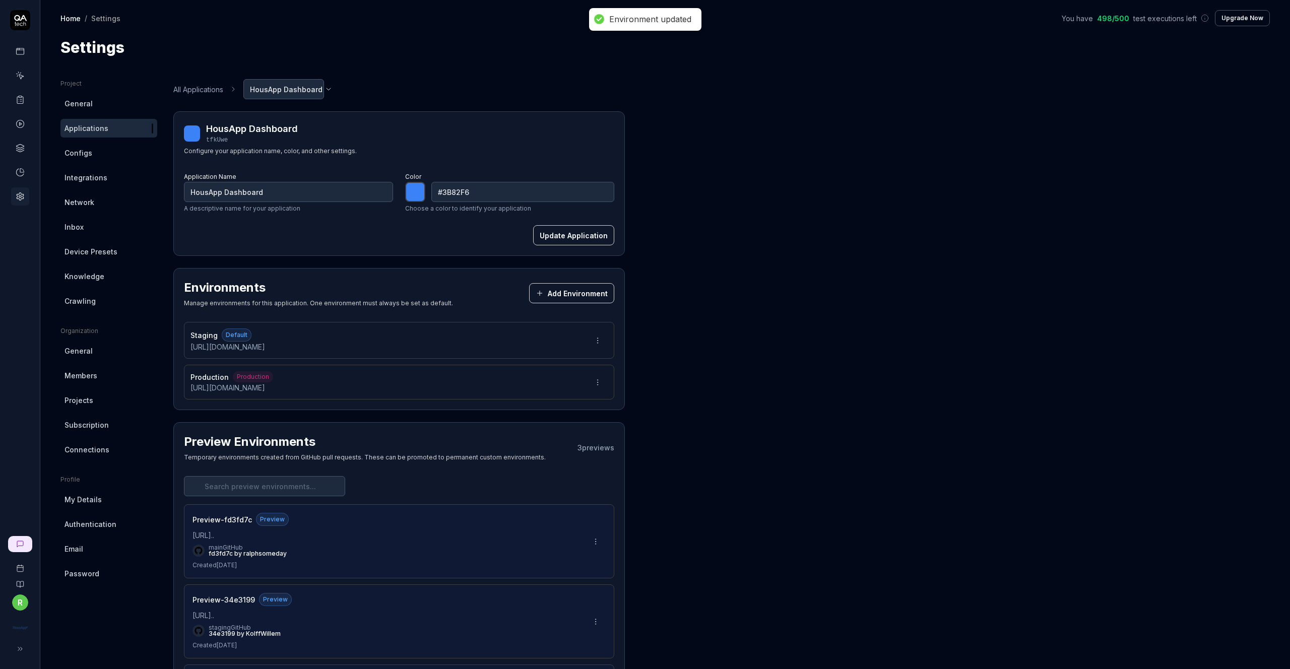
click at [556, 294] on button "Add Environment" at bounding box center [571, 293] width 85 height 20
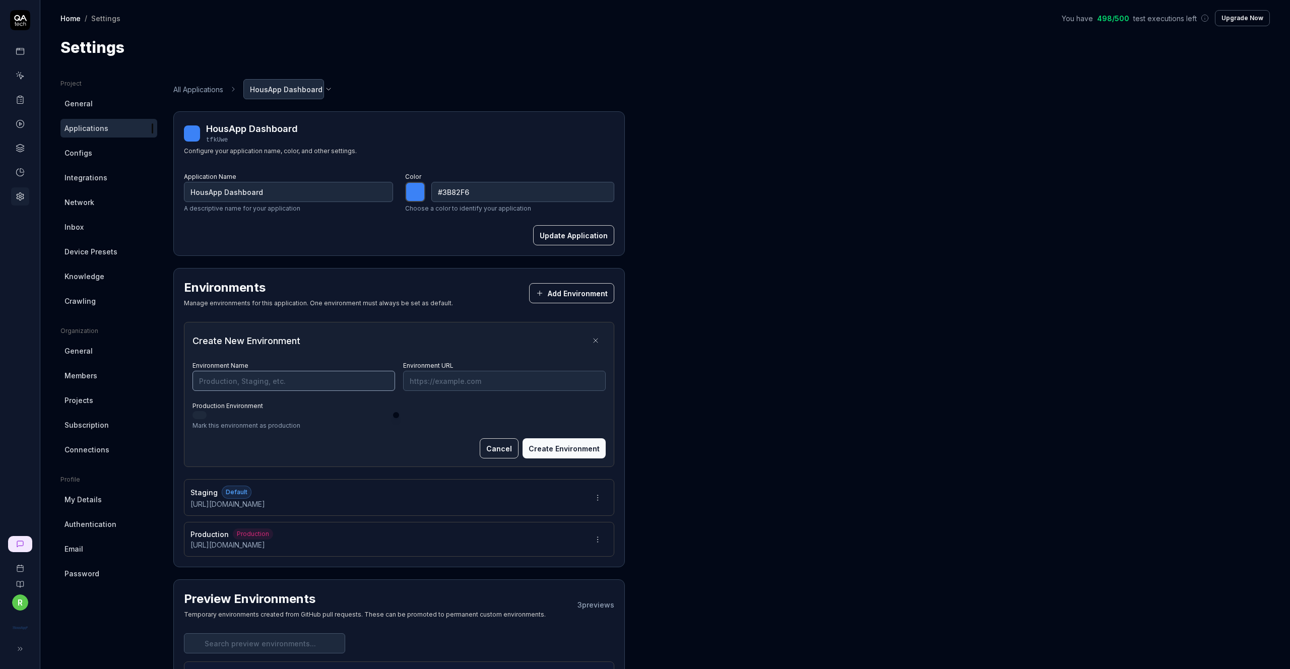
click at [320, 376] on input "Environment Name" at bounding box center [294, 381] width 203 height 20
click at [485, 385] on input "Environment URL" at bounding box center [504, 381] width 203 height 20
click at [564, 441] on button "Create Environment" at bounding box center [564, 448] width 83 height 20
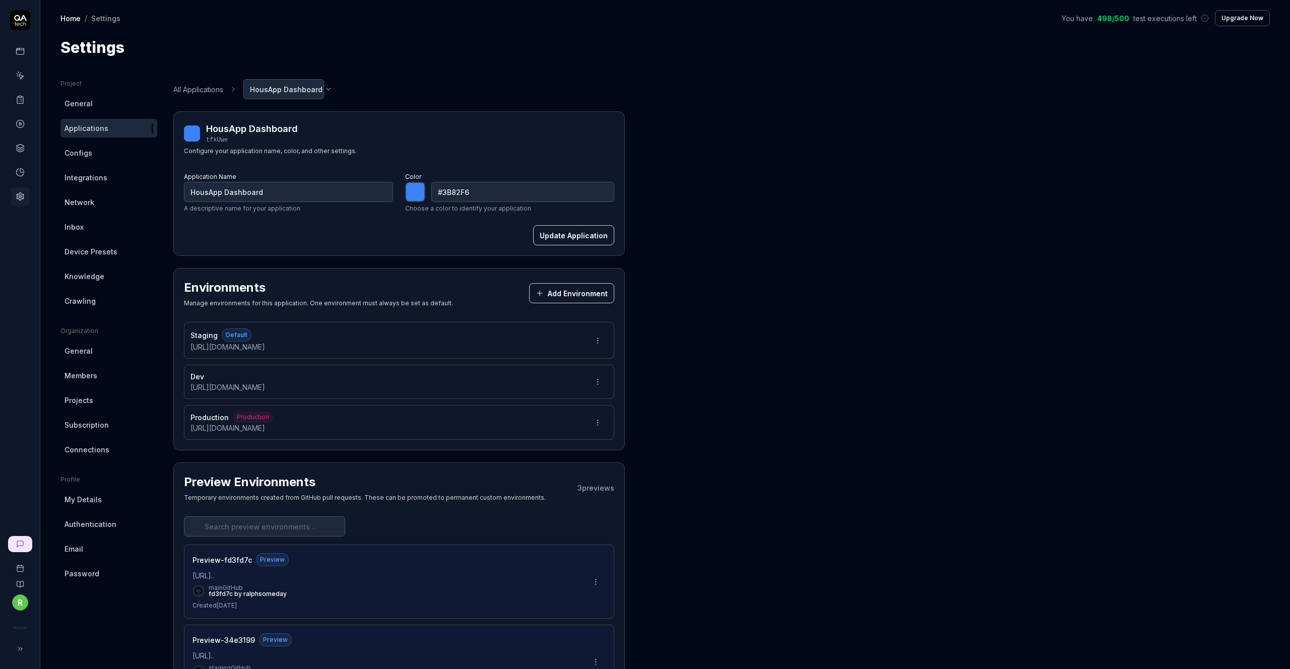
click at [89, 100] on span "General" at bounding box center [79, 103] width 28 height 11
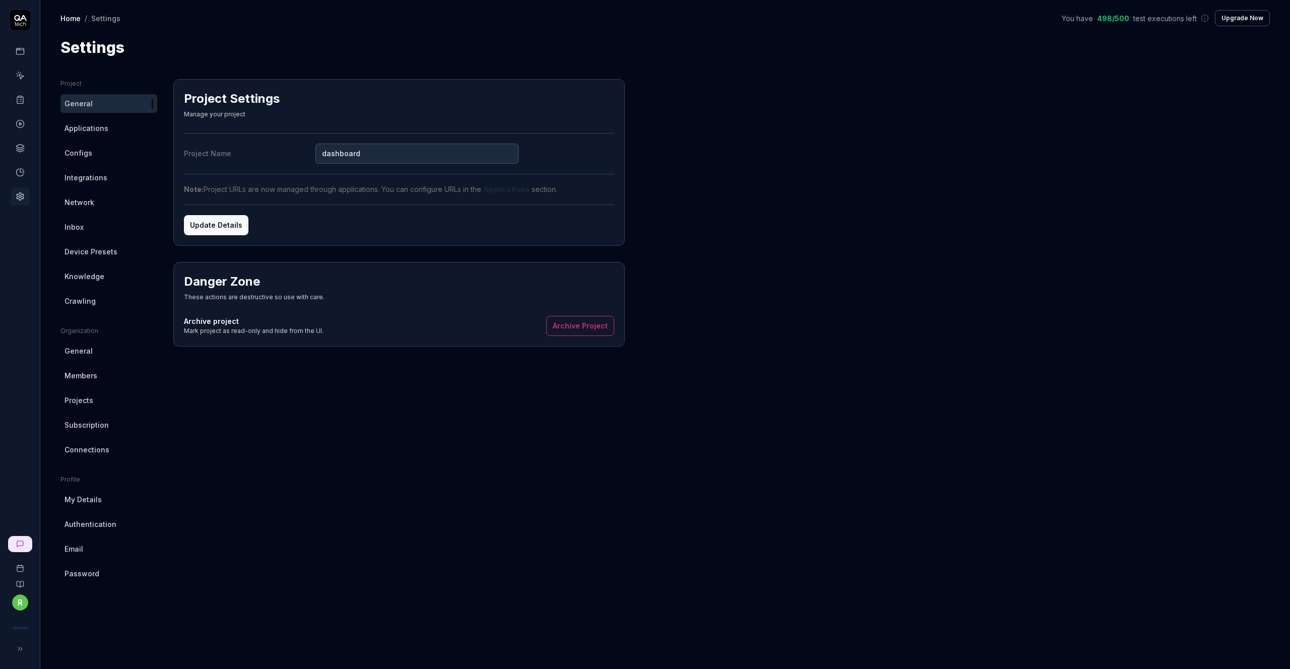
click at [25, 53] on link at bounding box center [20, 51] width 18 height 18
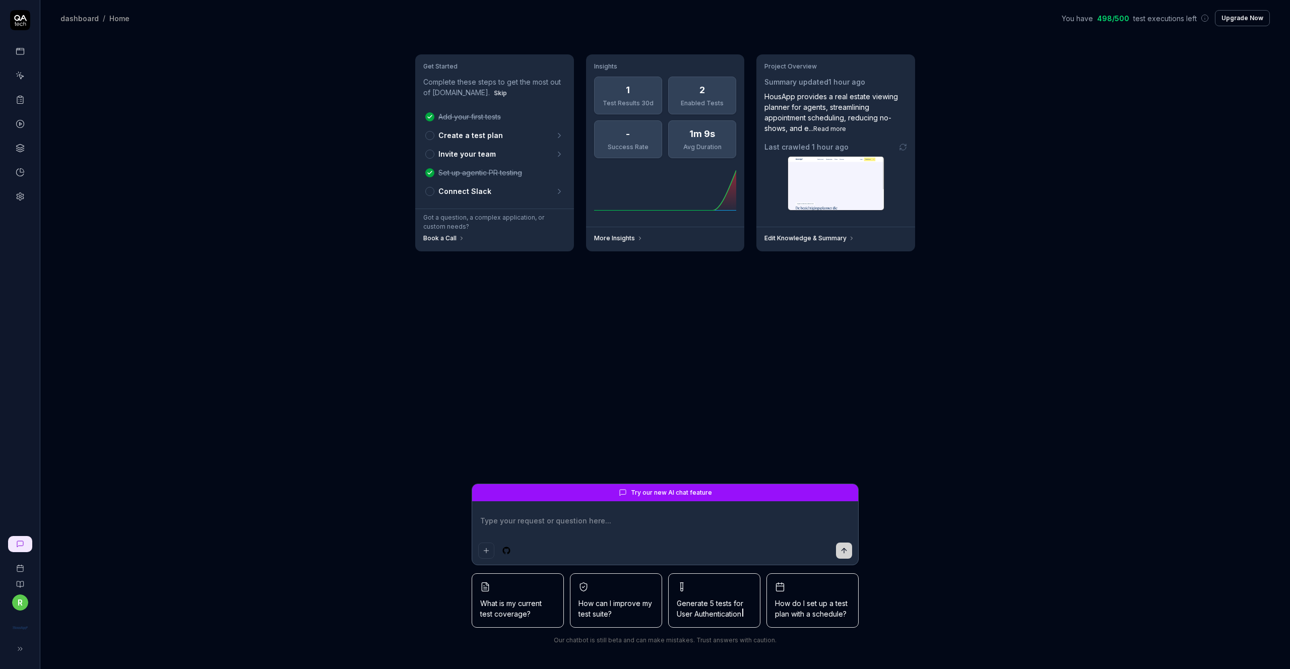
click at [493, 153] on p "Invite your team" at bounding box center [466, 154] width 57 height 11
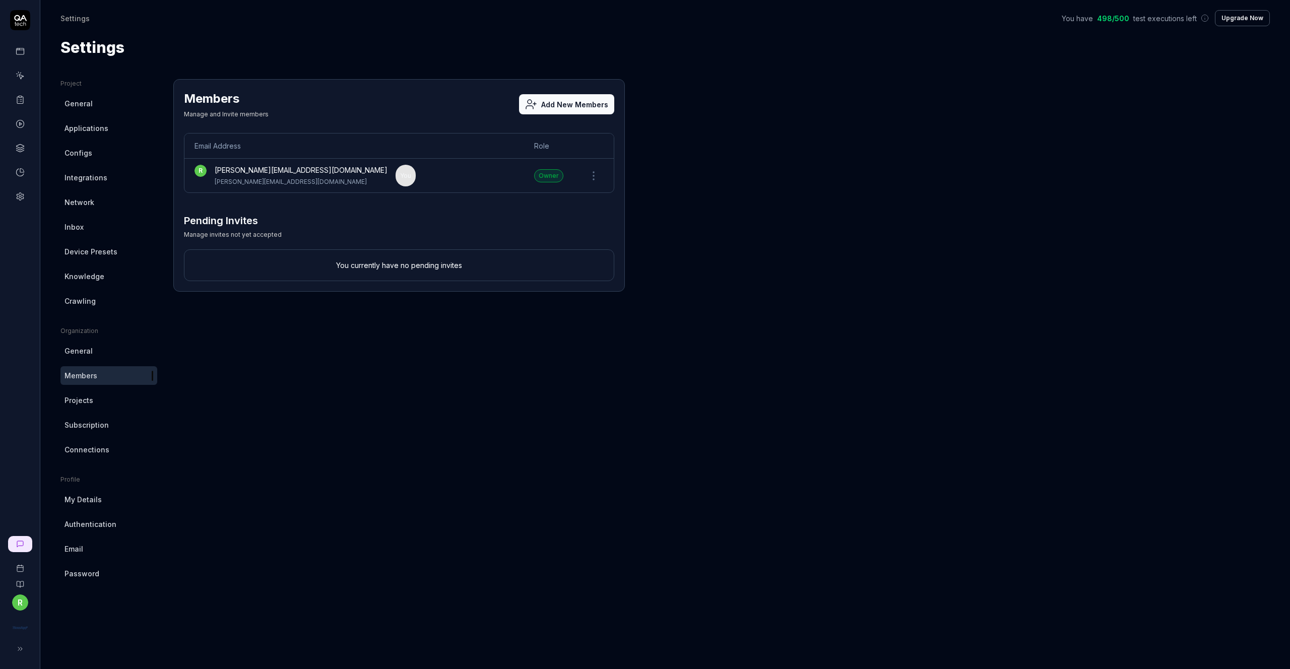
click at [564, 101] on button "Add New Members" at bounding box center [566, 104] width 95 height 20
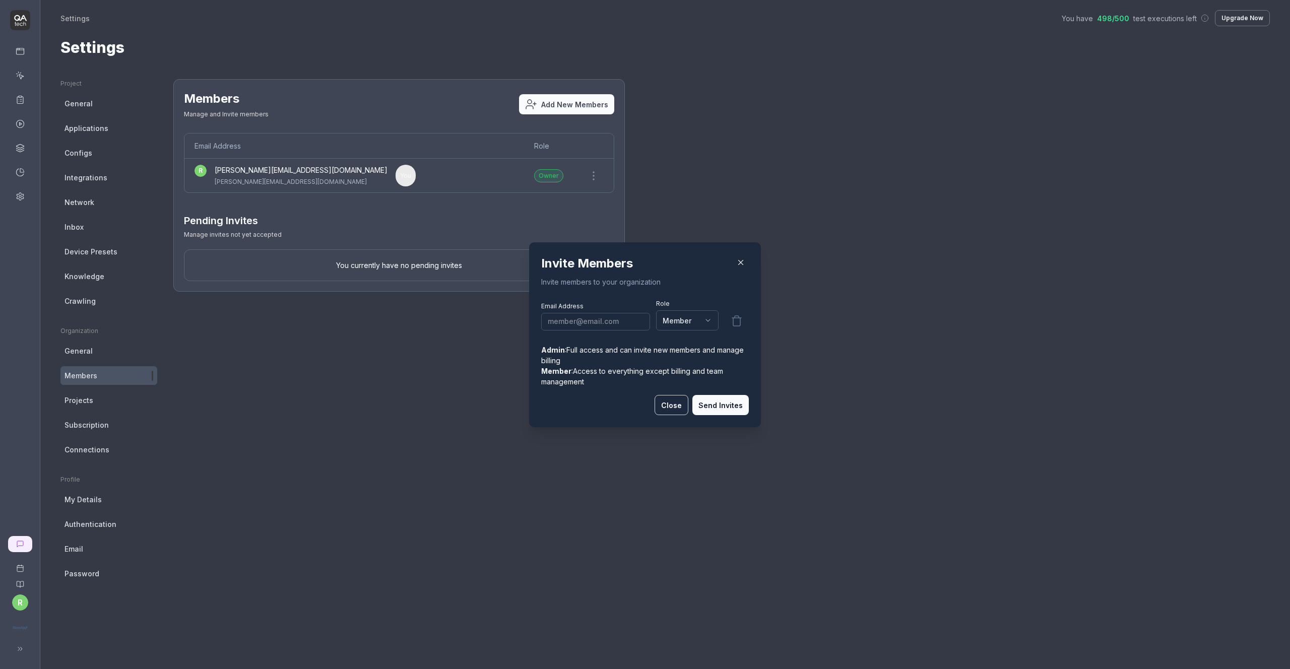
click at [591, 324] on input "email" at bounding box center [595, 321] width 109 height 18
click at [645, 317] on body "r Settings You have 498 / 500 test executions left Upgrade Now Settings You hav…" at bounding box center [645, 334] width 1290 height 669
click at [645, 408] on button "Send Invites" at bounding box center [720, 405] width 56 height 20
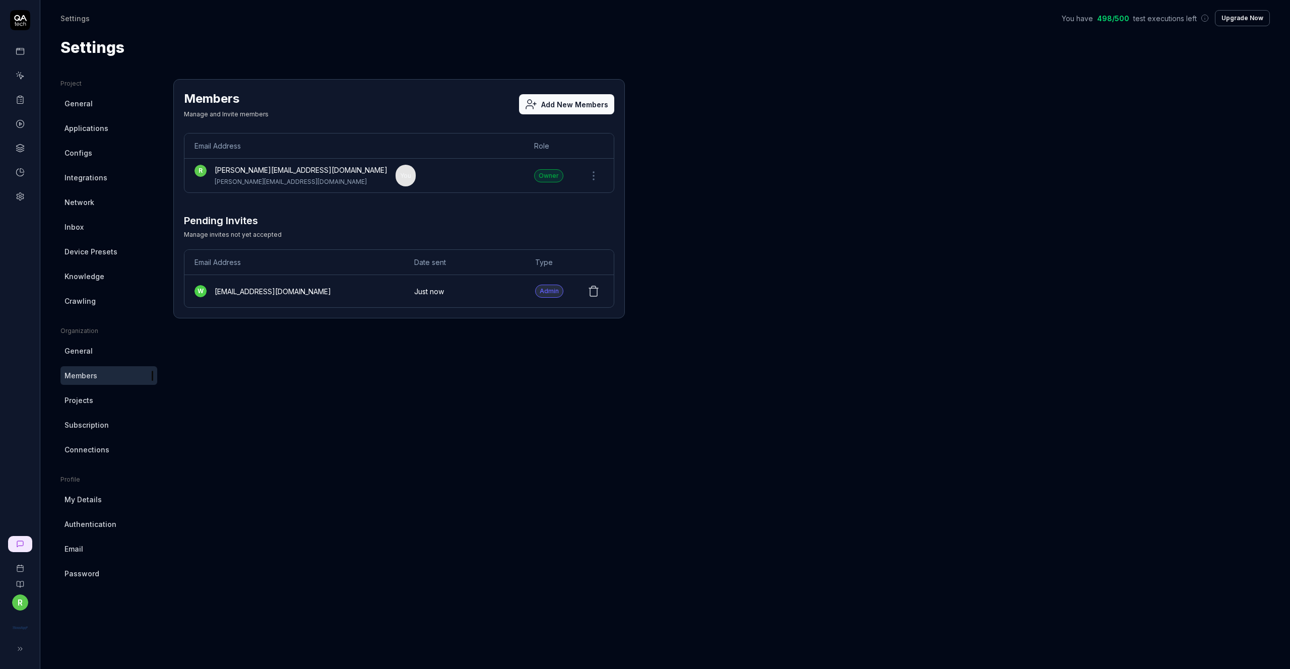
click at [645, 263] on div "Project General Applications Configs Integrations Network Inbox Device Presets …" at bounding box center [664, 364] width 1209 height 570
click at [22, 192] on icon at bounding box center [20, 196] width 9 height 9
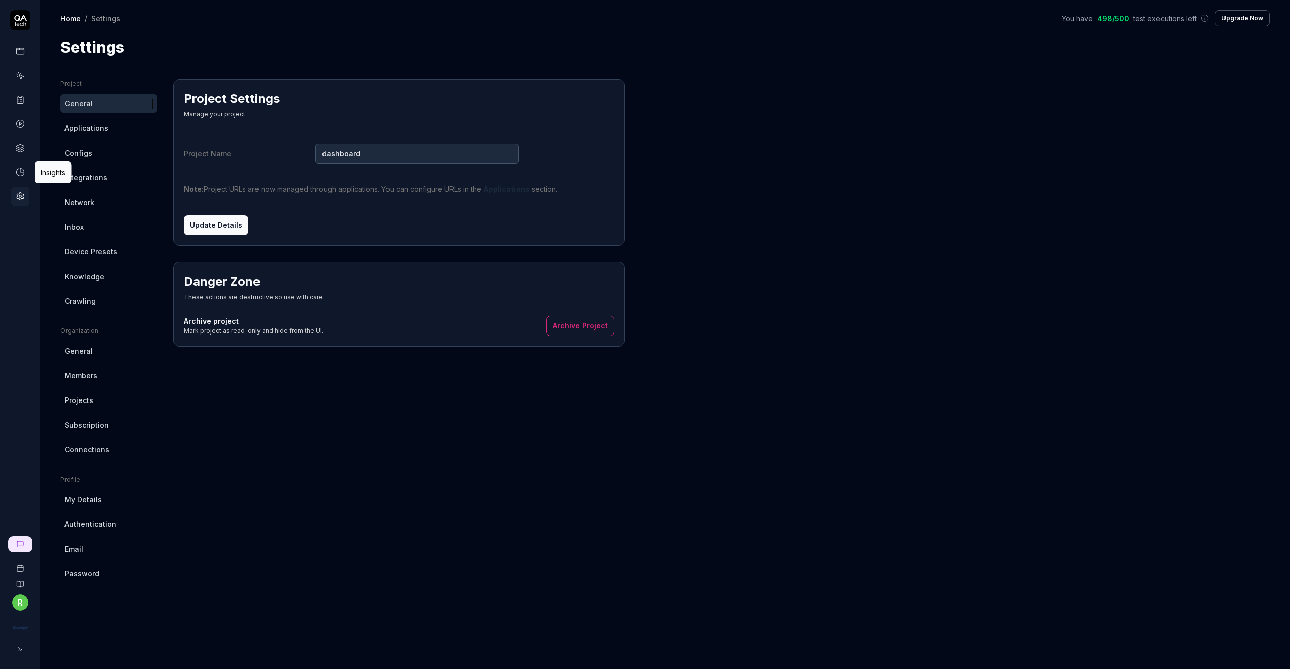
click at [24, 170] on icon at bounding box center [20, 172] width 9 height 9
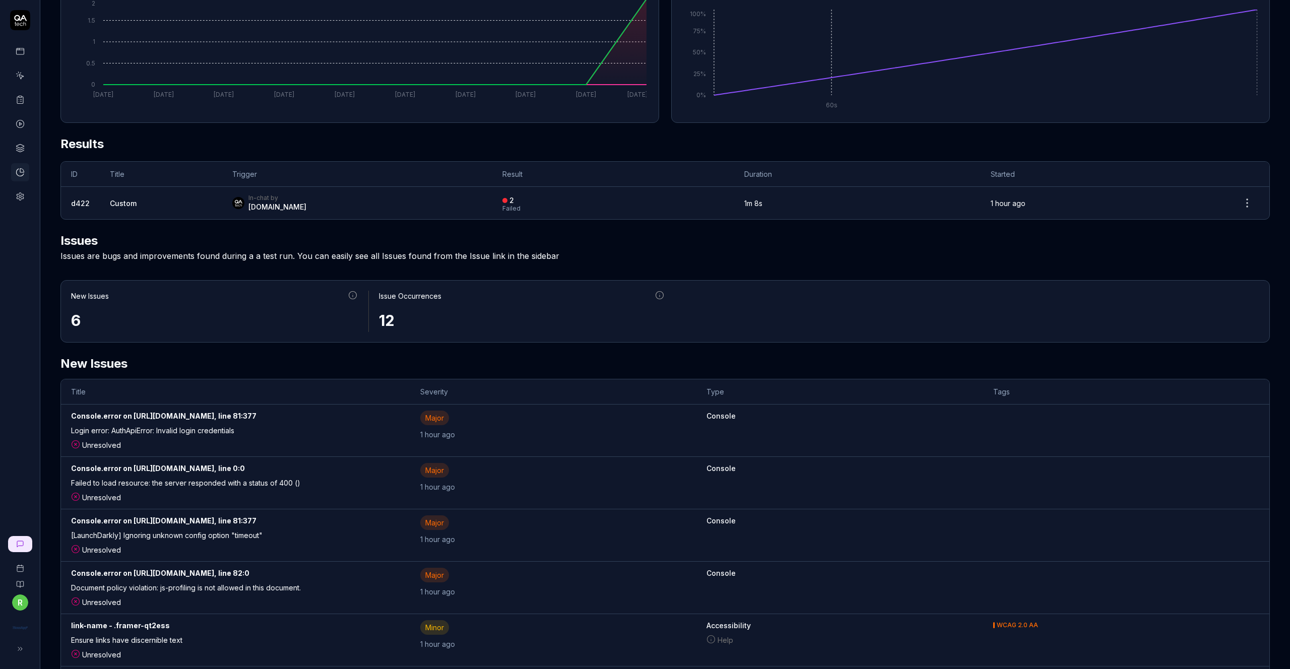
scroll to position [329, 0]
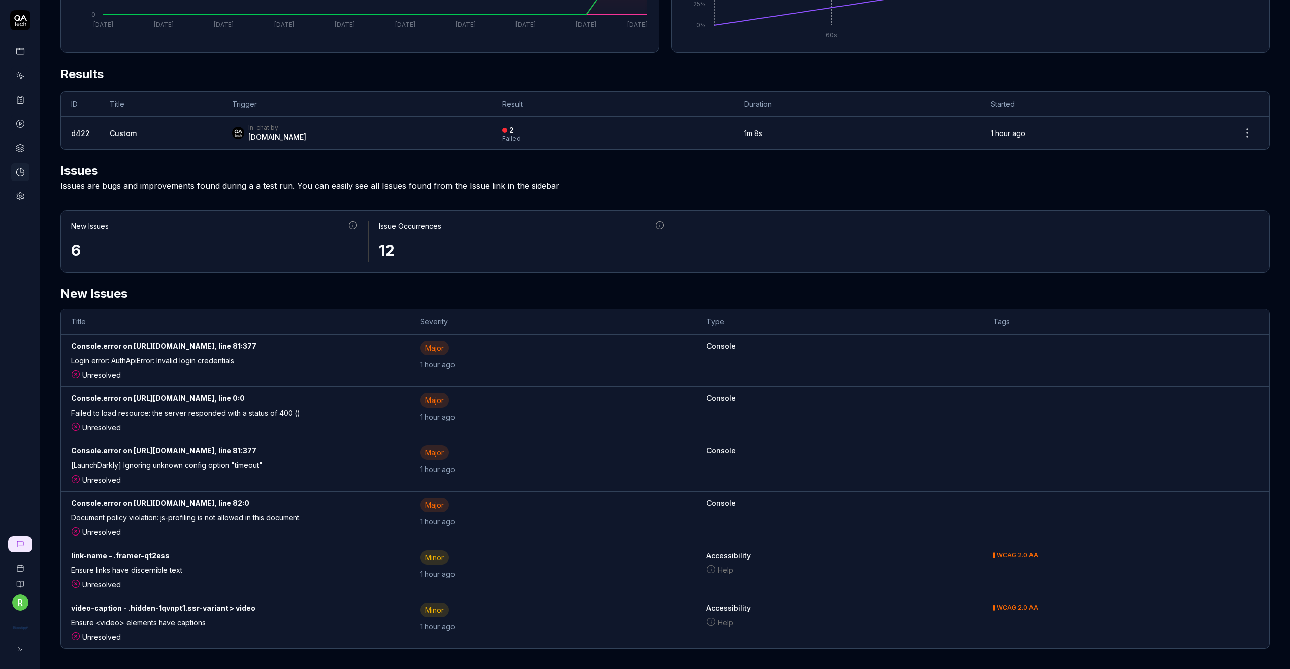
click at [381, 607] on td "video-caption - .hidden-1qvnpt1.ssr-variant > video Ensure <video> elements hav…" at bounding box center [235, 623] width 349 height 52
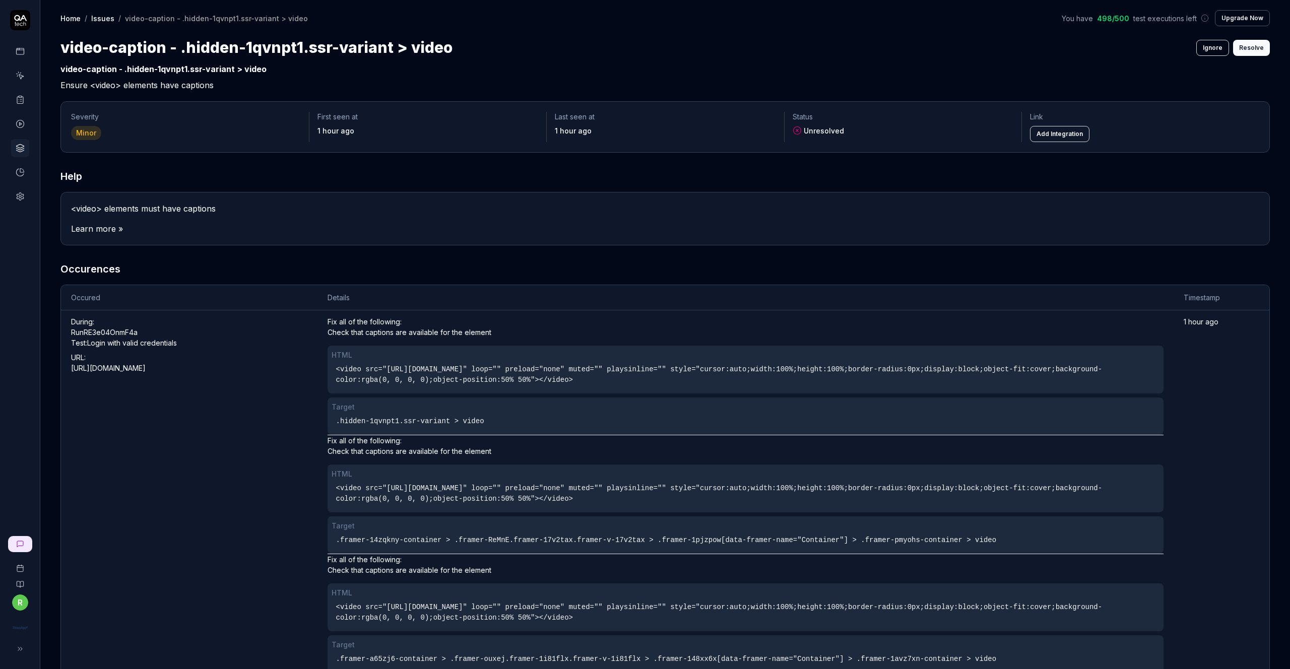
click at [645, 47] on button "Resolve" at bounding box center [1251, 48] width 37 height 16
click at [645, 50] on button "Revert" at bounding box center [1253, 48] width 33 height 16
click at [645, 65] on h2 "video-caption - .hidden-1qvnpt1.ssr-variant > video Ensure <video> elements hav…" at bounding box center [664, 75] width 1209 height 32
click at [645, 79] on h2 "video-caption - .hidden-1qvnpt1.ssr-variant > video Ensure <video> elements hav…" at bounding box center [664, 75] width 1209 height 32
click at [645, 51] on button "Ignore" at bounding box center [1200, 48] width 33 height 16
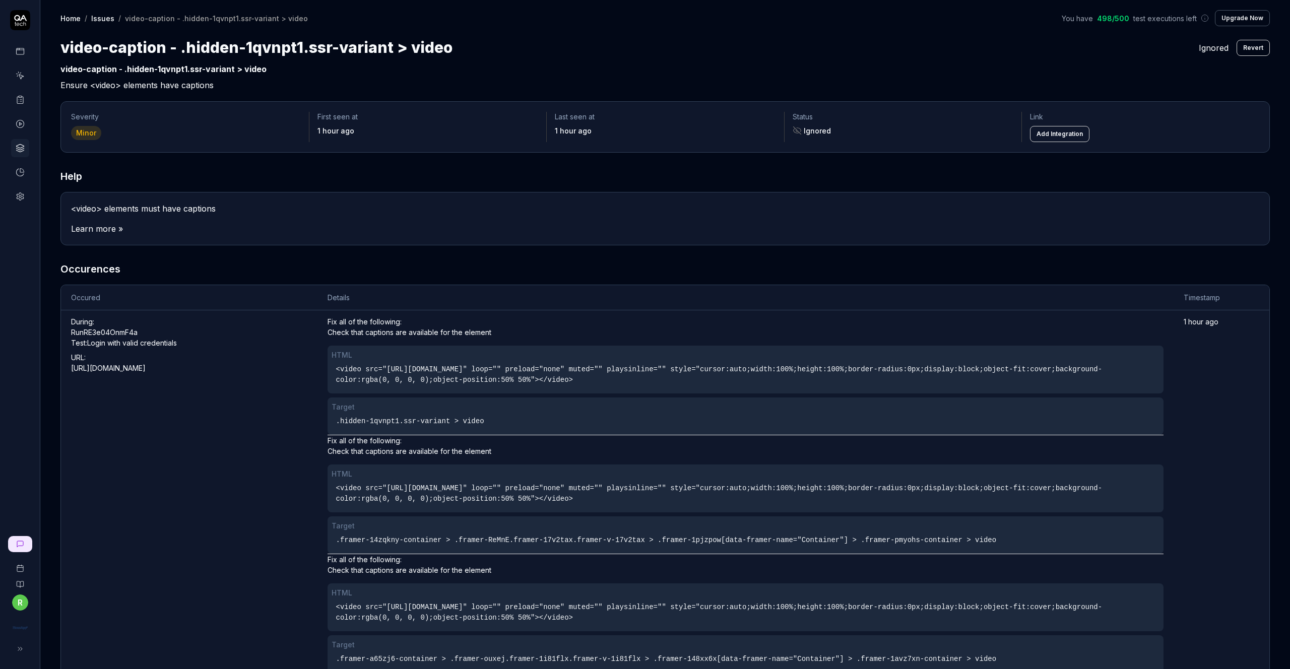
click at [1209, 46] on span "Ignored" at bounding box center [1216, 48] width 34 height 12
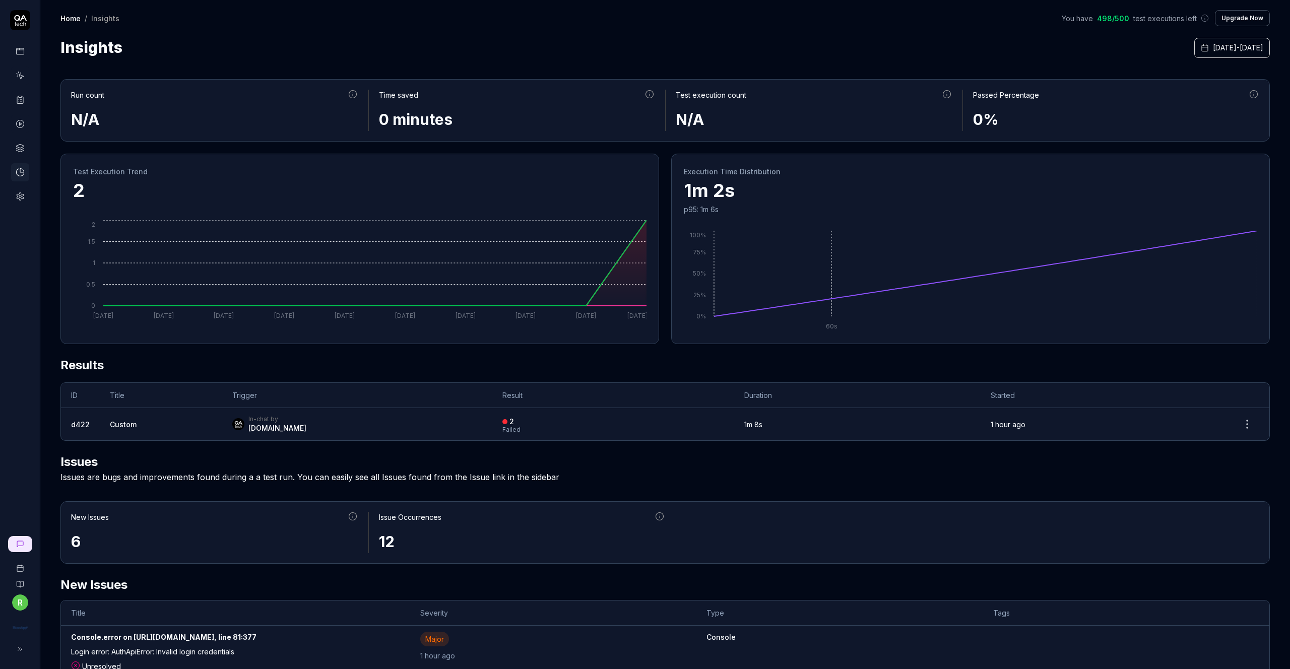
click at [24, 54] on link at bounding box center [20, 51] width 18 height 18
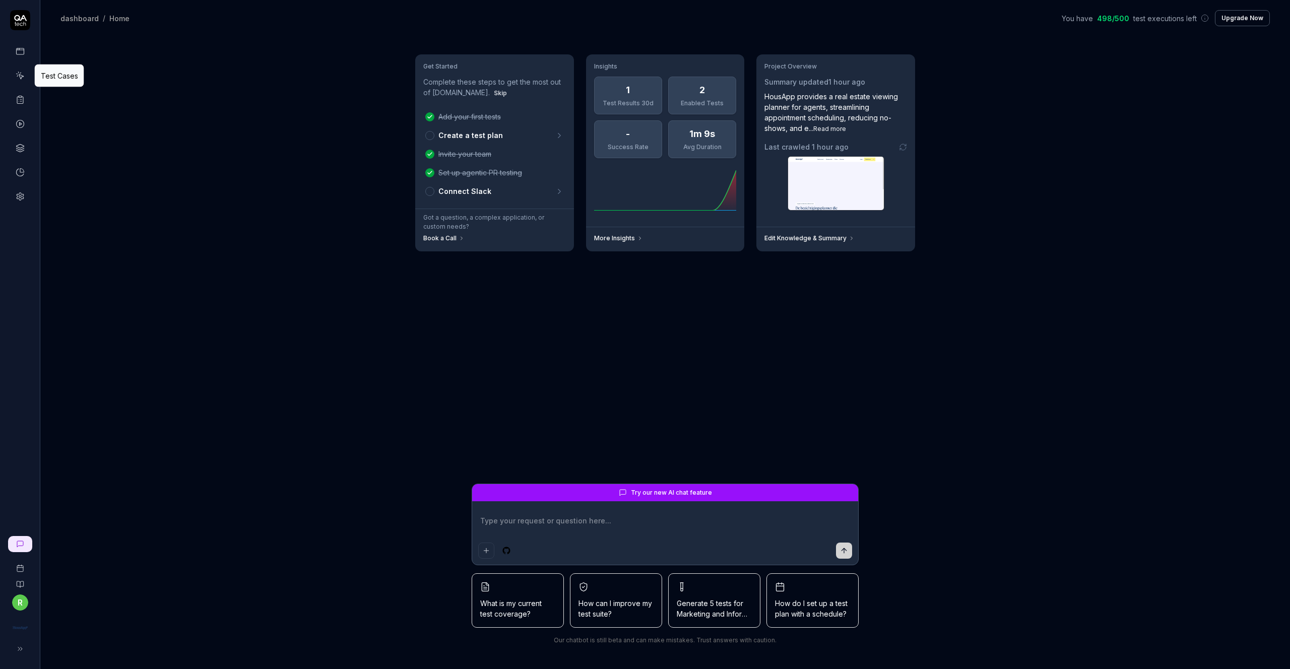
type textarea "*"
click at [23, 77] on icon at bounding box center [21, 77] width 5 height 5
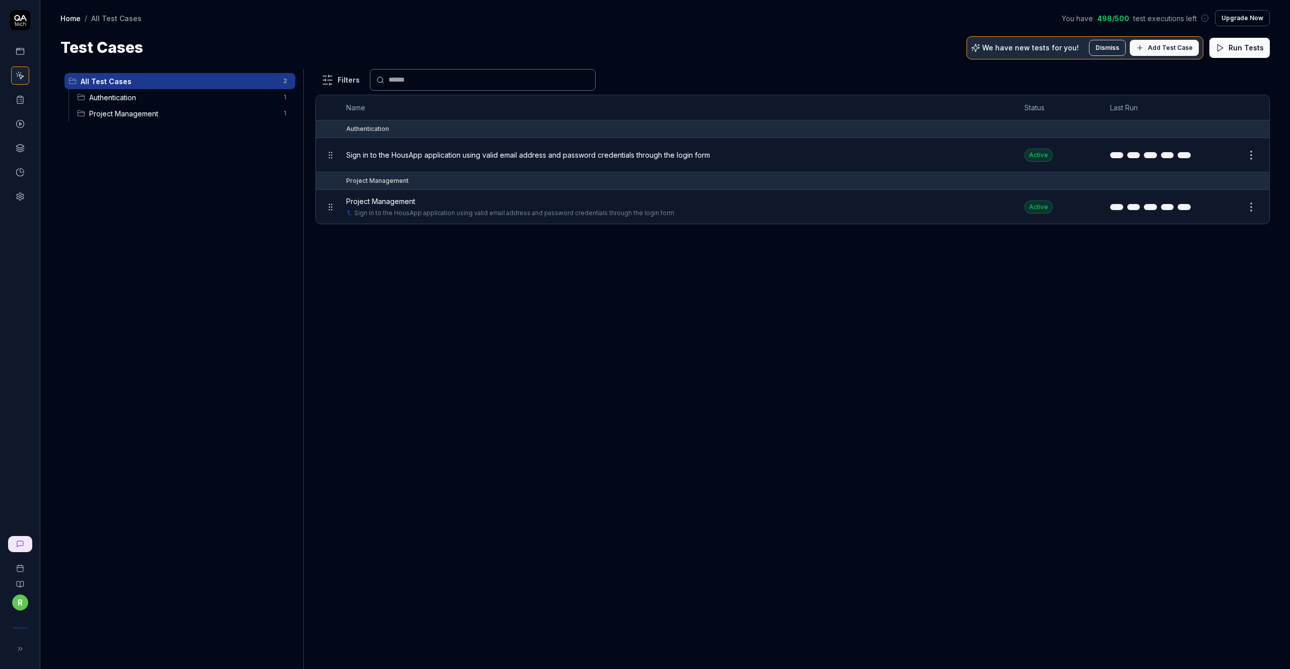
click at [134, 99] on span "Authentication" at bounding box center [183, 97] width 188 height 11
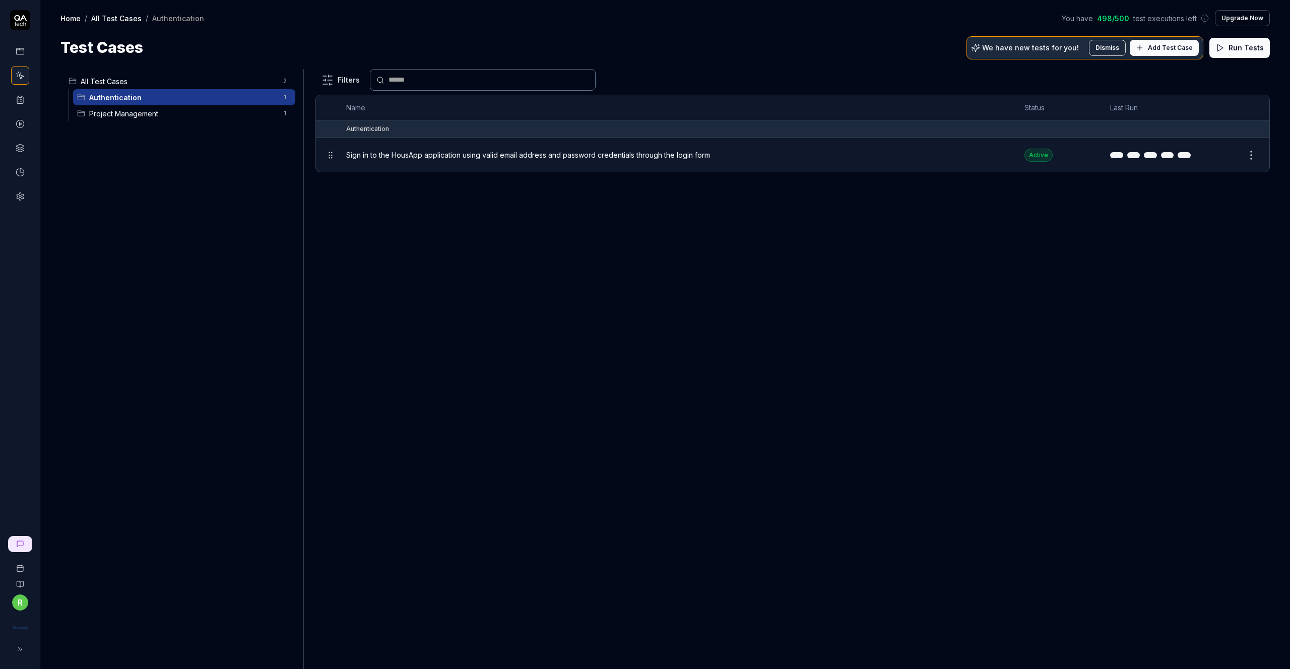
click at [633, 158] on span "Sign in to the HousApp application using valid email address and password crede…" at bounding box center [528, 155] width 364 height 11
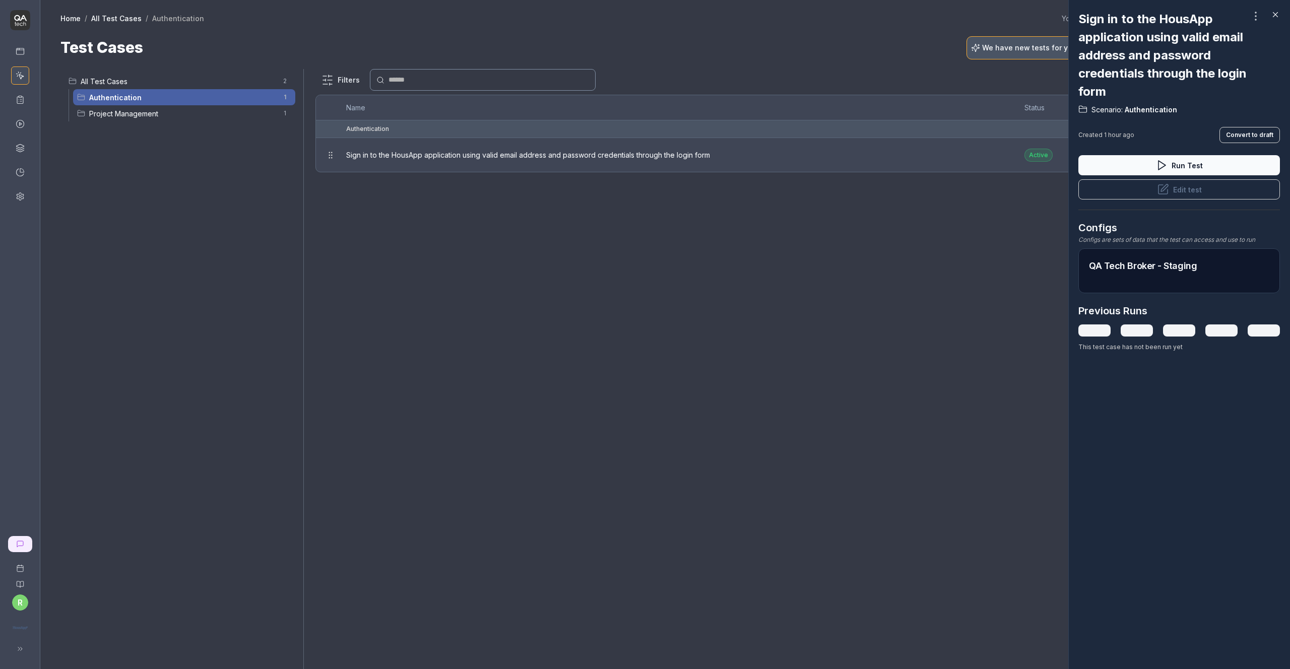
click at [1187, 165] on button "Run Test" at bounding box center [1179, 165] width 202 height 20
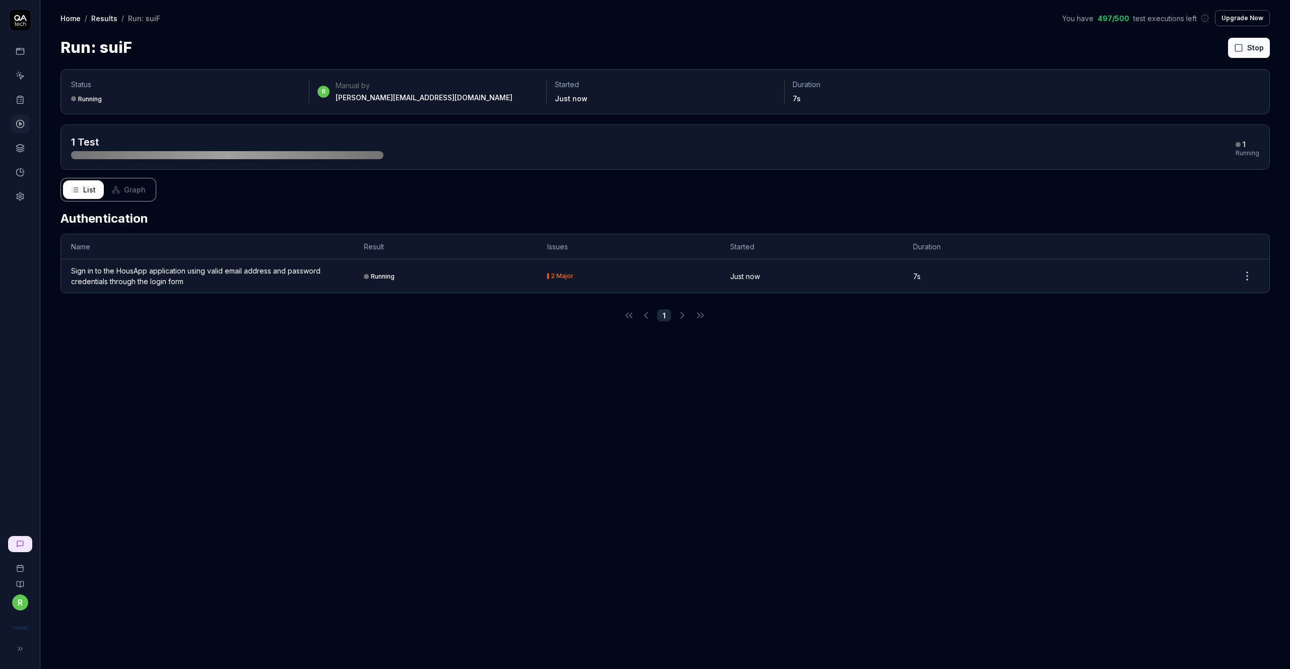
click at [185, 272] on div "Sign in to the HousApp application using valid email address and password crede…" at bounding box center [207, 276] width 273 height 21
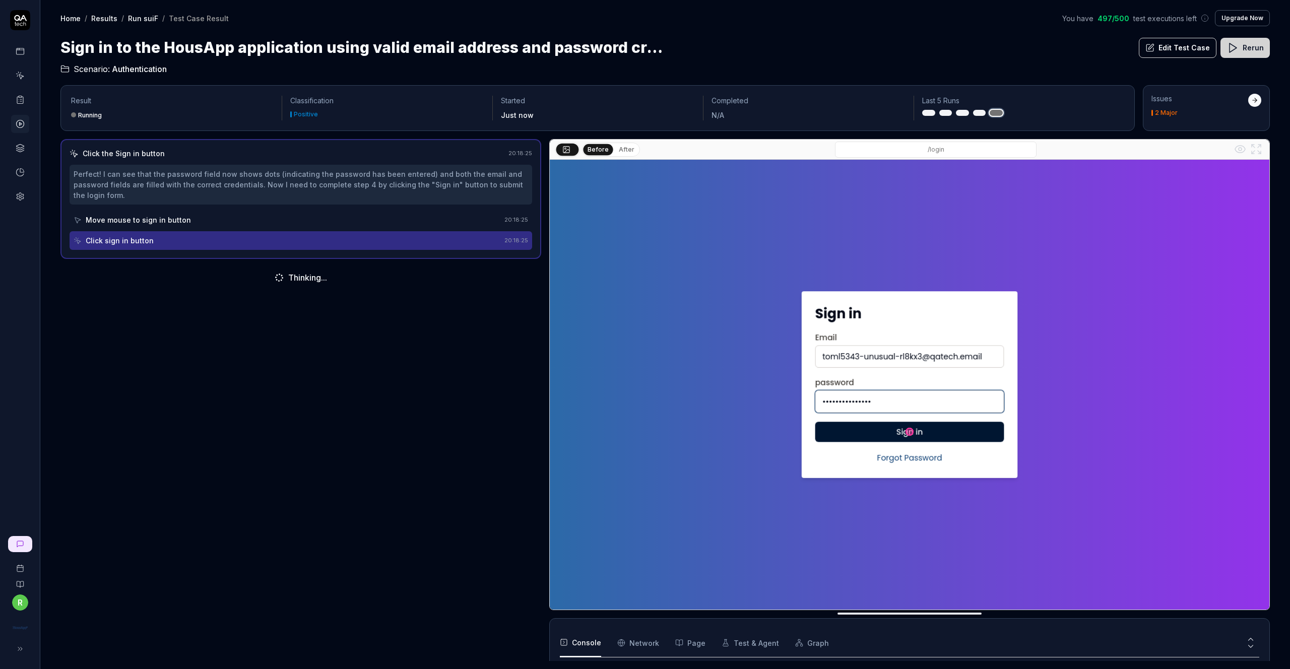
scroll to position [89, 0]
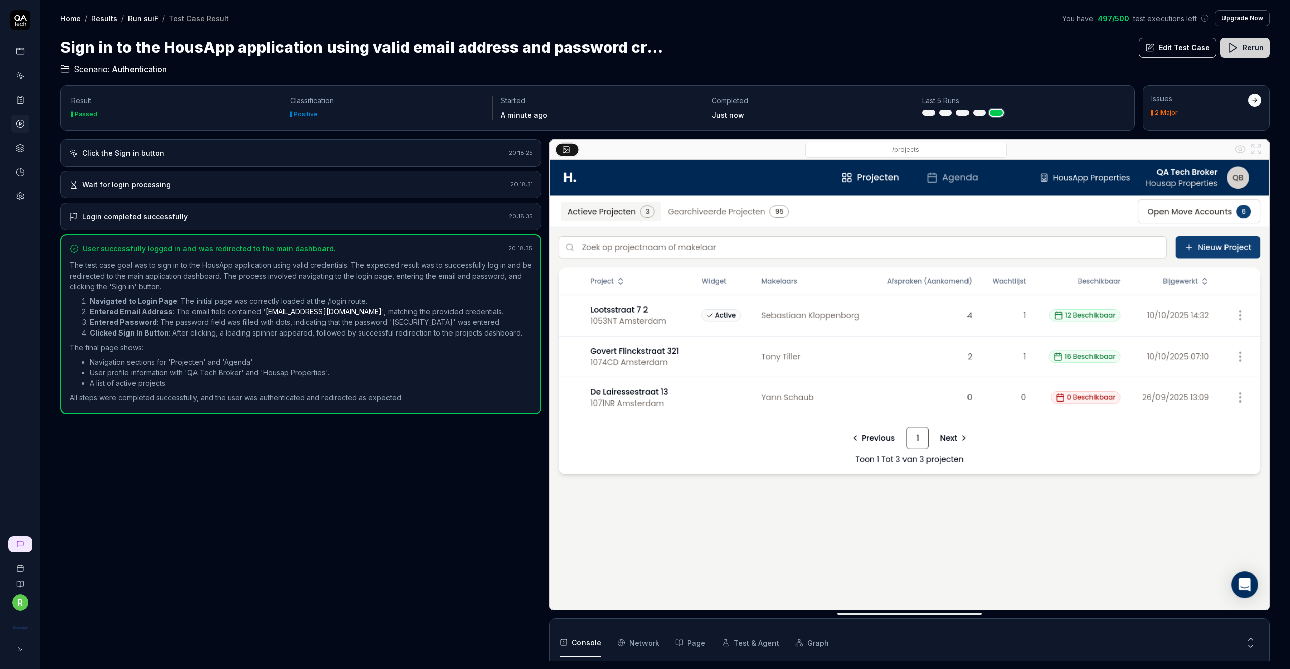
click at [20, 100] on icon at bounding box center [20, 99] width 9 height 9
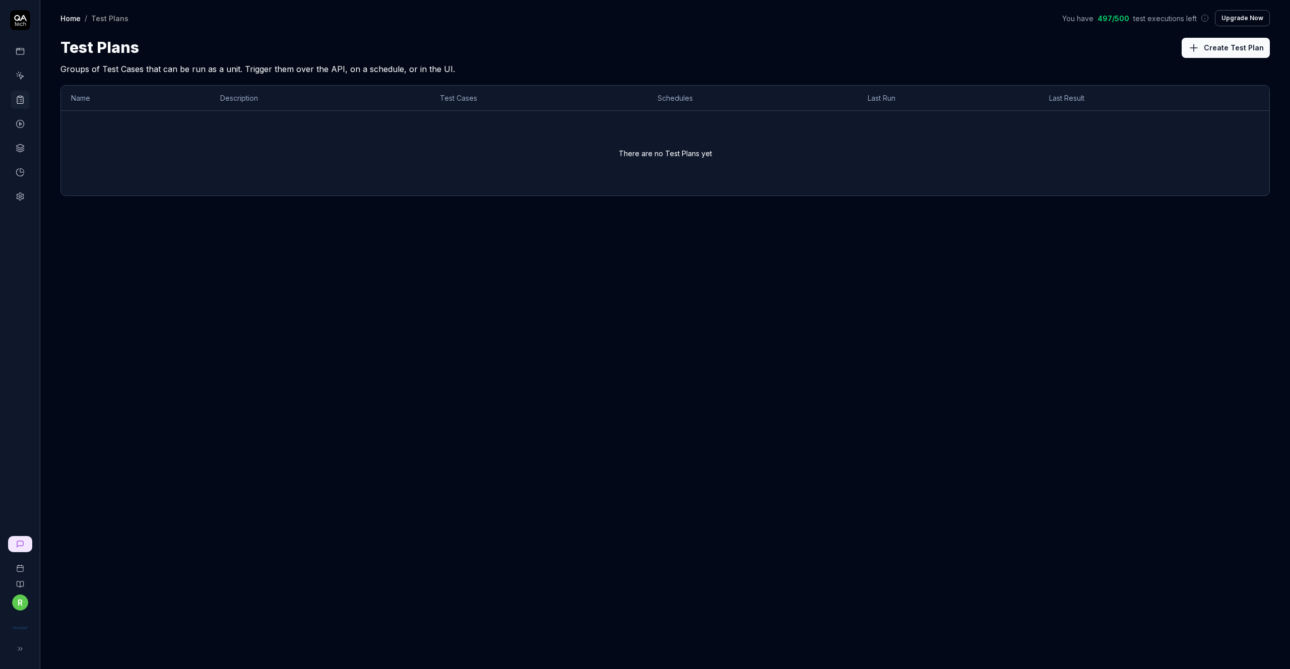
click at [14, 66] on div at bounding box center [20, 123] width 18 height 163
click at [16, 76] on icon at bounding box center [20, 75] width 9 height 9
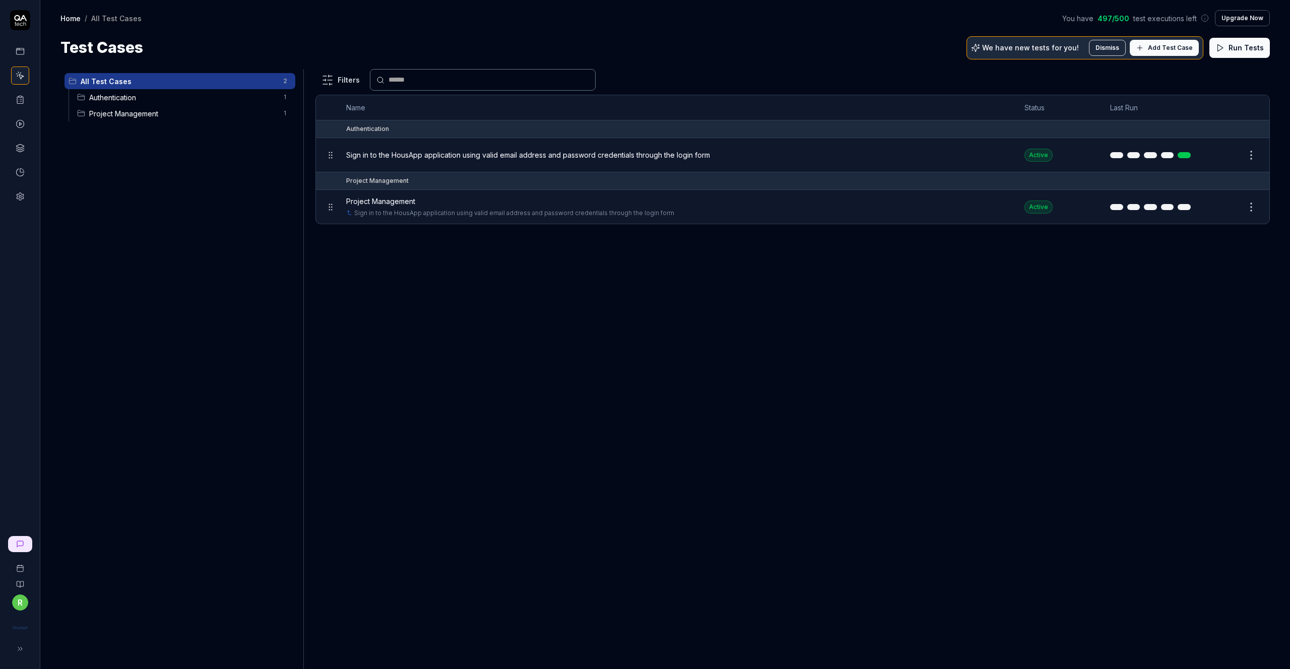
click at [23, 101] on icon at bounding box center [20, 99] width 9 height 9
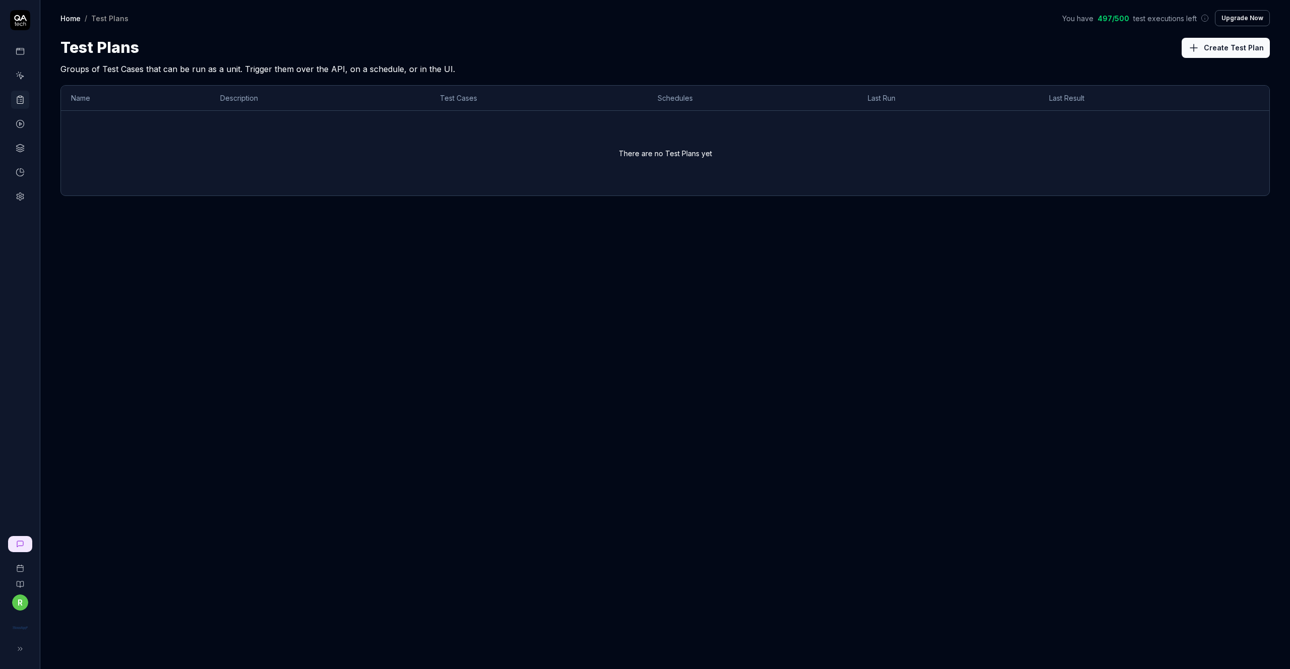
click at [1217, 42] on button "Create Test Plan" at bounding box center [1226, 48] width 88 height 20
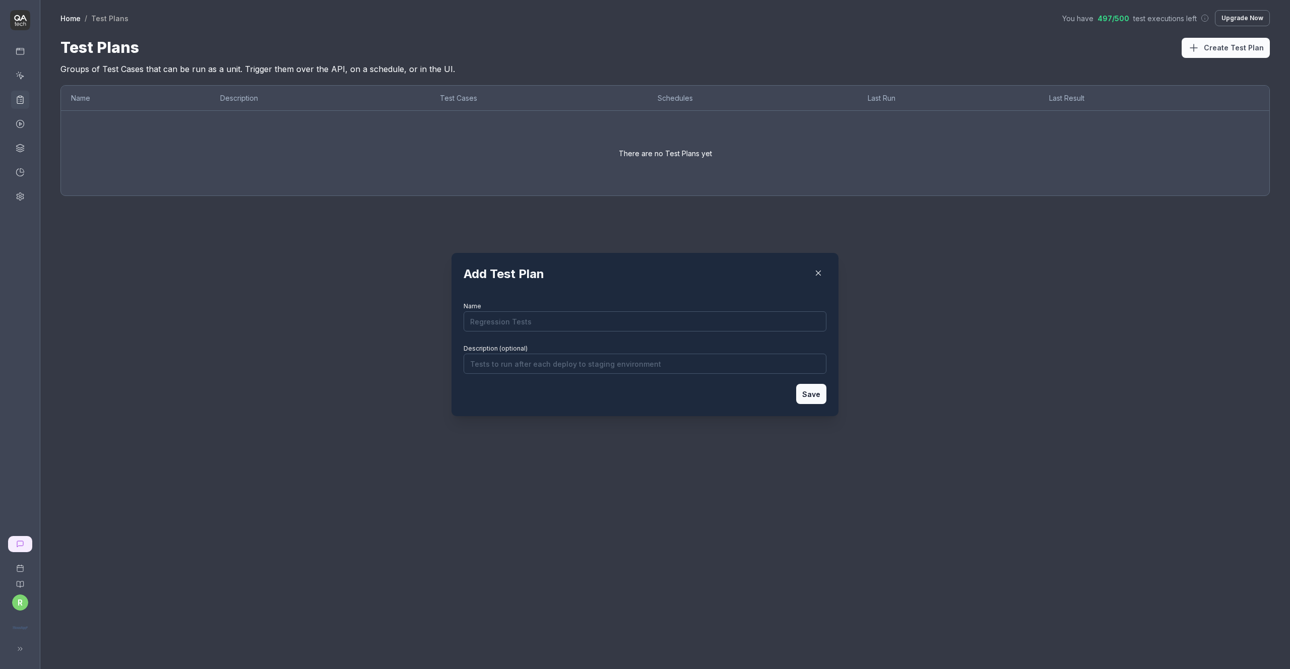
click at [608, 317] on input "Name" at bounding box center [645, 321] width 363 height 20
click at [606, 290] on div "Add Test Plan Name Description (optional) Save" at bounding box center [645, 334] width 363 height 139
click at [601, 322] on input "Name" at bounding box center [645, 321] width 363 height 20
type input "Regression Tests"
click at [604, 367] on input "Description (optional)" at bounding box center [645, 364] width 363 height 20
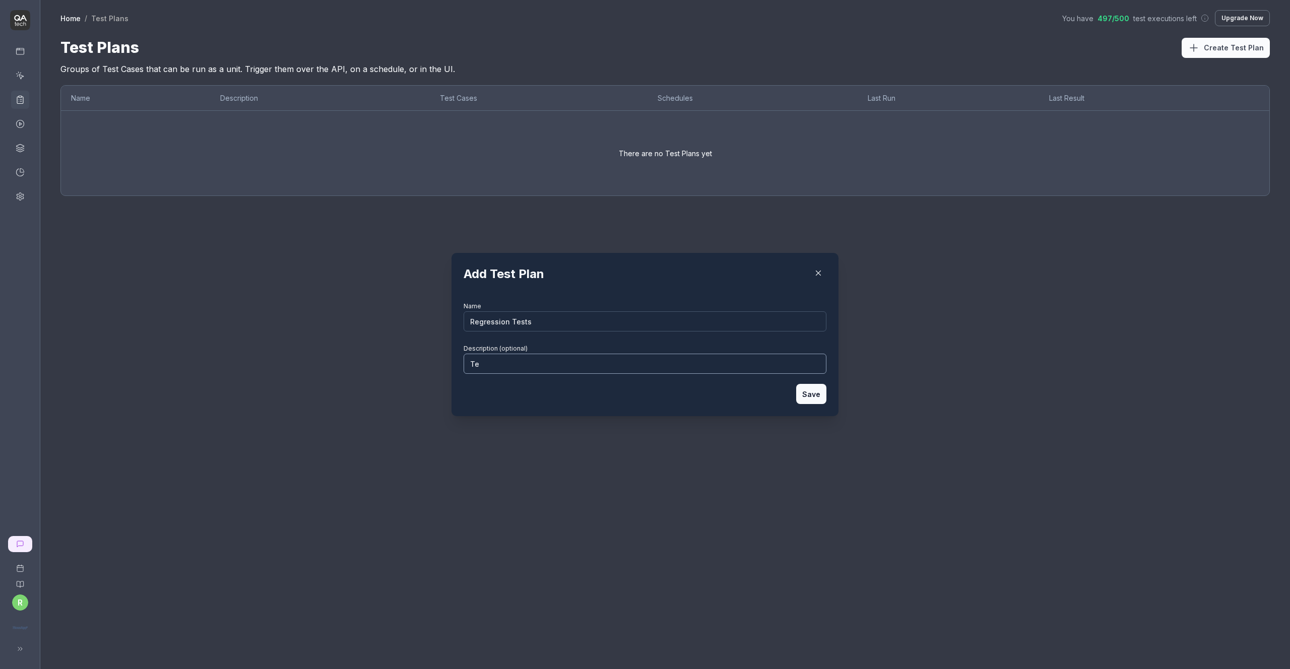
type input "T"
type input "Test to run after each deployment to staging"
click at [814, 394] on button "Save" at bounding box center [811, 394] width 30 height 20
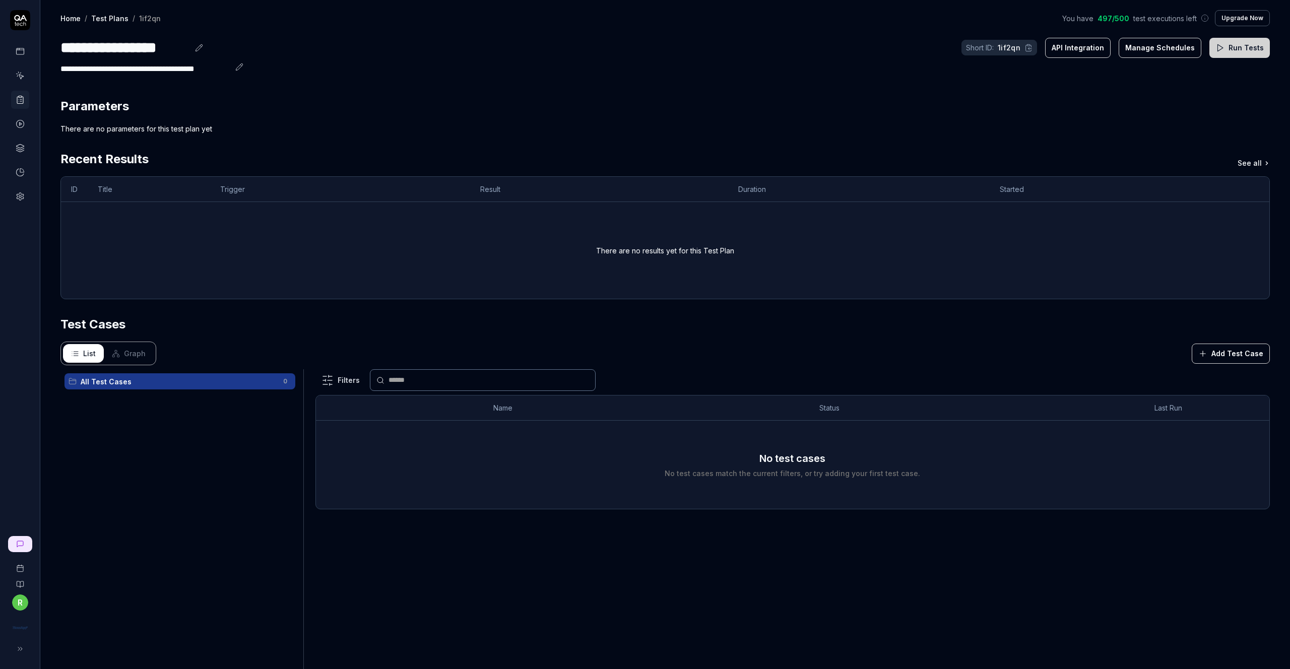
click at [1222, 364] on div "List Graph Add Test Case" at bounding box center [664, 354] width 1209 height 24
click at [1222, 355] on button "Add Test Case" at bounding box center [1231, 354] width 78 height 20
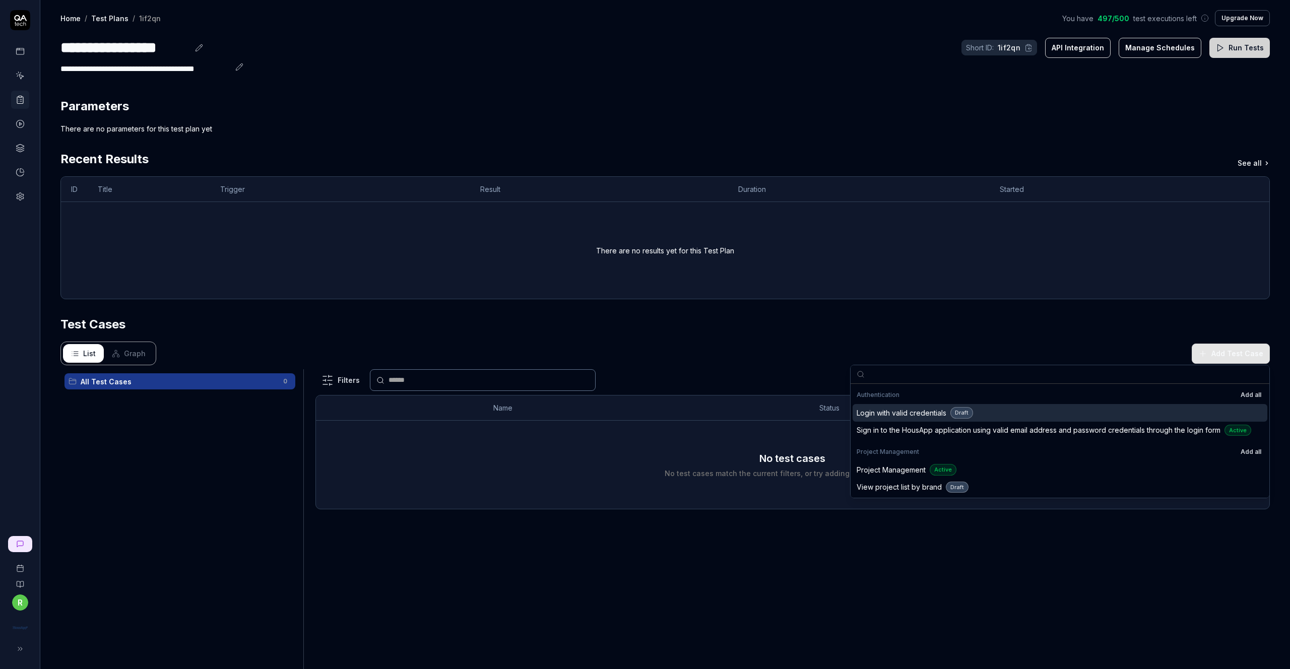
click at [903, 413] on span "Login with valid credentials" at bounding box center [902, 413] width 90 height 11
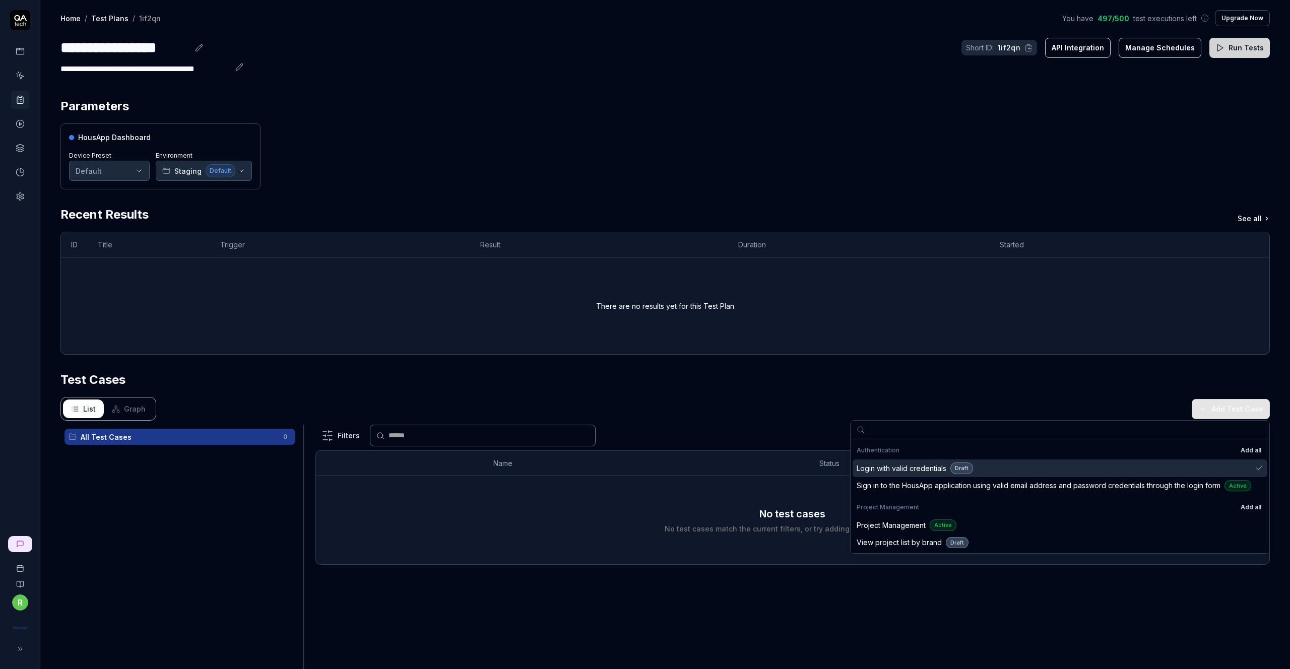
click at [926, 468] on span "Login with valid credentials" at bounding box center [902, 468] width 90 height 11
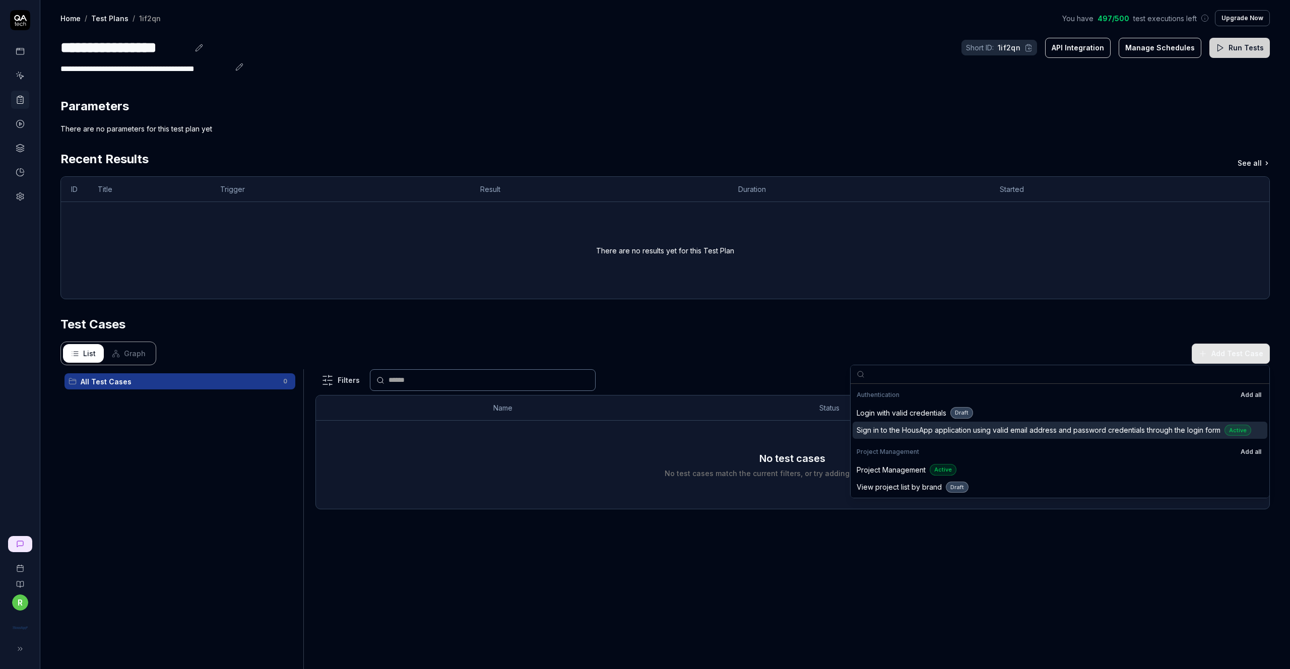
click at [930, 431] on span "Sign in to the HousApp application using valid email address and password crede…" at bounding box center [1039, 430] width 364 height 11
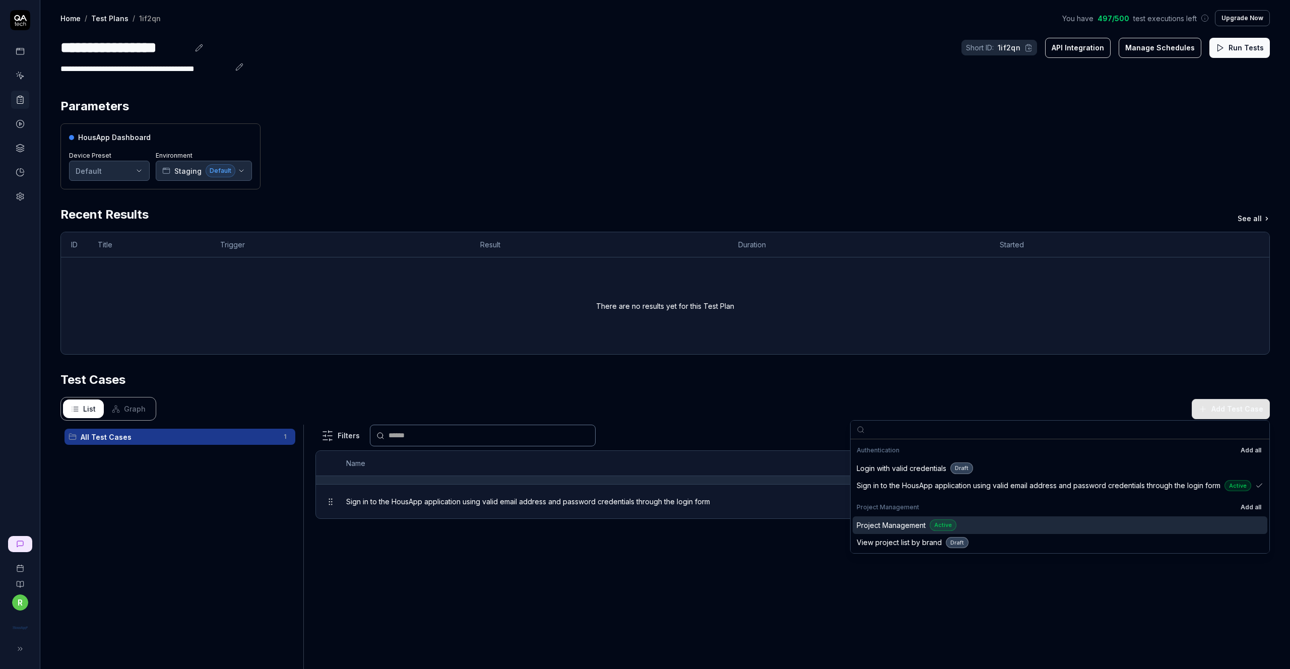
click at [910, 524] on span "Project Management" at bounding box center [891, 525] width 69 height 11
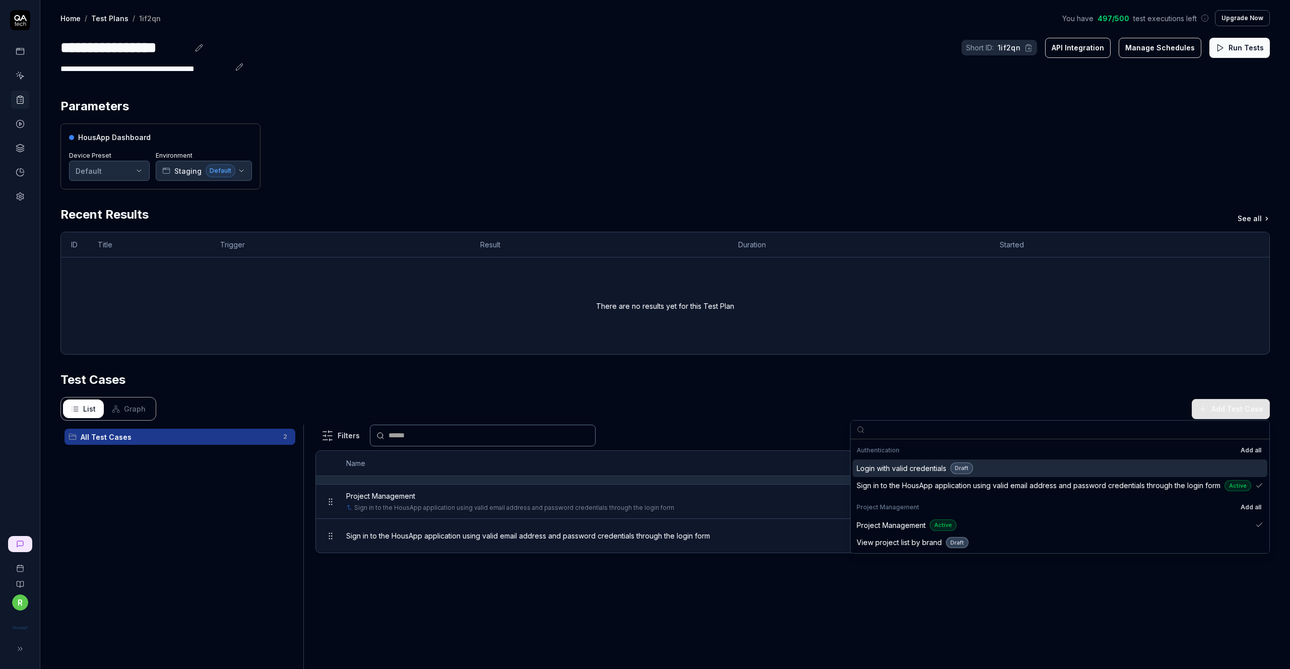
click at [919, 368] on div "Parameters HousApp Dashboard Device Preset Default Environment Staging Default …" at bounding box center [664, 494] width 1209 height 795
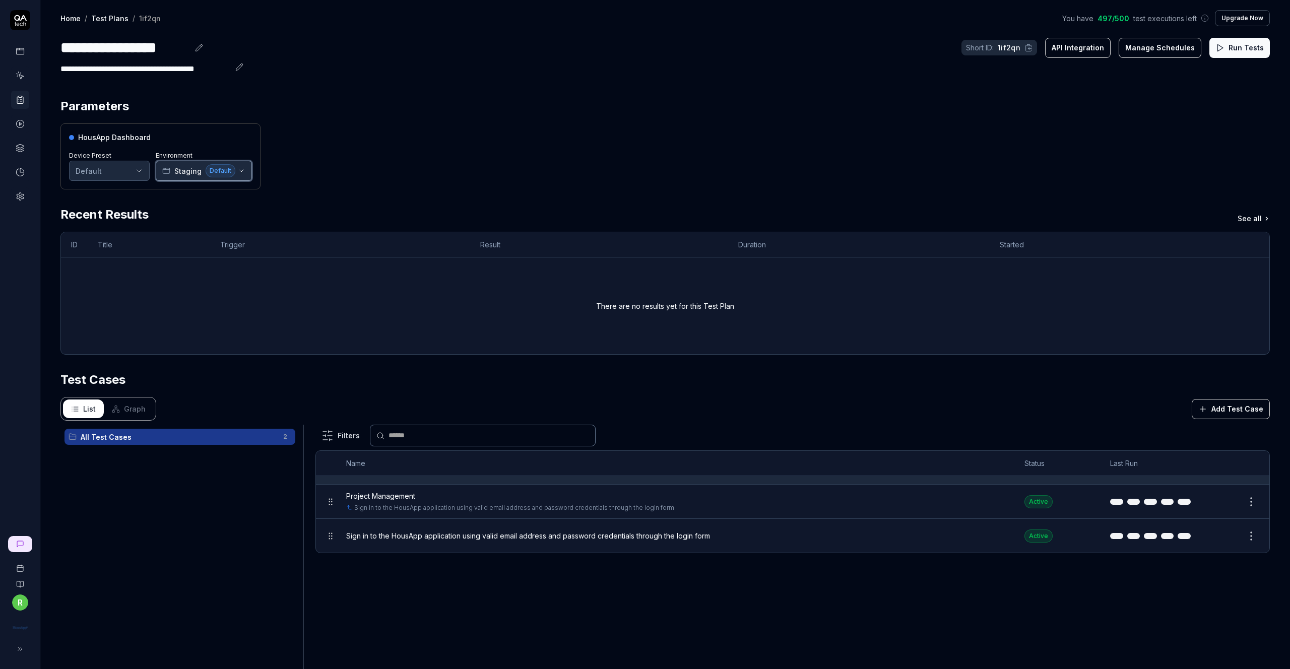
click at [241, 170] on icon "button" at bounding box center [241, 171] width 8 height 8
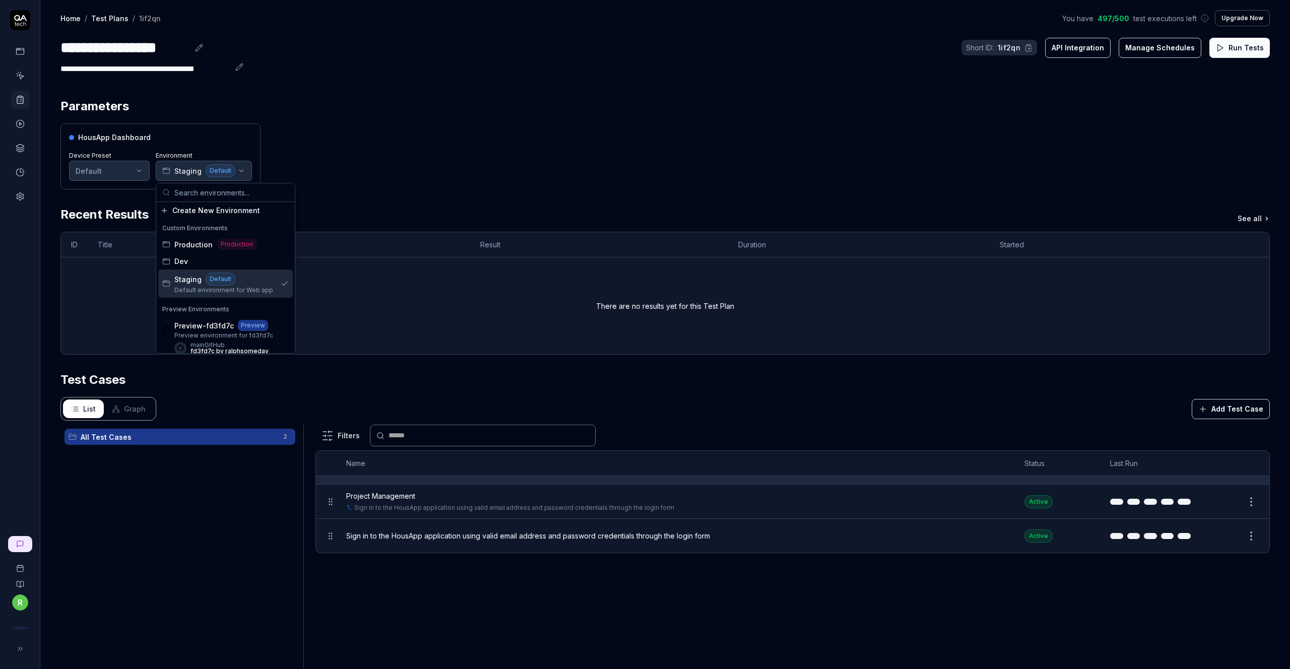
click at [356, 193] on div "Parameters HousApp Dashboard Device Preset Default Environment Staging Default …" at bounding box center [664, 494] width 1209 height 795
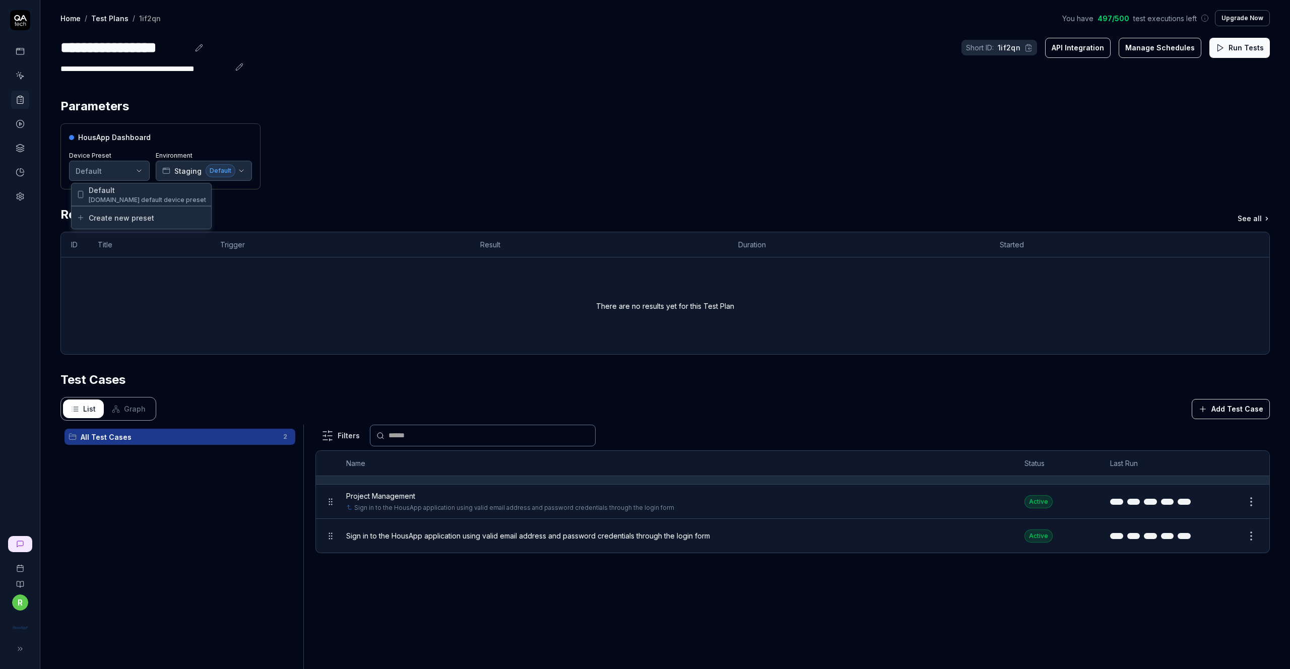
click at [139, 167] on html "**********" at bounding box center [645, 334] width 1290 height 669
click at [138, 193] on span "Default" at bounding box center [147, 190] width 117 height 11
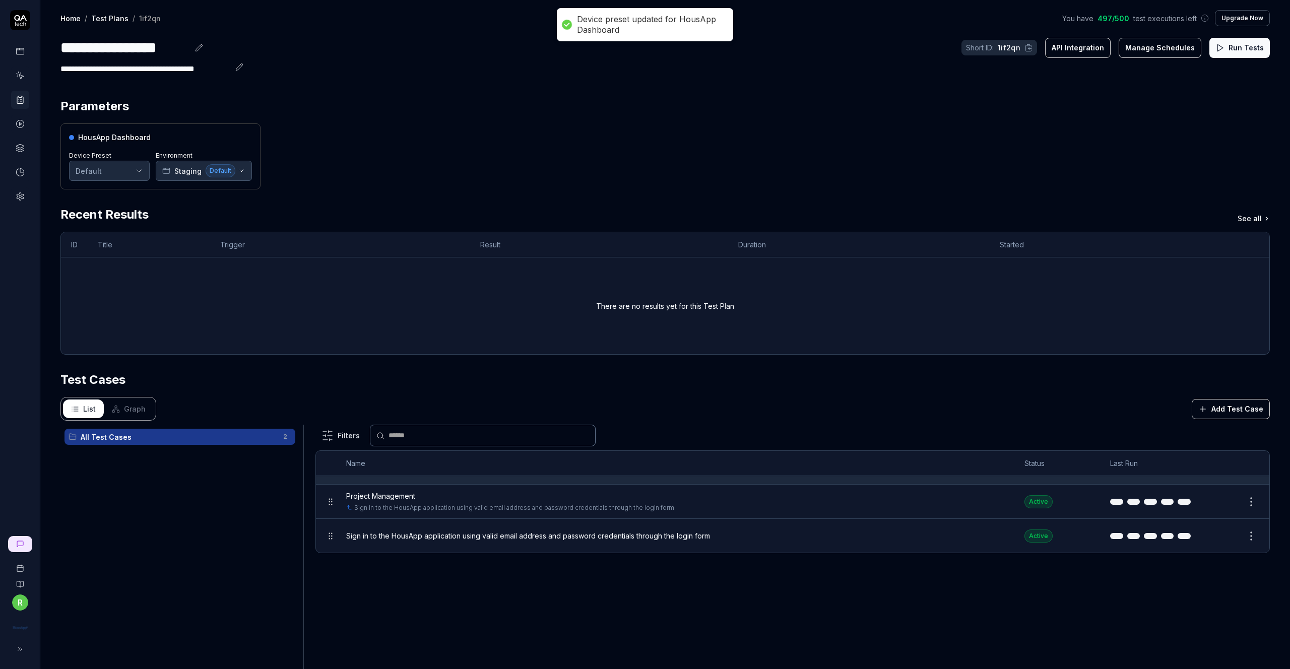
click at [438, 166] on div "HousApp Dashboard Device Preset Default Environment Staging Default" at bounding box center [664, 156] width 1209 height 66
click at [1166, 52] on button "Manage Schedules" at bounding box center [1160, 48] width 83 height 20
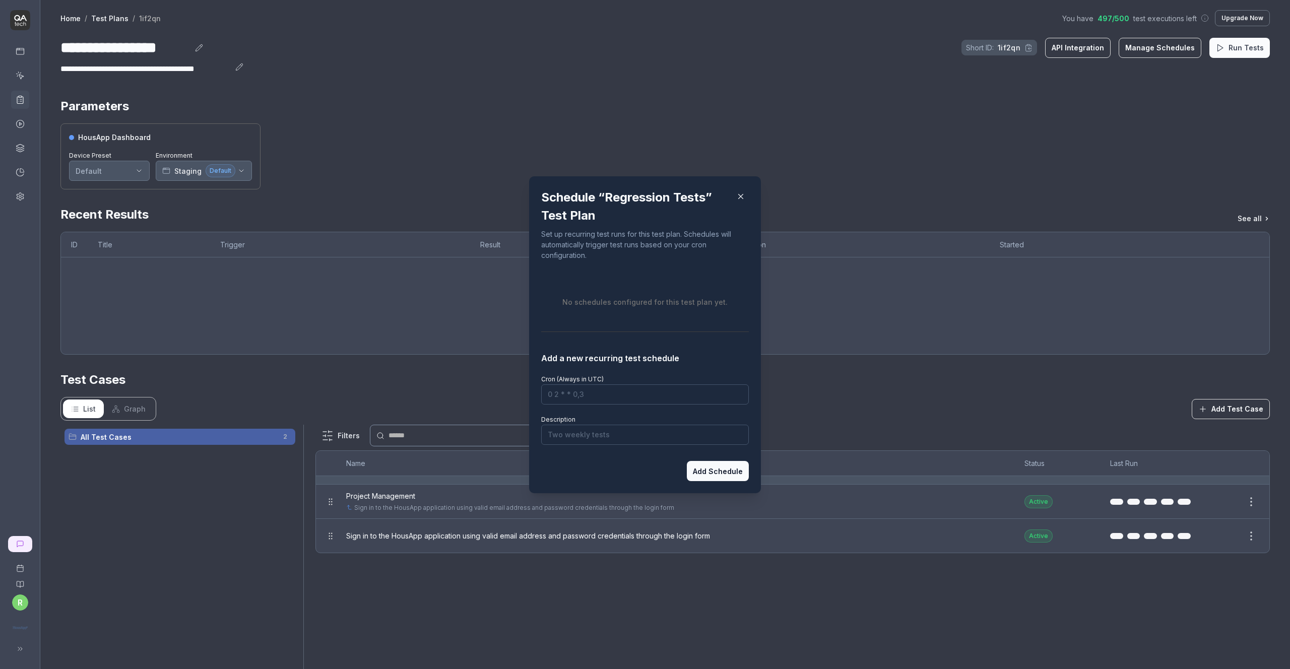
click at [740, 198] on icon "button" at bounding box center [741, 196] width 5 height 5
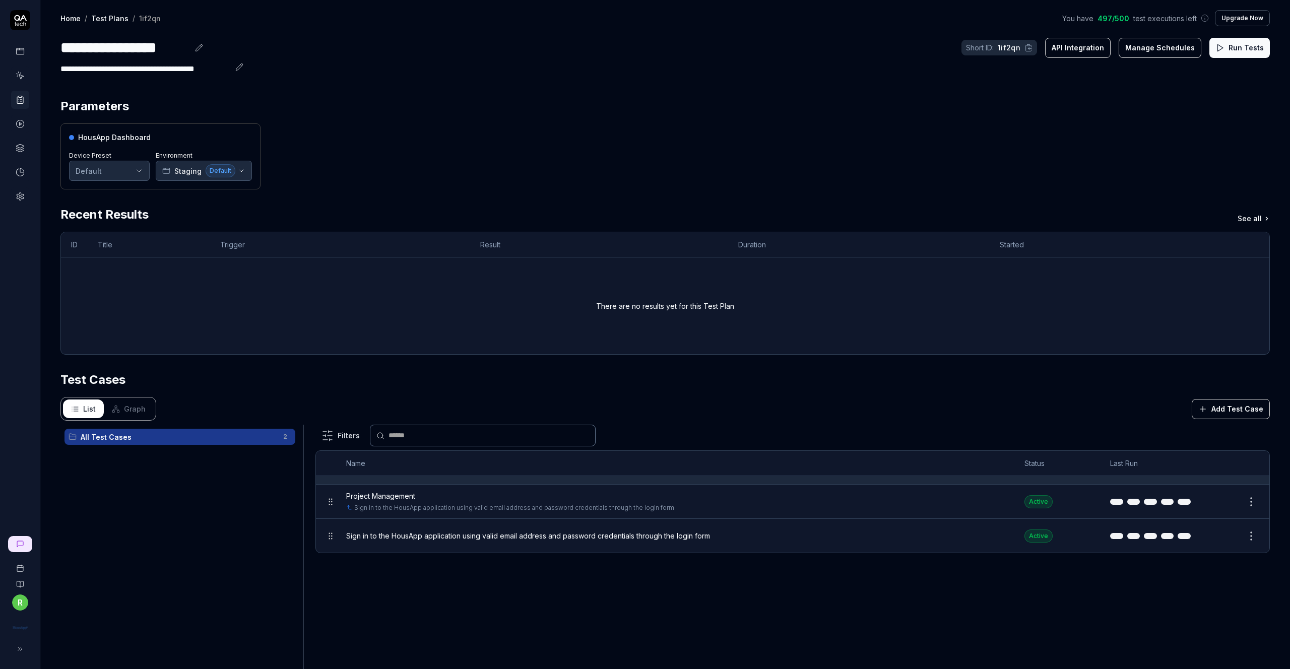
click at [1070, 53] on button "API Integration" at bounding box center [1078, 48] width 66 height 20
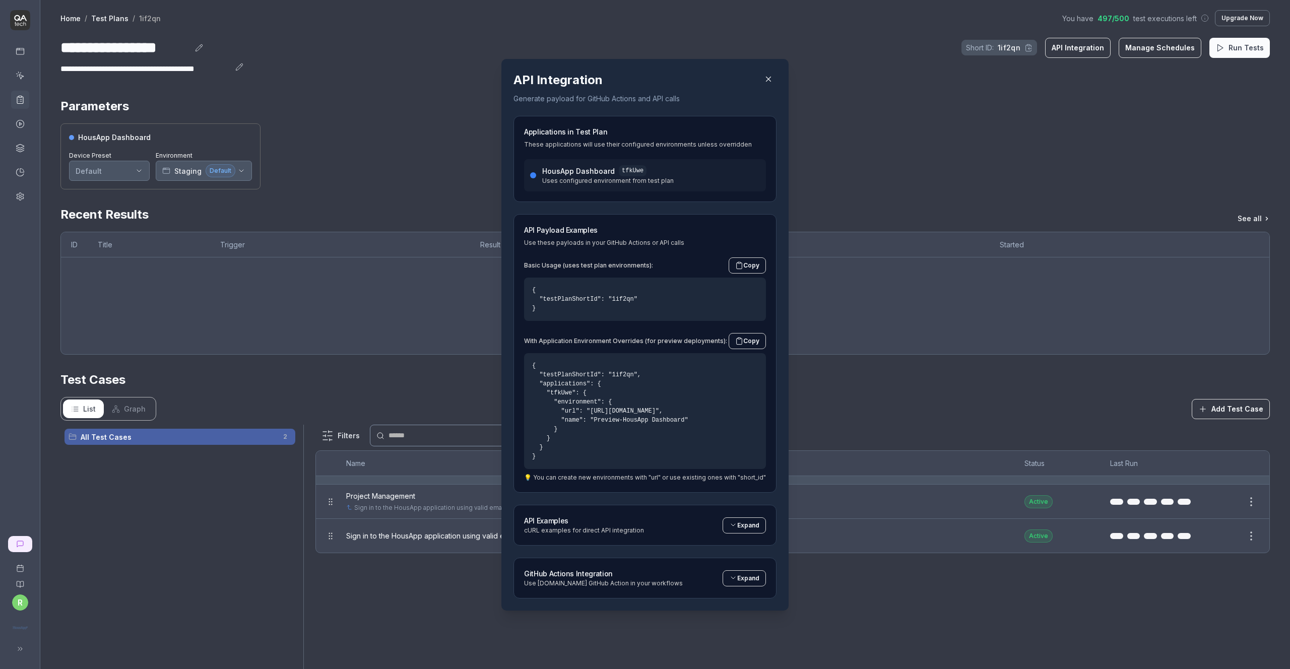
click at [737, 526] on icon at bounding box center [733, 525] width 8 height 8
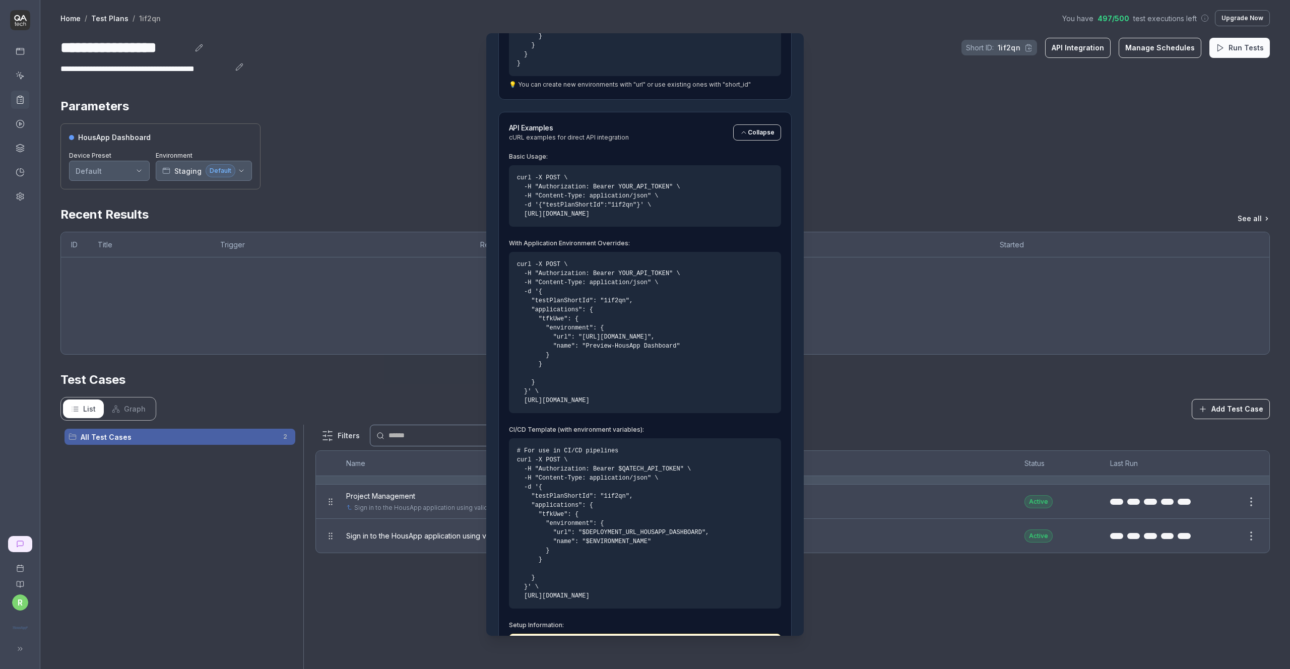
scroll to position [490, 0]
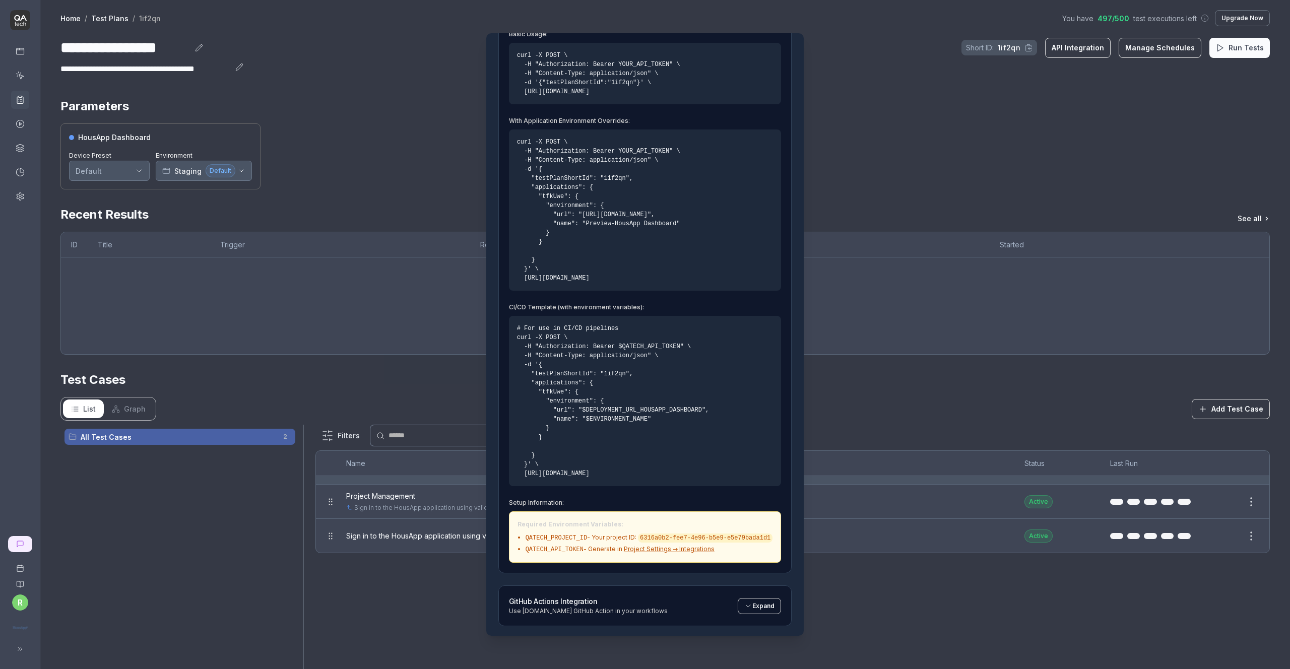
click at [748, 602] on icon at bounding box center [748, 606] width 8 height 8
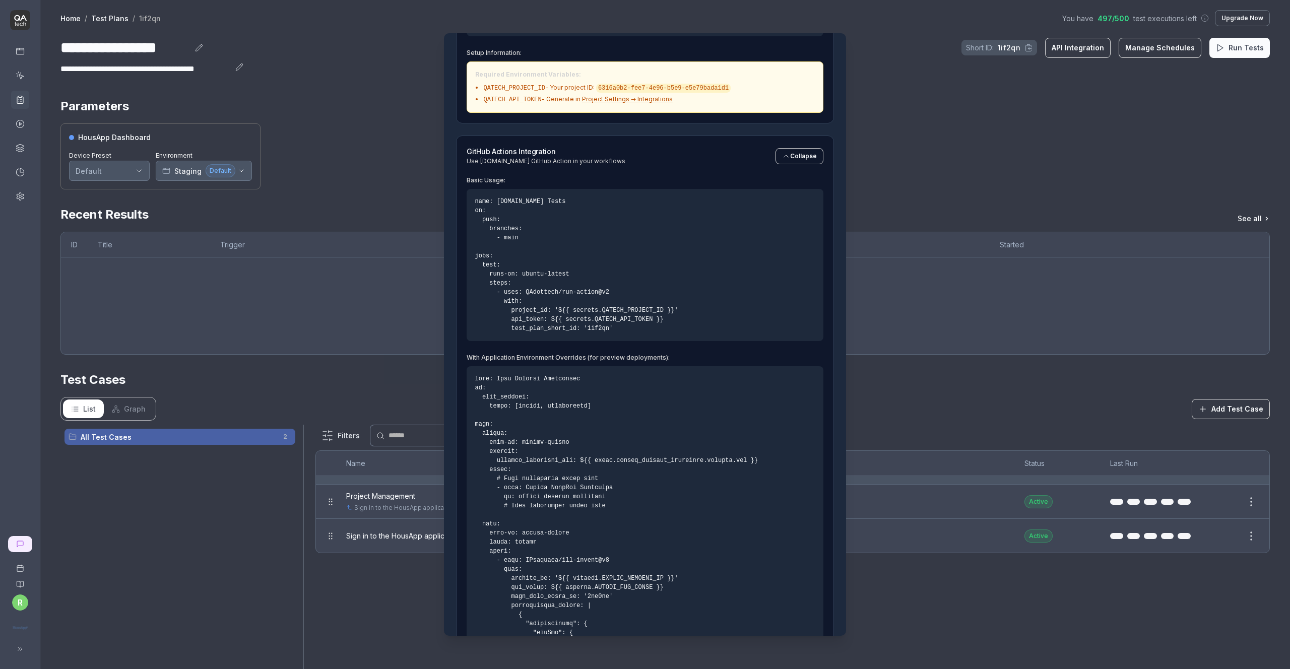
scroll to position [908, 0]
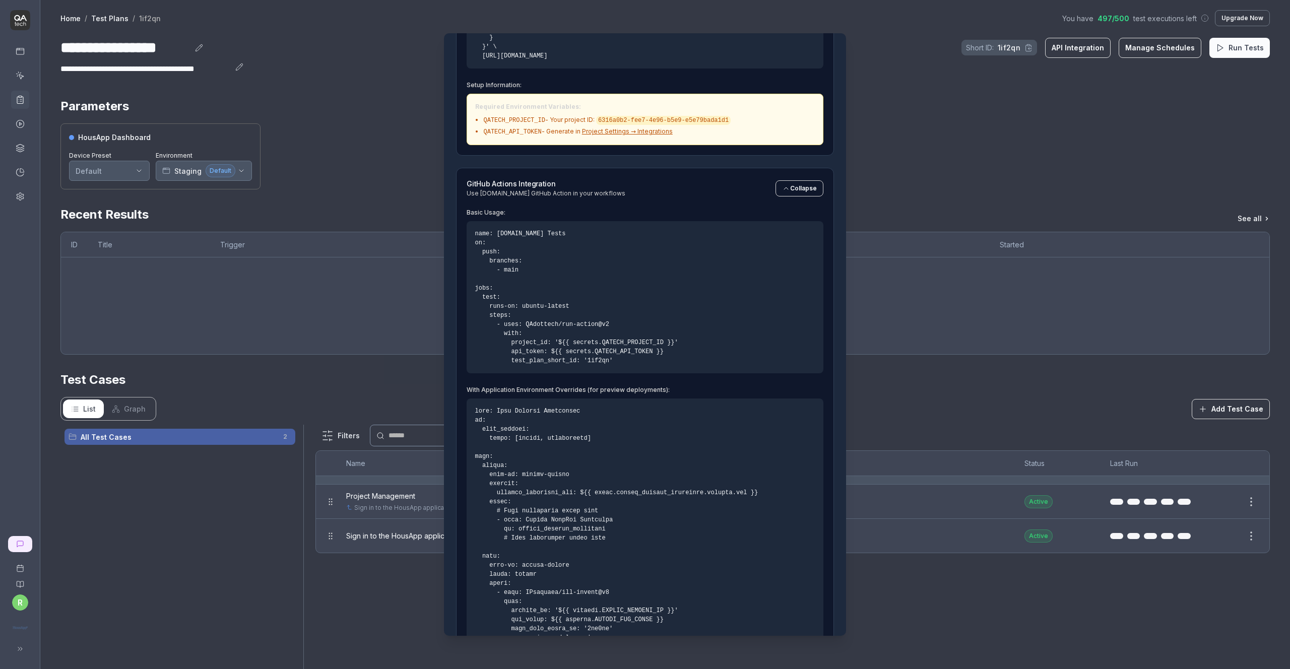
click at [622, 360] on pre "name: QA.tech Tests on: push: branches: - main jobs: test: runs-on: ubuntu-late…" at bounding box center [645, 297] width 356 height 152
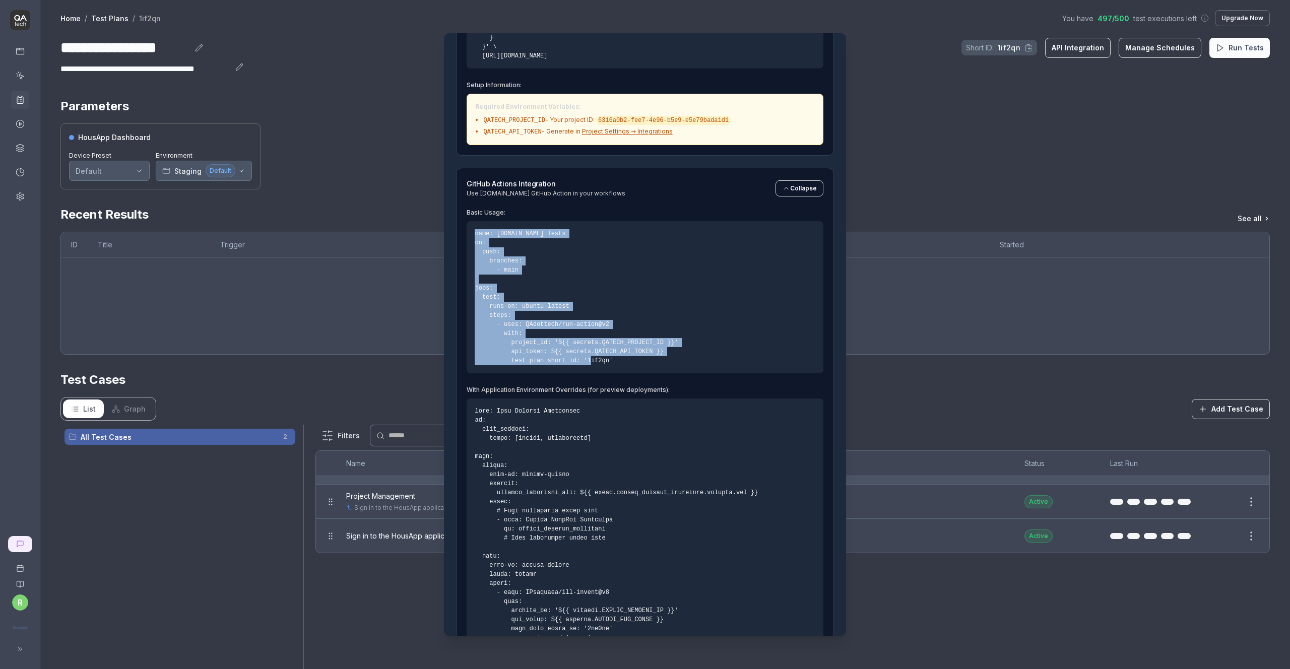
drag, startPoint x: 645, startPoint y: 360, endPoint x: 479, endPoint y: 232, distance: 209.8
click at [479, 232] on pre "name: QA.tech Tests on: push: branches: - main jobs: test: runs-on: ubuntu-late…" at bounding box center [645, 297] width 356 height 152
copy pre "name: QA.tech Tests on: push: branches: - main jobs: test: runs-on: ubuntu-late…"
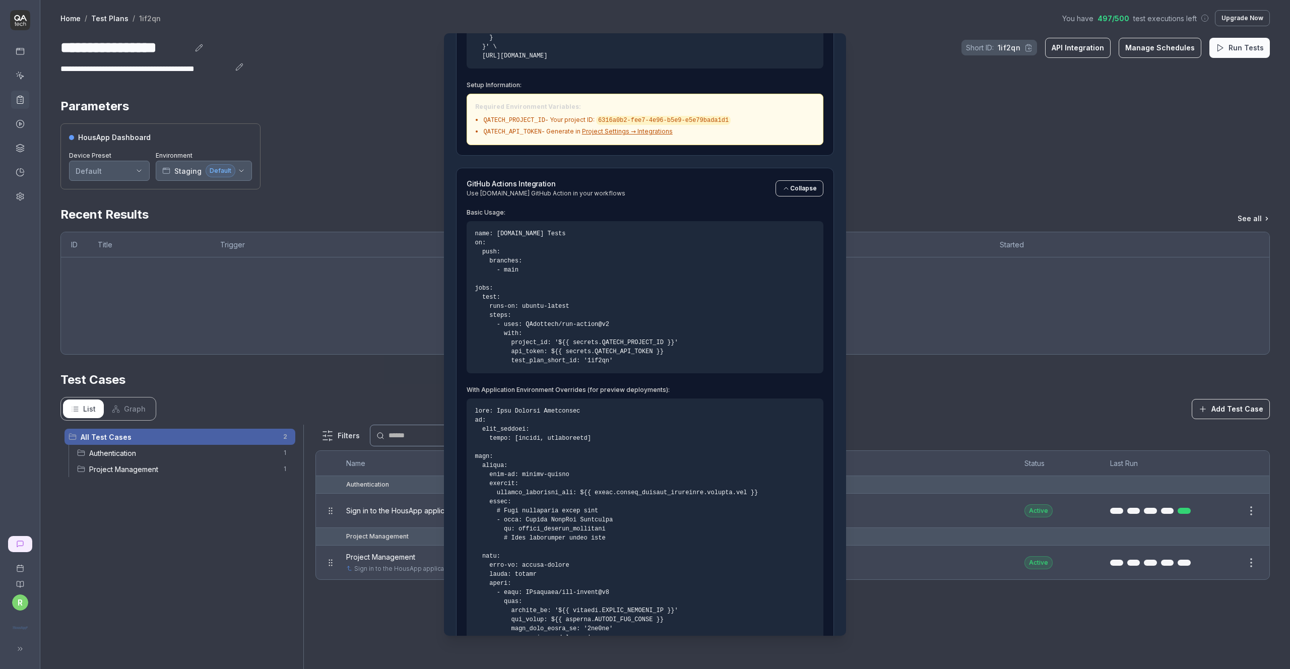
click at [646, 363] on pre "name: QA.tech Tests on: push: branches: - main jobs: test: runs-on: ubuntu-late…" at bounding box center [645, 297] width 356 height 152
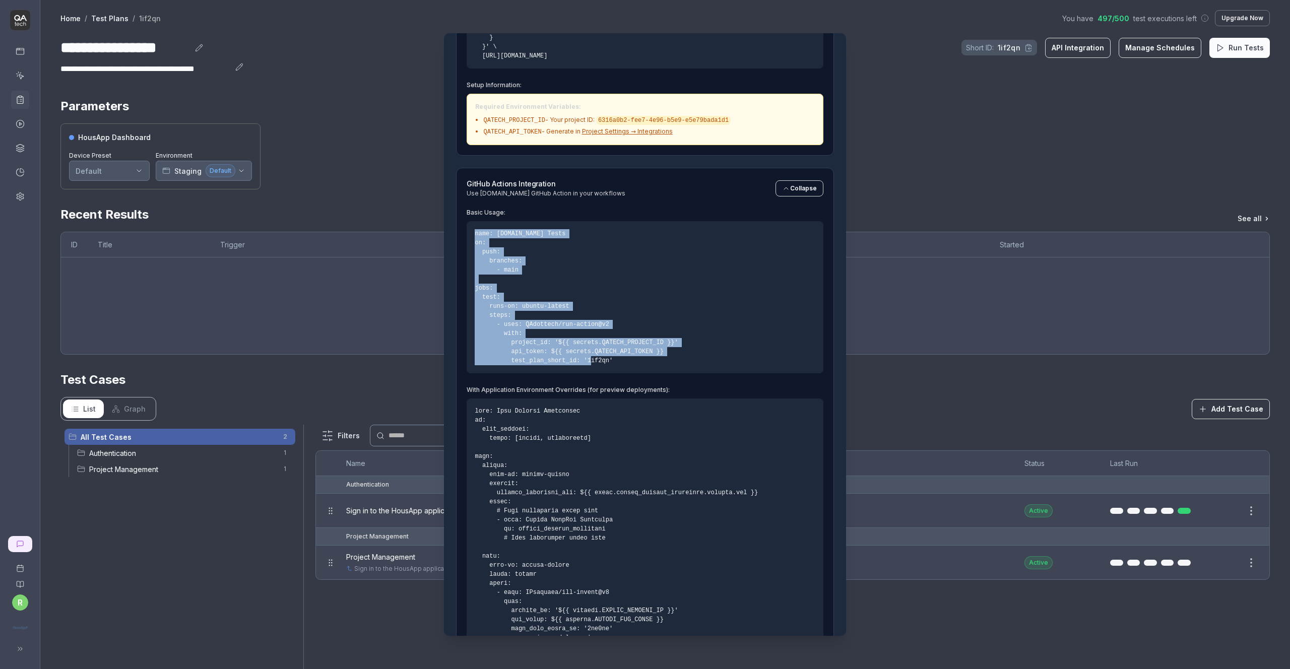
drag, startPoint x: 631, startPoint y: 359, endPoint x: 473, endPoint y: 233, distance: 202.3
click at [473, 232] on pre "name: QA.tech Tests on: push: branches: - main jobs: test: runs-on: ubuntu-late…" at bounding box center [645, 297] width 356 height 152
copy pre "name: QA.tech Tests on: push: branches: - main jobs: test: runs-on: ubuntu-late…"
click at [647, 259] on pre "name: QA.tech Tests on: push: branches: - main jobs: test: runs-on: ubuntu-late…" at bounding box center [645, 297] width 356 height 152
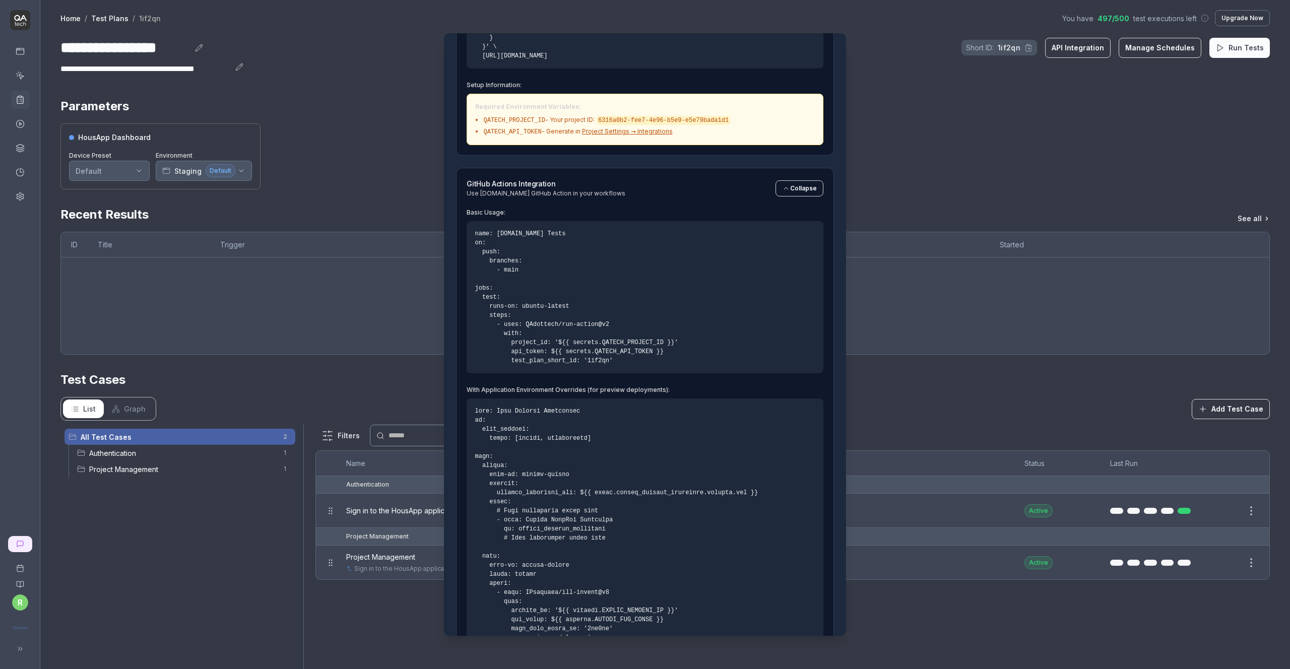
click at [634, 341] on pre "name: QA.tech Tests on: push: branches: - main jobs: test: runs-on: ubuntu-late…" at bounding box center [645, 297] width 356 height 152
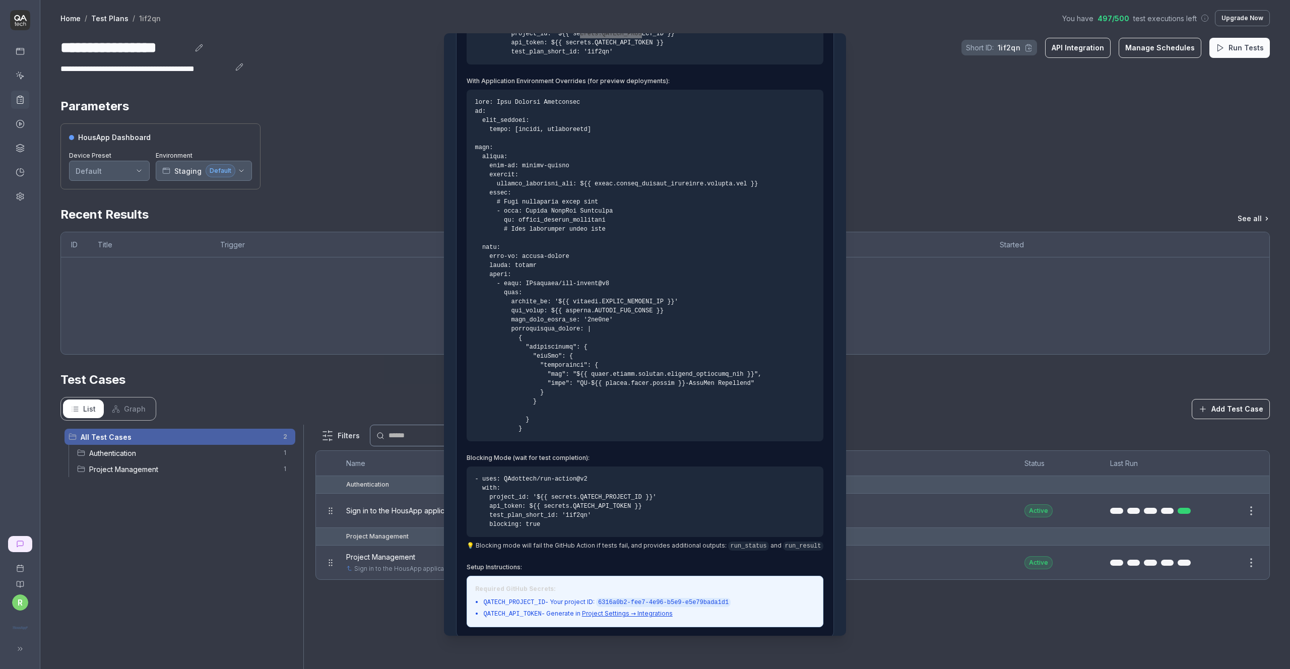
scroll to position [1227, 0]
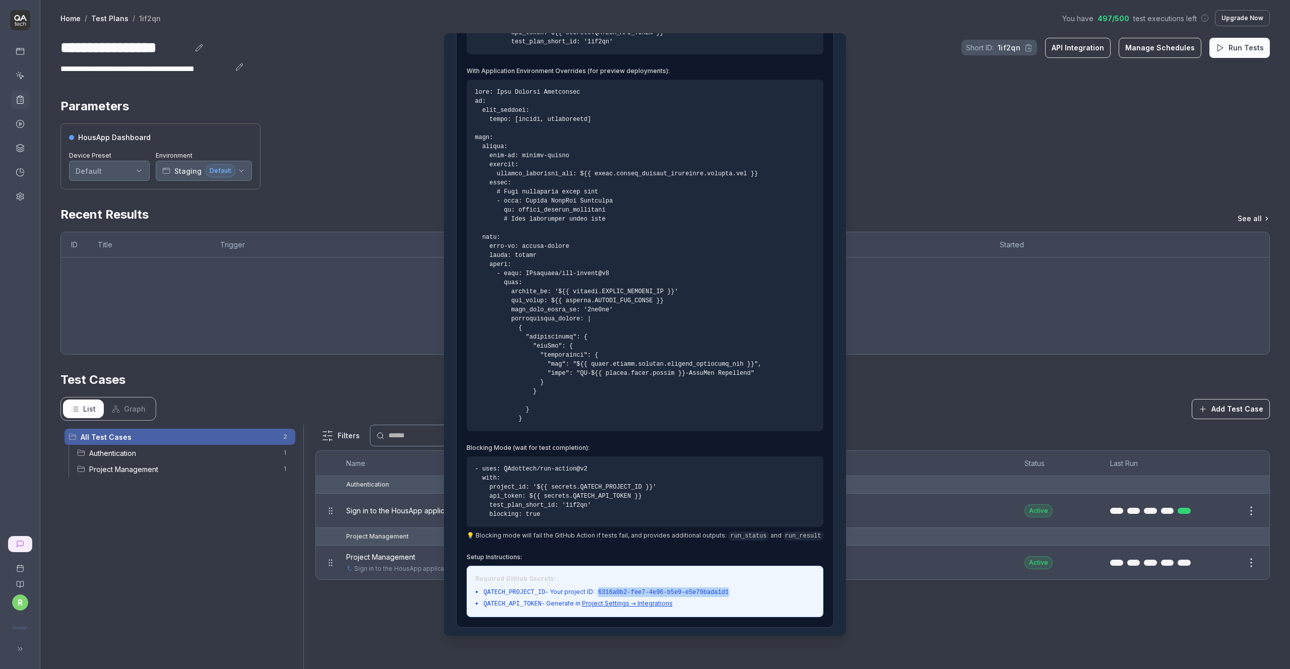
drag, startPoint x: 606, startPoint y: 588, endPoint x: 737, endPoint y: 588, distance: 131.5
click at [731, 588] on code "6316a0b2-fee7-4e96-b5e9-e5e79bada1d1" at bounding box center [663, 592] width 135 height 9
copy code "6316a0b2-fee7-4e96-b5e9-e5e79bada1d1"
click at [535, 601] on code "QATECH_API_TOKEN" at bounding box center [512, 604] width 58 height 7
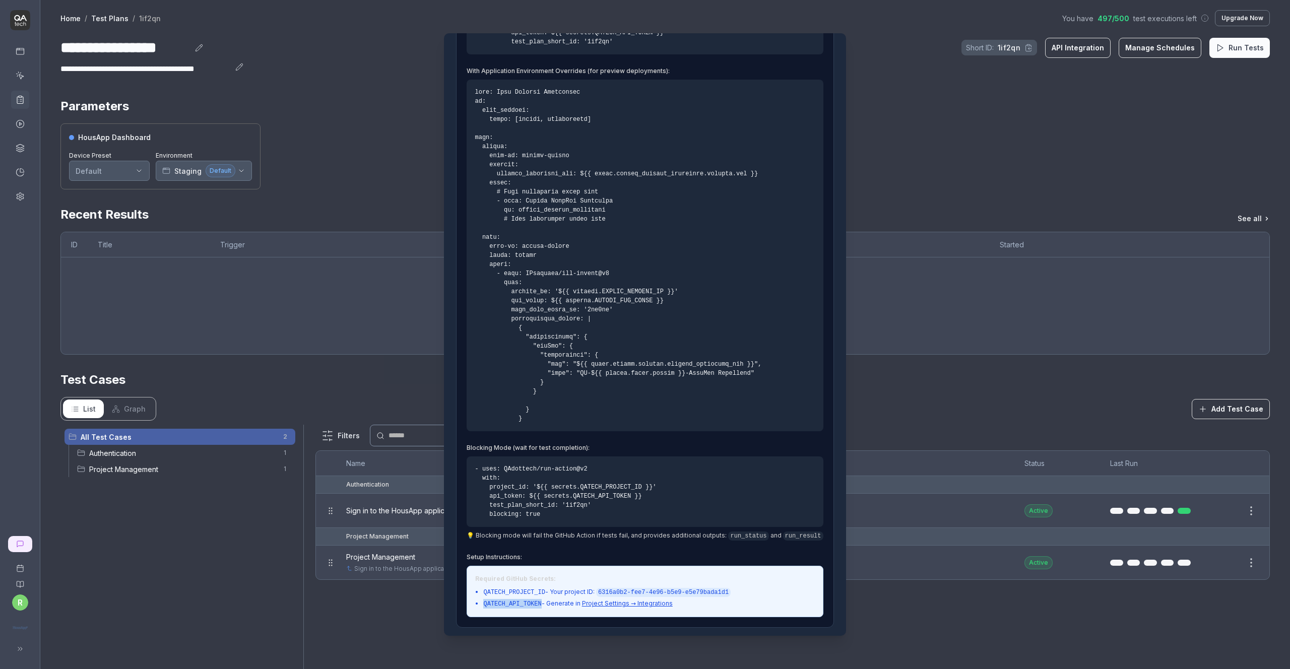
copy code "QATECH_API_TOKEN"
click at [621, 601] on link "Project Settings → Integrations" at bounding box center [627, 604] width 91 height 8
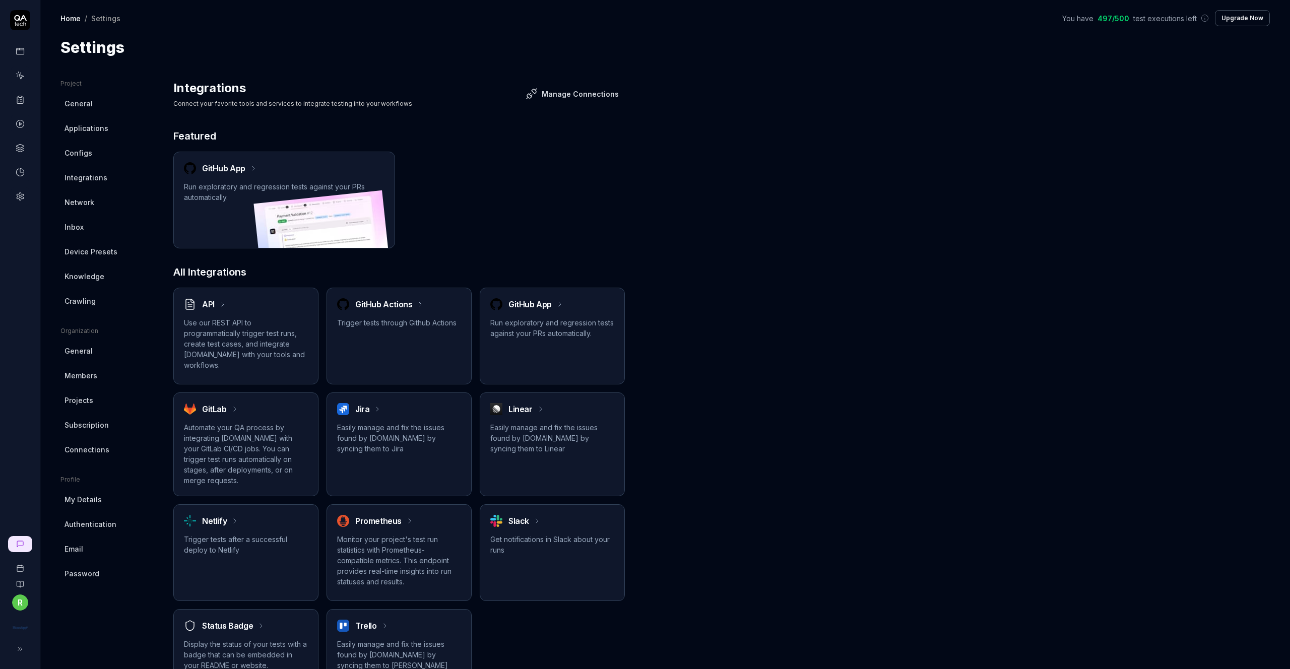
click at [249, 168] on icon at bounding box center [253, 168] width 8 height 8
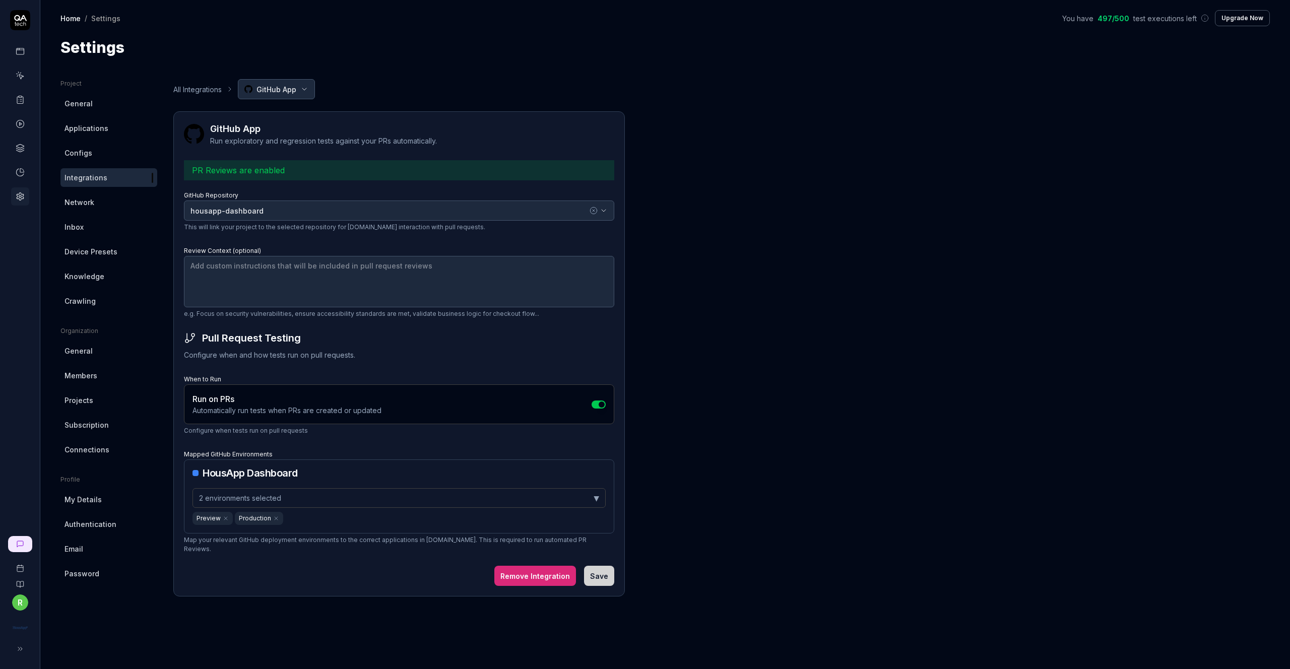
click at [107, 177] on link "Integrations" at bounding box center [108, 177] width 97 height 19
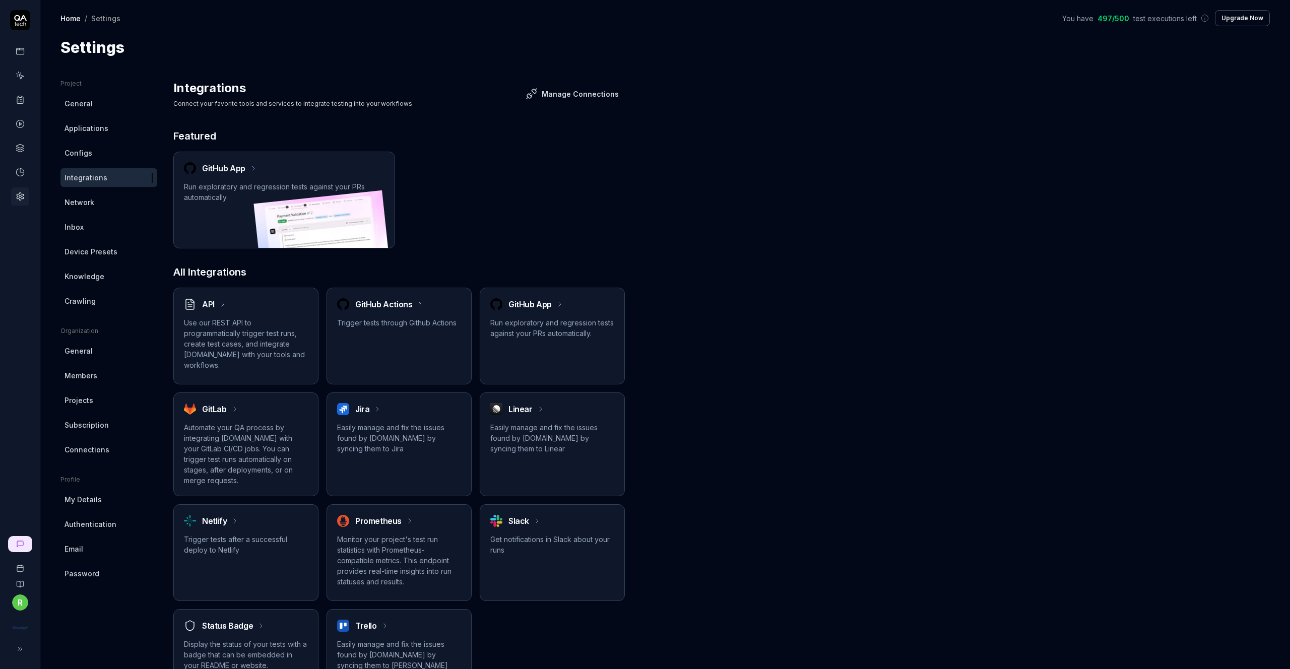
scroll to position [50, 0]
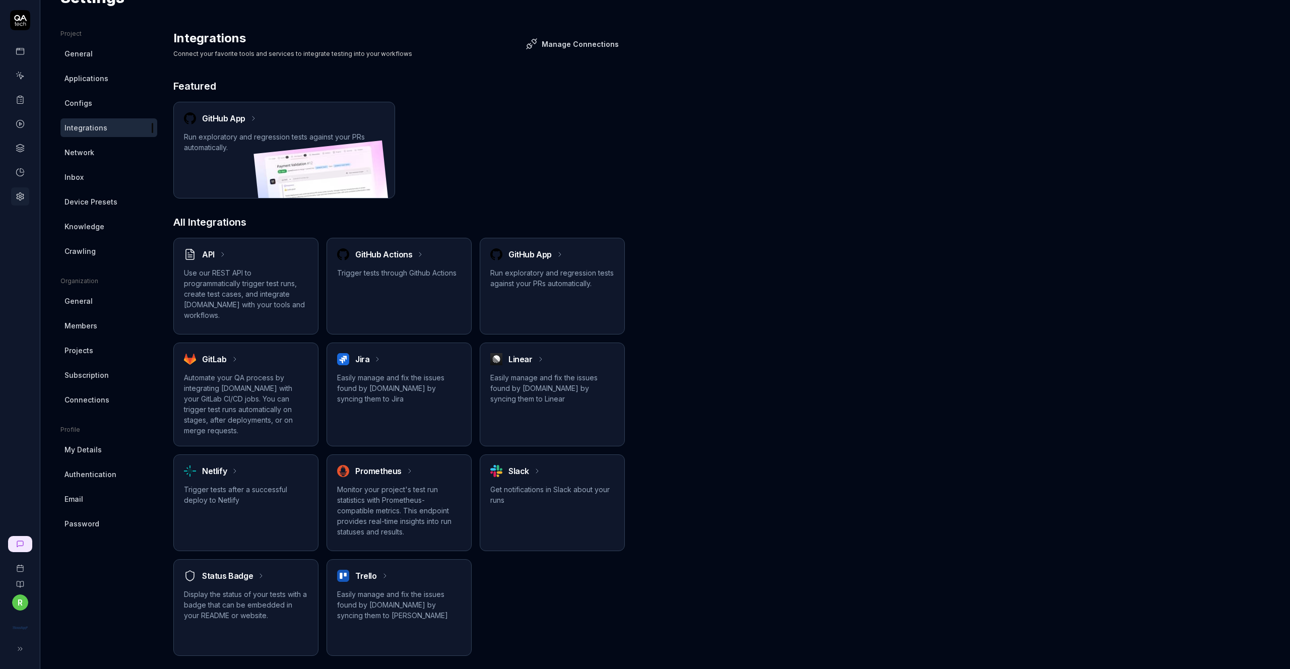
click at [414, 260] on div "GitHub Actions" at bounding box center [399, 254] width 124 height 12
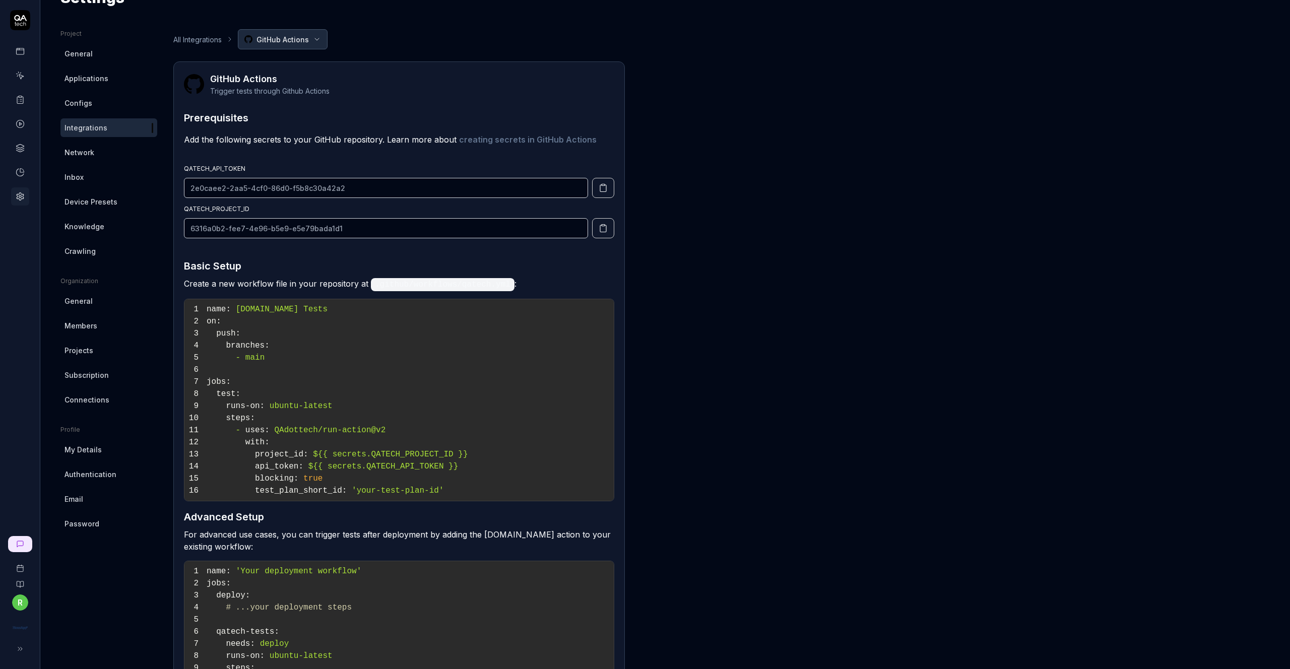
click at [606, 189] on icon "button" at bounding box center [603, 188] width 6 height 7
click at [423, 263] on h3 "Basic Setup" at bounding box center [399, 266] width 430 height 15
drag, startPoint x: 531, startPoint y: 280, endPoint x: 368, endPoint y: 287, distance: 162.9
click at [368, 287] on p "Create a new workflow file in your repository at .github/workflows/qatech.yml :" at bounding box center [399, 284] width 430 height 13
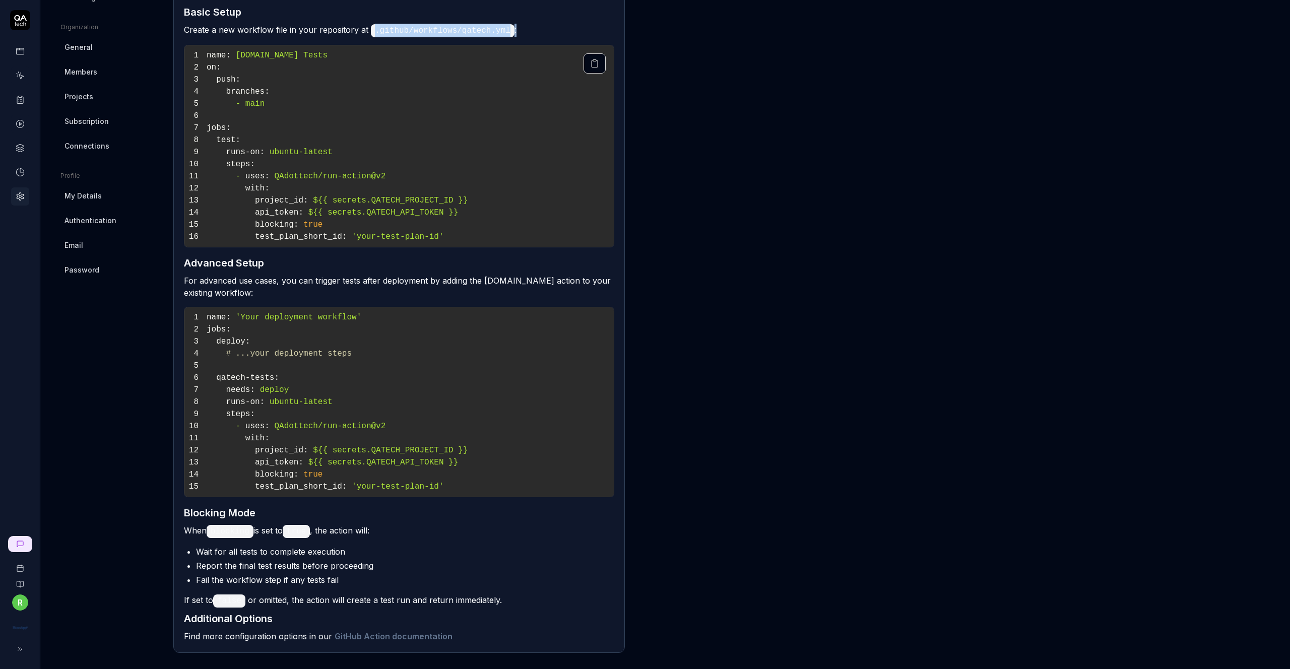
scroll to position [304, 0]
drag, startPoint x: 373, startPoint y: 535, endPoint x: 202, endPoint y: 530, distance: 171.4
click at [202, 530] on p "When blocking is set to true , the action will:" at bounding box center [399, 530] width 430 height 13
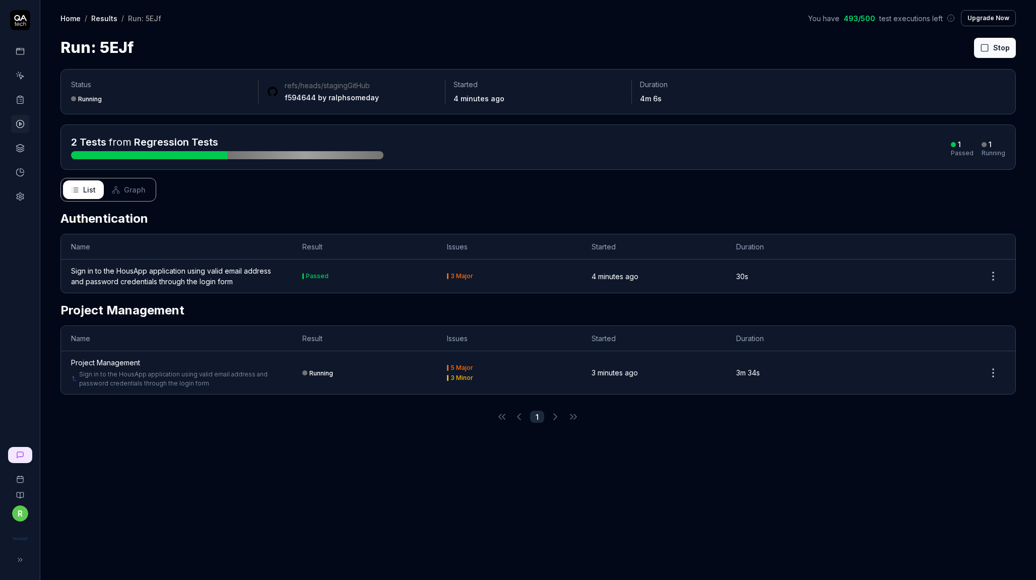
click at [251, 210] on h2 "Authentication" at bounding box center [537, 219] width 955 height 18
click at [266, 214] on h2 "Authentication" at bounding box center [537, 219] width 955 height 18
click at [390, 463] on div "Status Running refs/heads/staging GitHub f594644 by ralphsomeday Started 4 minu…" at bounding box center [538, 319] width 996 height 521
click at [138, 187] on span "Graph" at bounding box center [135, 189] width 22 height 11
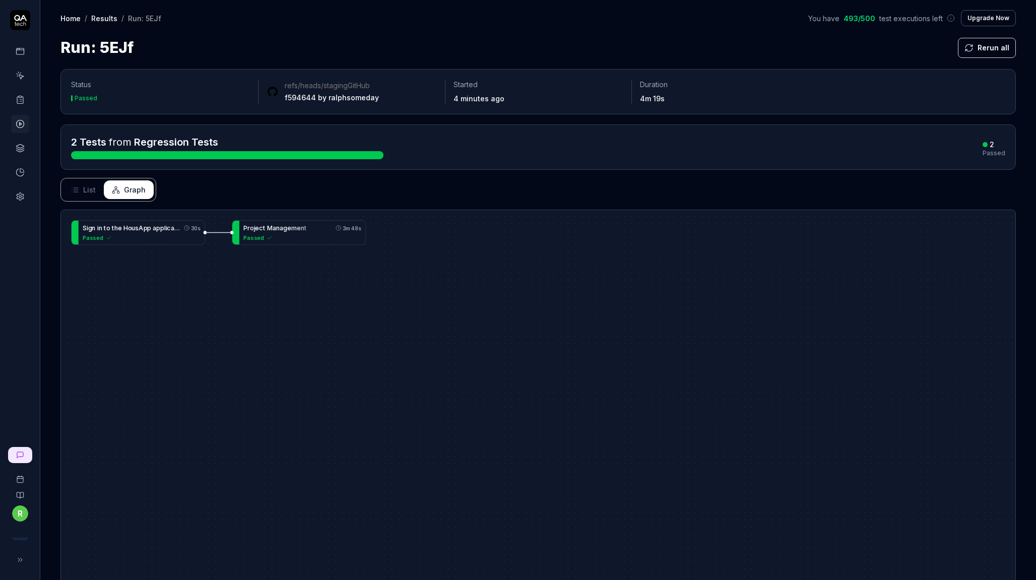
click at [80, 191] on button "List" at bounding box center [83, 189] width 41 height 19
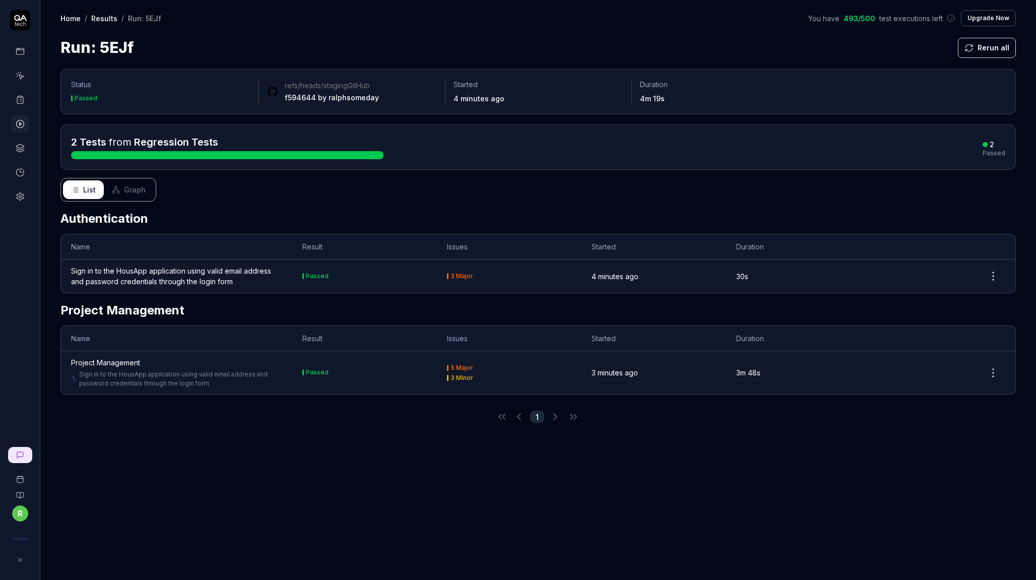
click at [260, 429] on div "Status Passed refs/heads/staging GitHub f594644 by ralphsomeday Started 4 minut…" at bounding box center [538, 319] width 996 height 521
